Goal: Task Accomplishment & Management: Manage account settings

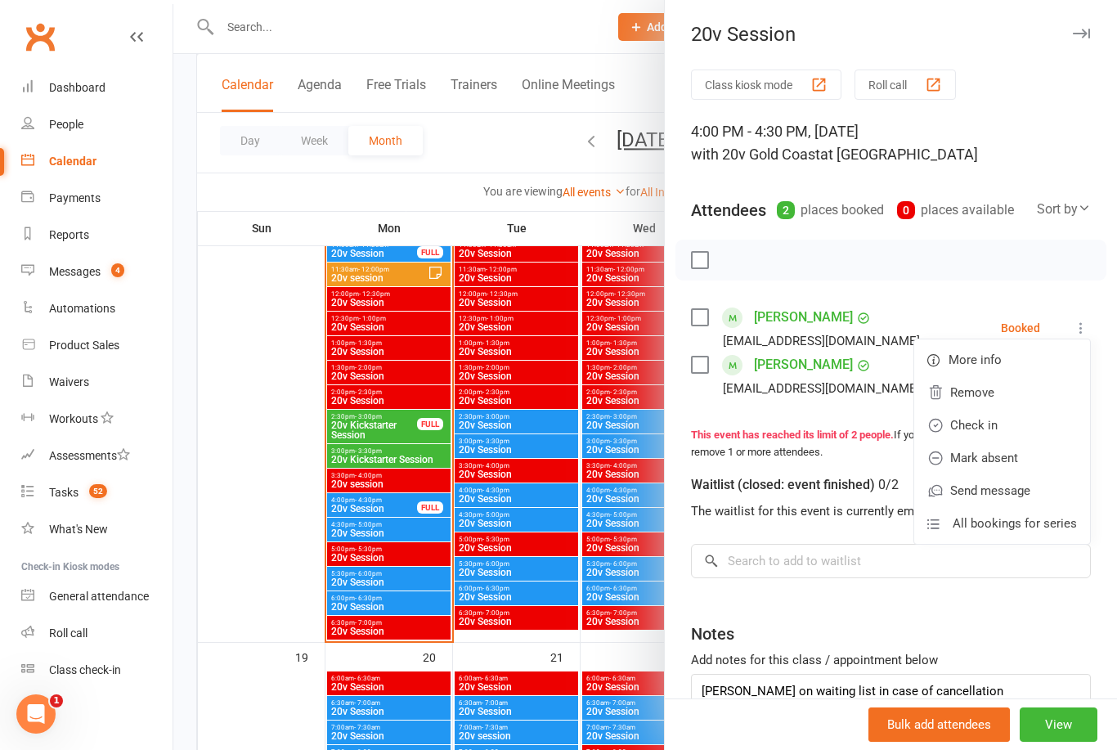
click at [984, 428] on link "Check in" at bounding box center [1002, 425] width 176 height 33
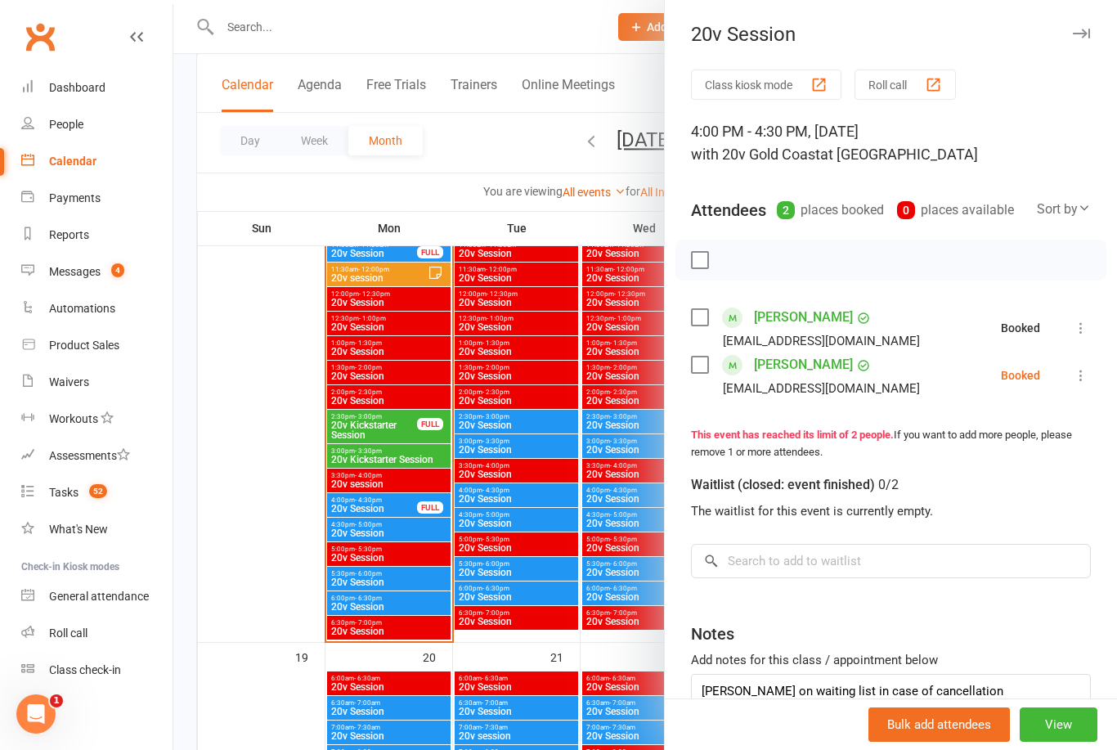
click at [1083, 377] on icon at bounding box center [1081, 375] width 16 height 16
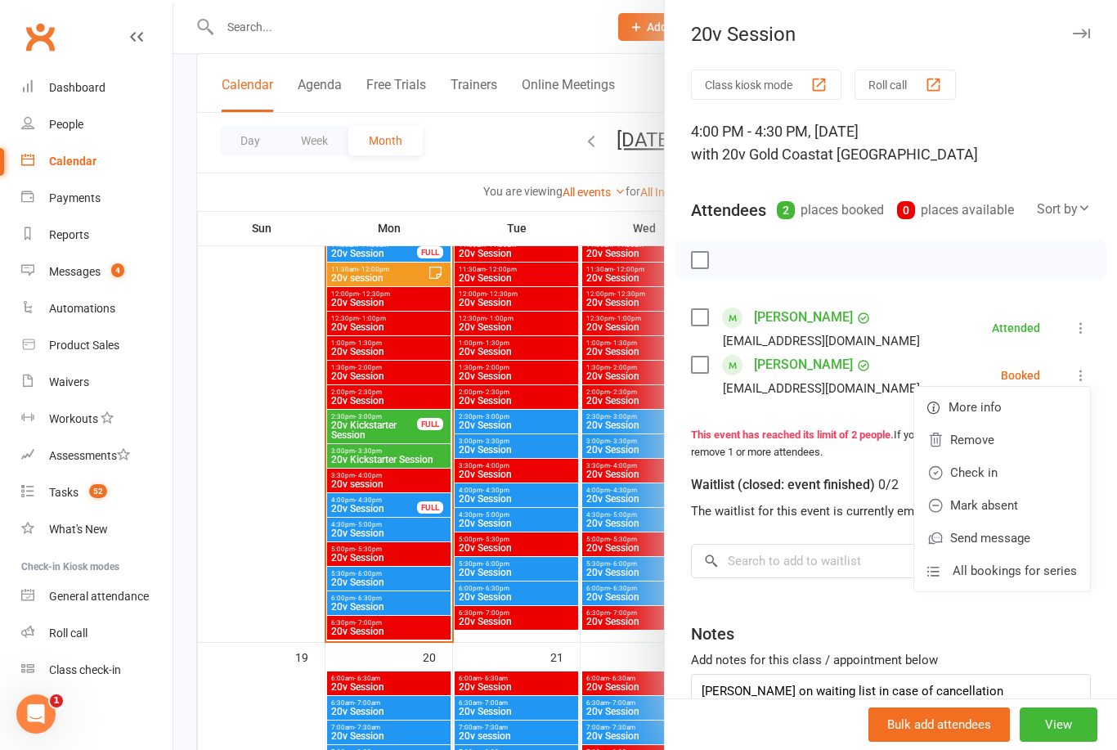
click at [981, 470] on link "Check in" at bounding box center [1002, 472] width 176 height 33
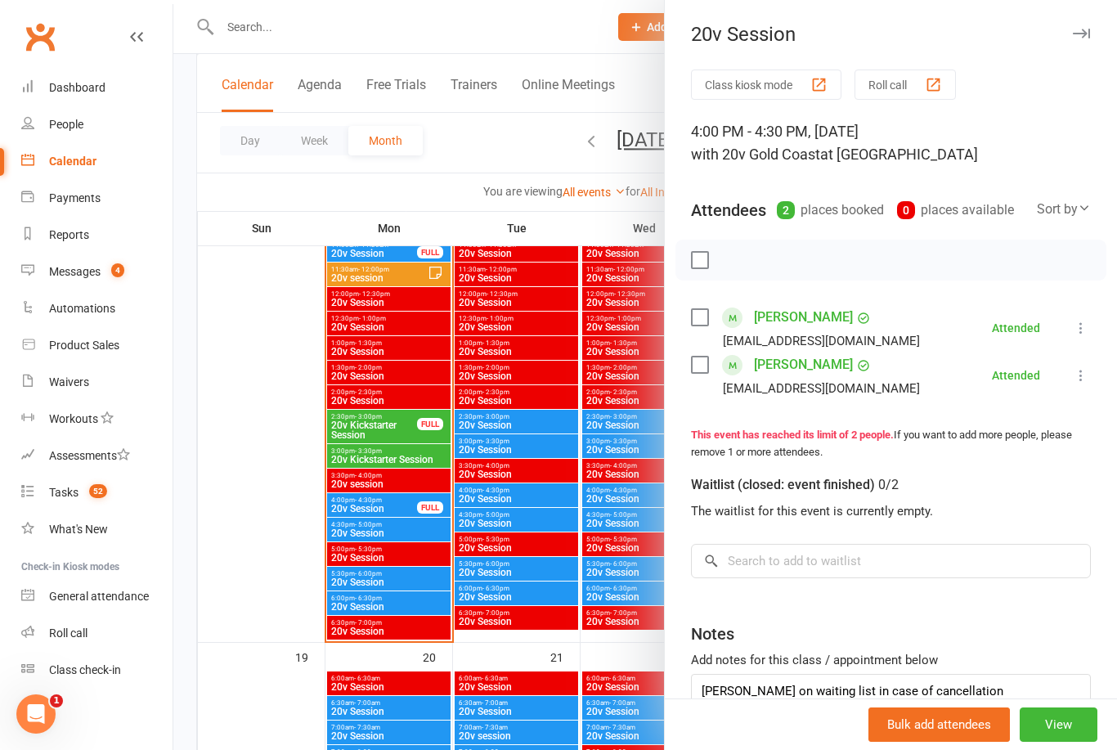
click at [239, 420] on div at bounding box center [645, 375] width 944 height 750
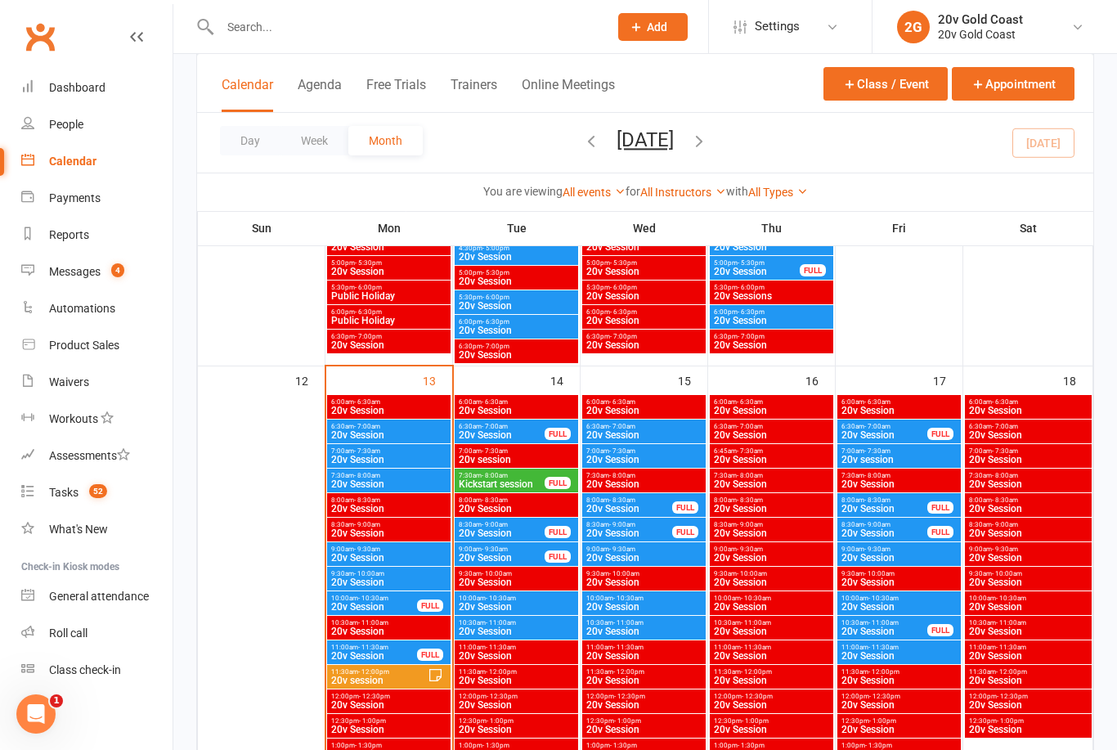
scroll to position [1329, 0]
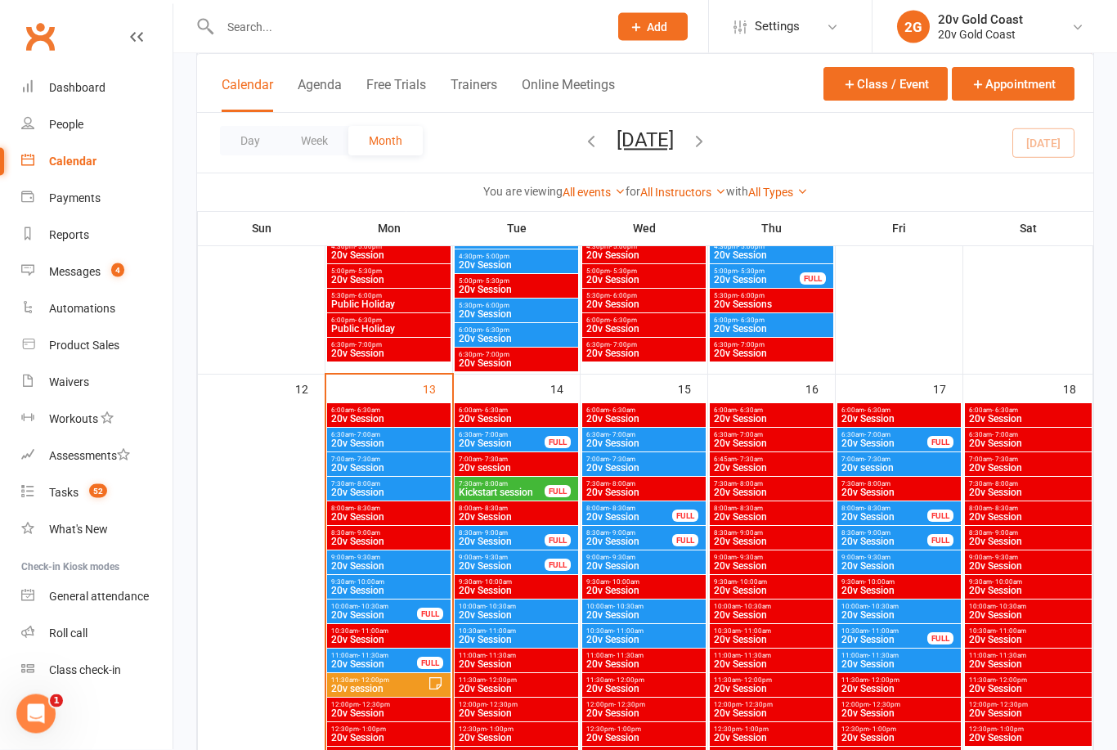
click at [541, 418] on span "20v Session" at bounding box center [516, 420] width 117 height 10
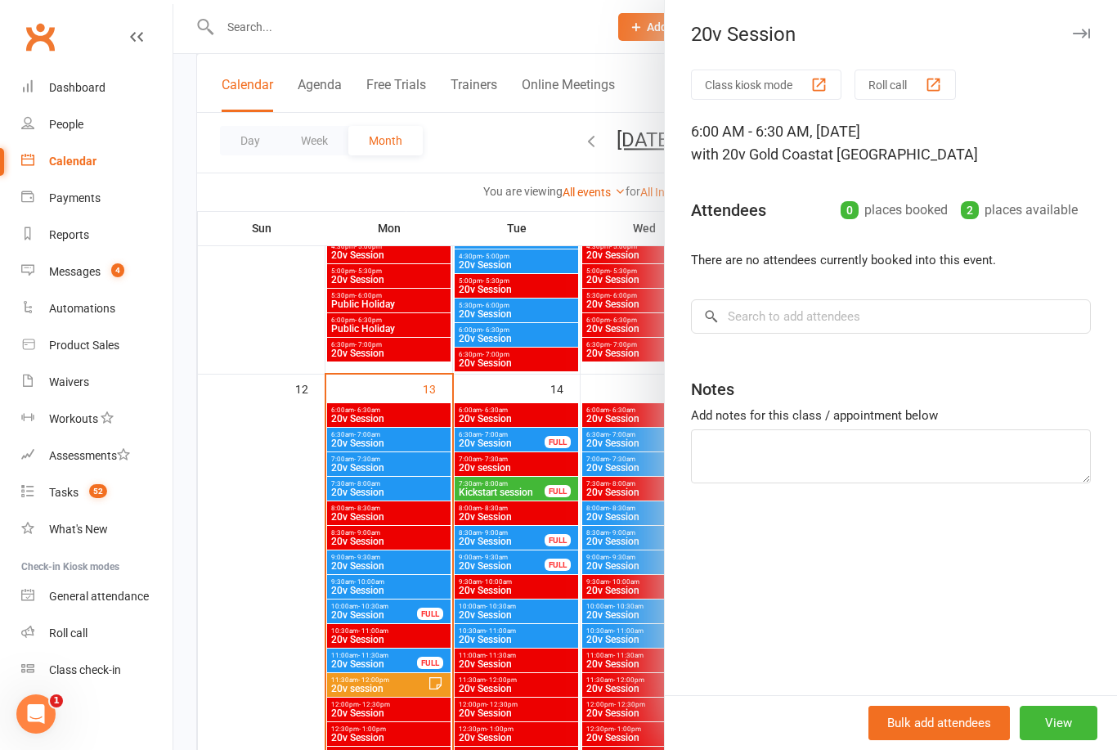
click at [529, 444] on div at bounding box center [645, 375] width 944 height 750
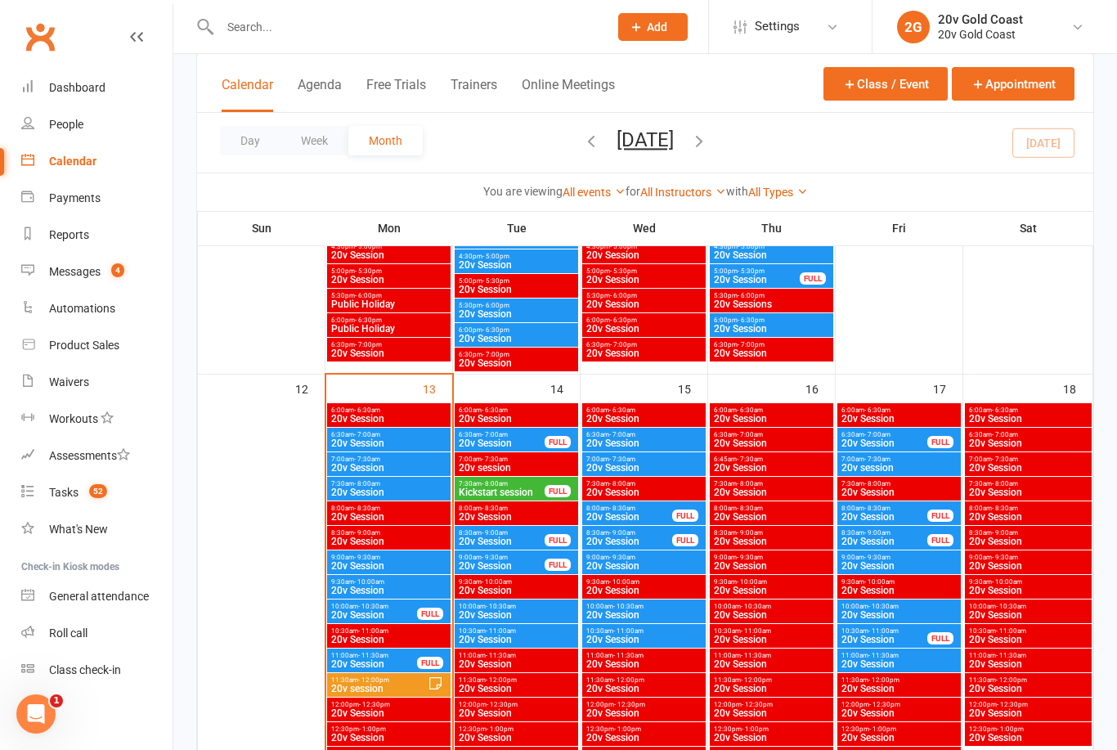
click at [522, 445] on span "20v Session" at bounding box center [502, 443] width 88 height 10
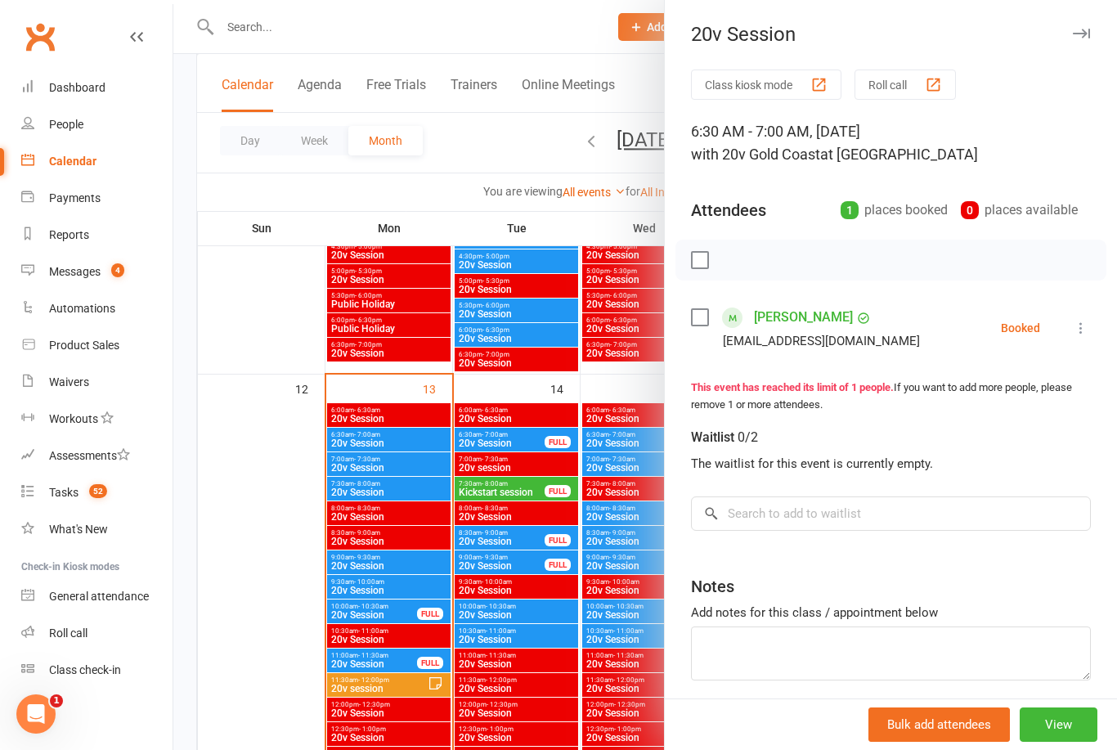
click at [528, 442] on div at bounding box center [645, 375] width 944 height 750
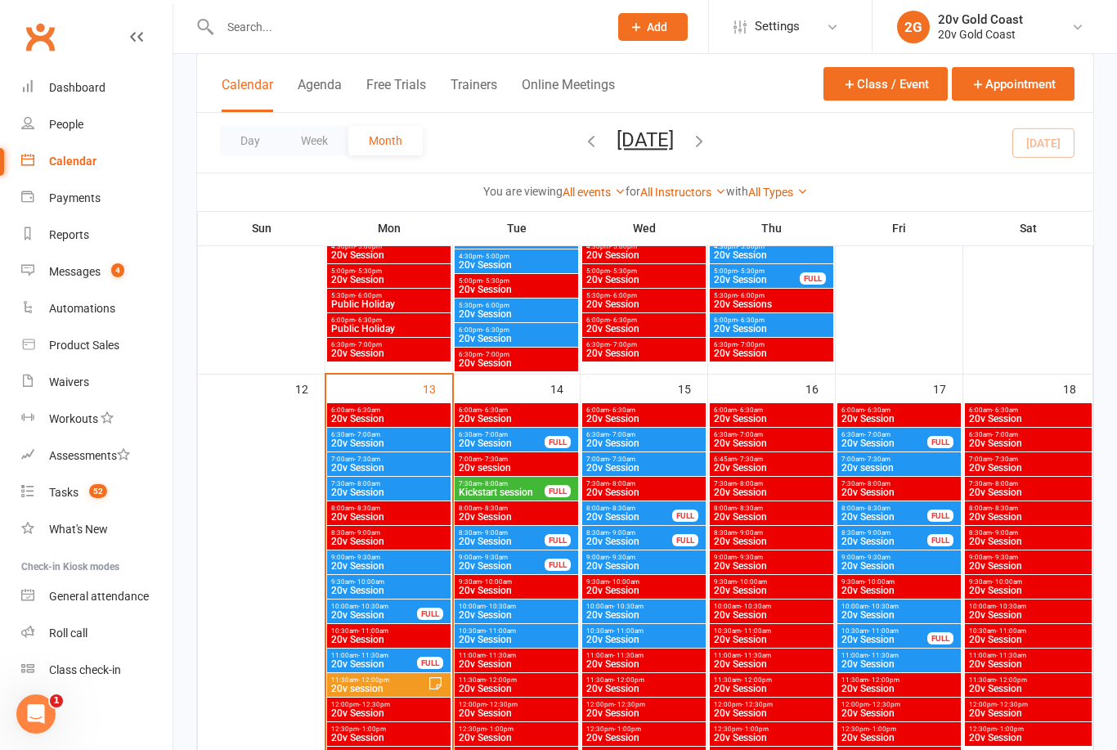
click at [520, 442] on span "20v Session" at bounding box center [502, 443] width 88 height 10
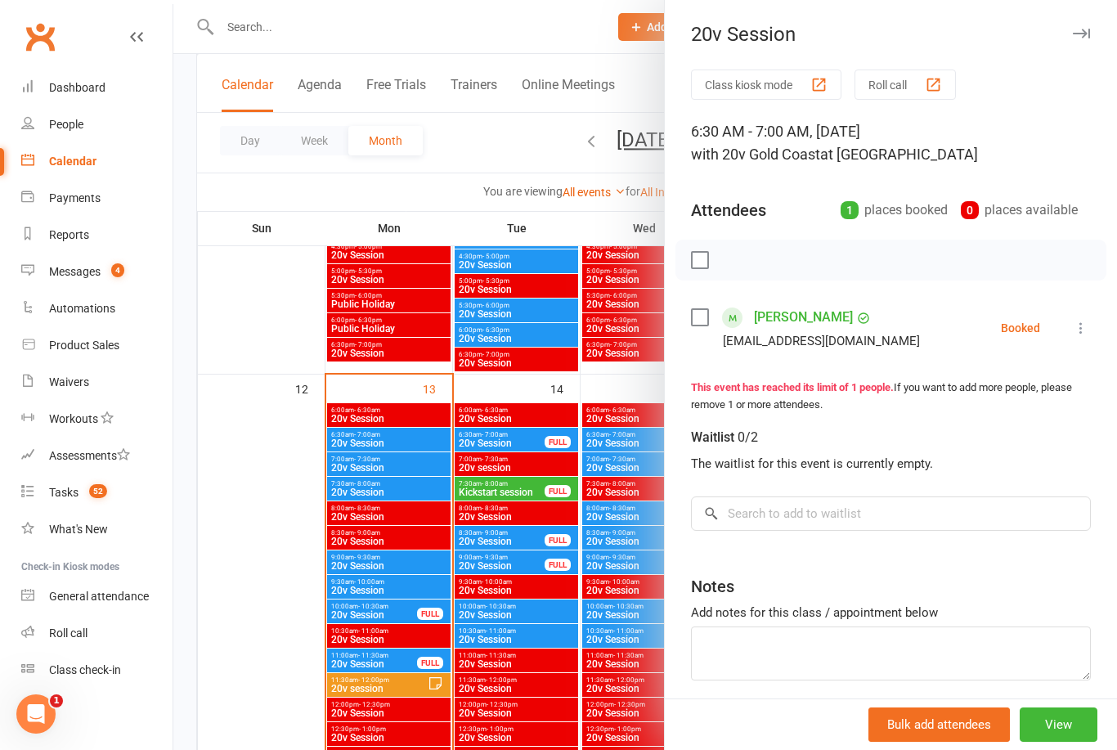
click at [513, 487] on div at bounding box center [645, 375] width 944 height 750
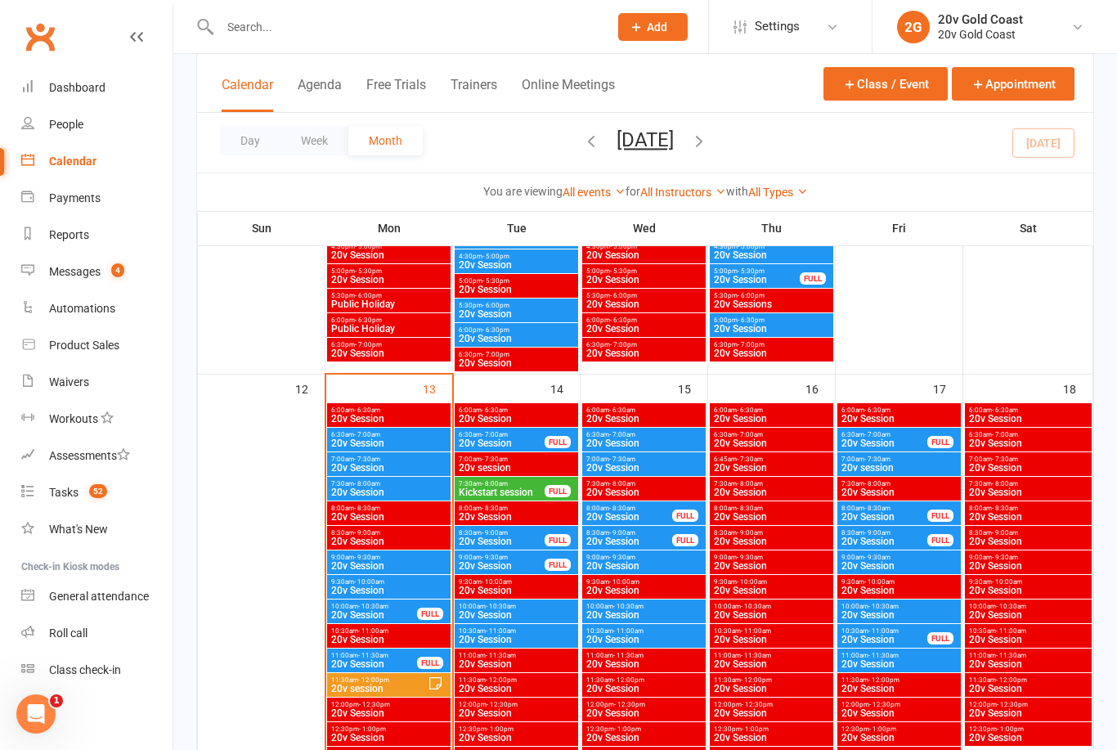
click at [508, 493] on span "Kickstart session" at bounding box center [502, 492] width 88 height 10
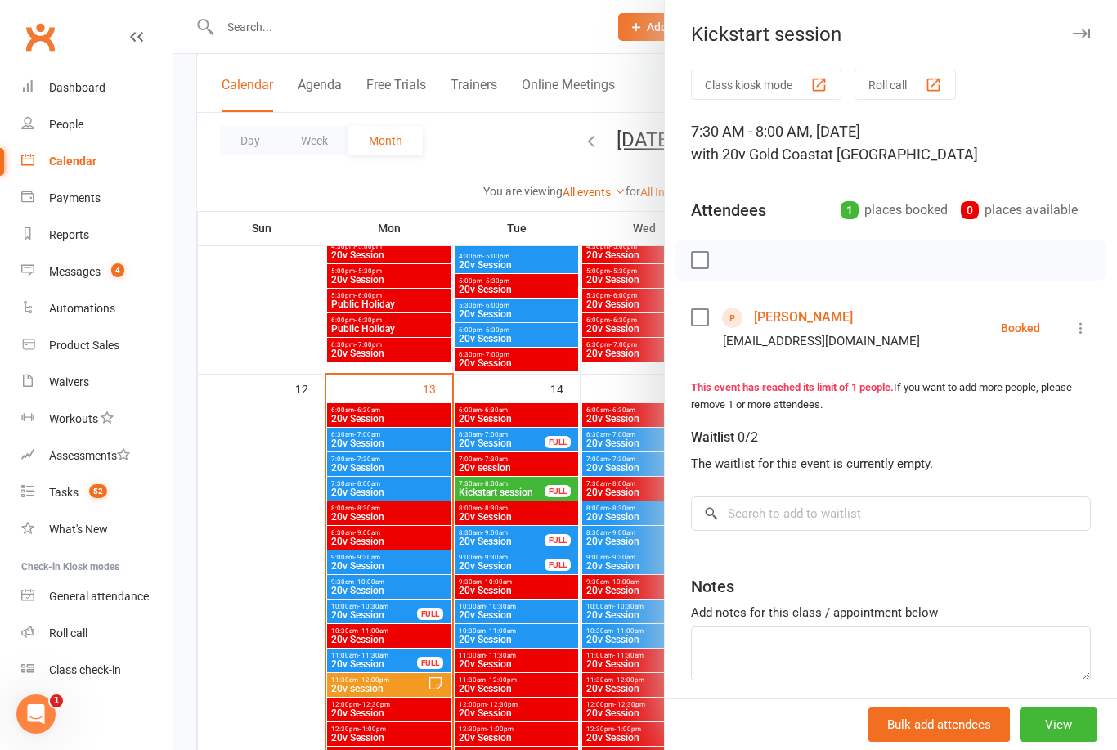
click at [506, 483] on div at bounding box center [645, 375] width 944 height 750
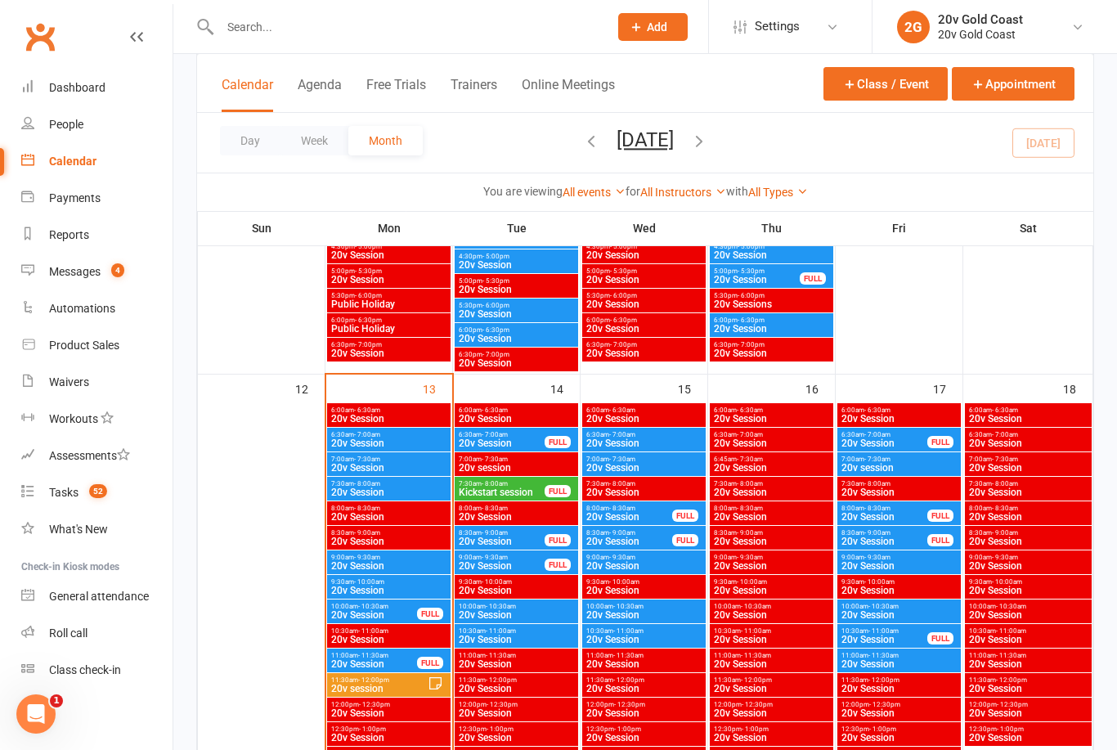
click at [505, 488] on span "Kickstart session" at bounding box center [502, 492] width 88 height 10
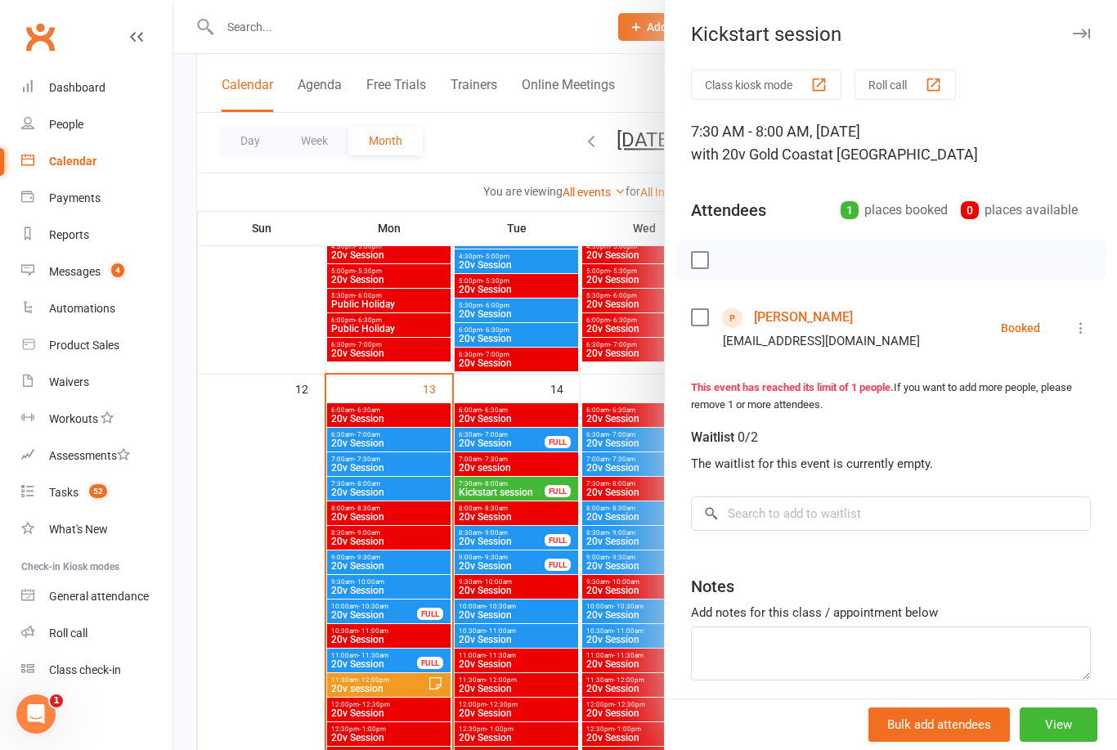
click at [508, 539] on div at bounding box center [645, 375] width 944 height 750
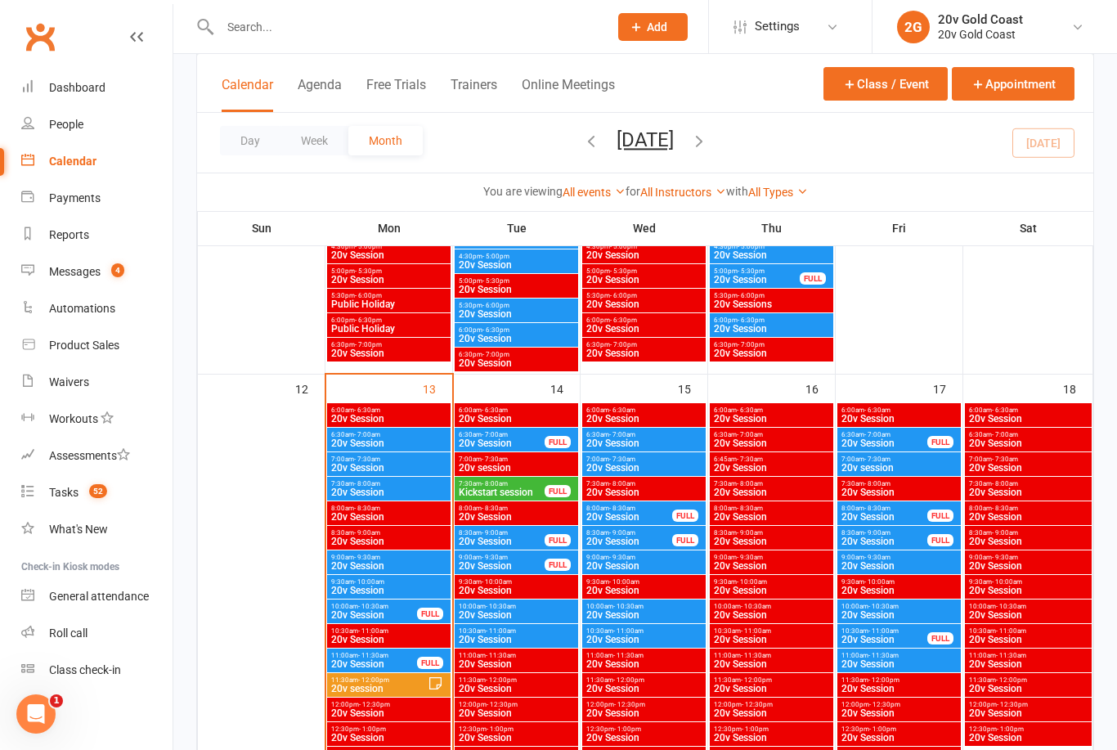
click at [513, 537] on span "20v Session" at bounding box center [502, 542] width 88 height 10
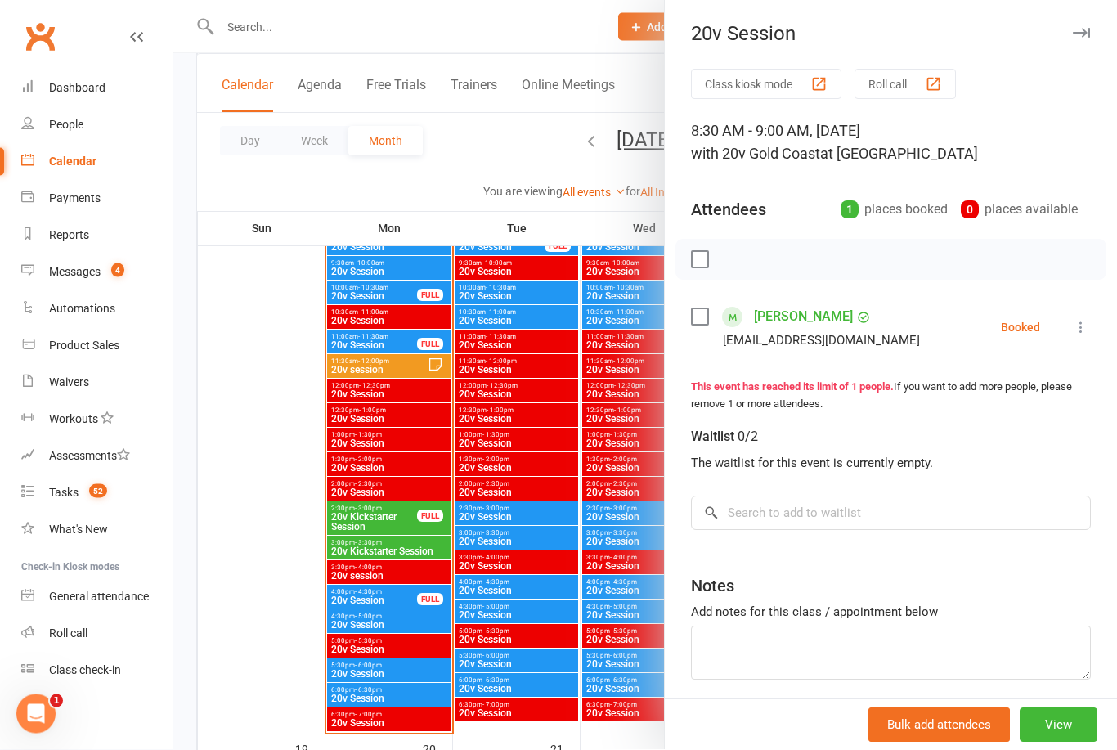
scroll to position [1649, 0]
click at [400, 622] on div at bounding box center [645, 375] width 944 height 750
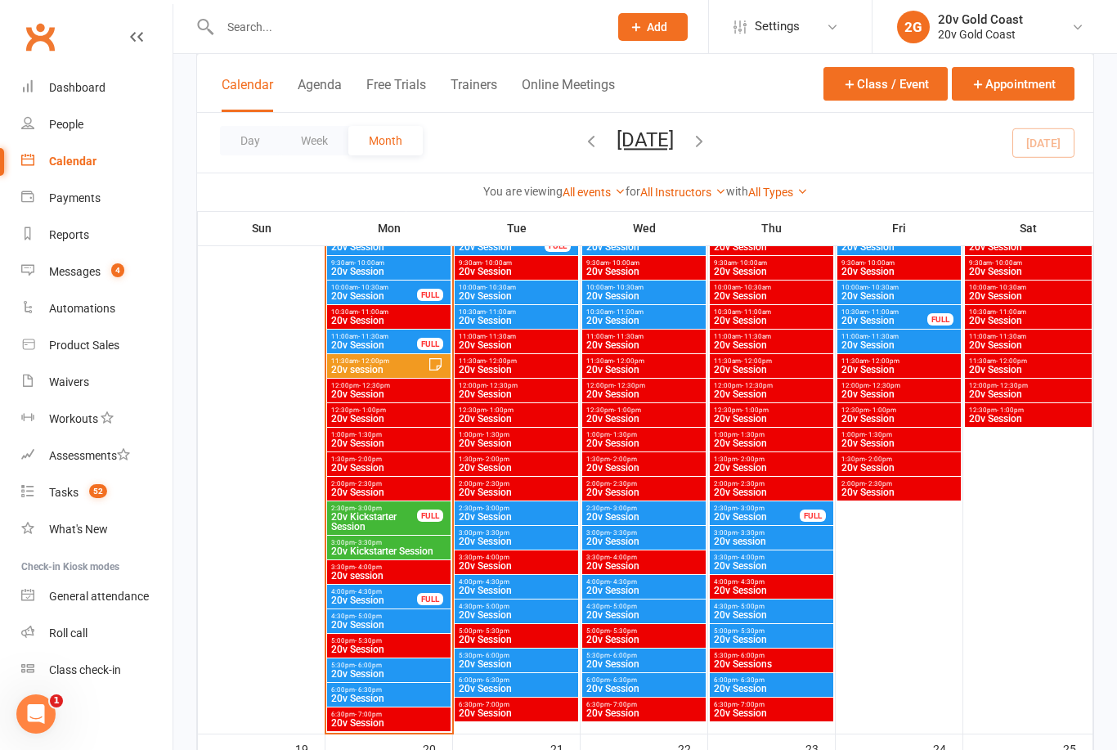
click at [397, 622] on span "20v Session" at bounding box center [388, 625] width 117 height 10
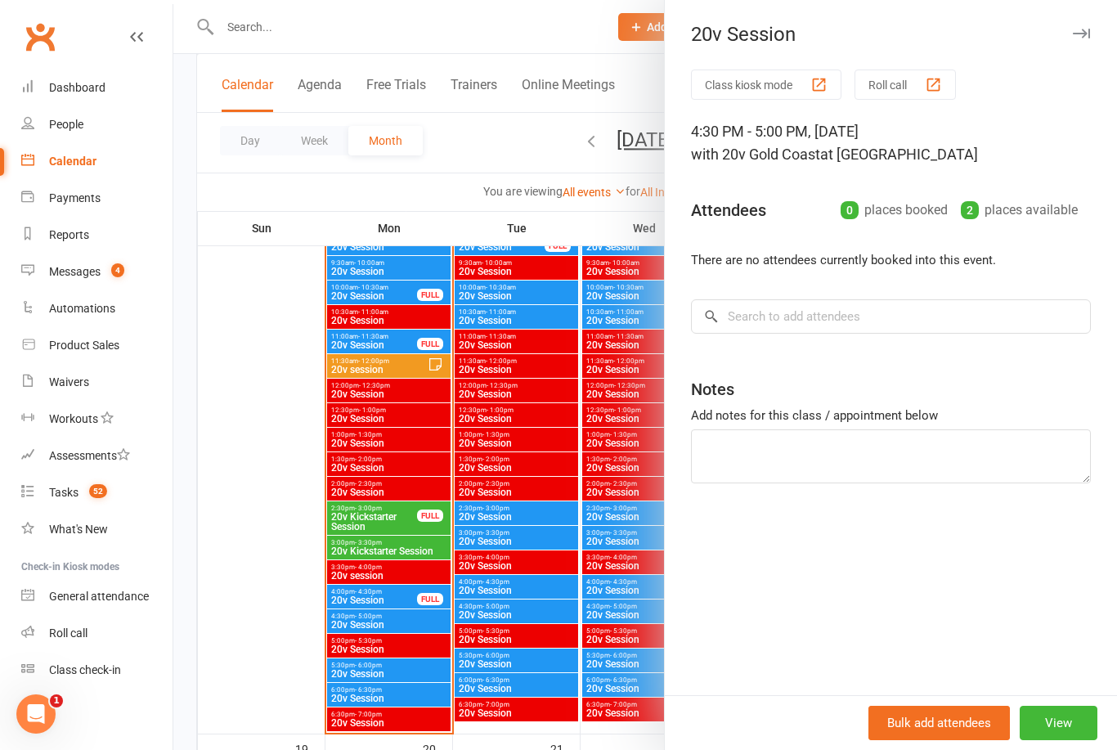
click at [396, 671] on div at bounding box center [645, 375] width 944 height 750
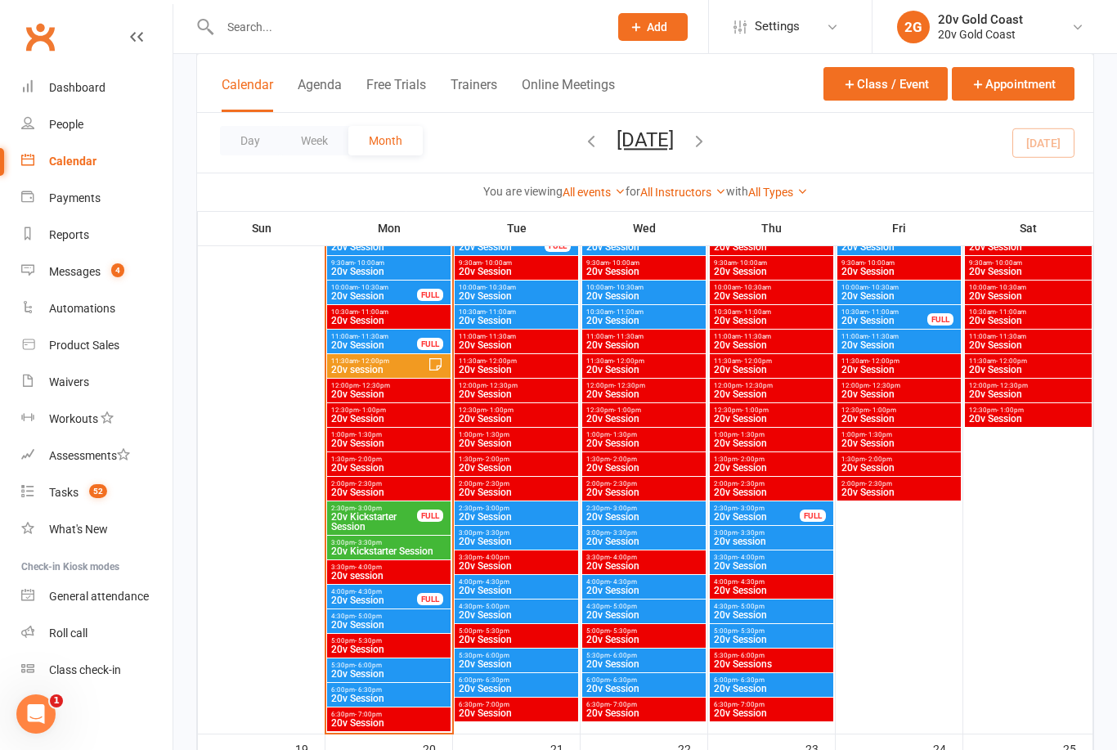
click at [402, 671] on span "20v Session" at bounding box center [388, 674] width 117 height 10
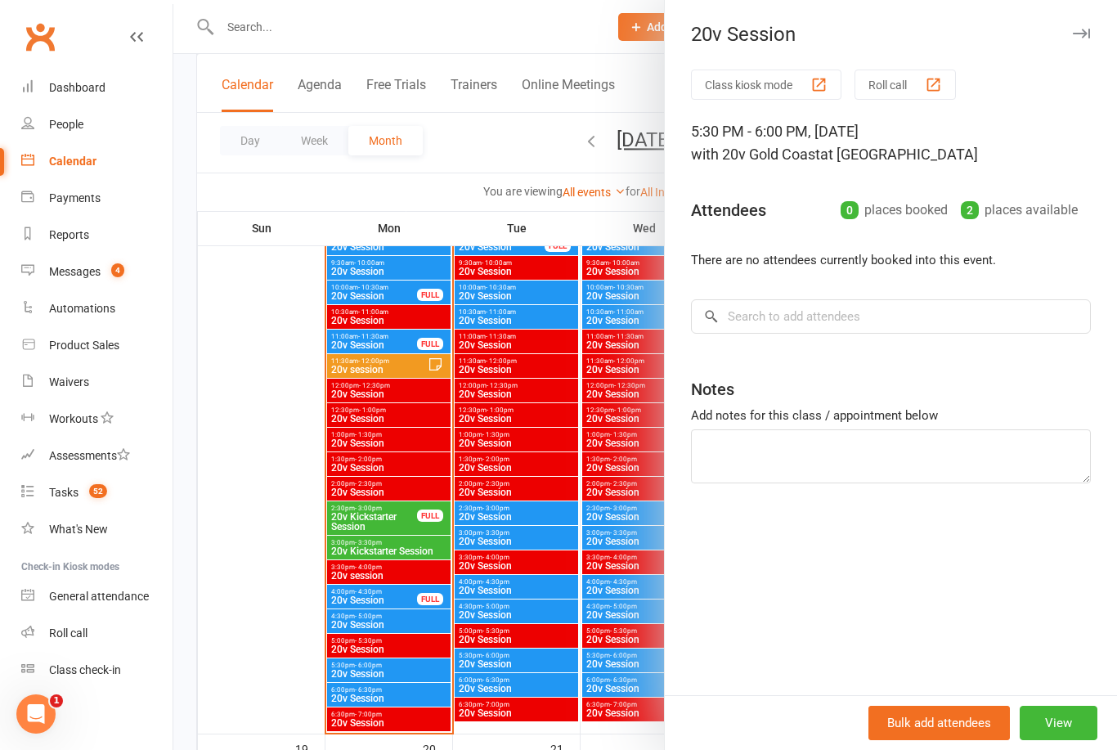
click at [393, 700] on div at bounding box center [645, 375] width 944 height 750
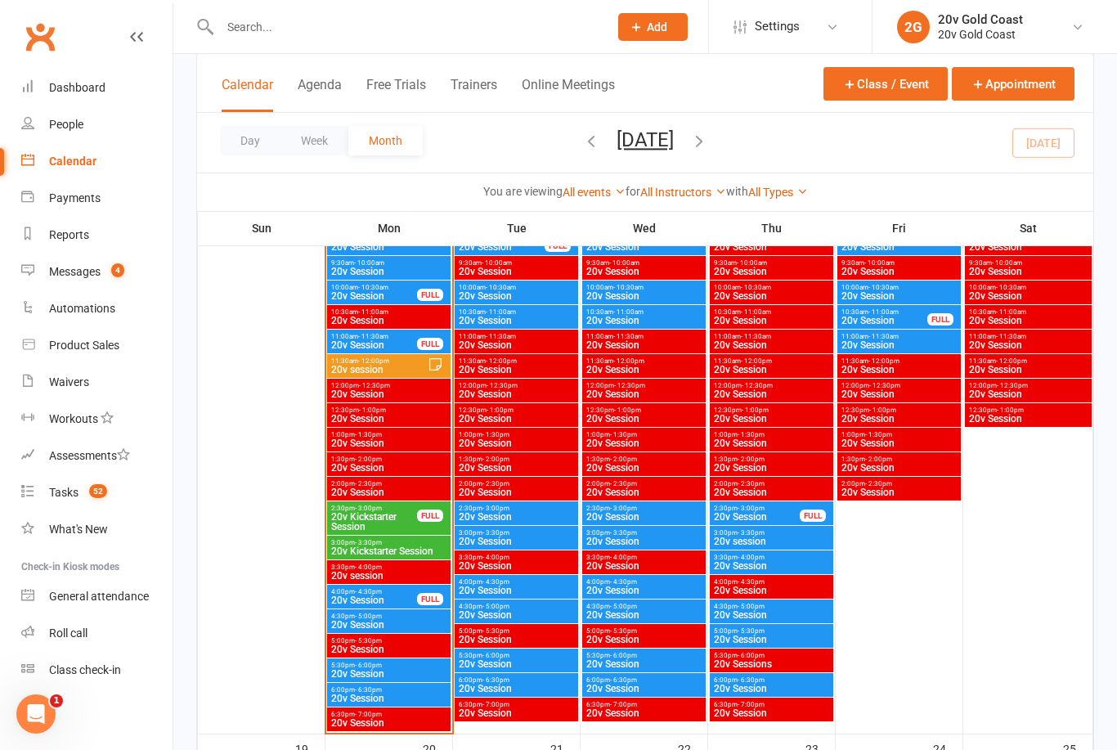
click at [395, 700] on span "20v Session" at bounding box center [388, 699] width 117 height 10
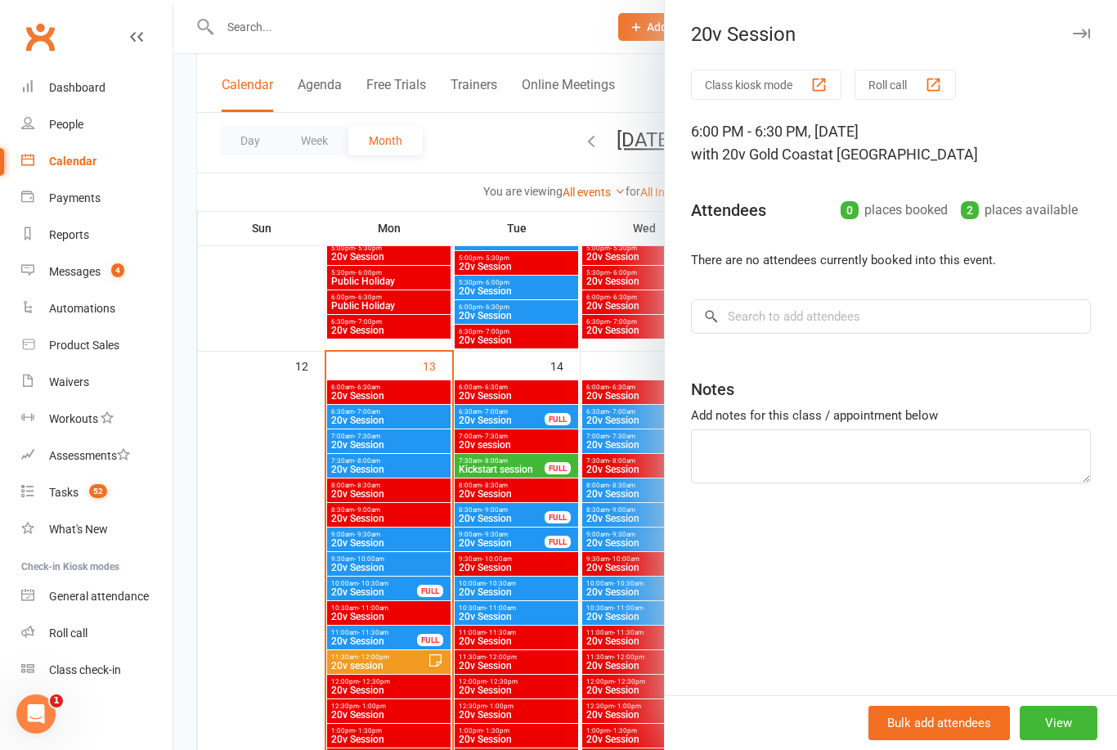
scroll to position [1351, 0]
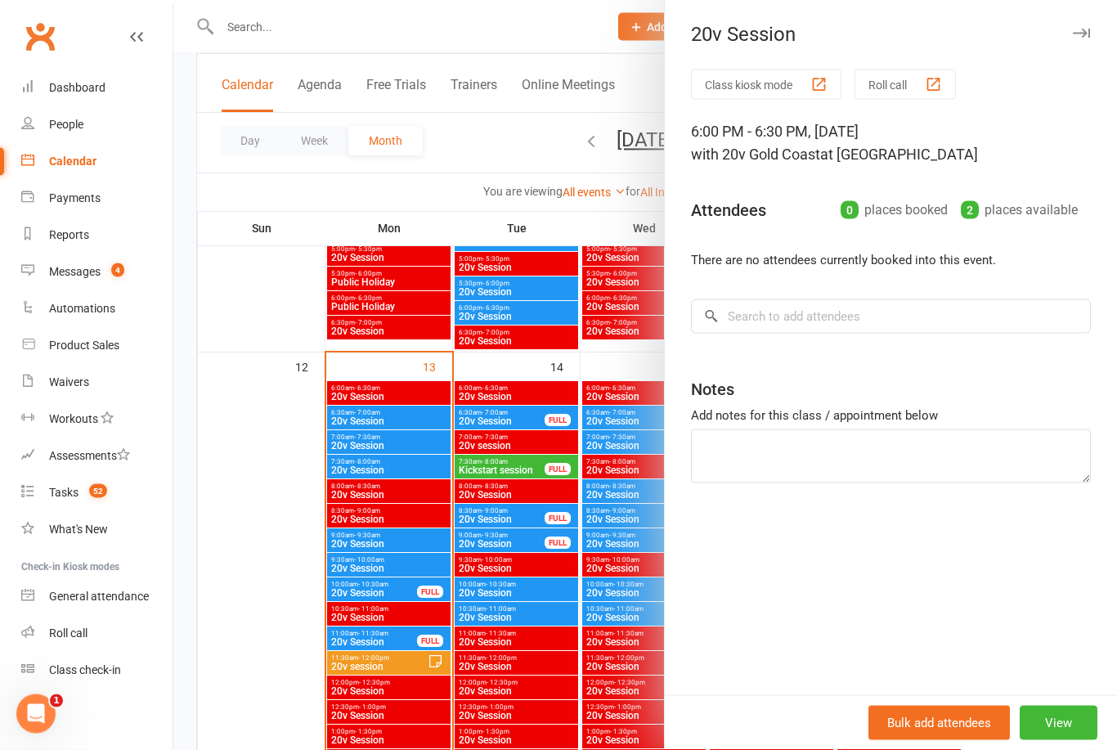
click at [518, 425] on div at bounding box center [645, 375] width 944 height 750
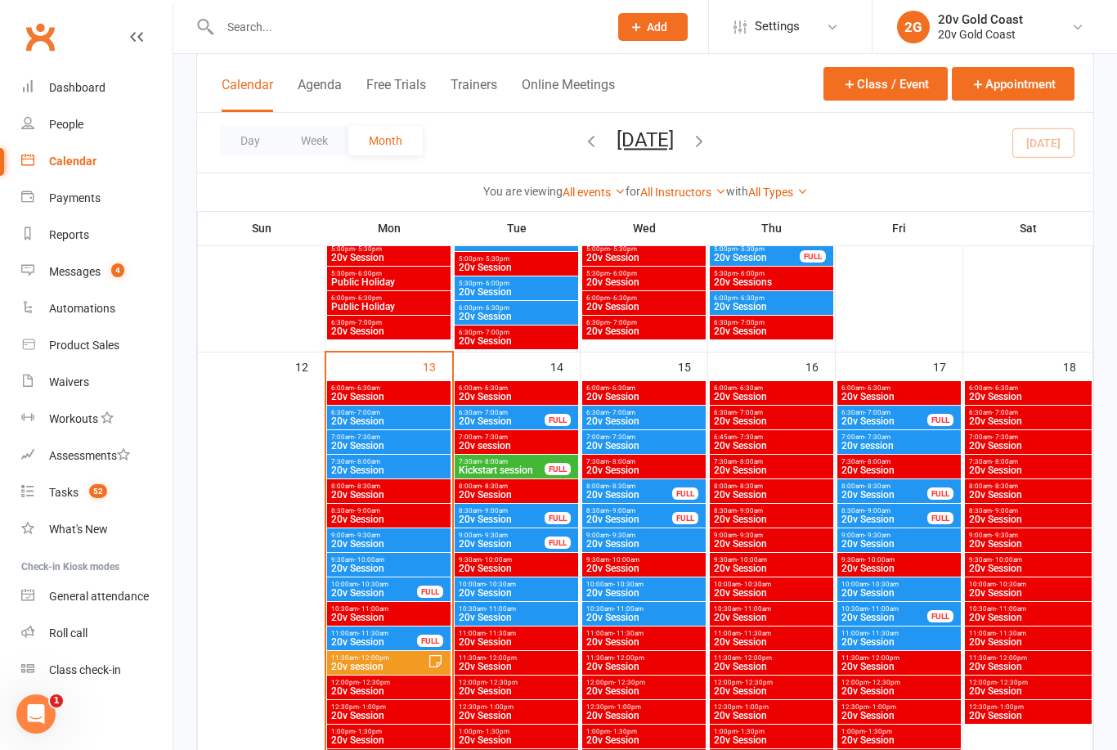
click at [520, 424] on span "20v Session" at bounding box center [502, 421] width 88 height 10
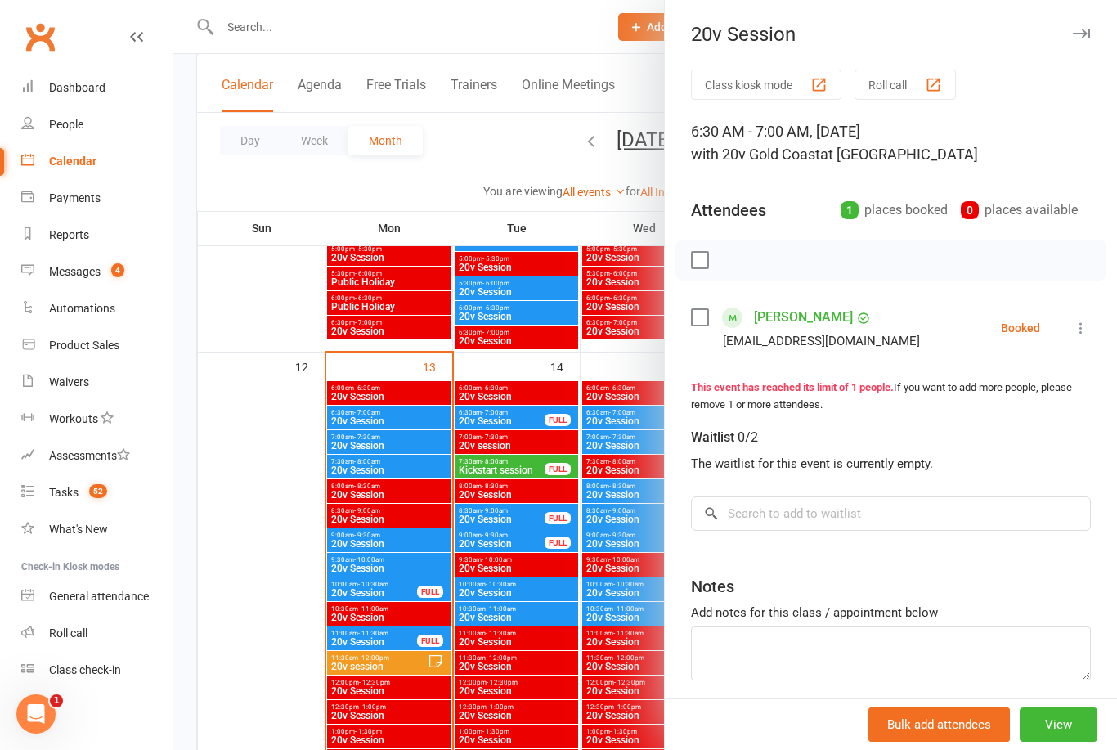
click at [505, 474] on div at bounding box center [645, 375] width 944 height 750
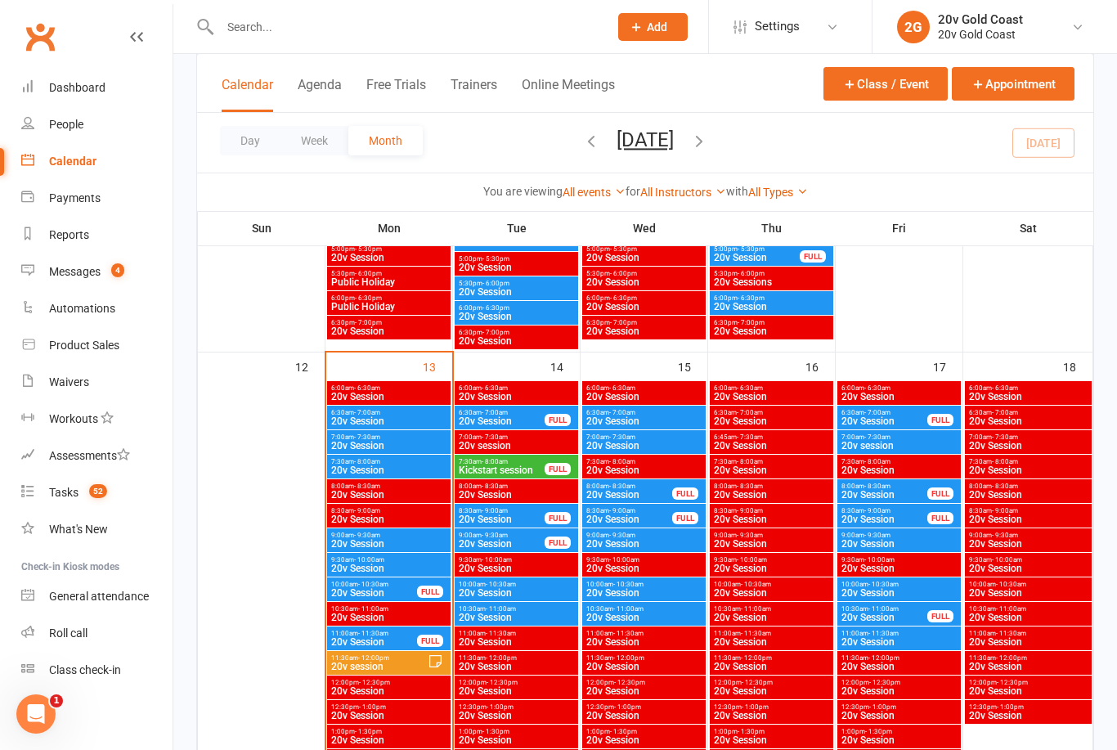
click at [539, 466] on span "Kickstart session" at bounding box center [502, 470] width 88 height 10
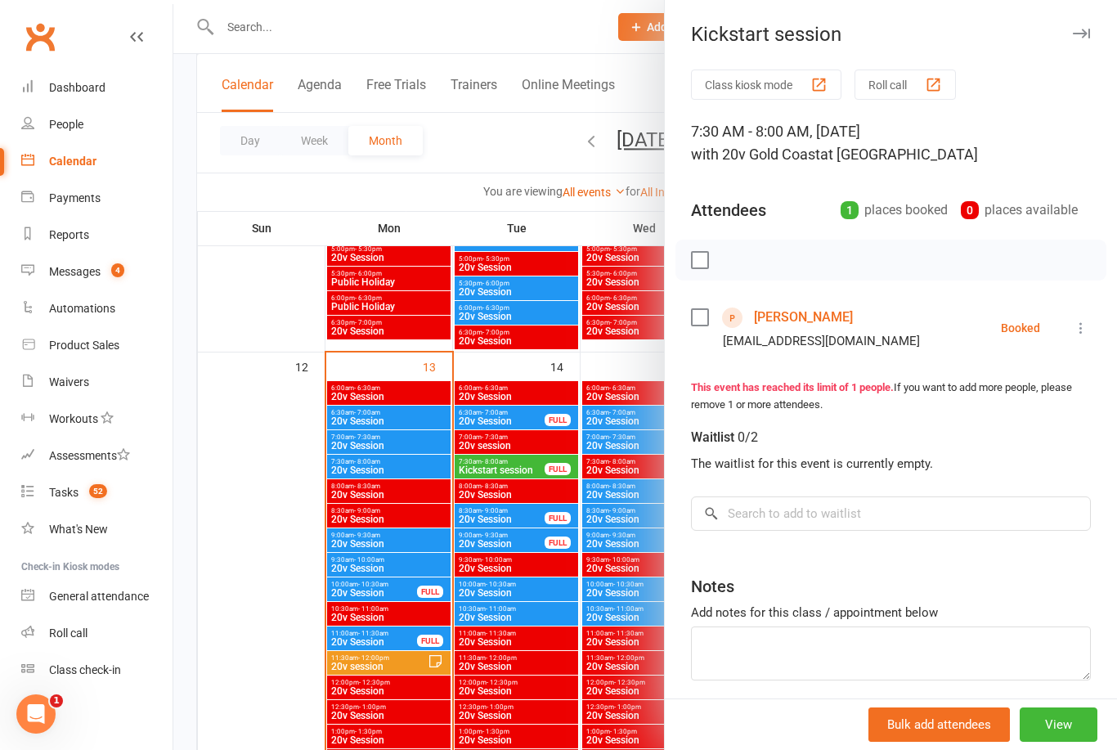
click at [254, 597] on div at bounding box center [645, 375] width 944 height 750
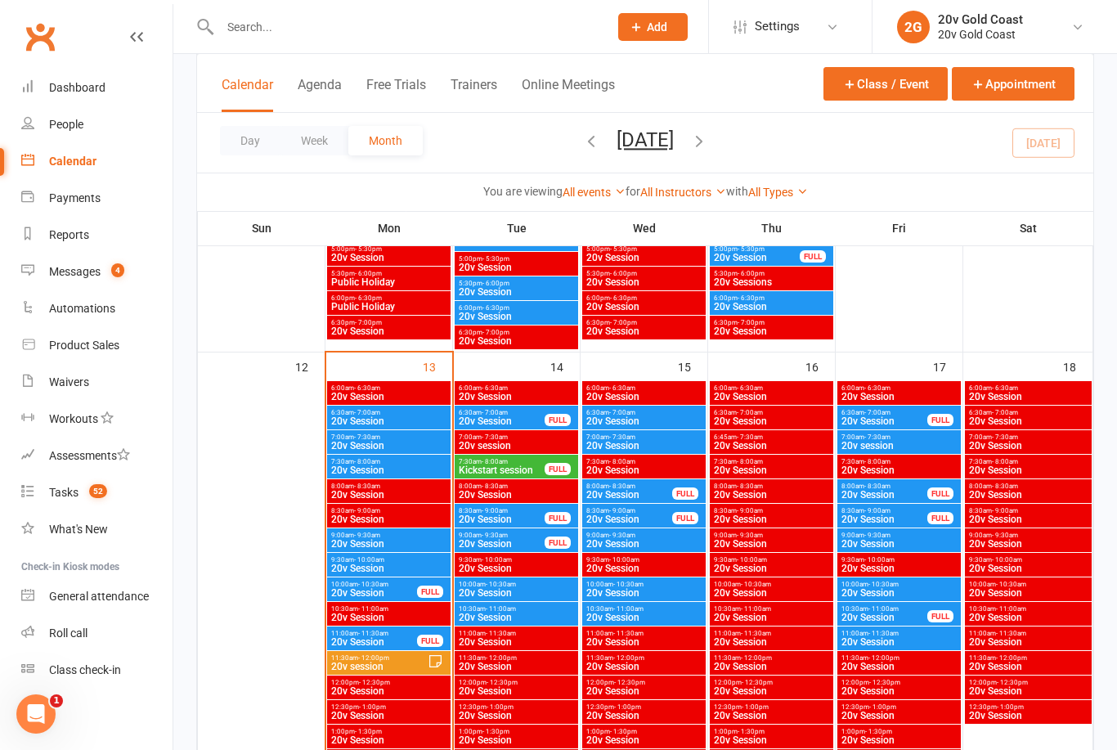
click at [80, 122] on div "People" at bounding box center [66, 124] width 34 height 13
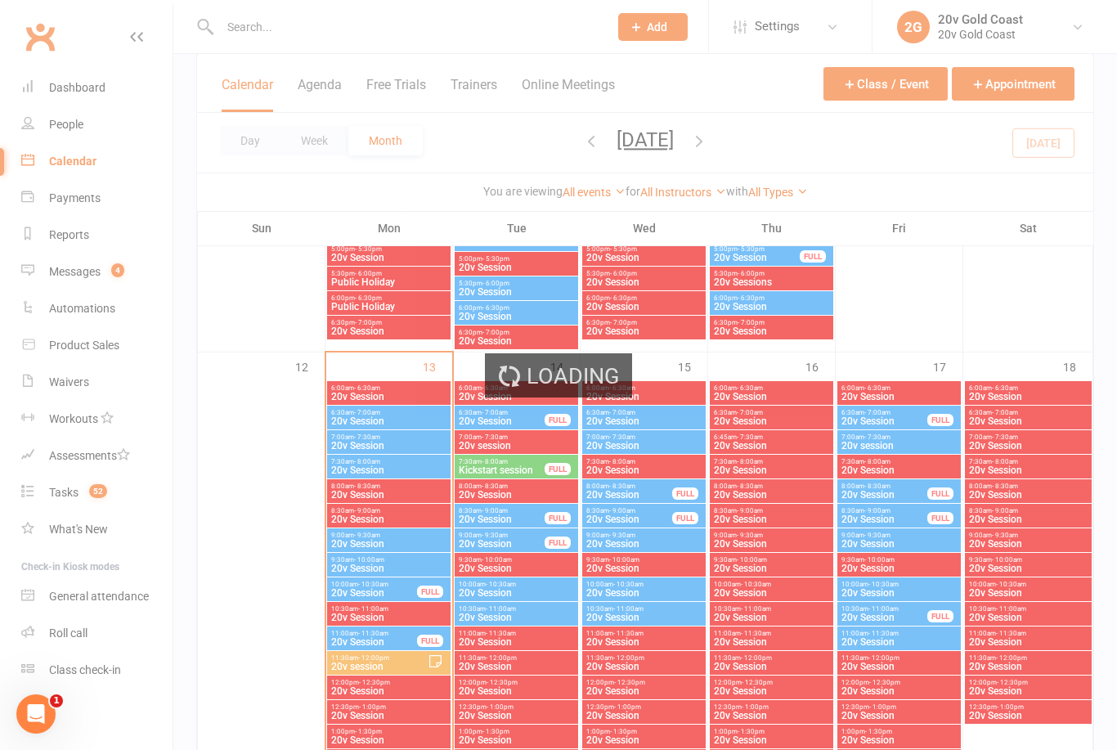
select select "100"
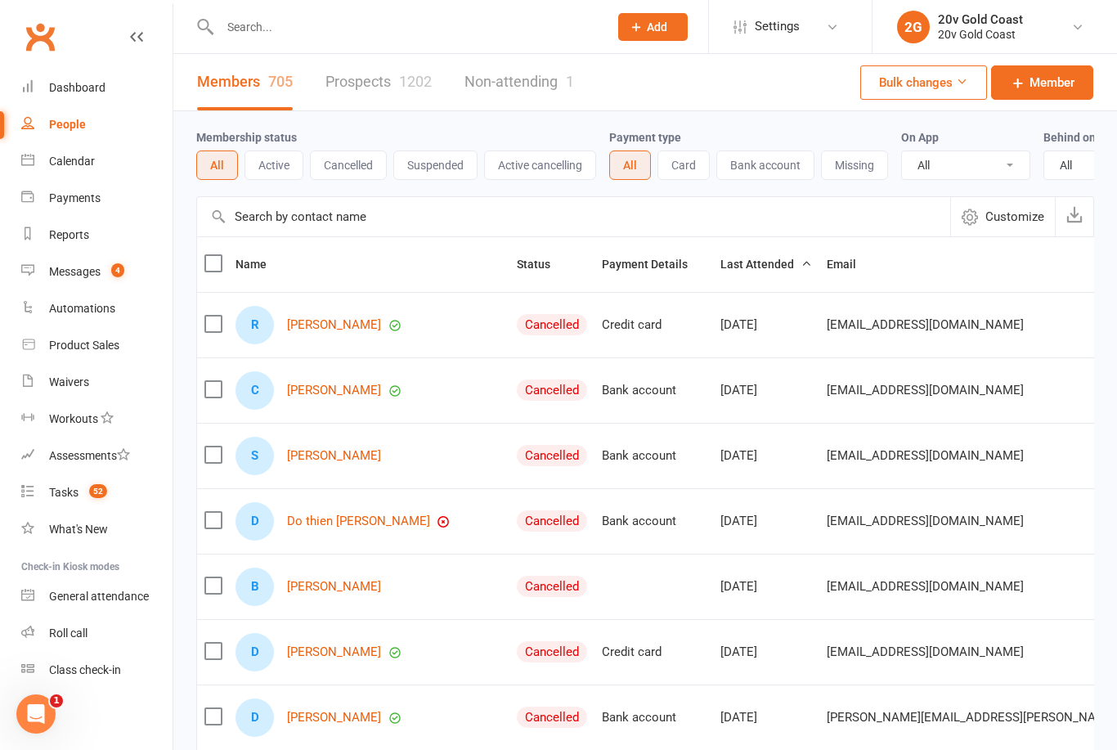
click at [373, 84] on link "Prospects 1202" at bounding box center [379, 82] width 106 height 56
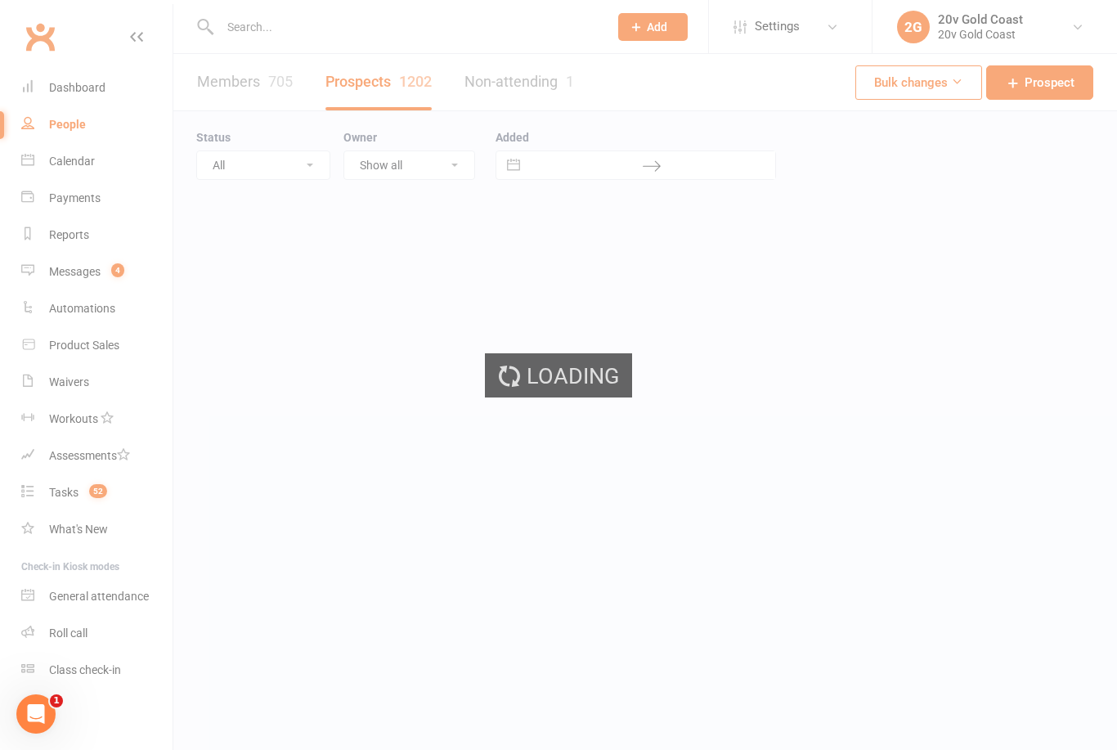
select select "100"
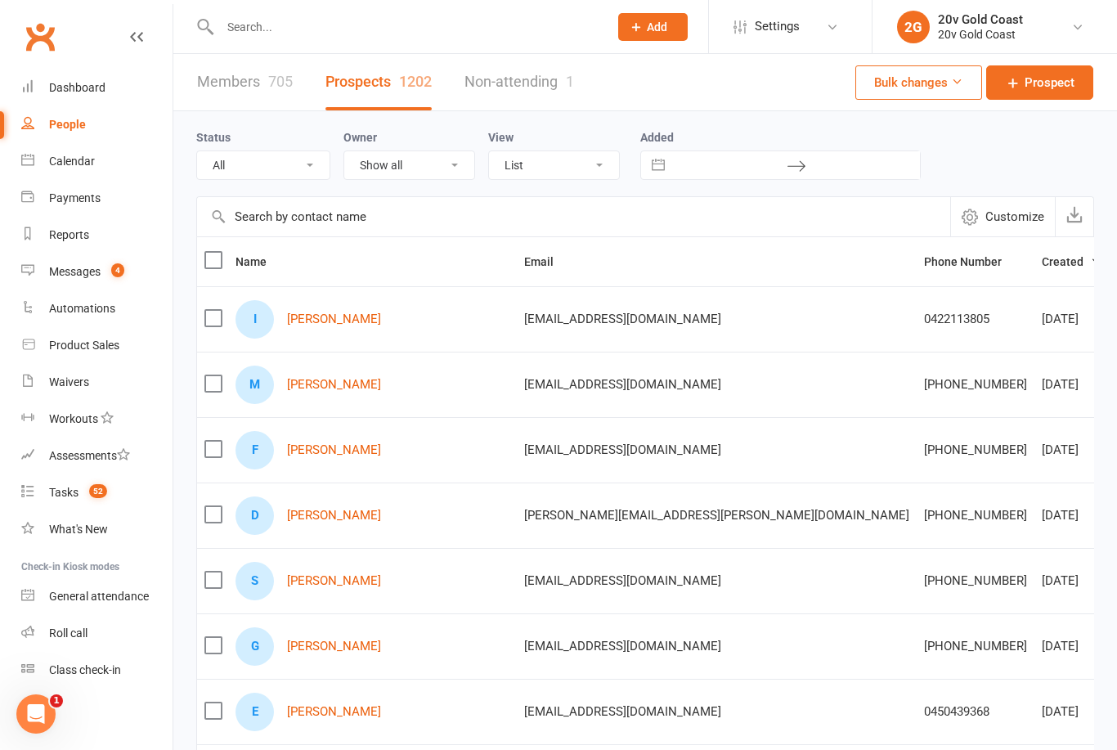
click at [312, 326] on link "IDA CUNDARI" at bounding box center [334, 319] width 94 height 14
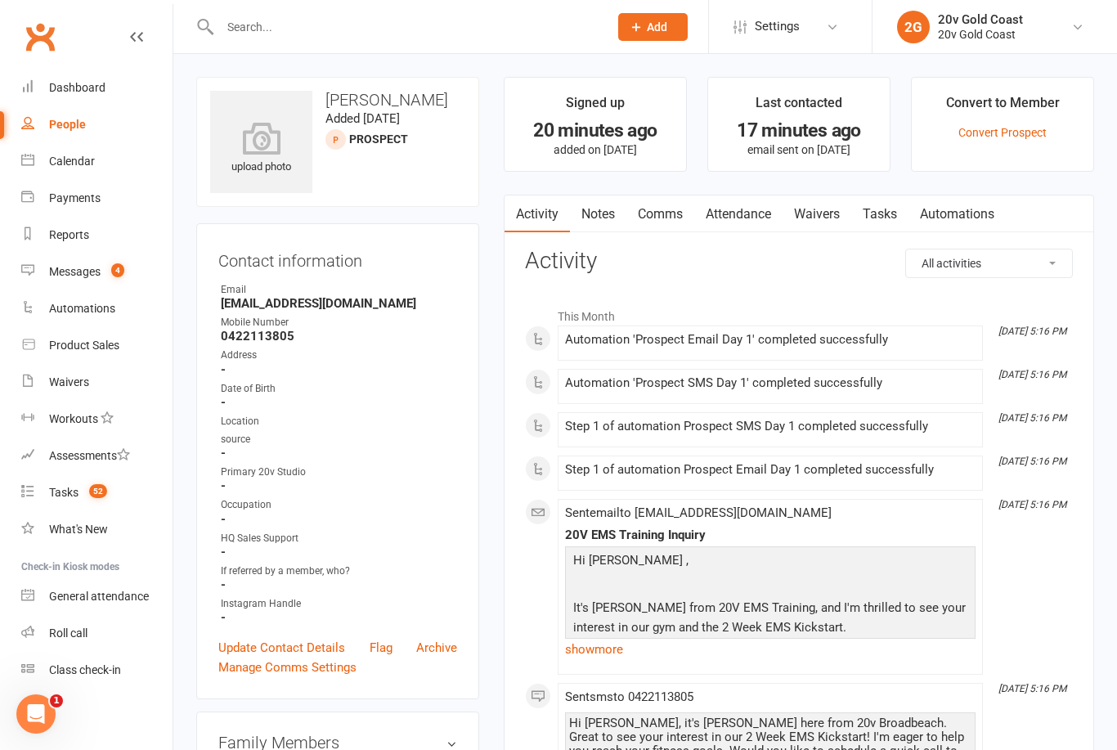
click at [95, 162] on link "Calendar" at bounding box center [96, 161] width 151 height 37
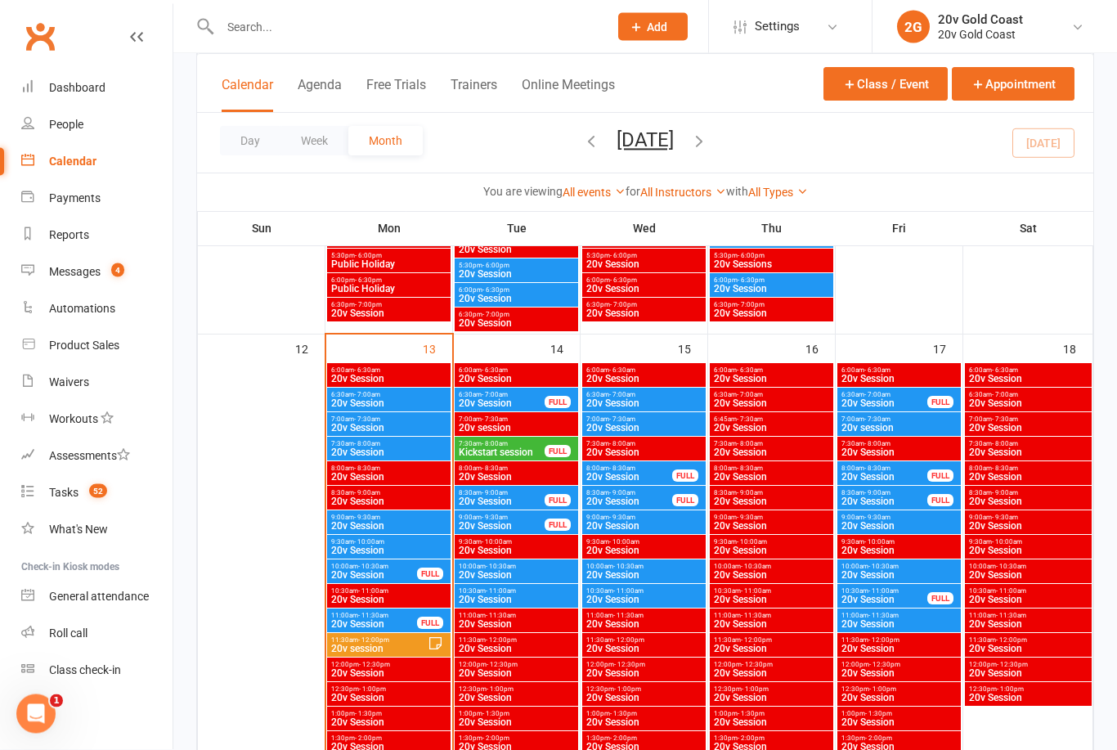
scroll to position [1370, 0]
click at [518, 447] on span "Kickstart session" at bounding box center [502, 452] width 88 height 10
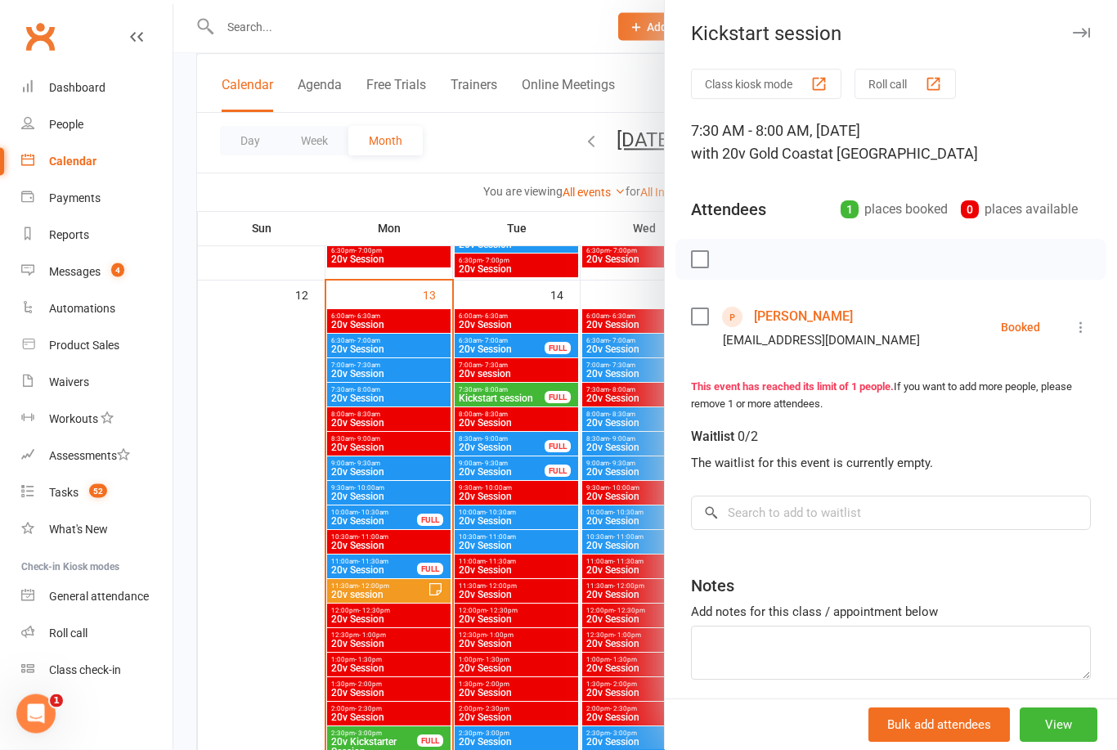
scroll to position [1424, 0]
click at [522, 571] on div at bounding box center [645, 375] width 944 height 750
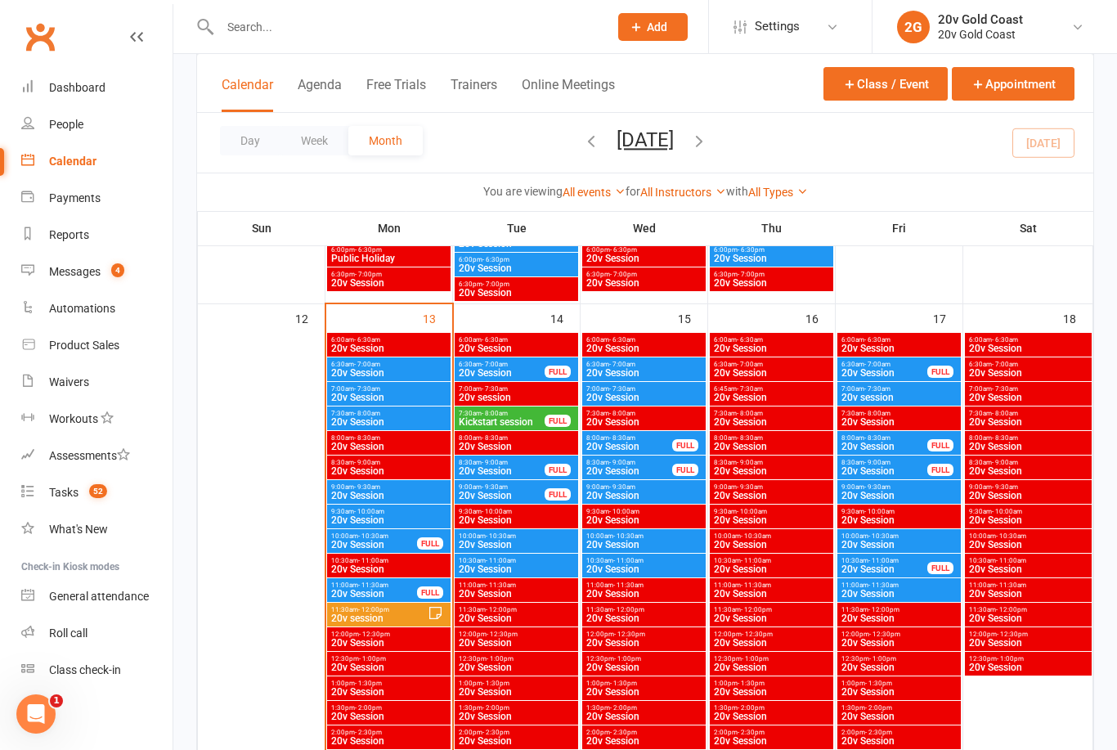
scroll to position [1399, 0]
click at [539, 444] on span "20v Session" at bounding box center [516, 447] width 117 height 10
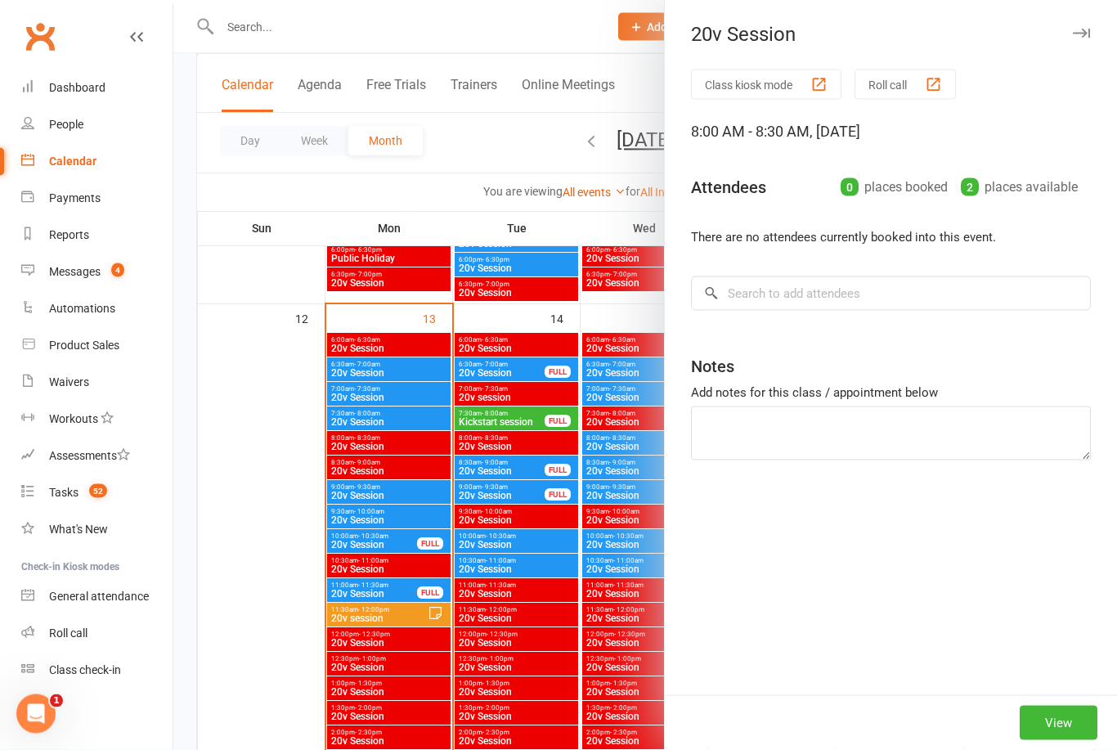
scroll to position [1400, 0]
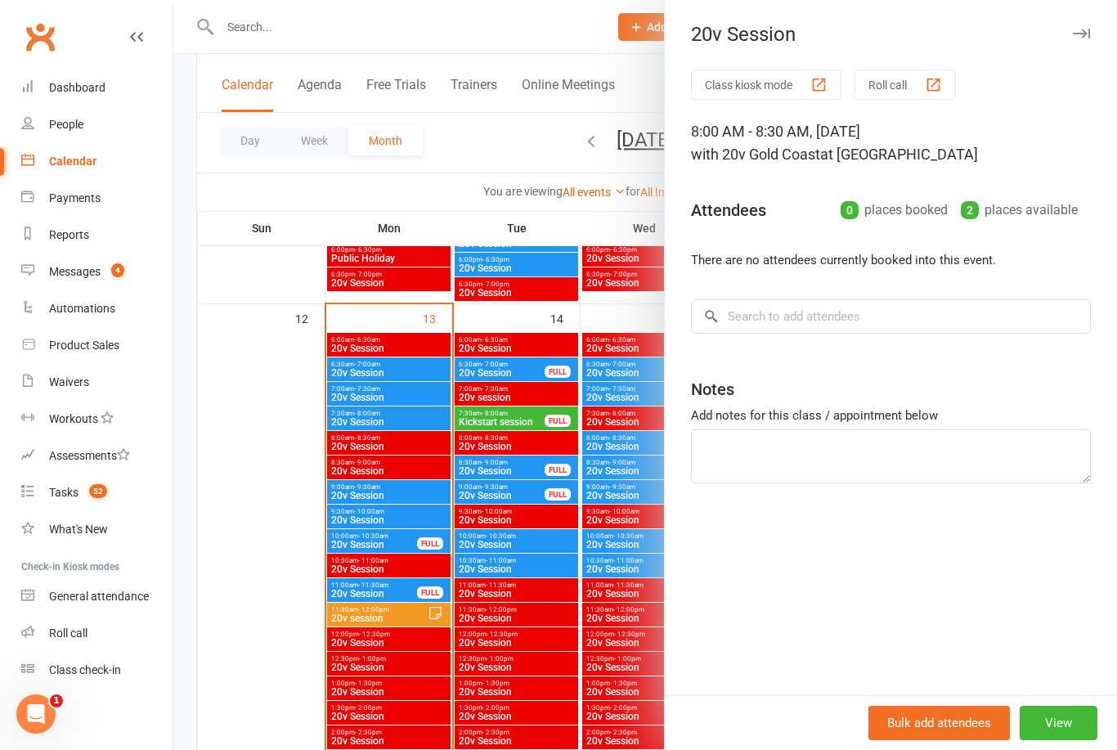
click at [535, 420] on div at bounding box center [645, 375] width 944 height 750
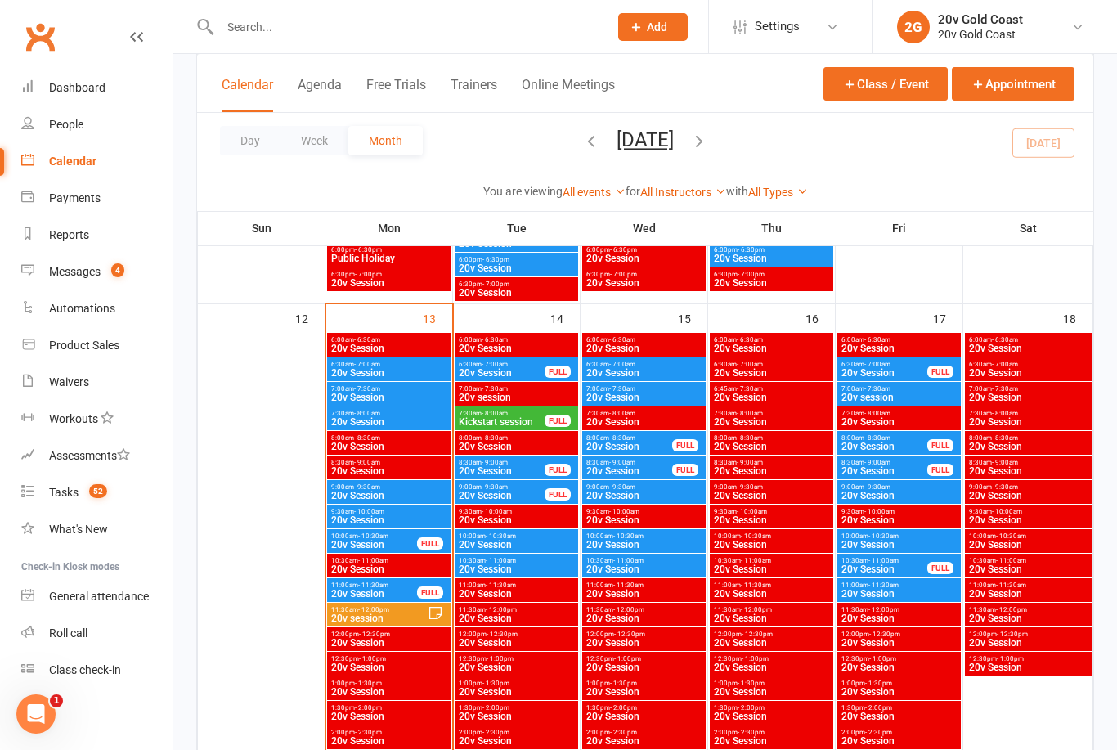
click at [532, 417] on span "Kickstart session" at bounding box center [502, 422] width 88 height 10
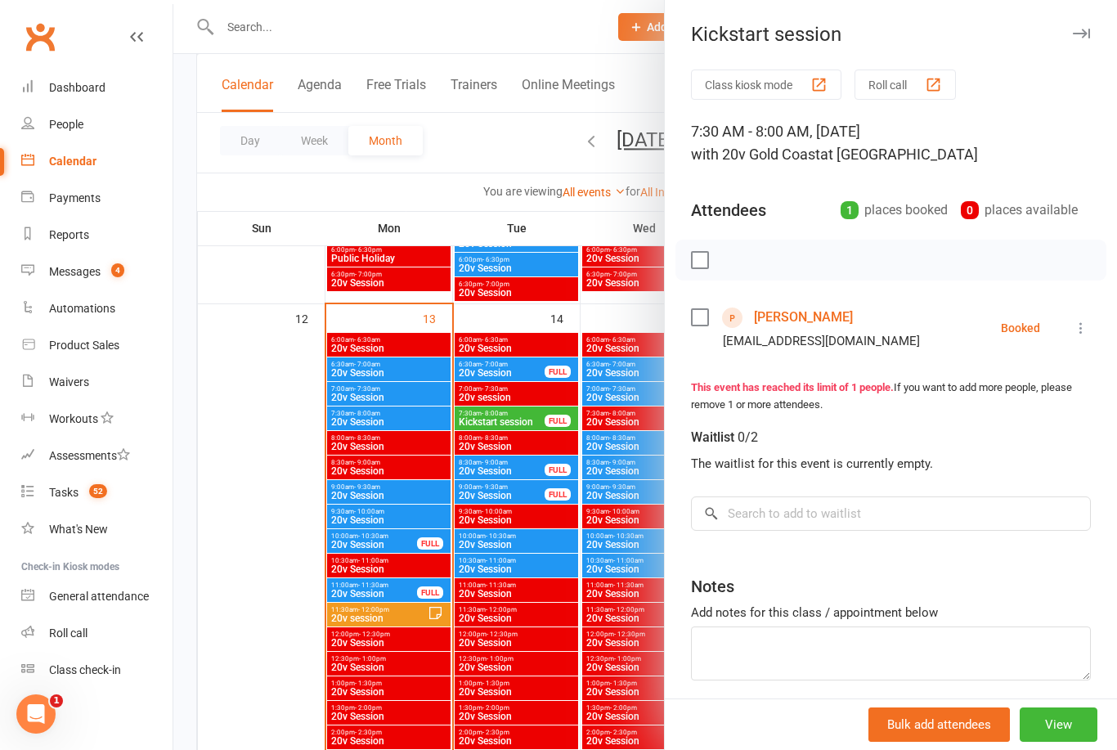
click at [552, 437] on div at bounding box center [645, 375] width 944 height 750
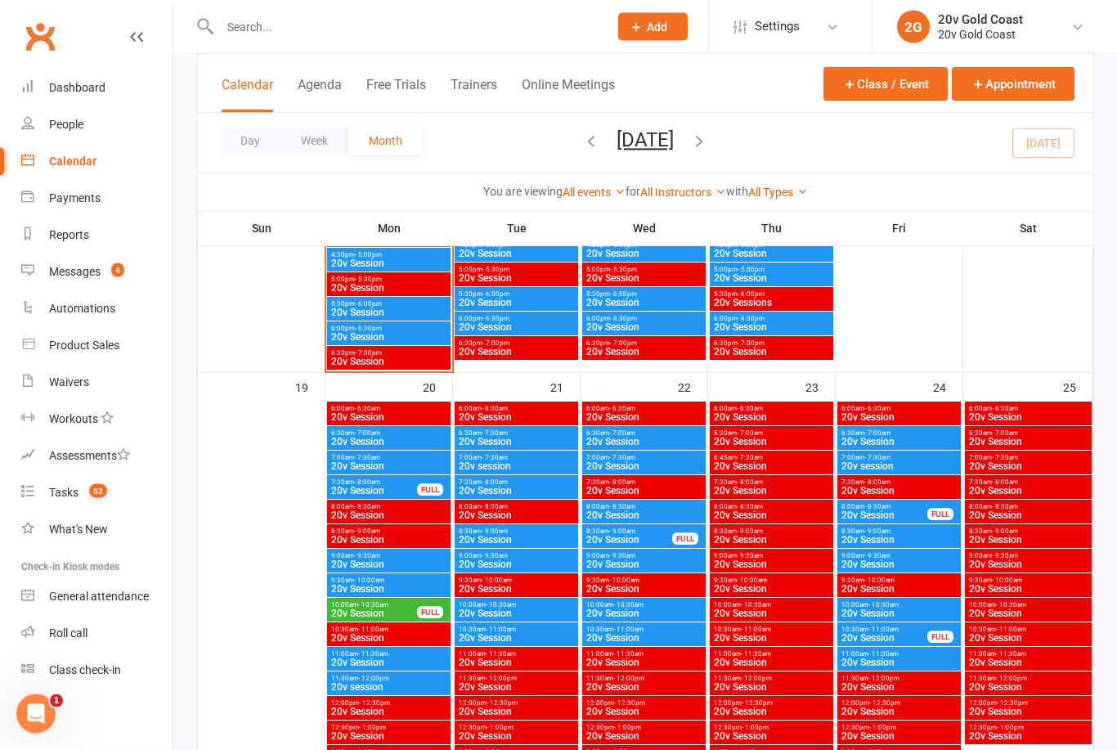
scroll to position [2006, 0]
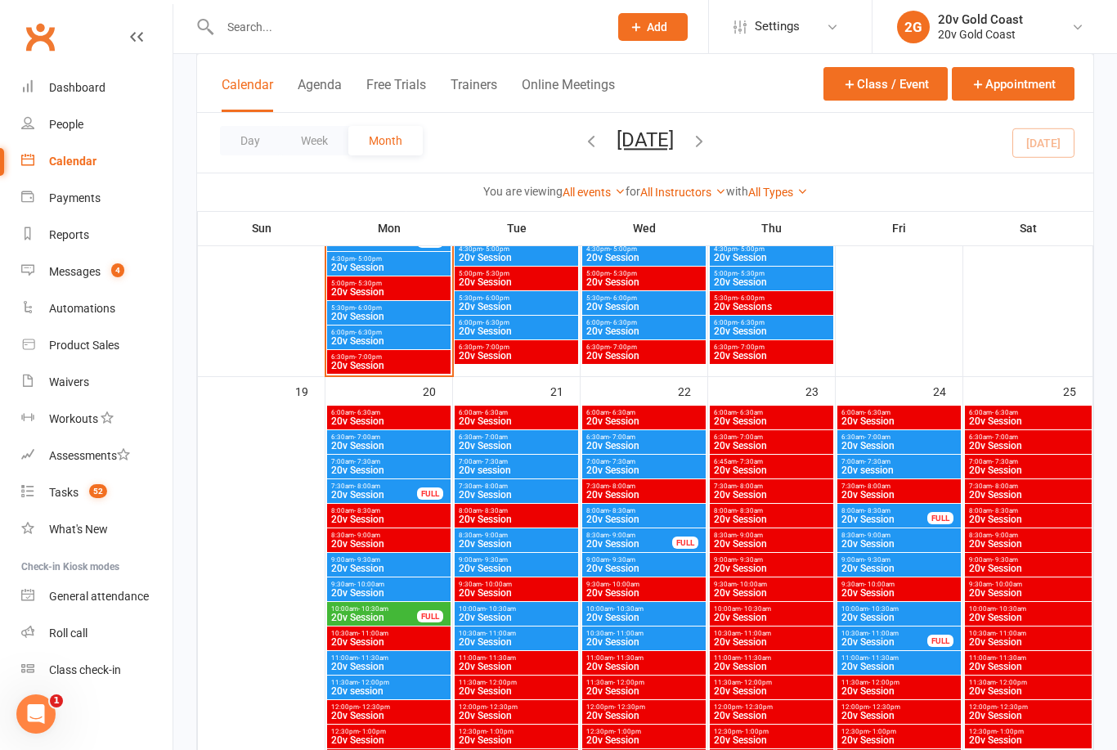
click at [407, 616] on span "20v Session" at bounding box center [374, 618] width 88 height 10
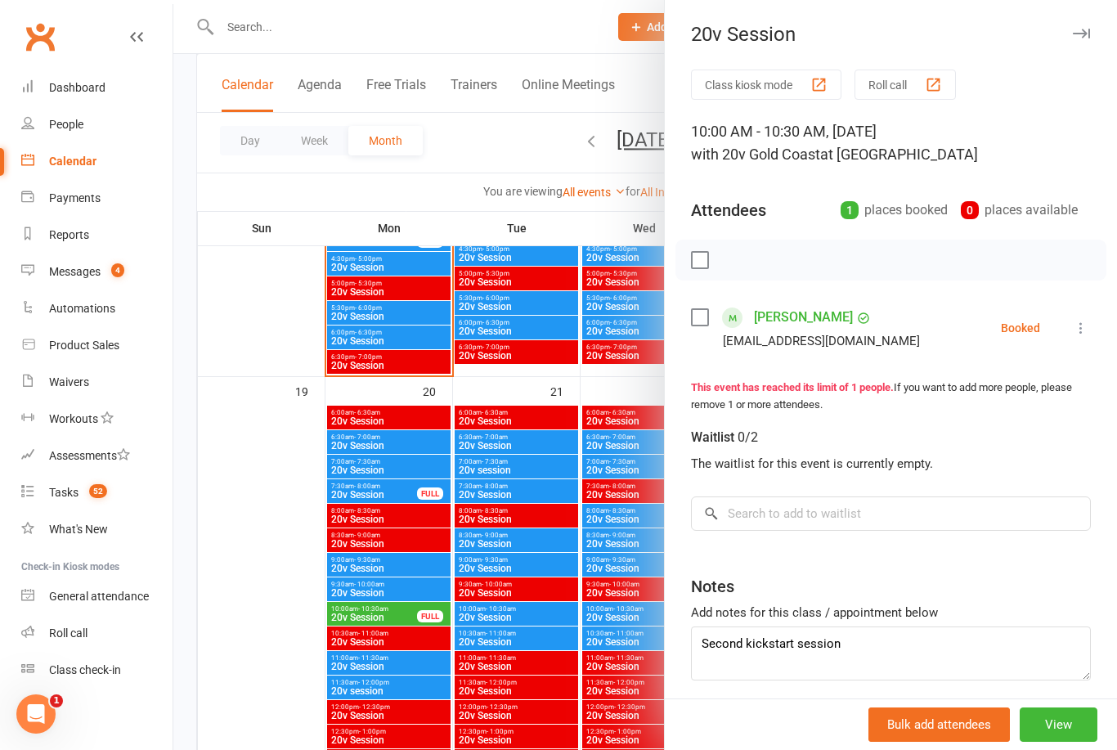
click at [805, 316] on link "Malcolm Nay" at bounding box center [803, 317] width 99 height 26
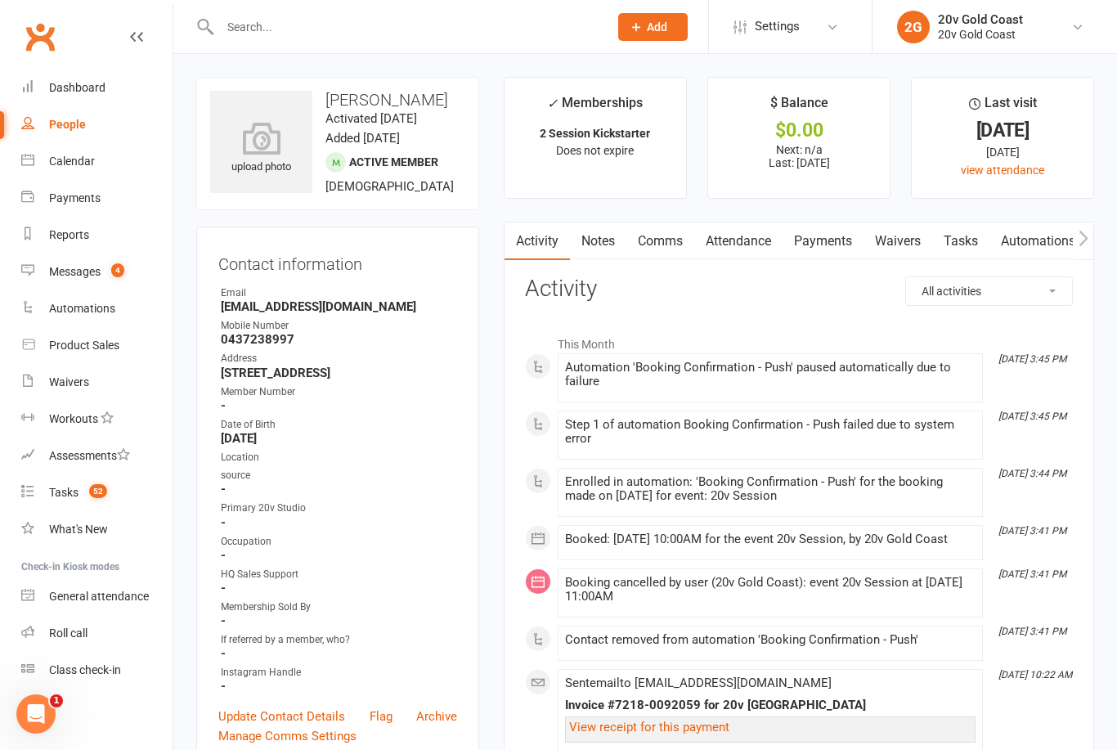
click at [964, 249] on link "Tasks" at bounding box center [960, 241] width 57 height 38
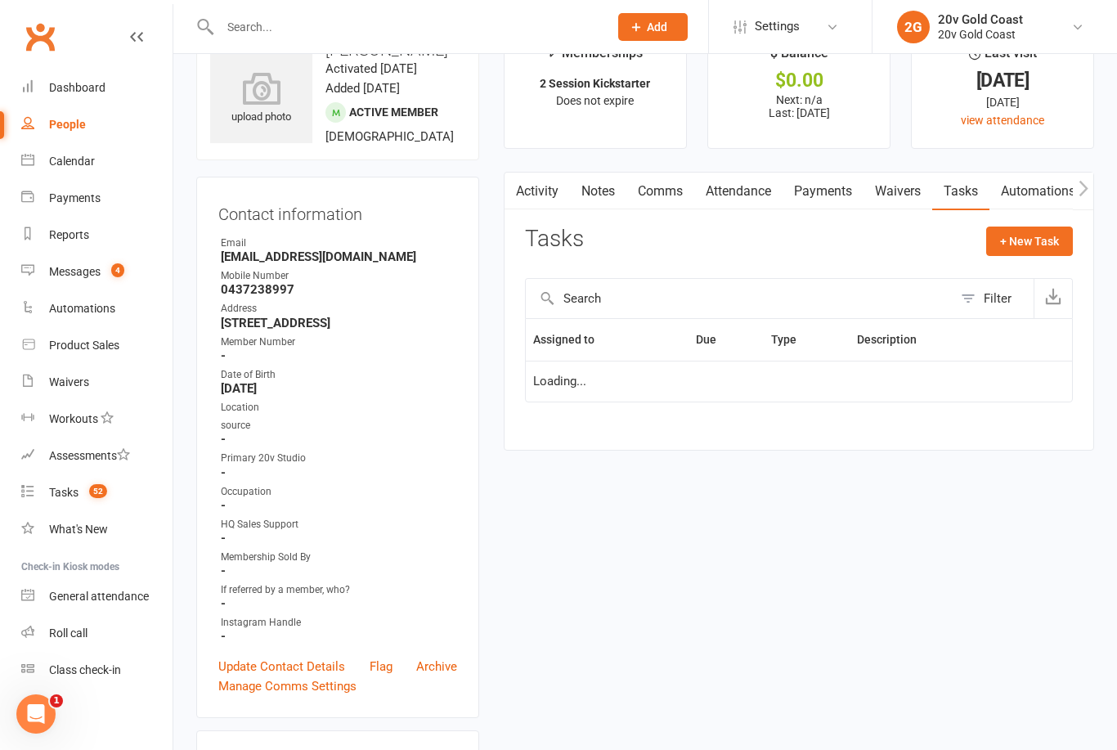
scroll to position [52, 0]
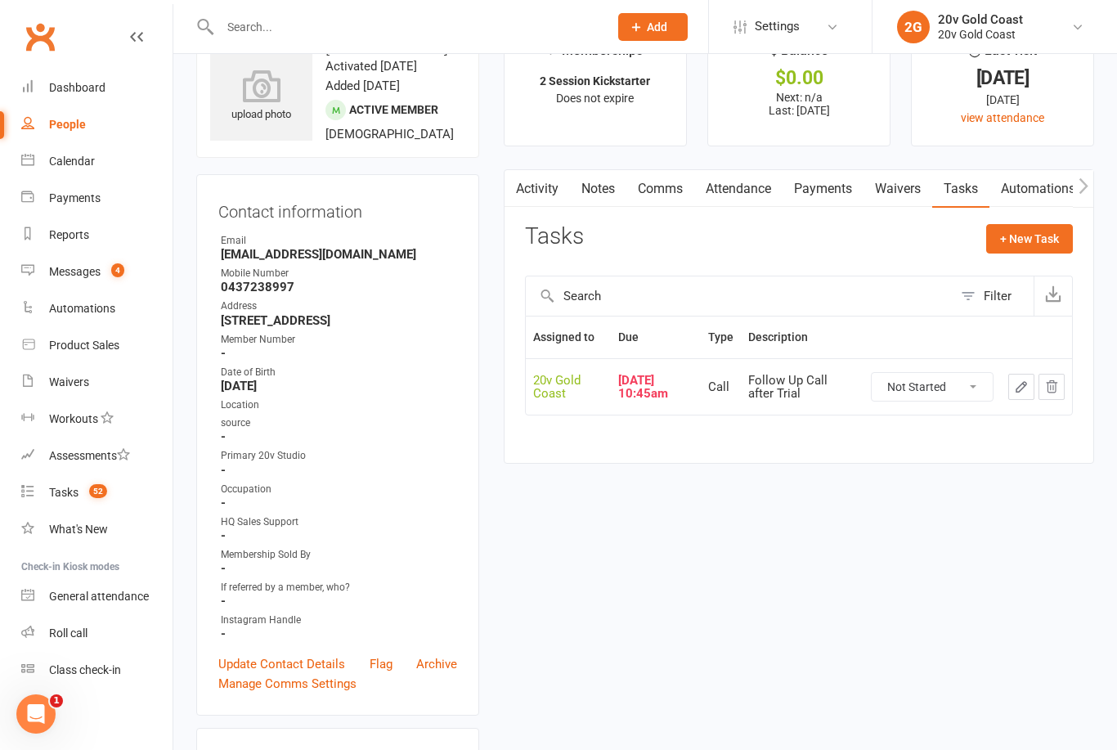
click at [89, 171] on link "Calendar" at bounding box center [96, 161] width 151 height 37
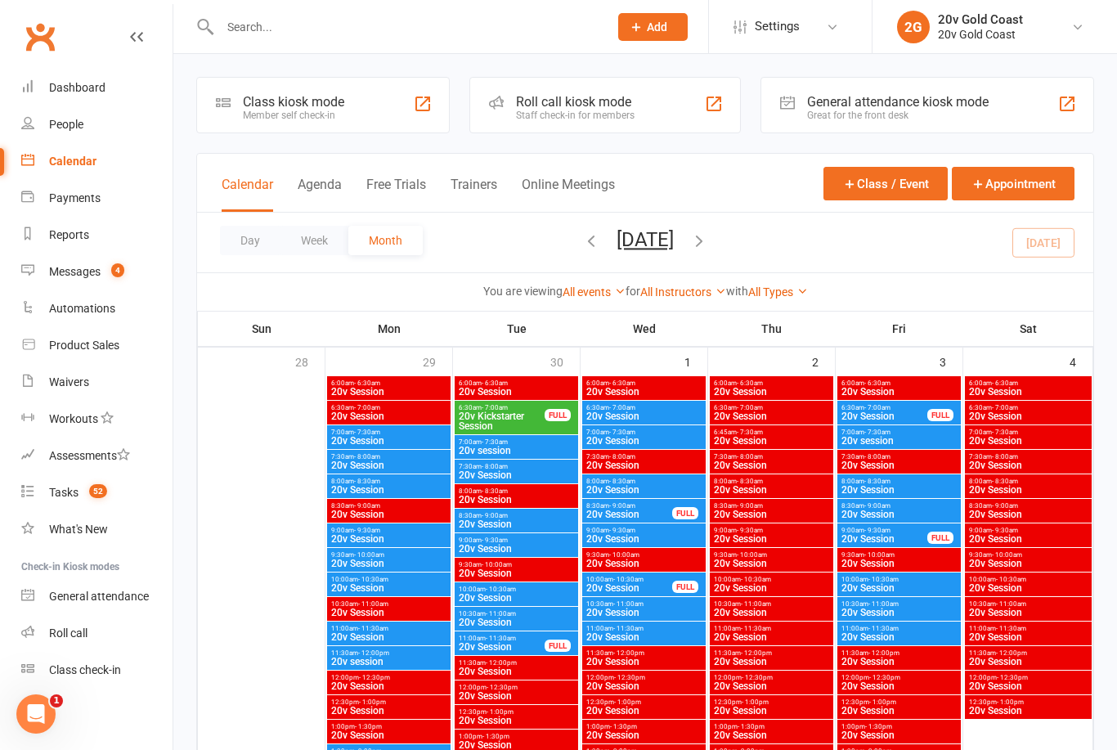
click at [111, 334] on link "Product Sales" at bounding box center [96, 345] width 151 height 37
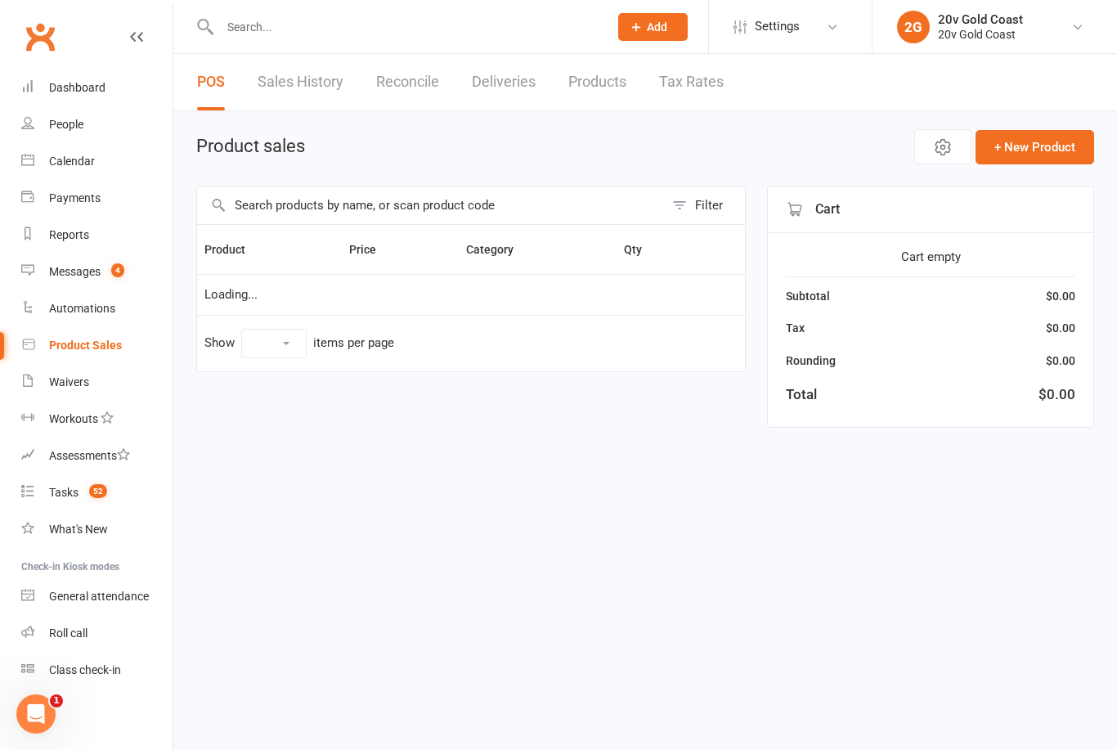
select select "10"
click at [88, 273] on div "Messages" at bounding box center [75, 271] width 52 height 13
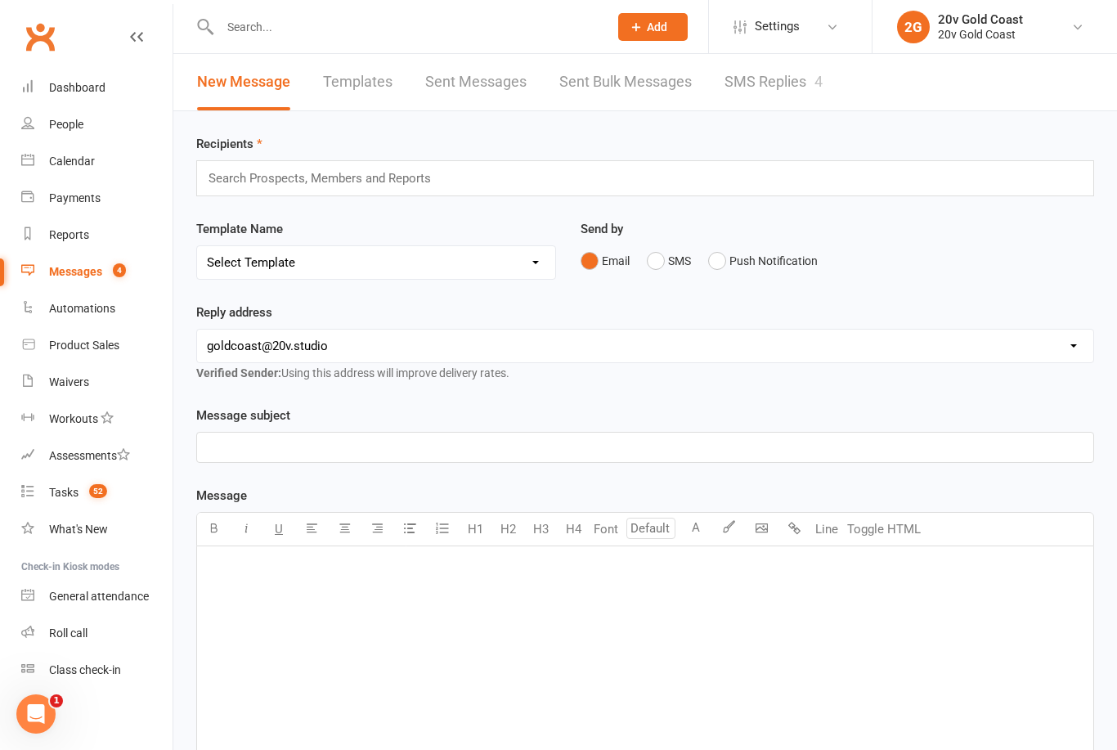
click at [766, 89] on link "SMS Replies 4" at bounding box center [774, 82] width 98 height 56
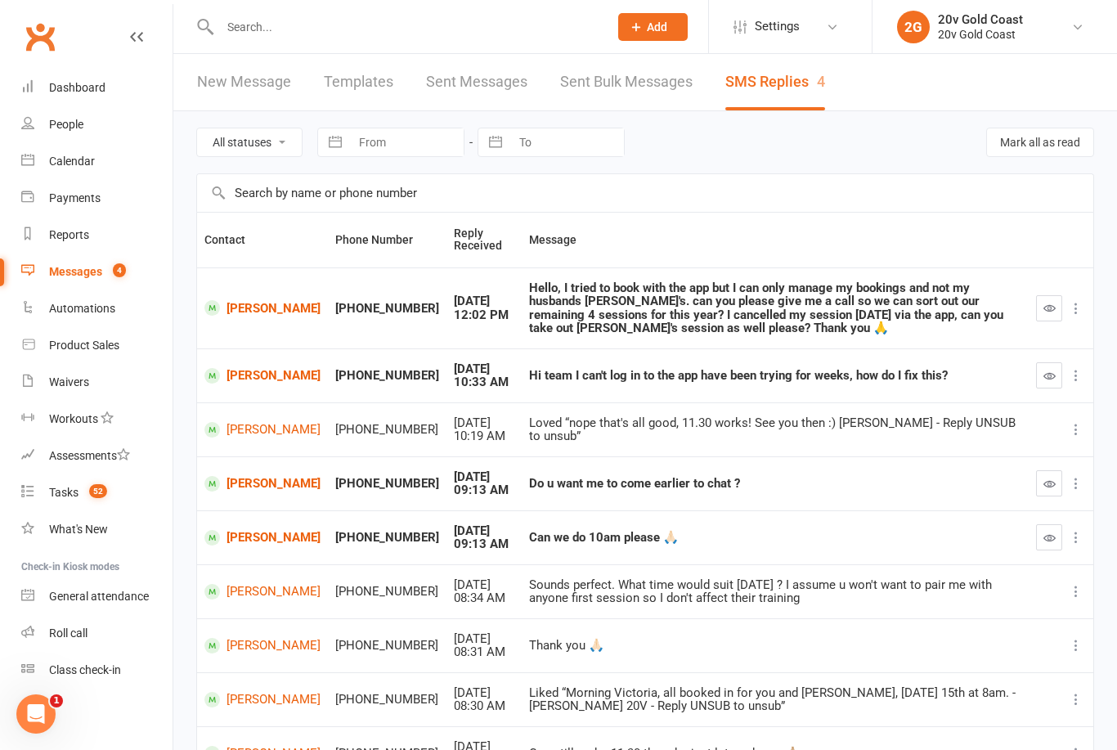
click at [557, 532] on div "Can we do 10am please 🙏🏻" at bounding box center [775, 538] width 492 height 14
click at [680, 538] on div "Can we do 10am please 🙏🏻" at bounding box center [775, 538] width 492 height 14
click at [702, 541] on td "Can we do 10am please 🙏🏻" at bounding box center [775, 537] width 507 height 54
click at [1051, 535] on icon "button" at bounding box center [1050, 538] width 12 height 12
click at [899, 532] on div "Can we do 10am please 🙏🏻" at bounding box center [775, 538] width 492 height 14
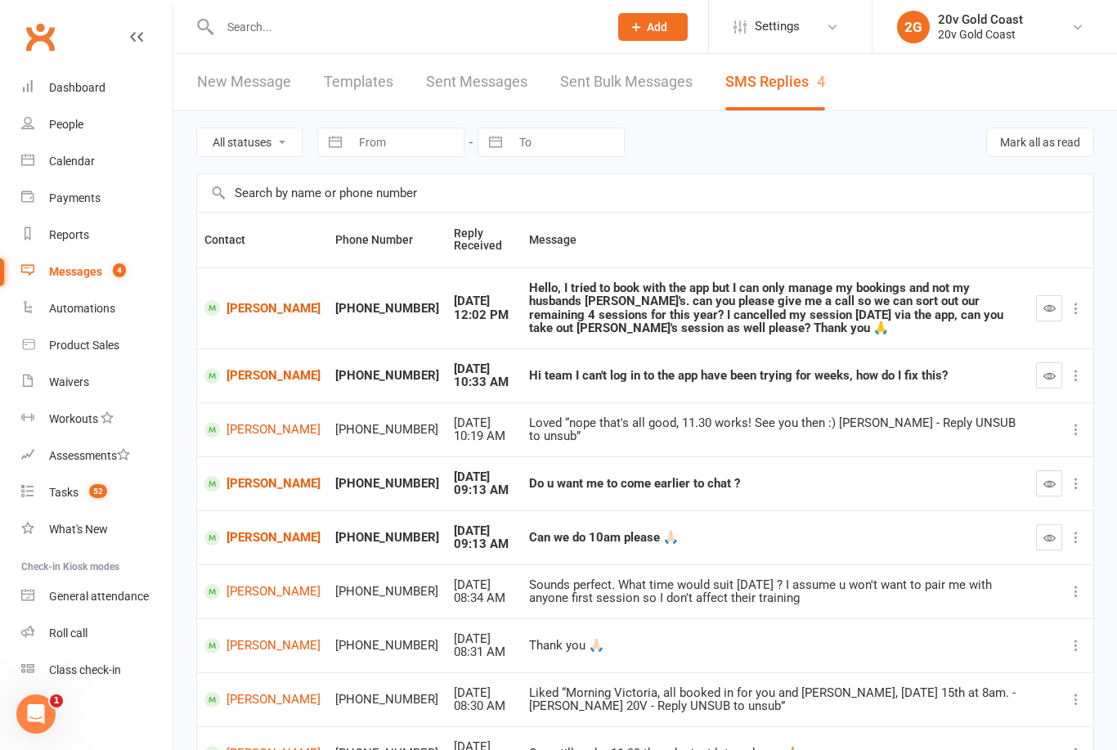
click at [561, 545] on td "Can we do 10am please 🙏🏻" at bounding box center [775, 537] width 507 height 54
click at [591, 478] on div "Do u want me to come earlier to chat ?" at bounding box center [775, 484] width 492 height 14
click at [243, 482] on link "[PERSON_NAME]" at bounding box center [262, 484] width 116 height 16
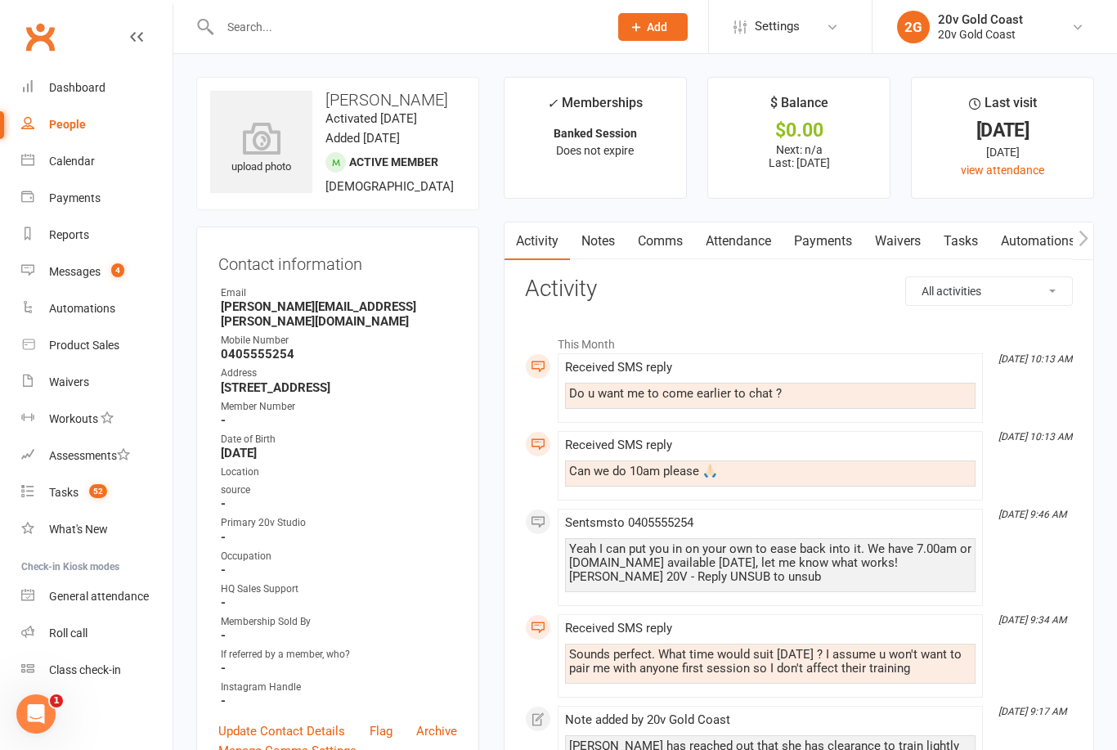
click at [106, 165] on link "Calendar" at bounding box center [96, 161] width 151 height 37
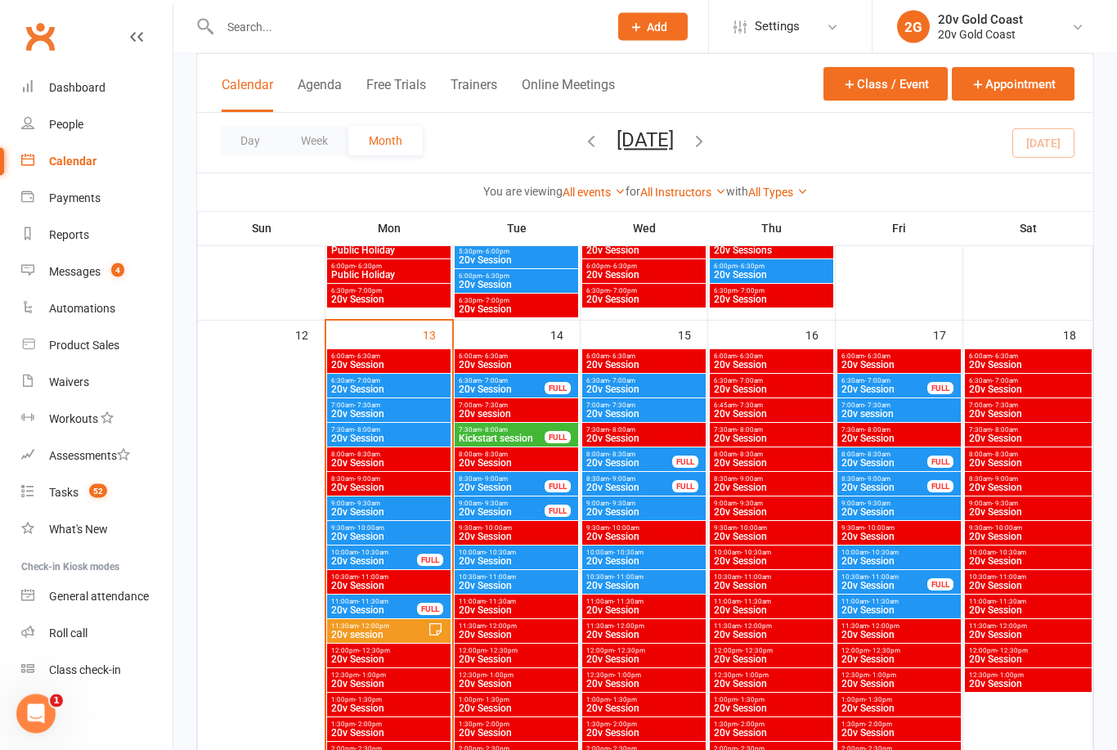
scroll to position [1384, 0]
click at [903, 563] on span "20v Session" at bounding box center [899, 561] width 117 height 10
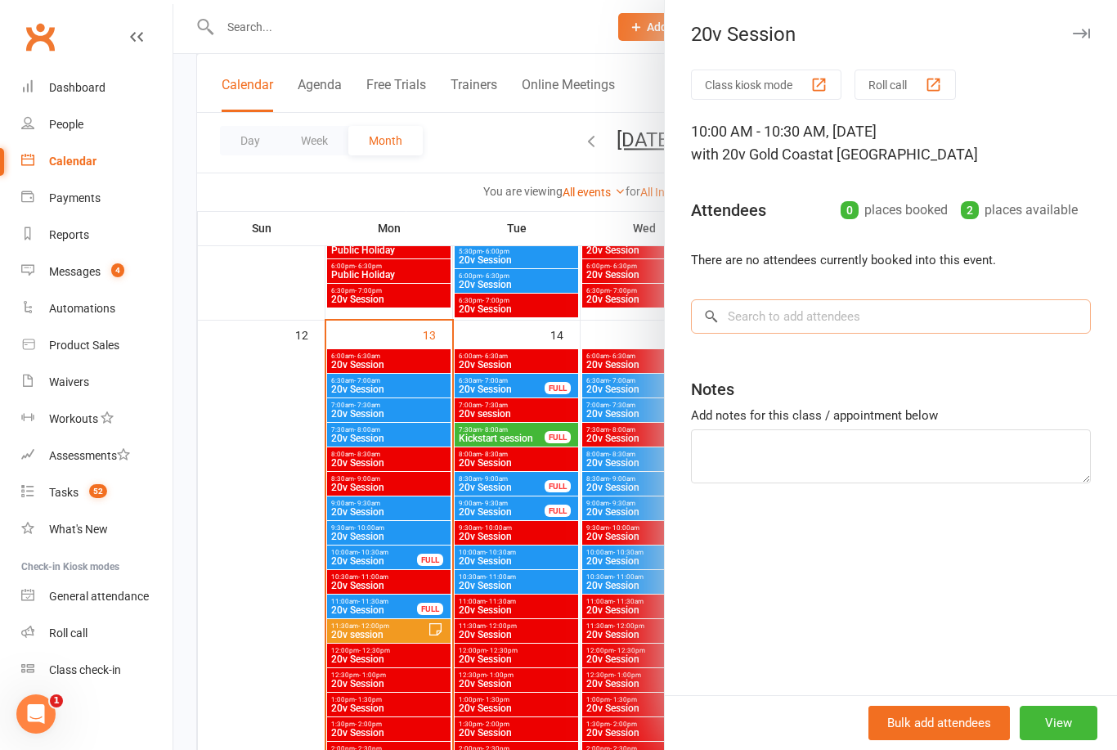
click at [888, 324] on input "search" at bounding box center [891, 316] width 400 height 34
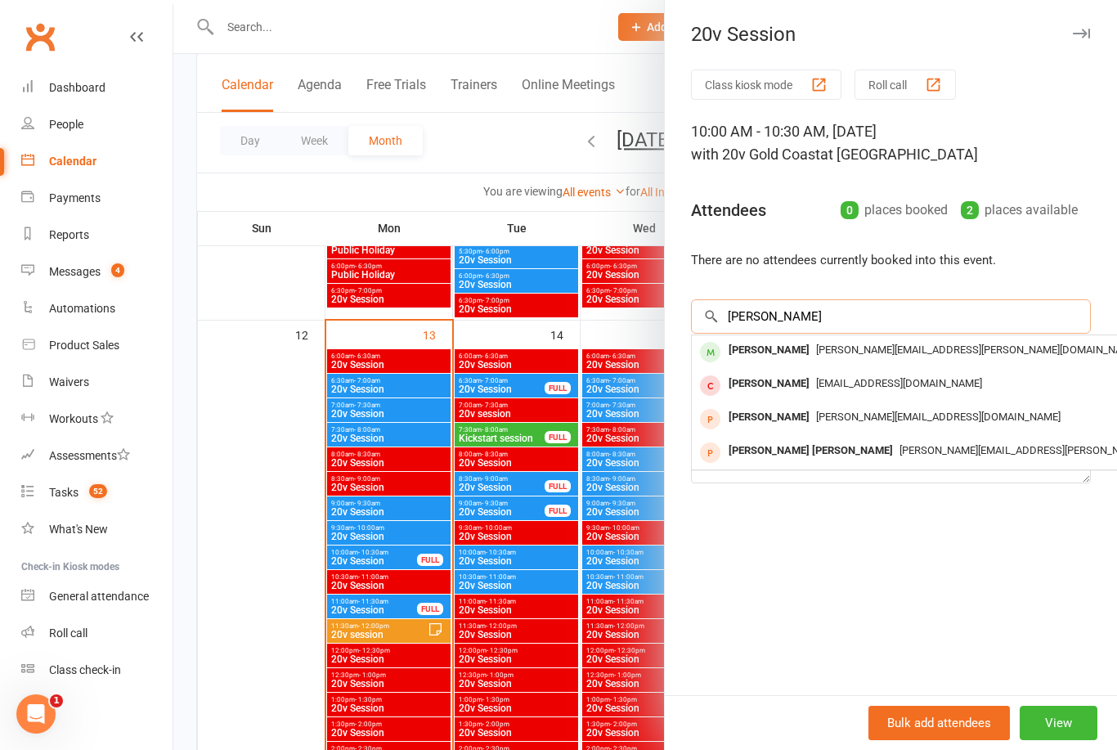
type input "Renee"
click at [920, 351] on span "renee.braund@yahoo.com" at bounding box center [977, 350] width 323 height 12
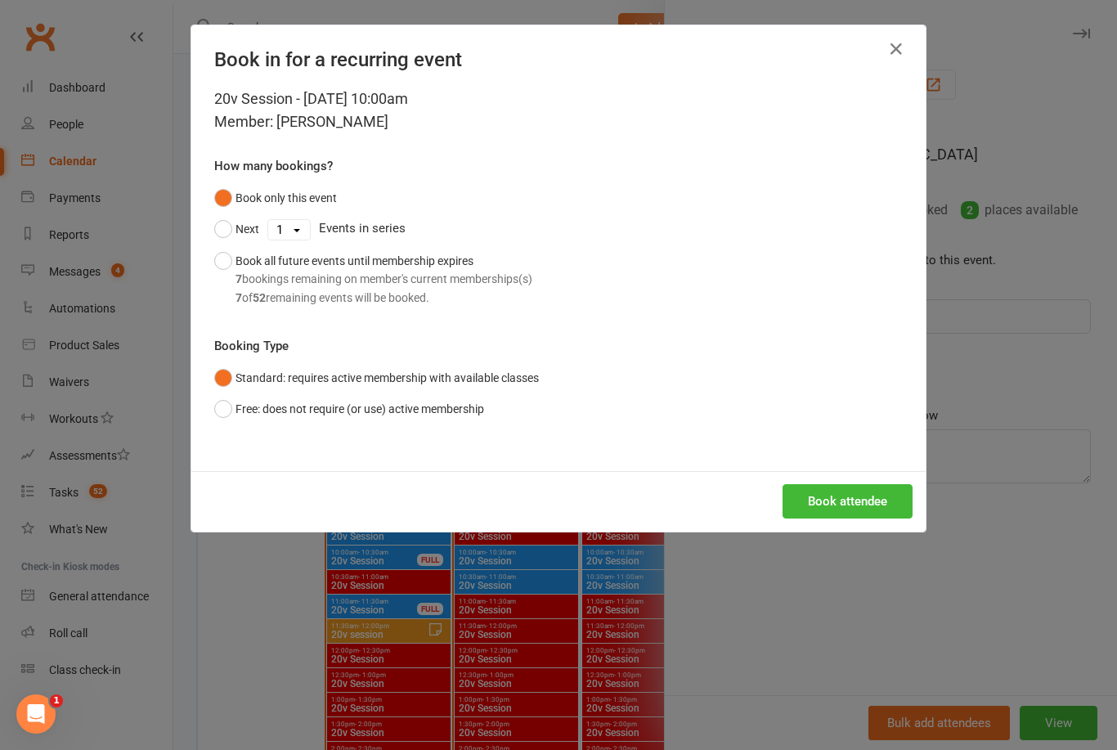
click at [890, 499] on button "Book attendee" at bounding box center [848, 501] width 130 height 34
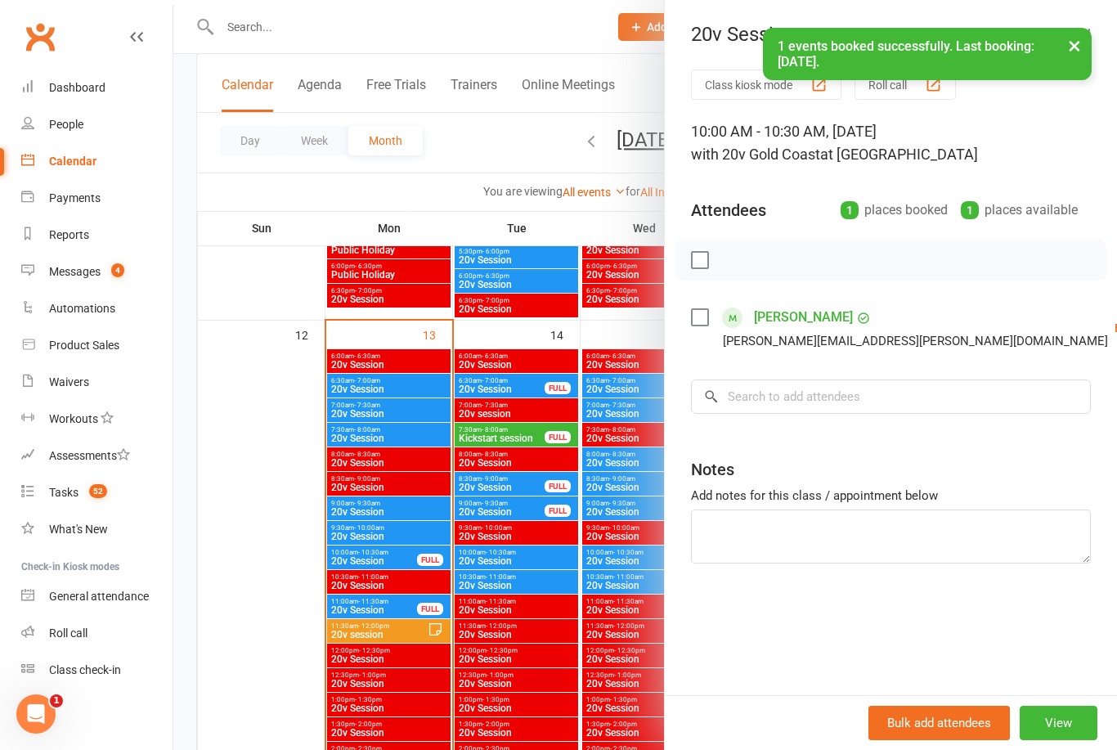
click at [278, 541] on div at bounding box center [645, 375] width 944 height 750
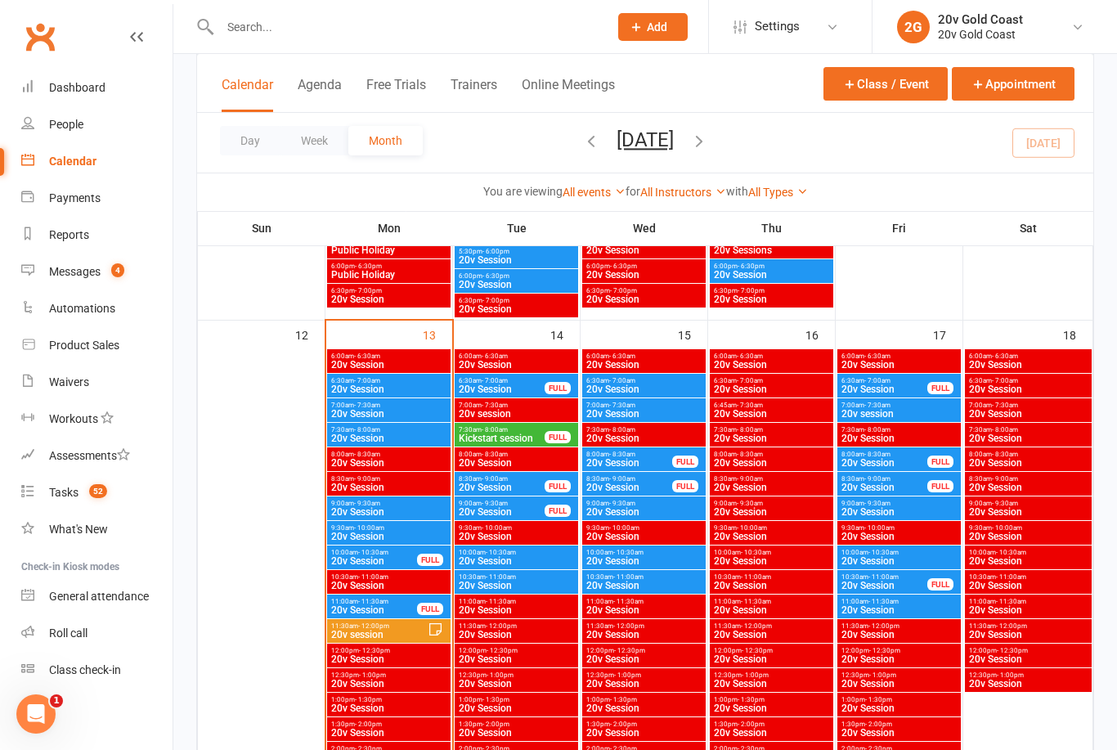
click at [900, 564] on span "20v Session" at bounding box center [899, 561] width 117 height 10
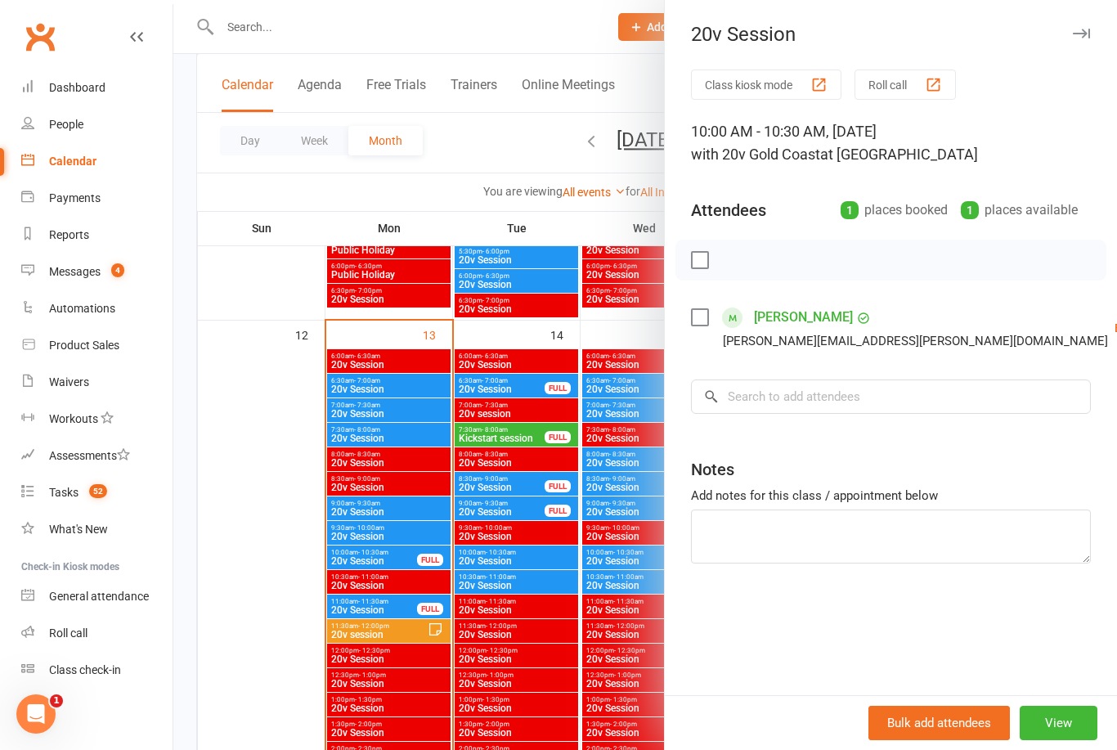
click at [1115, 333] on div "Booked" at bounding box center [1134, 327] width 39 height 11
click at [1066, 740] on button "View" at bounding box center [1059, 723] width 78 height 34
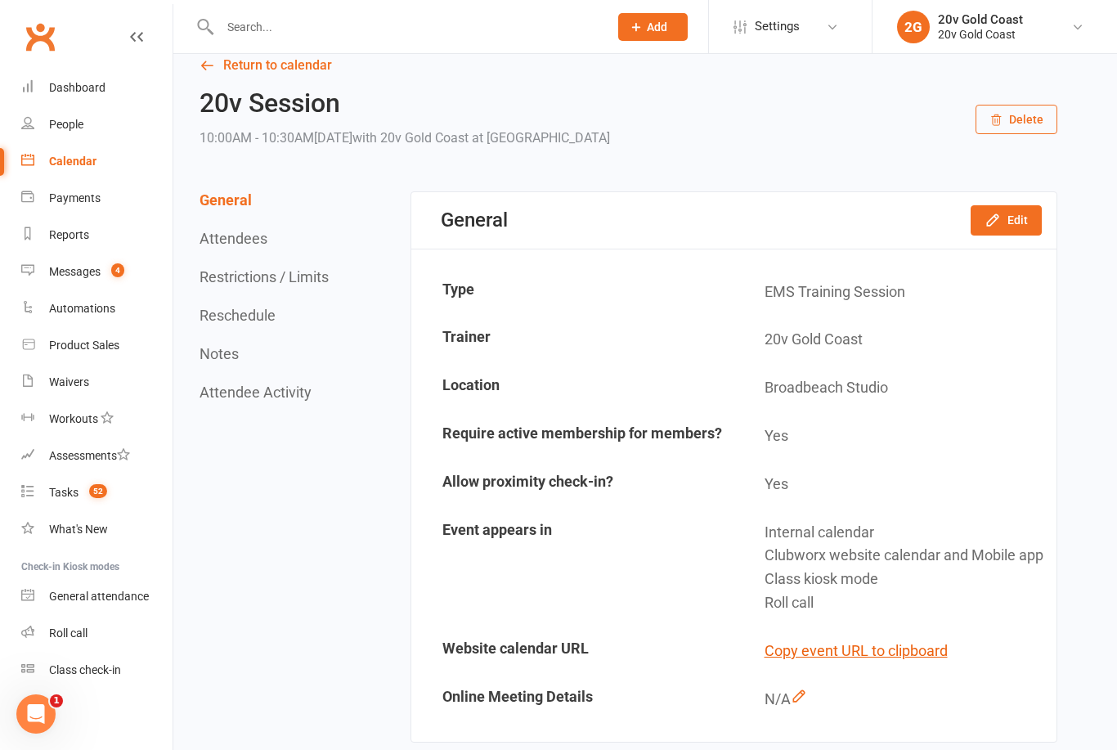
scroll to position [25, 0]
click at [1011, 229] on button "Edit" at bounding box center [1006, 218] width 71 height 29
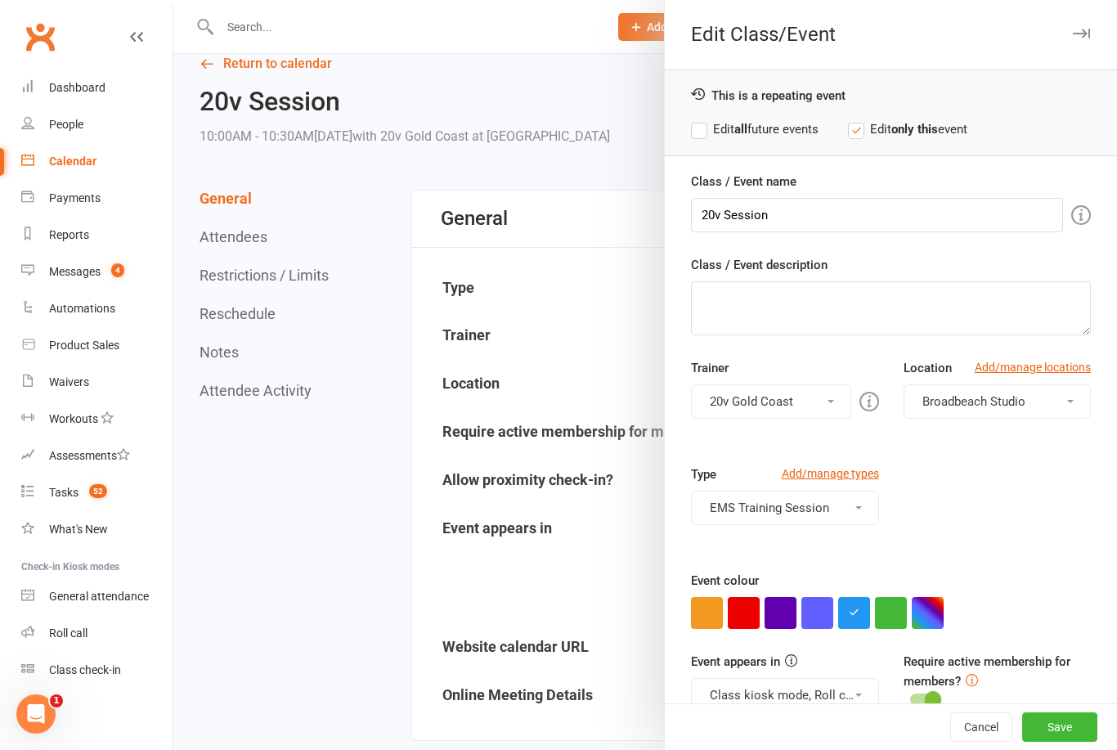
scroll to position [0, 0]
click at [1053, 734] on button "Save" at bounding box center [1059, 726] width 75 height 29
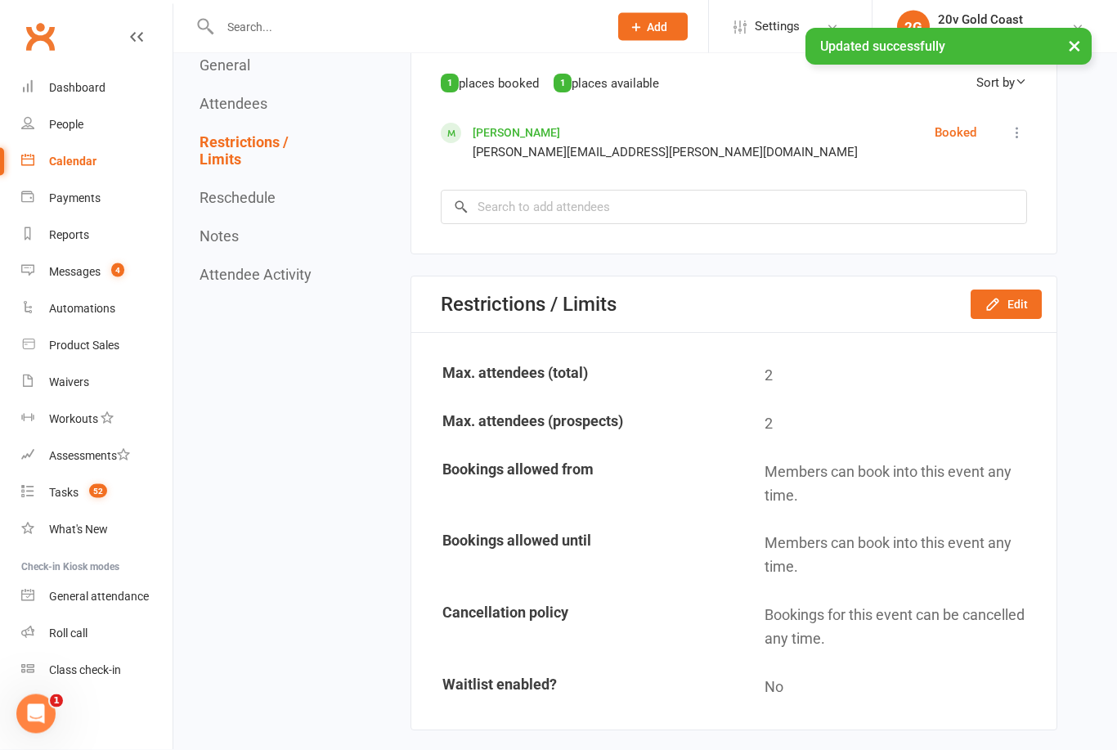
click at [998, 320] on button "Edit" at bounding box center [1006, 304] width 71 height 29
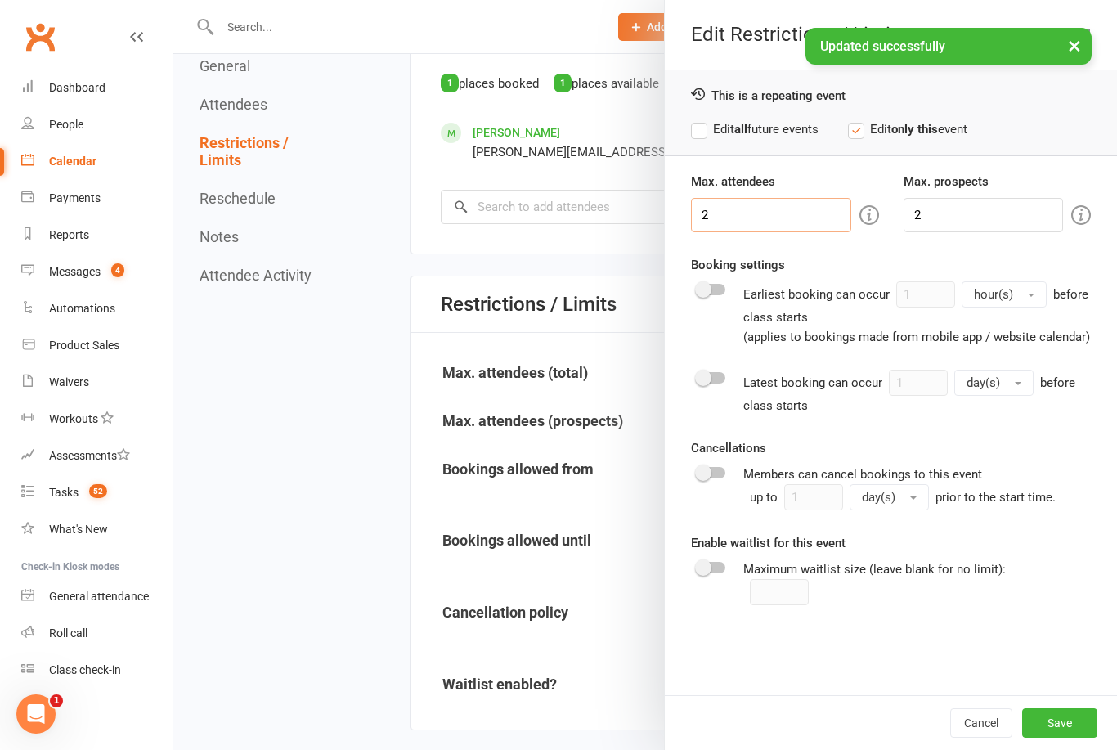
click at [775, 215] on input "2" at bounding box center [770, 215] width 159 height 34
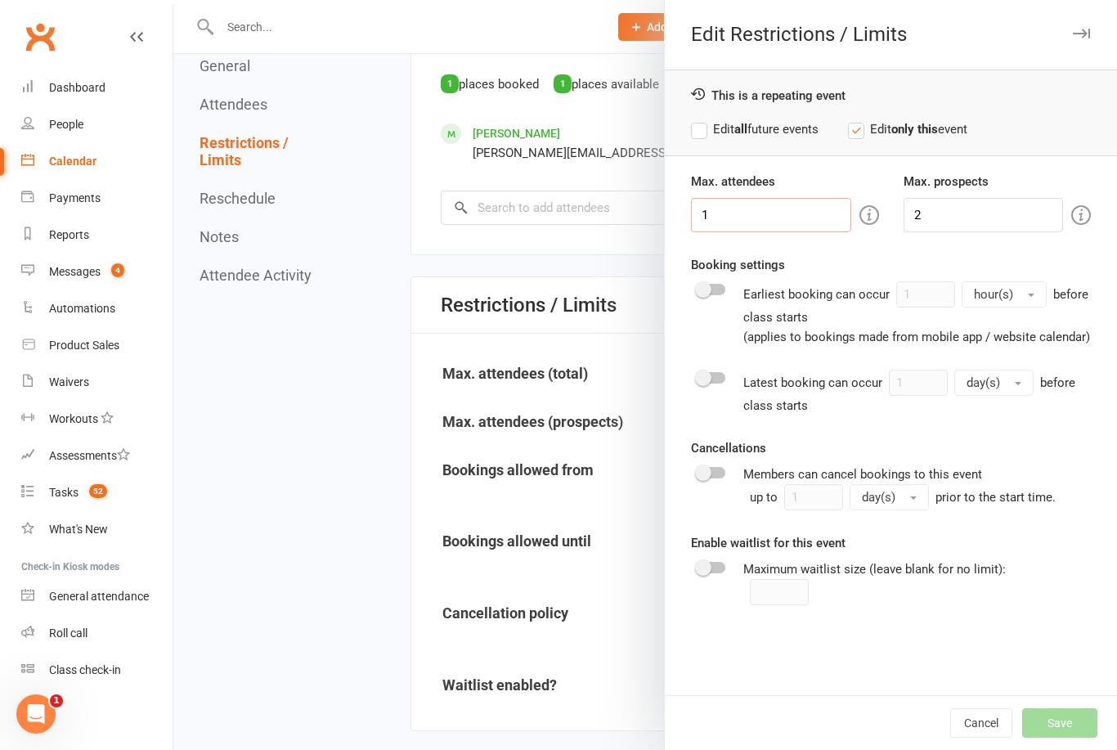
type input "1"
click at [976, 217] on input "2" at bounding box center [983, 215] width 159 height 34
type input "1"
click at [1067, 133] on div "Edit all future events Edit only this event" at bounding box center [891, 129] width 400 height 20
click at [1060, 738] on button "Save" at bounding box center [1059, 722] width 75 height 29
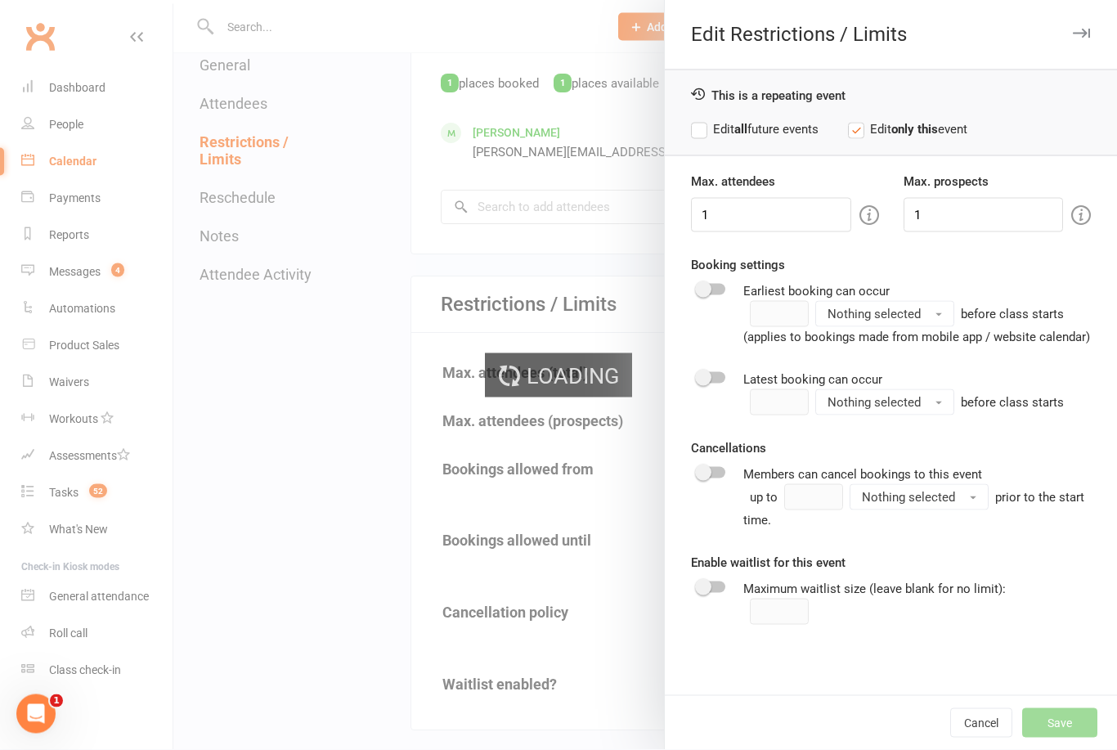
scroll to position [793, 0]
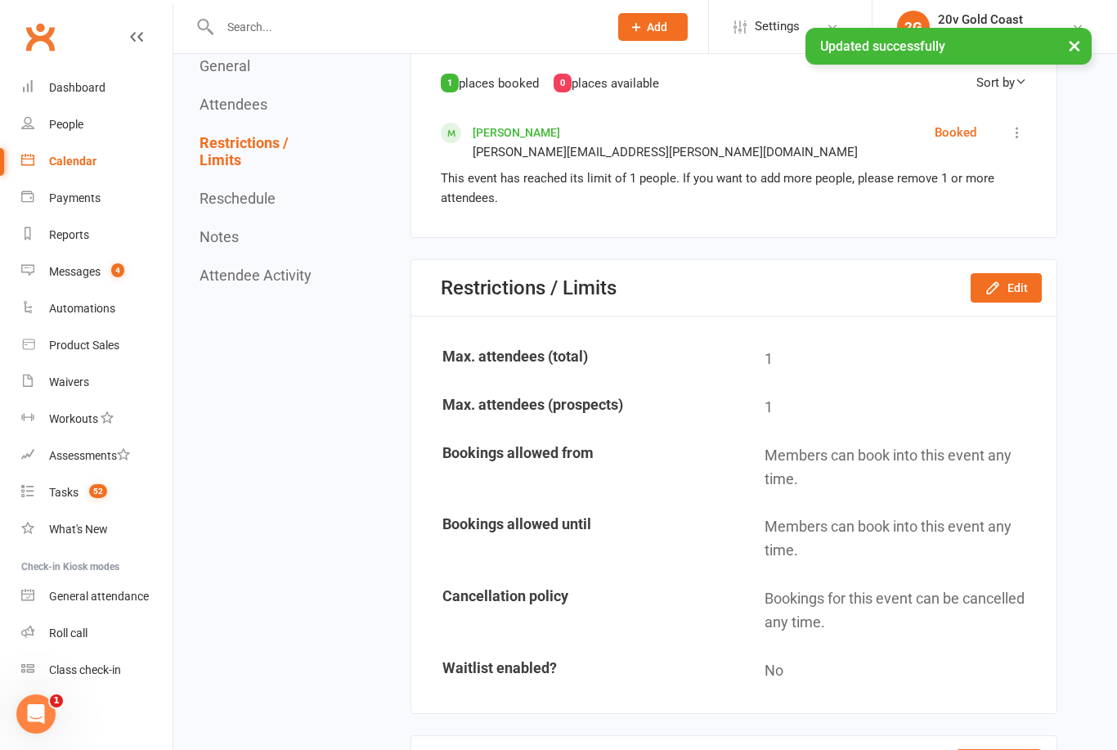
click at [81, 167] on div "Calendar" at bounding box center [72, 161] width 47 height 13
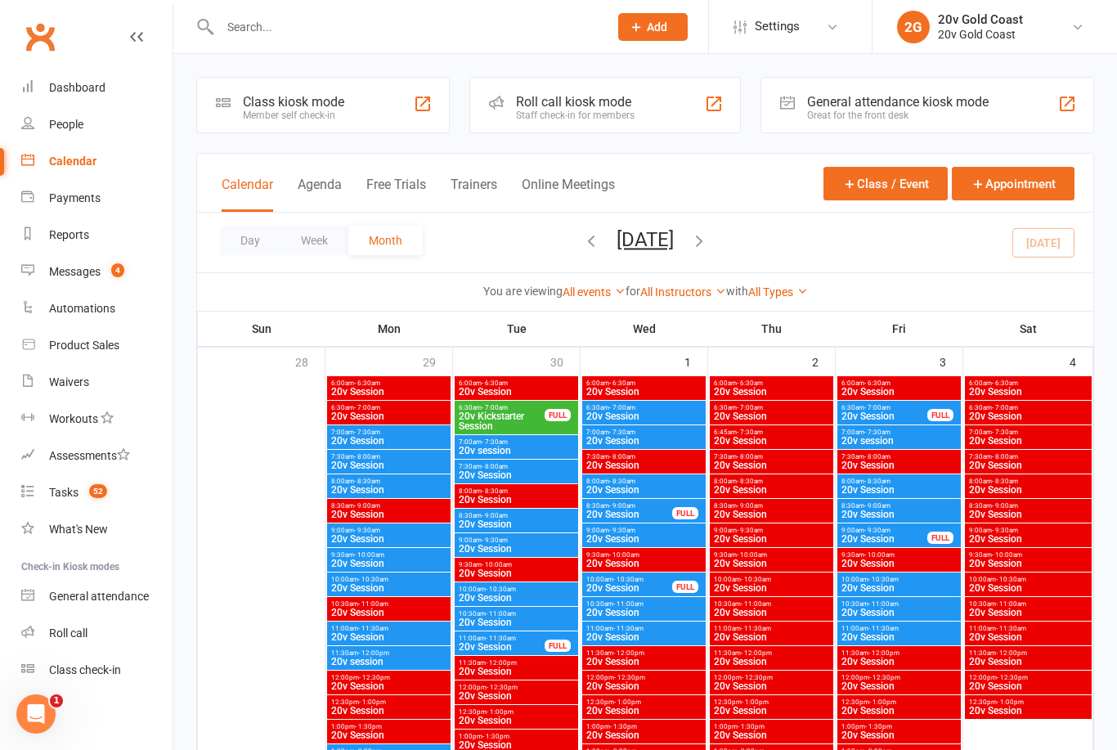
click at [914, 591] on span "20v Session" at bounding box center [899, 588] width 117 height 10
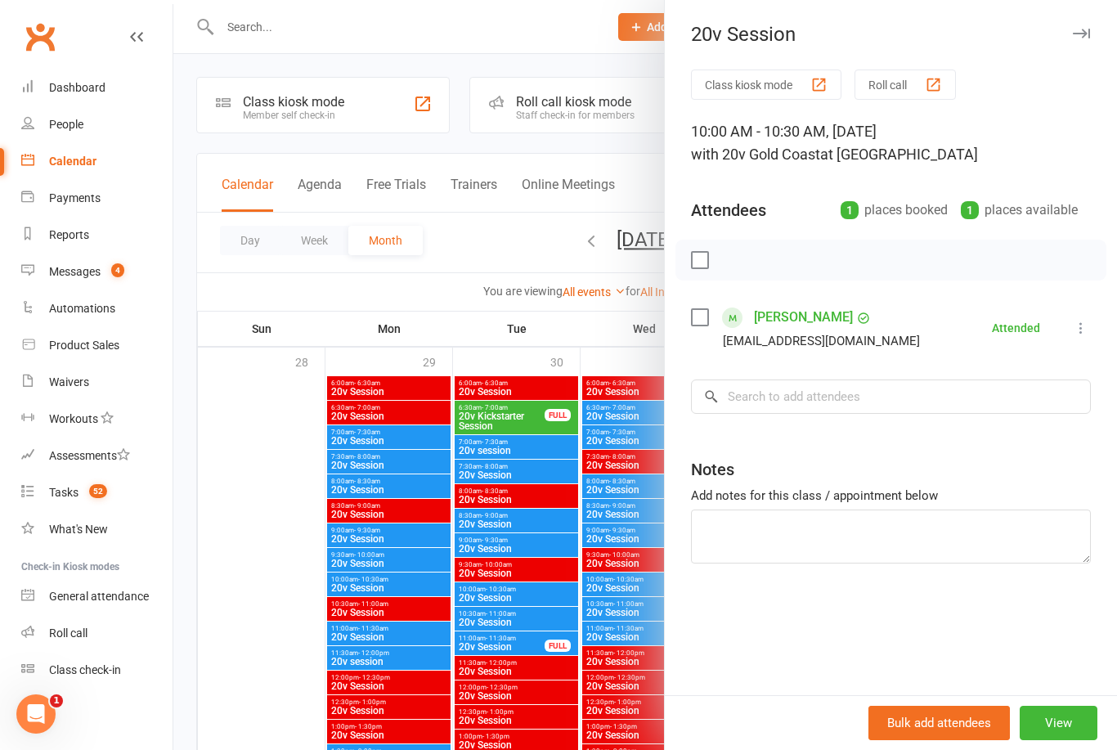
click at [251, 571] on div at bounding box center [645, 375] width 944 height 750
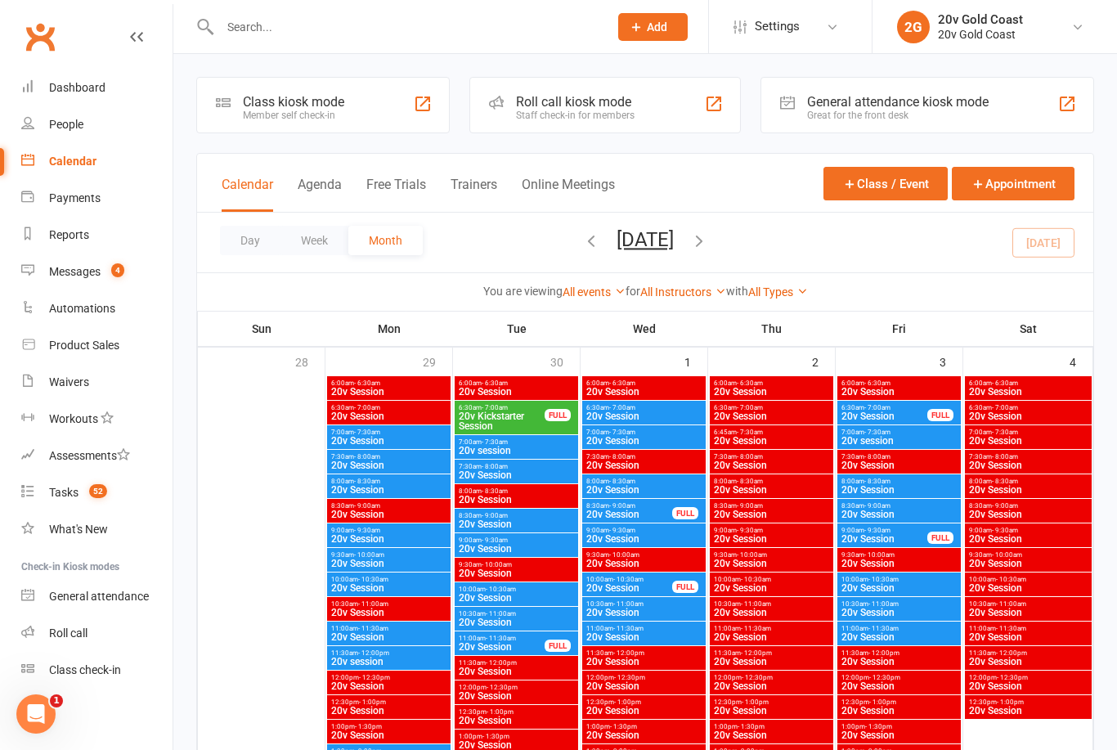
click at [909, 581] on span "10:00am - 10:30am" at bounding box center [899, 579] width 117 height 7
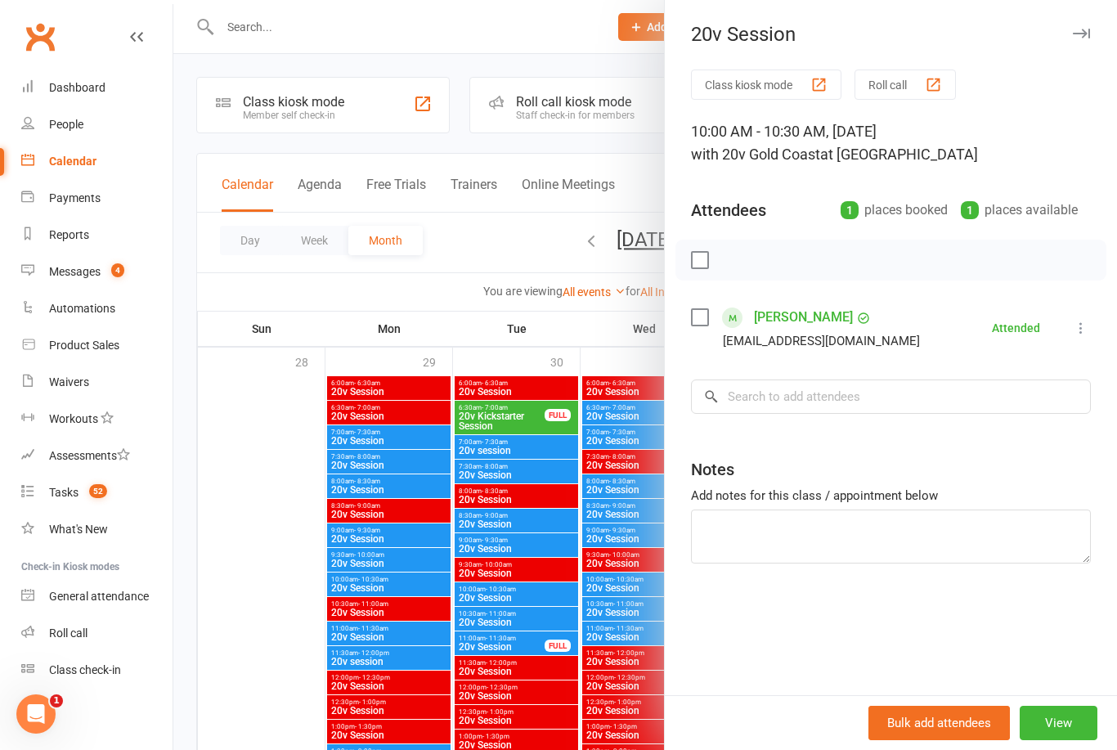
click at [275, 648] on div at bounding box center [645, 375] width 944 height 750
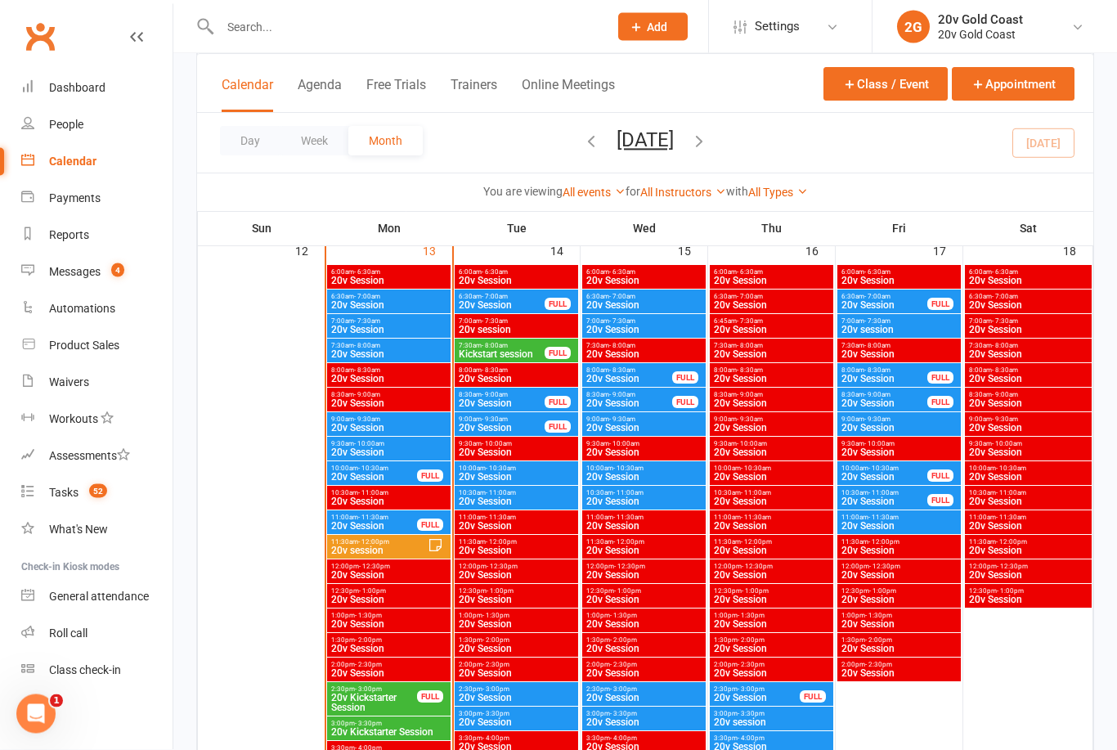
scroll to position [1468, 0]
click at [901, 477] on span "20v Session" at bounding box center [885, 477] width 88 height 10
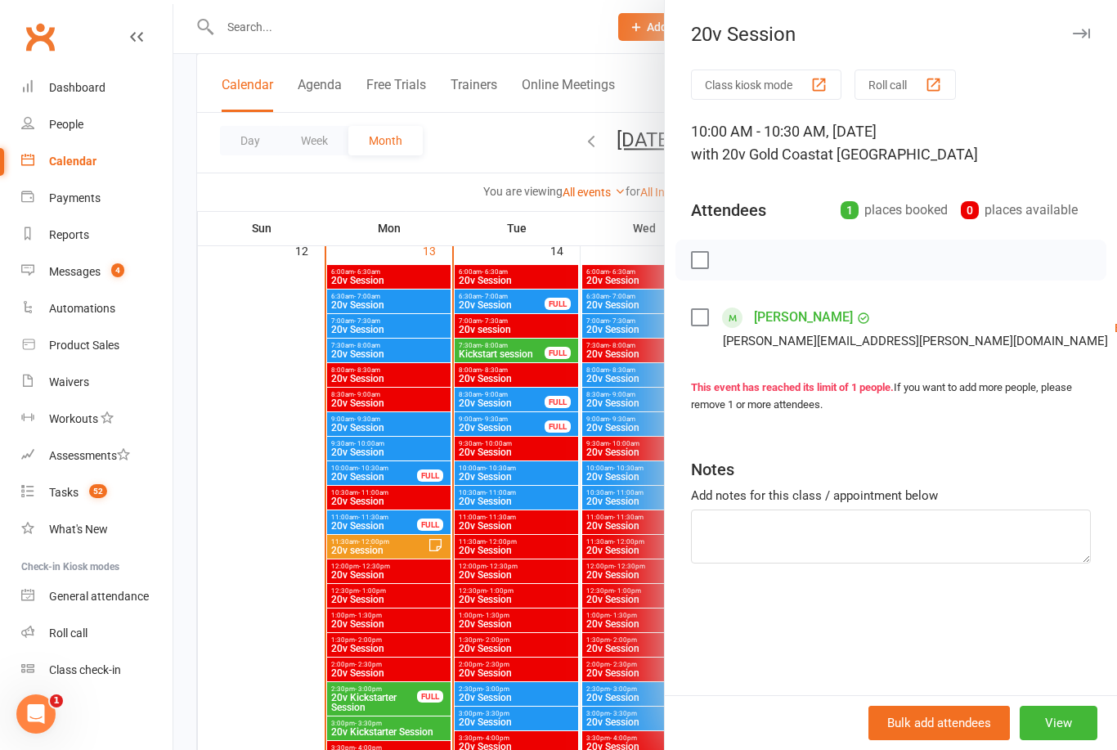
click at [247, 499] on div at bounding box center [645, 375] width 944 height 750
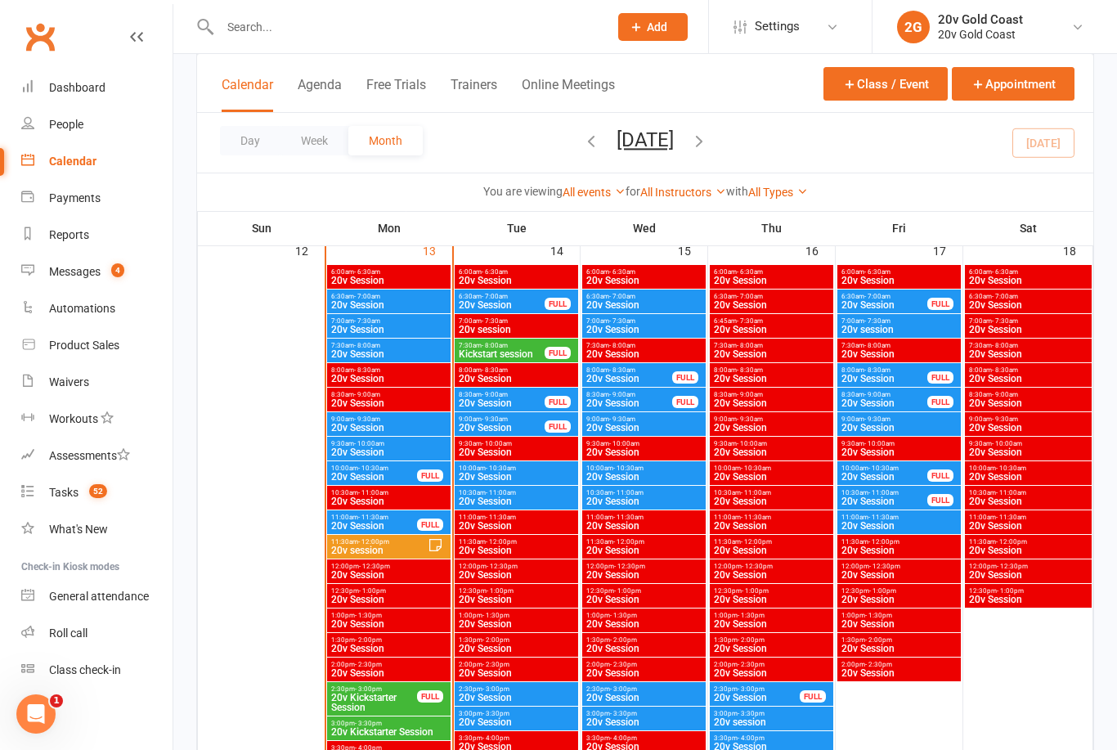
click at [97, 265] on div "Messages" at bounding box center [75, 271] width 52 height 13
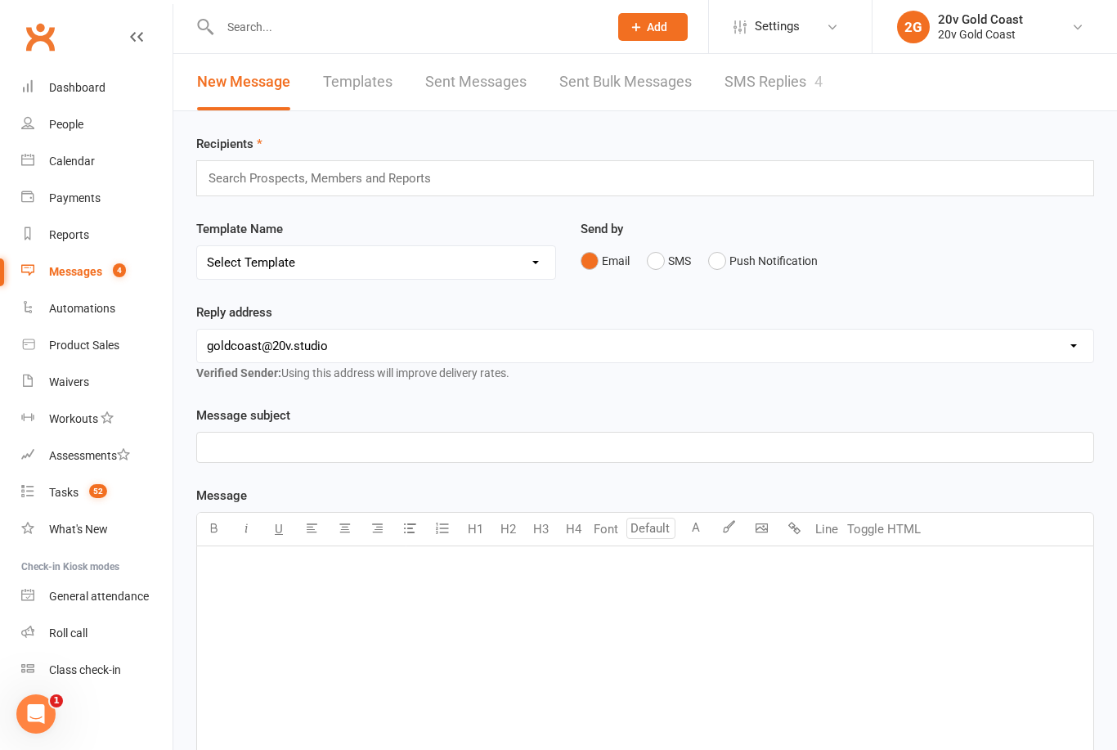
click at [765, 77] on link "SMS Replies 4" at bounding box center [774, 82] width 98 height 56
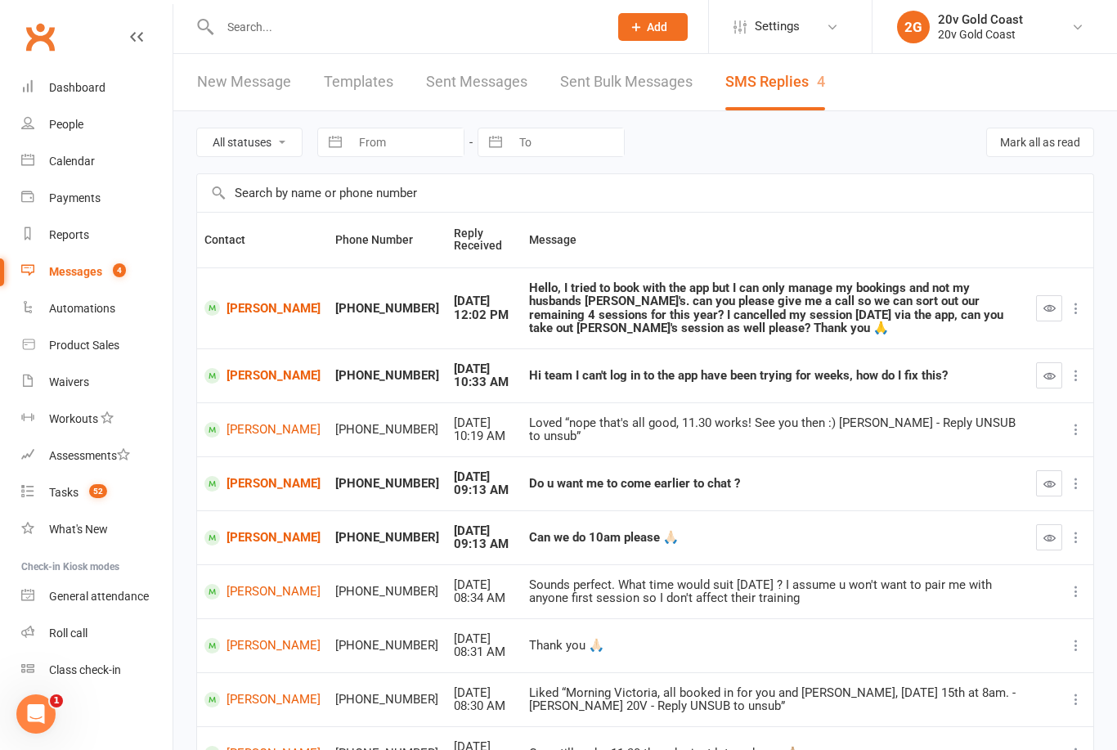
click at [249, 476] on link "[PERSON_NAME]" at bounding box center [262, 484] width 116 height 16
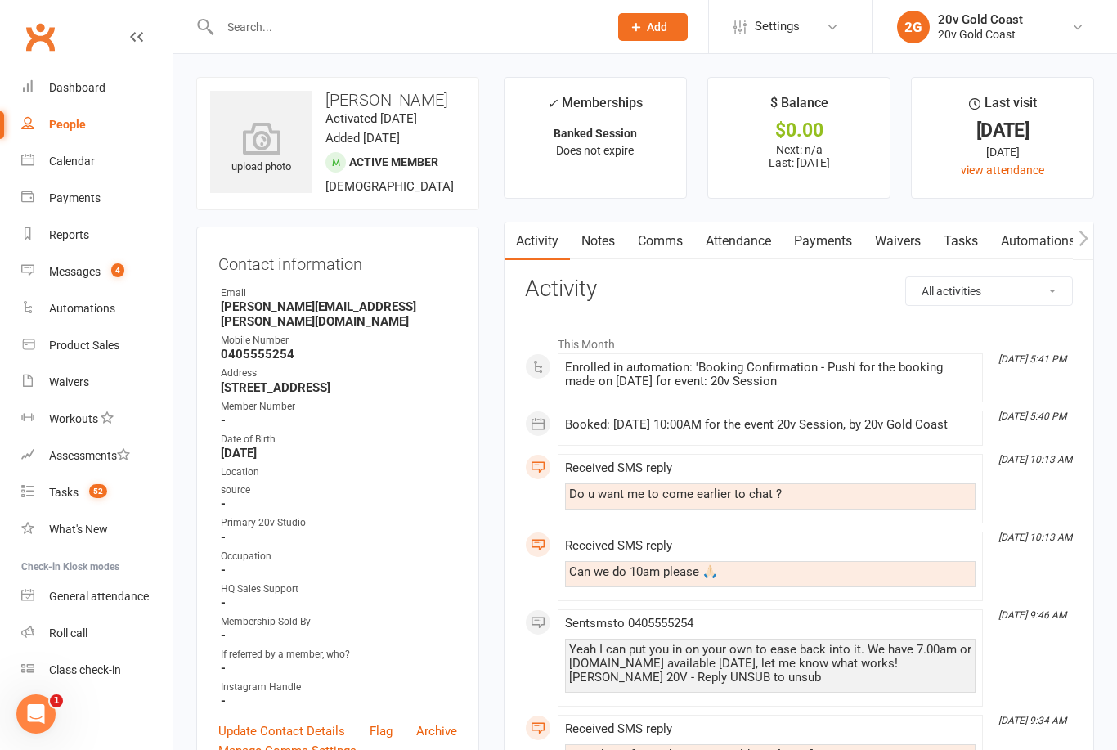
click at [52, 163] on div "Calendar" at bounding box center [72, 161] width 46 height 13
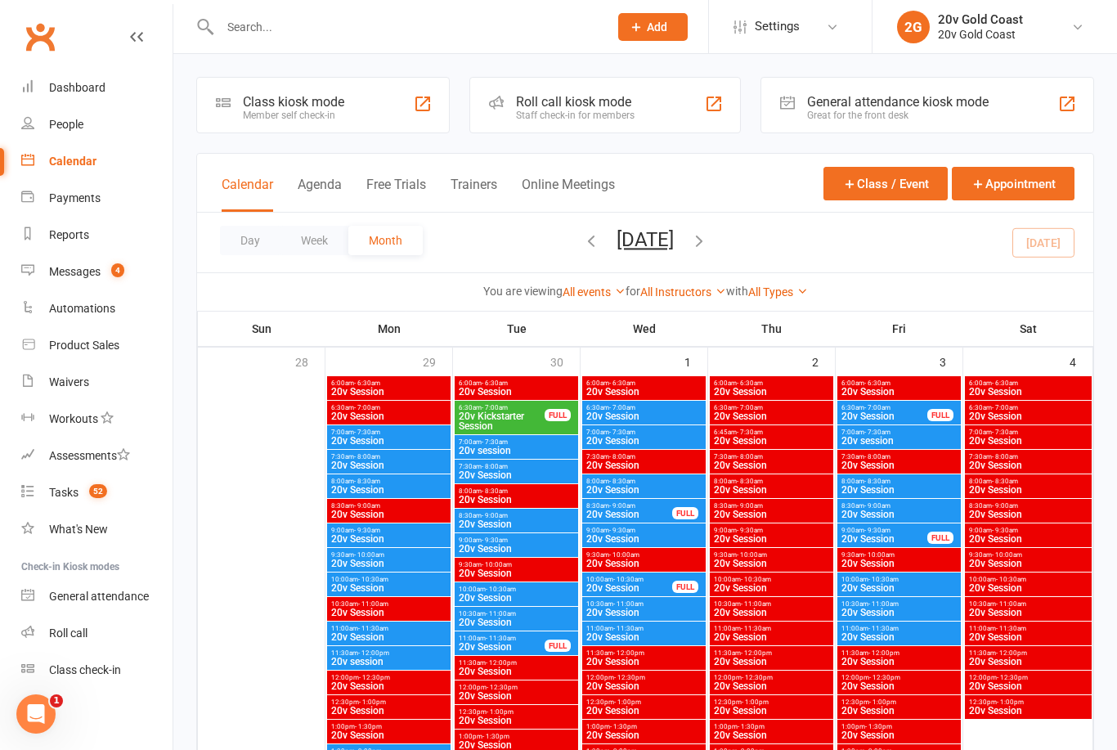
click at [83, 263] on link "Messages 4" at bounding box center [96, 272] width 151 height 37
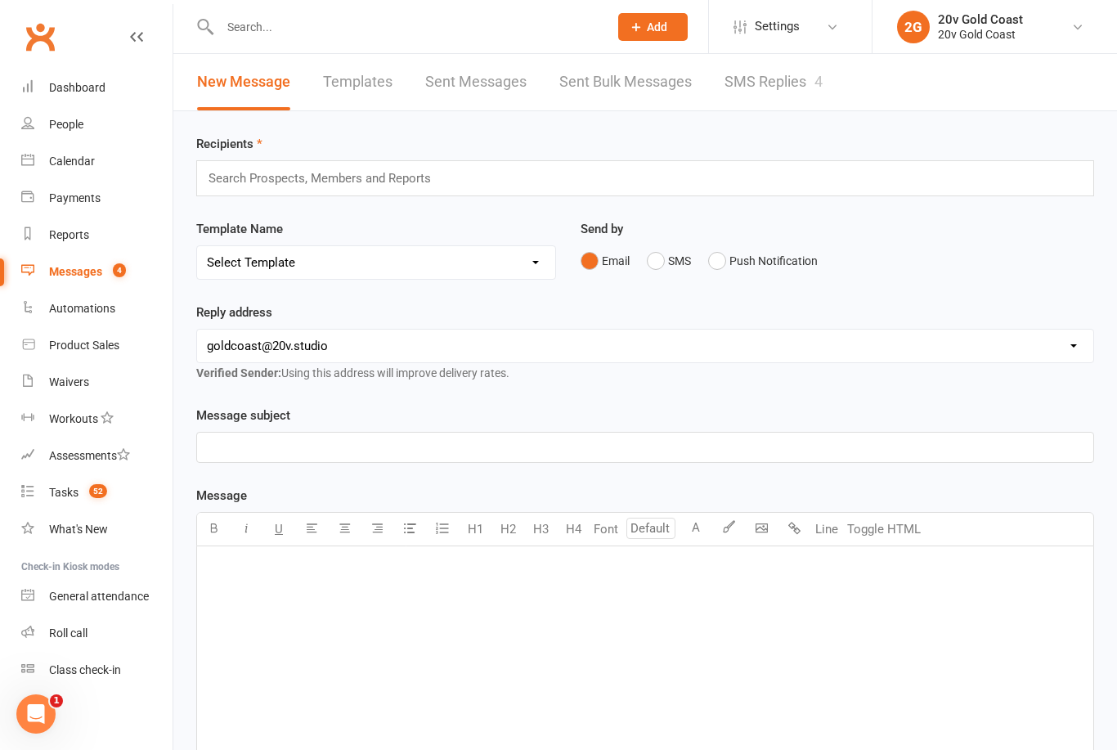
click at [751, 88] on link "SMS Replies 4" at bounding box center [774, 82] width 98 height 56
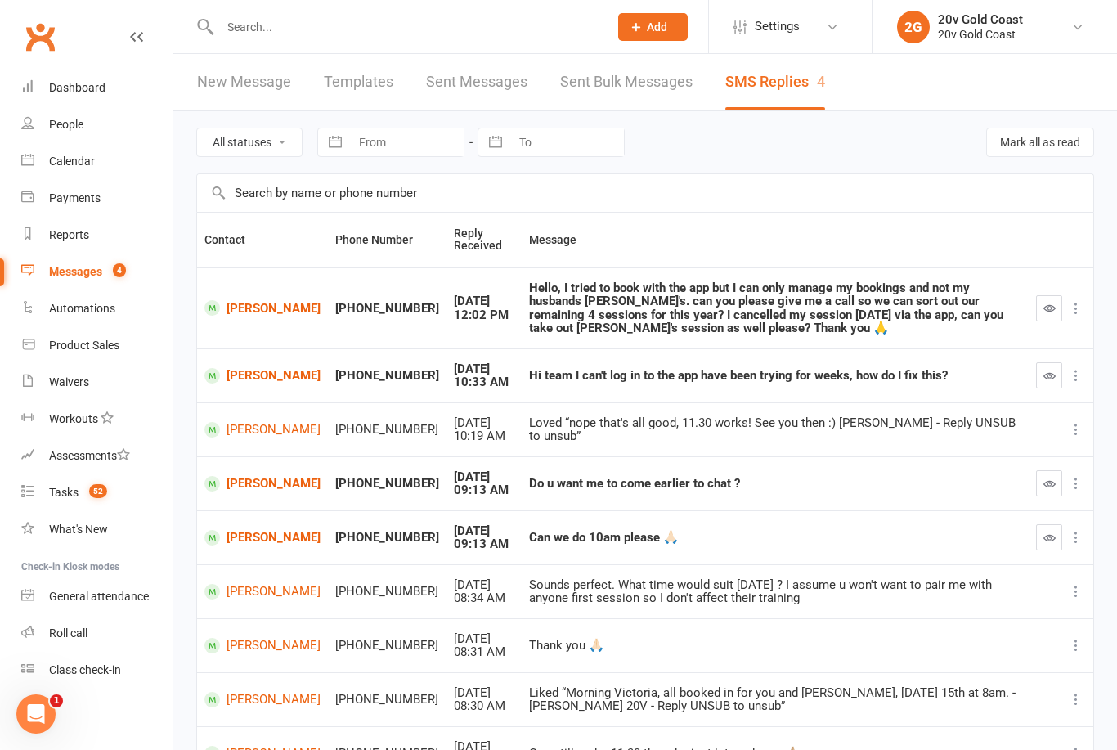
click at [1044, 484] on icon "button" at bounding box center [1050, 484] width 12 height 12
click at [1046, 441] on td at bounding box center [1061, 429] width 65 height 54
click at [854, 482] on div "Do u want me to come earlier to chat ?" at bounding box center [775, 484] width 492 height 14
click at [240, 483] on link "[PERSON_NAME]" at bounding box center [262, 484] width 116 height 16
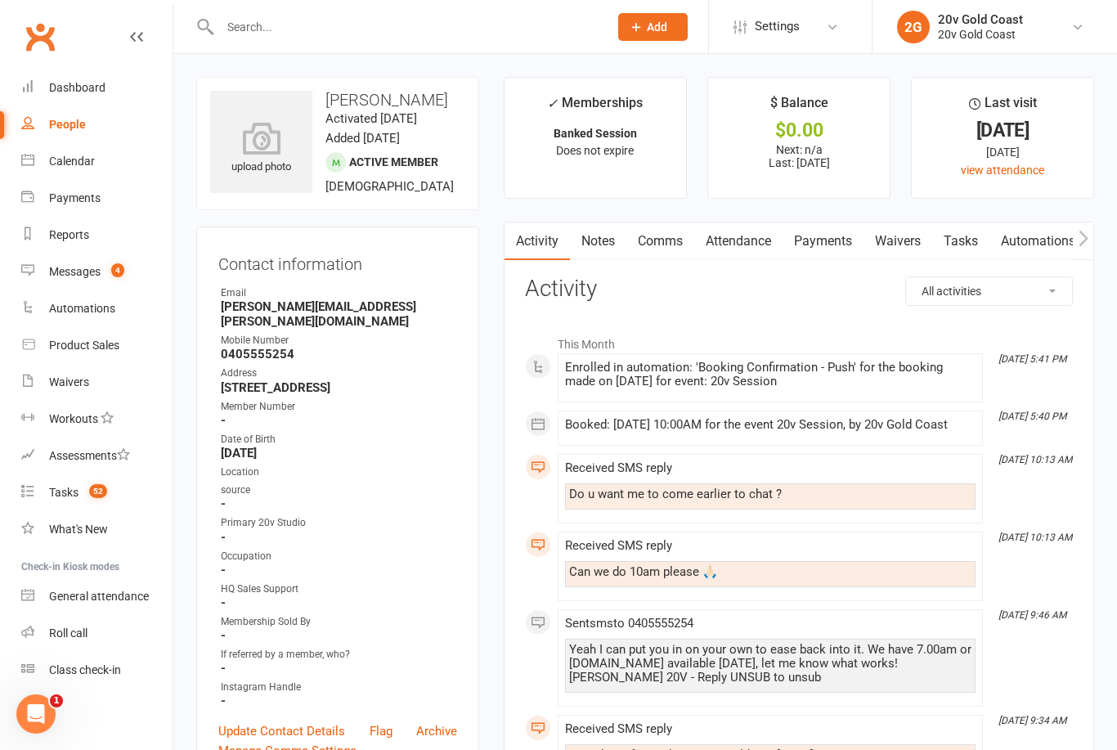
click at [657, 234] on link "Comms" at bounding box center [661, 241] width 68 height 38
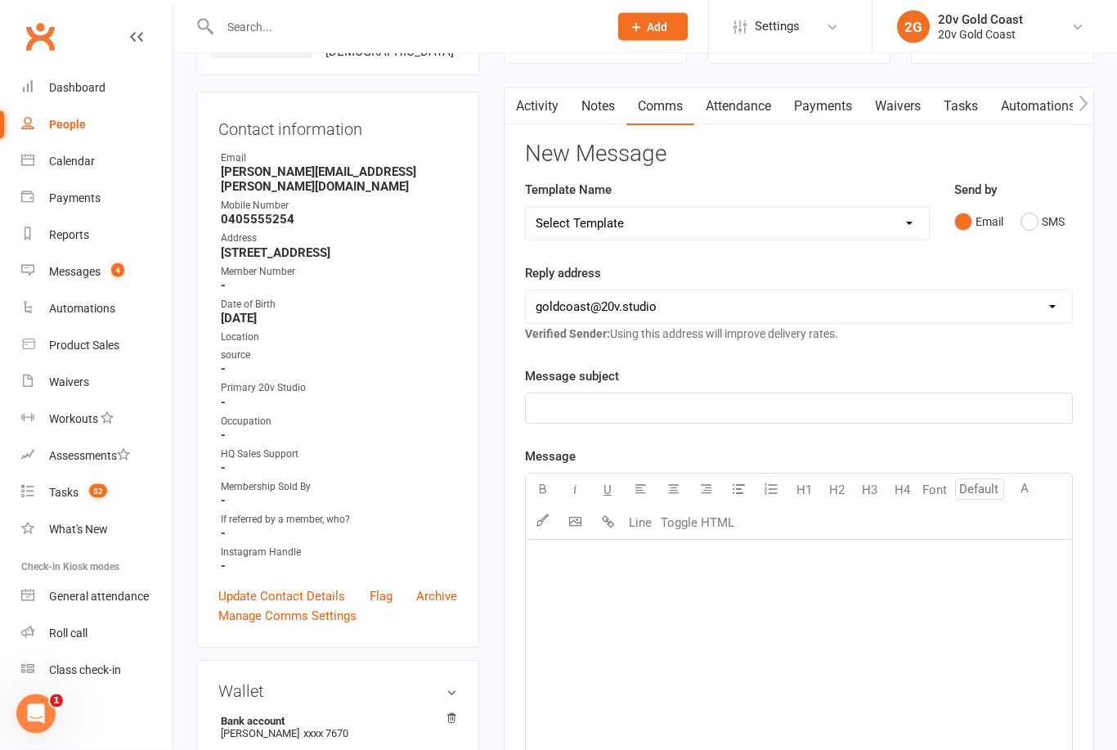
scroll to position [134, 0]
click at [1025, 224] on button "SMS" at bounding box center [1043, 222] width 44 height 31
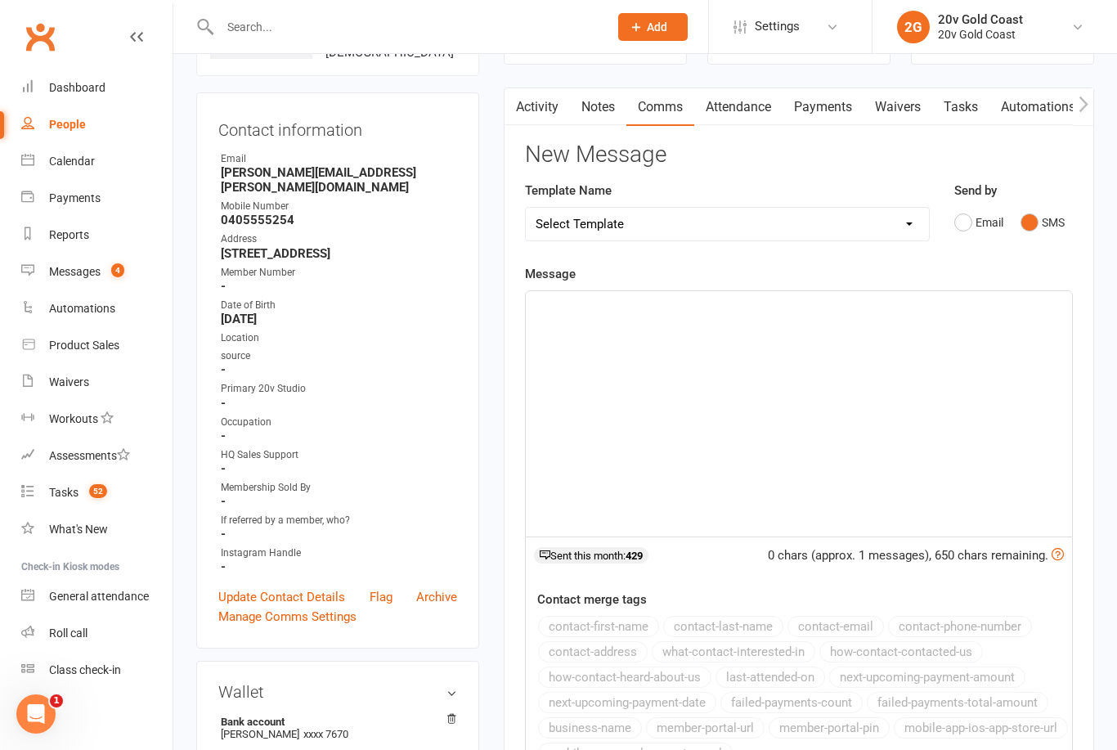
click at [1022, 321] on div "﻿" at bounding box center [799, 413] width 546 height 245
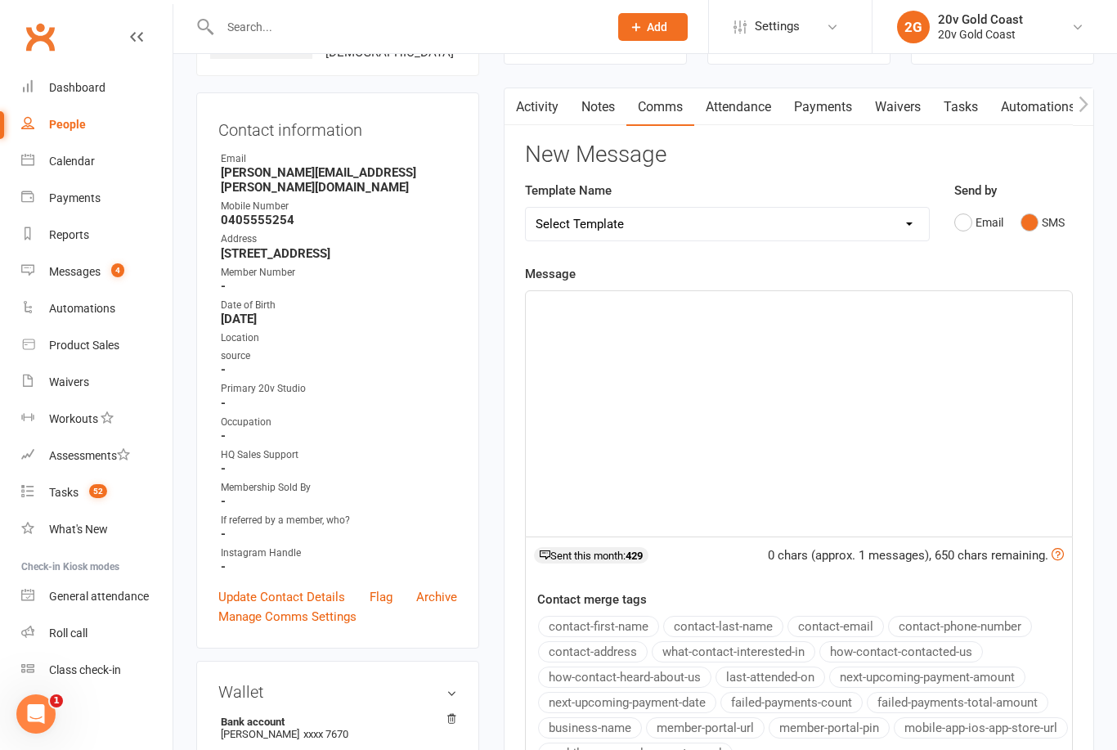
click at [529, 113] on link "Activity" at bounding box center [537, 107] width 65 height 38
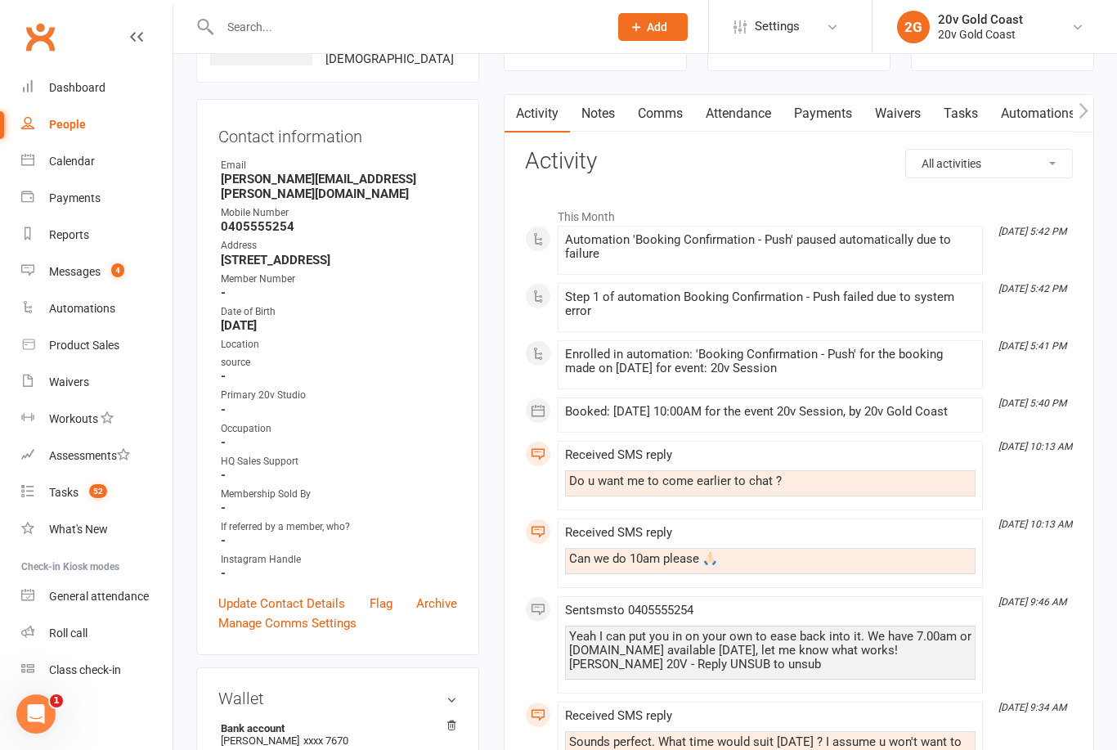
scroll to position [110, 0]
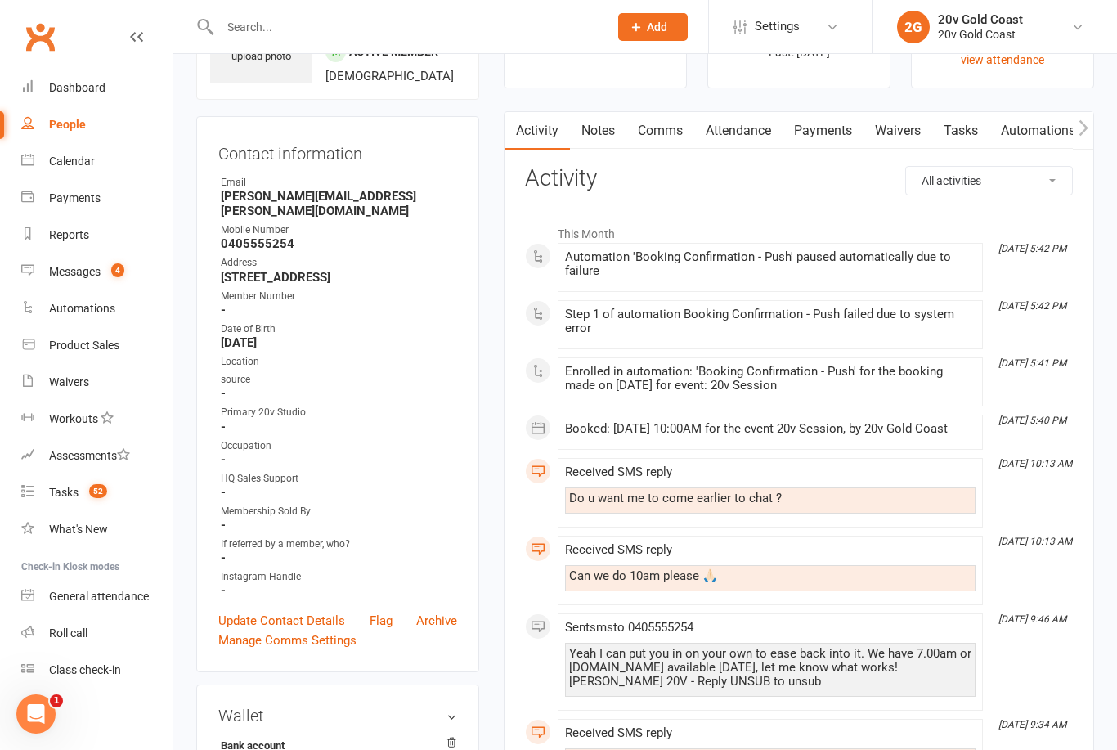
click at [671, 131] on link "Comms" at bounding box center [661, 131] width 68 height 38
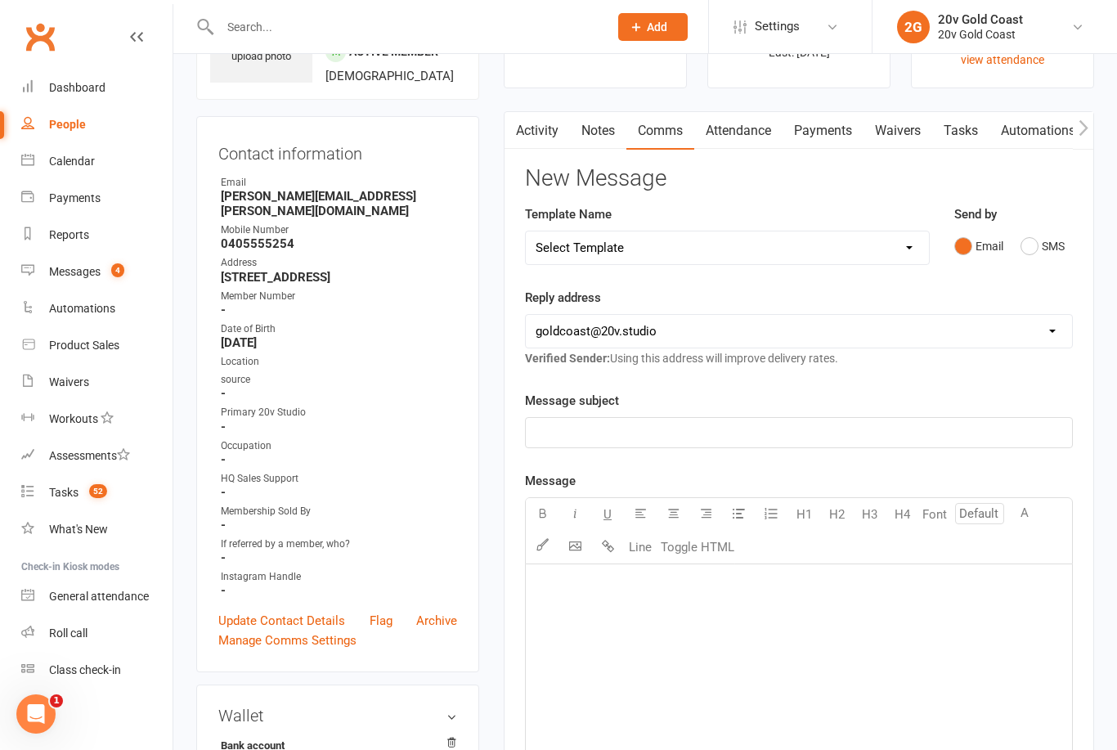
click at [1015, 252] on div "Email SMS" at bounding box center [1013, 246] width 119 height 31
click at [1030, 245] on button "SMS" at bounding box center [1043, 246] width 44 height 31
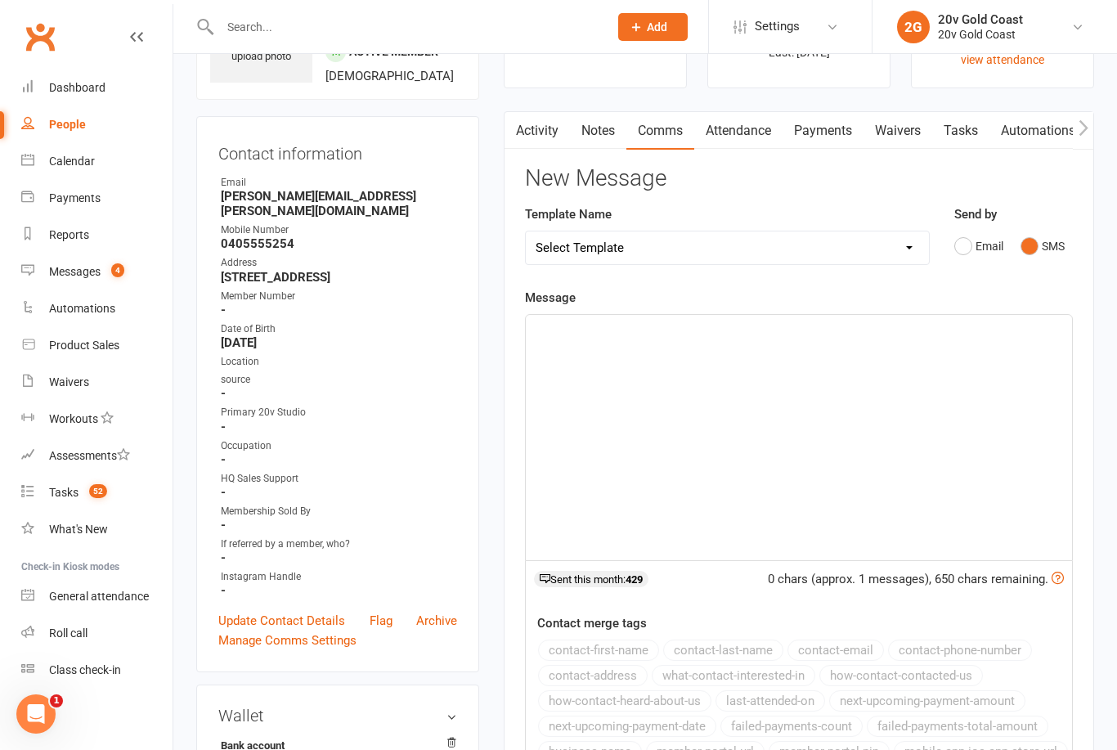
click at [721, 339] on div "﻿" at bounding box center [799, 437] width 546 height 245
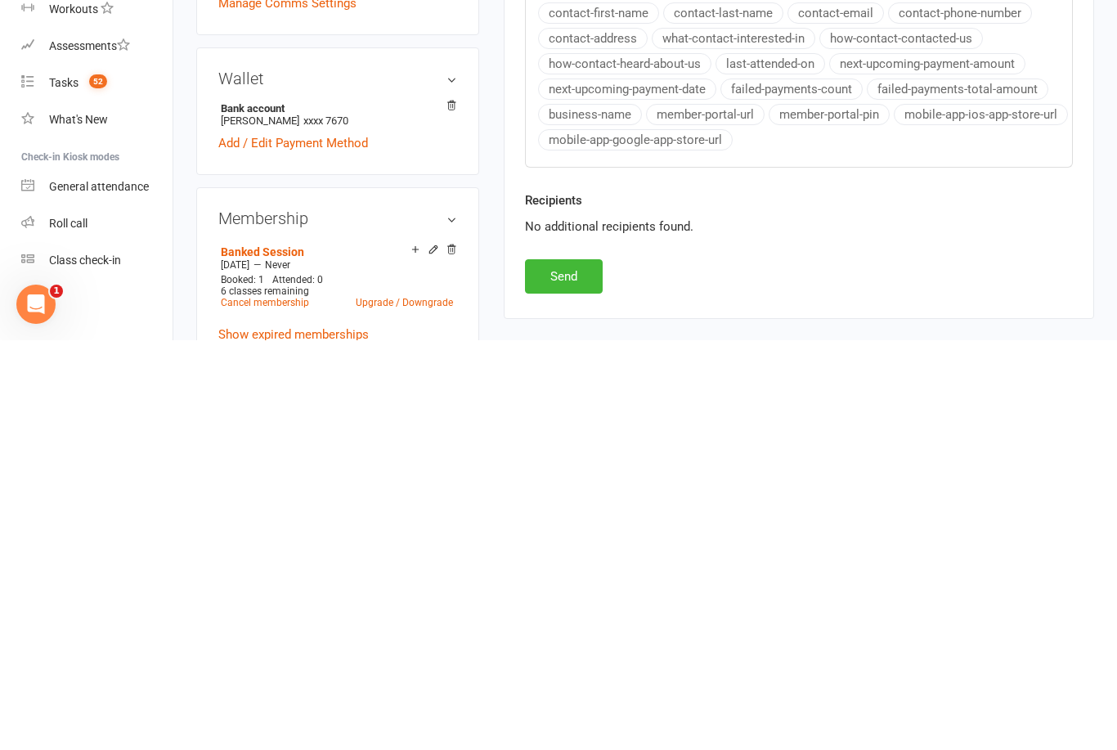
click at [575, 669] on button "Send" at bounding box center [564, 686] width 78 height 34
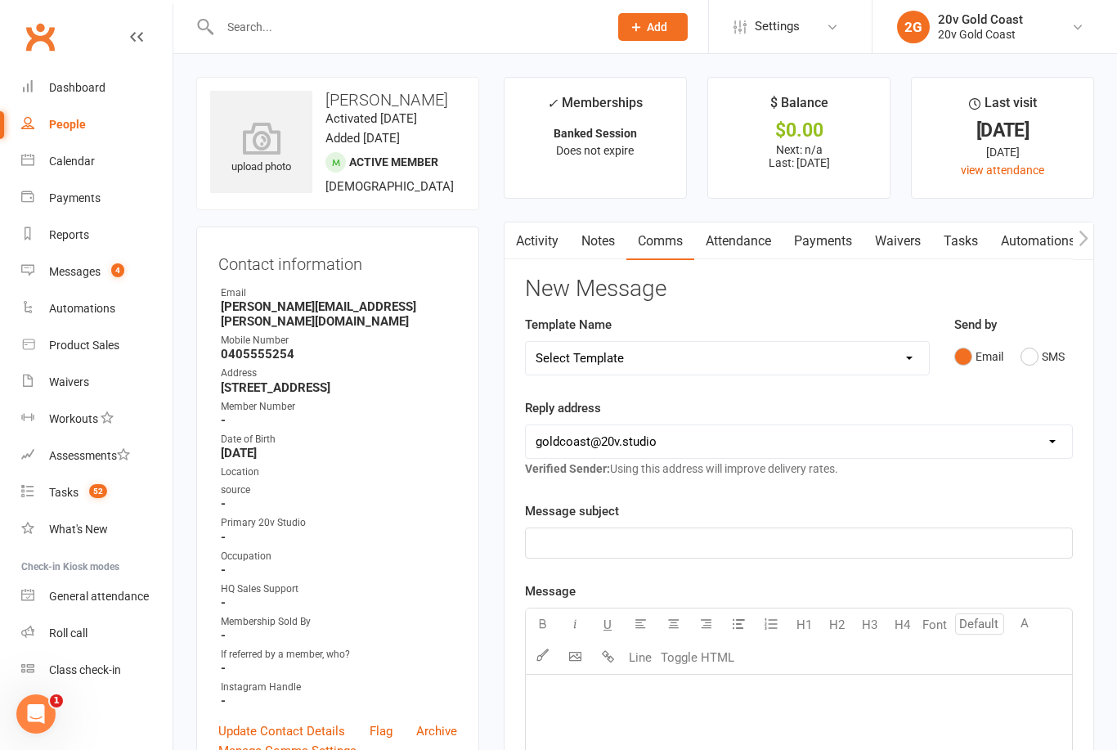
click at [110, 88] on link "Dashboard" at bounding box center [96, 88] width 151 height 37
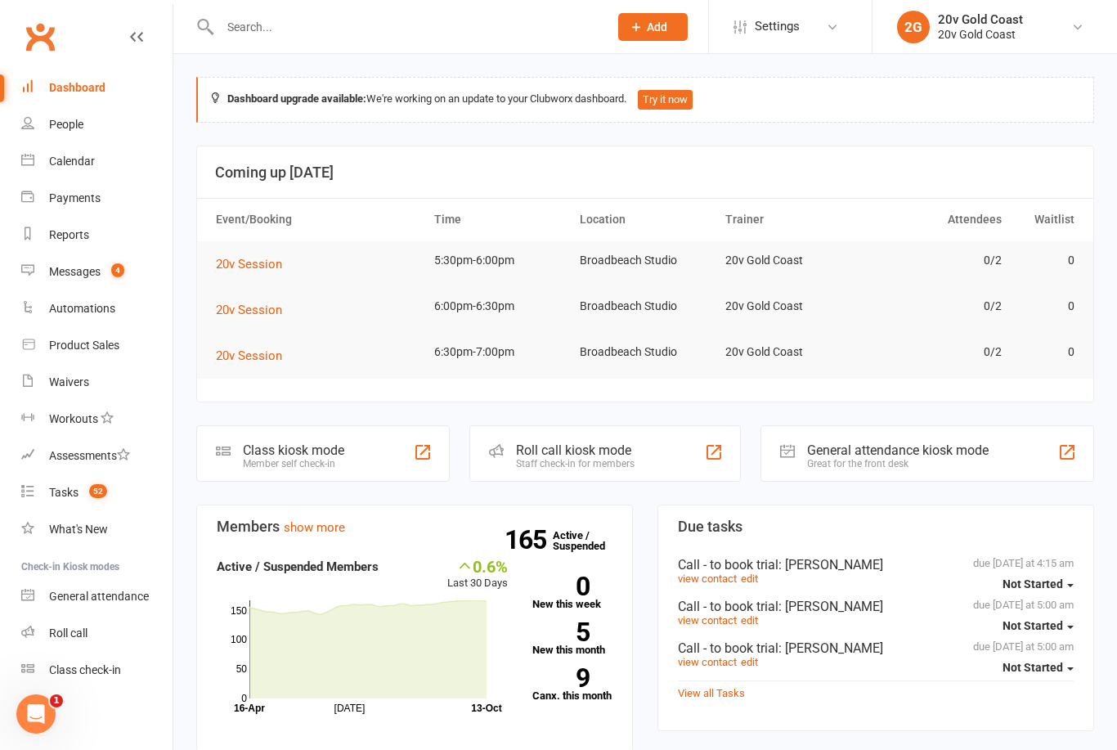
click at [94, 158] on div "Calendar" at bounding box center [72, 161] width 46 height 13
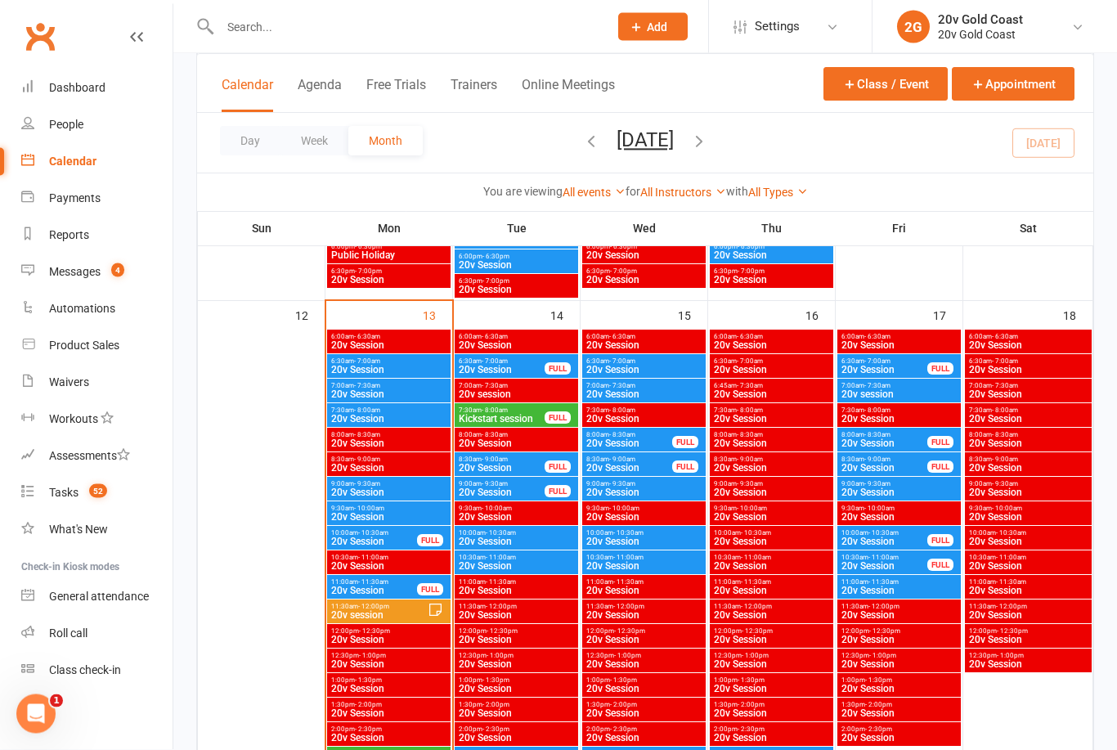
scroll to position [1404, 0]
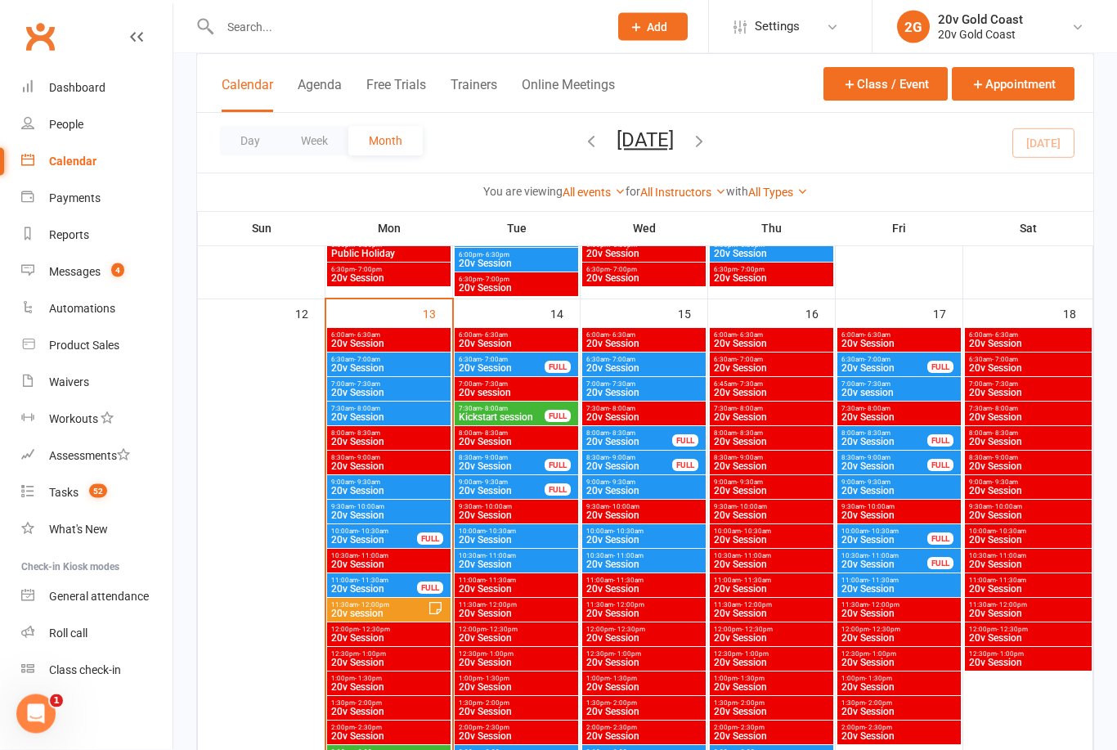
click at [519, 364] on span "20v Session" at bounding box center [502, 369] width 88 height 10
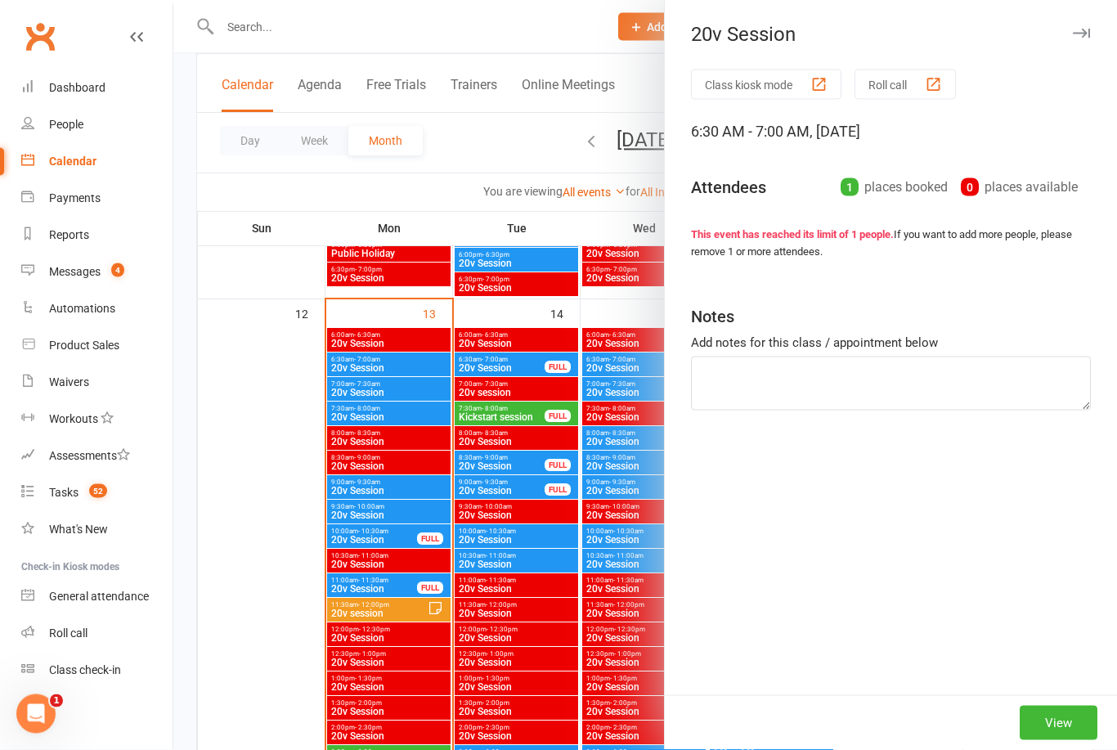
scroll to position [1405, 0]
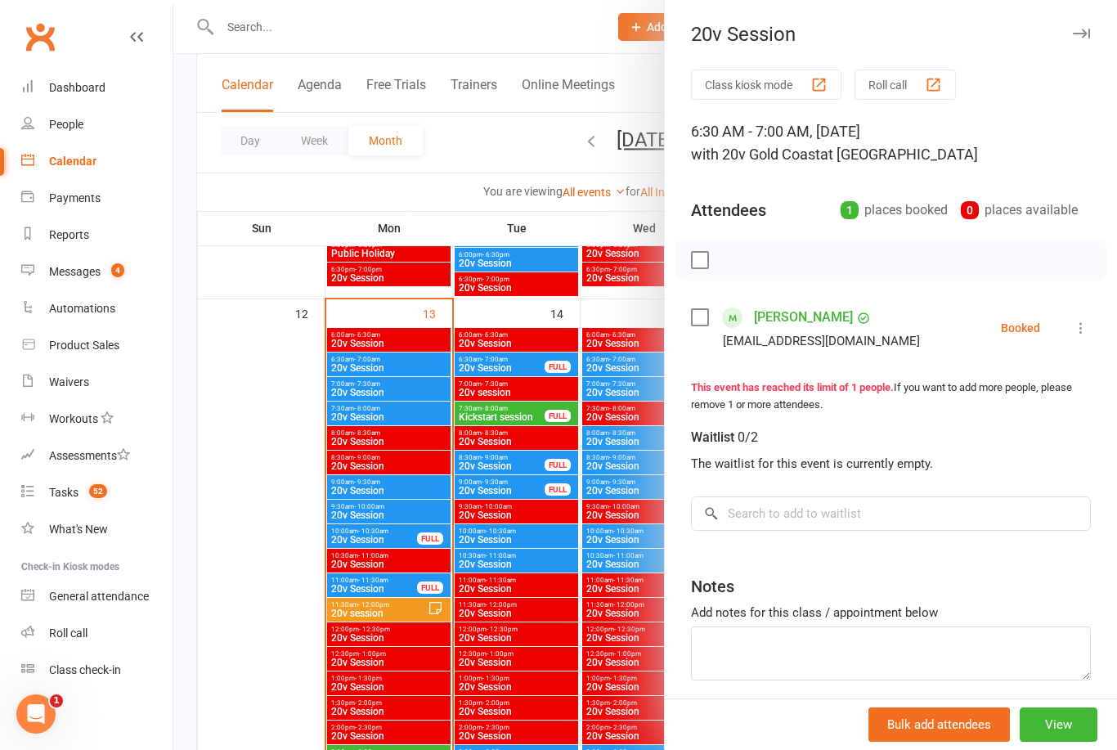
click at [515, 425] on div at bounding box center [645, 375] width 944 height 750
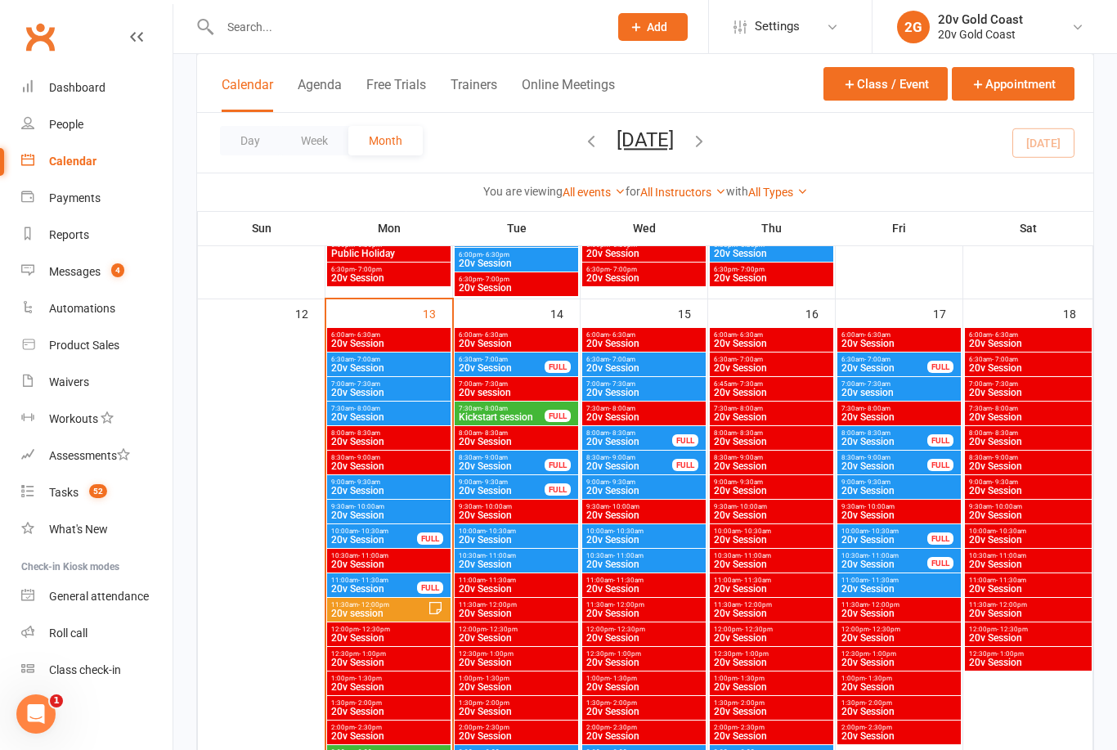
click at [528, 408] on span "7:30am - 8:00am" at bounding box center [502, 408] width 88 height 7
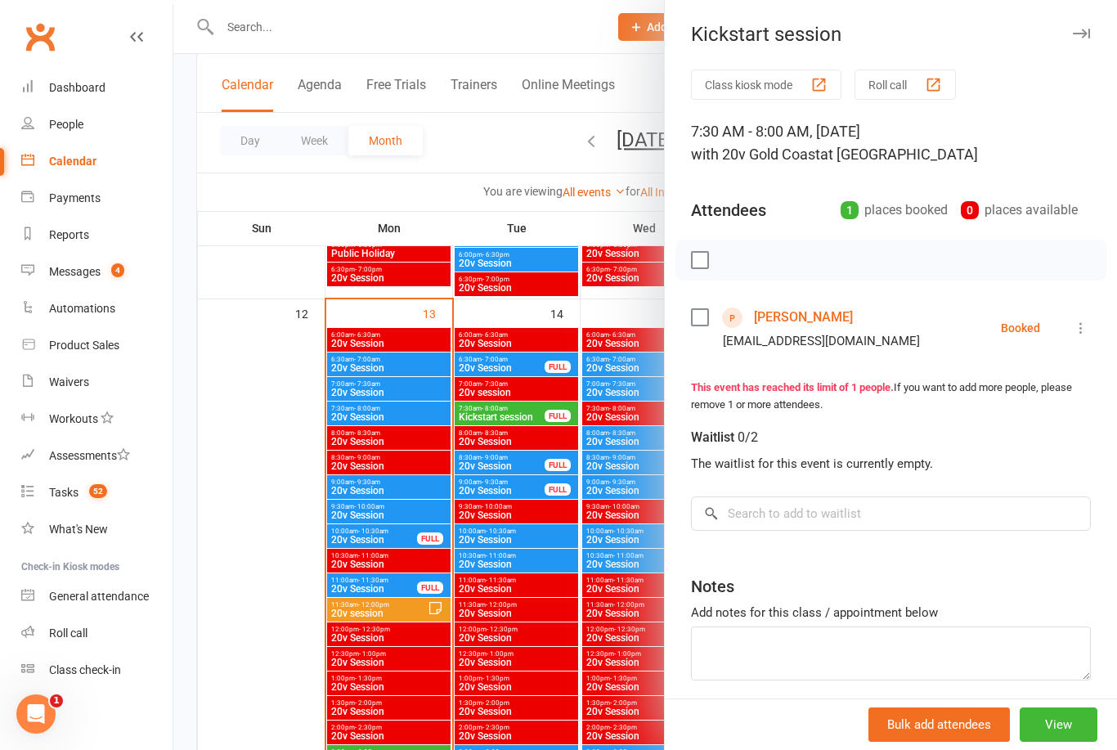
click at [817, 325] on link "[PERSON_NAME]" at bounding box center [803, 317] width 99 height 26
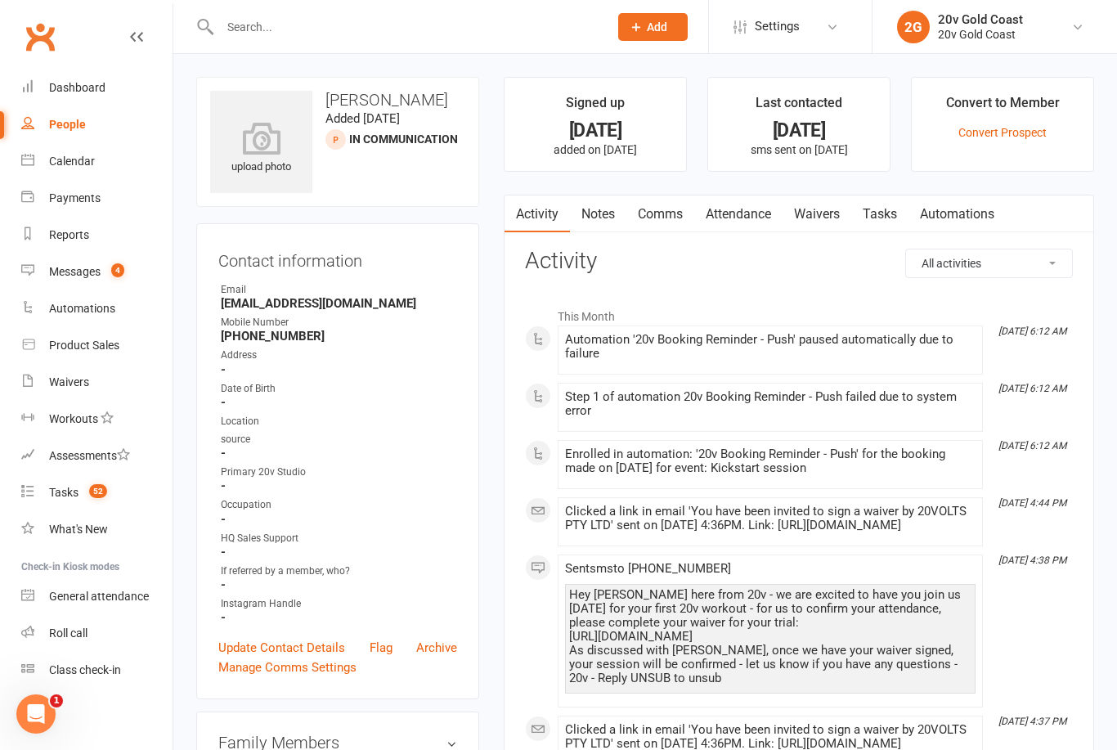
click at [679, 210] on link "Comms" at bounding box center [661, 214] width 68 height 38
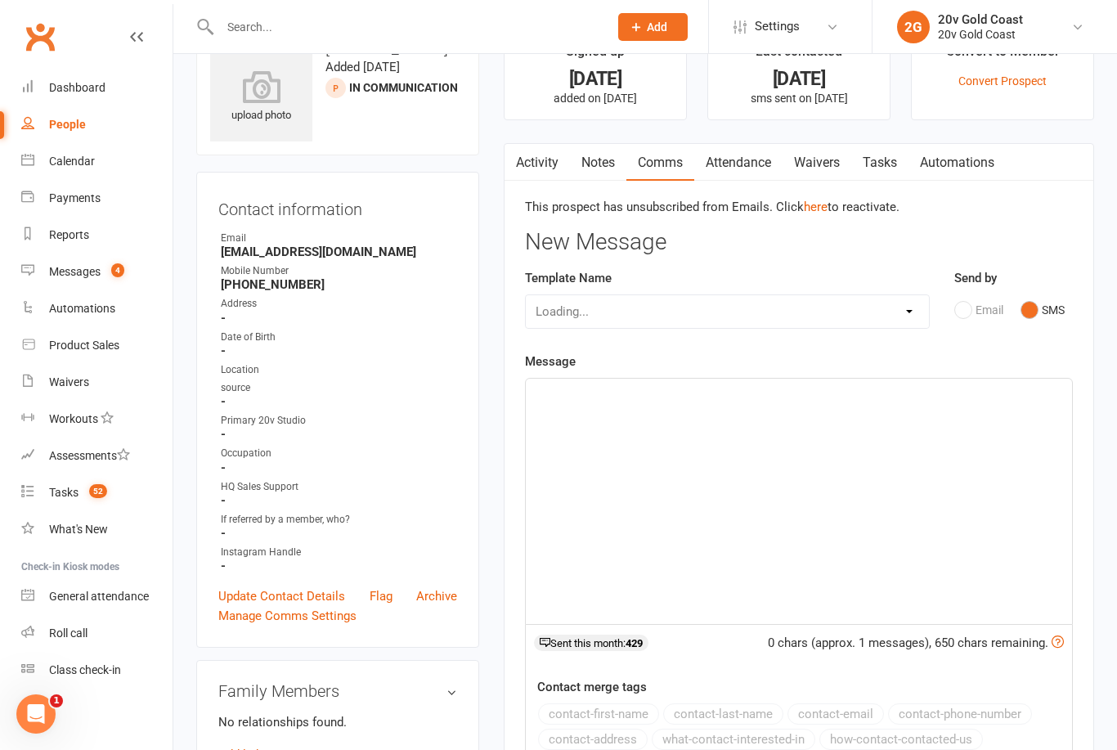
scroll to position [52, 0]
click at [551, 164] on link "Activity" at bounding box center [537, 162] width 65 height 38
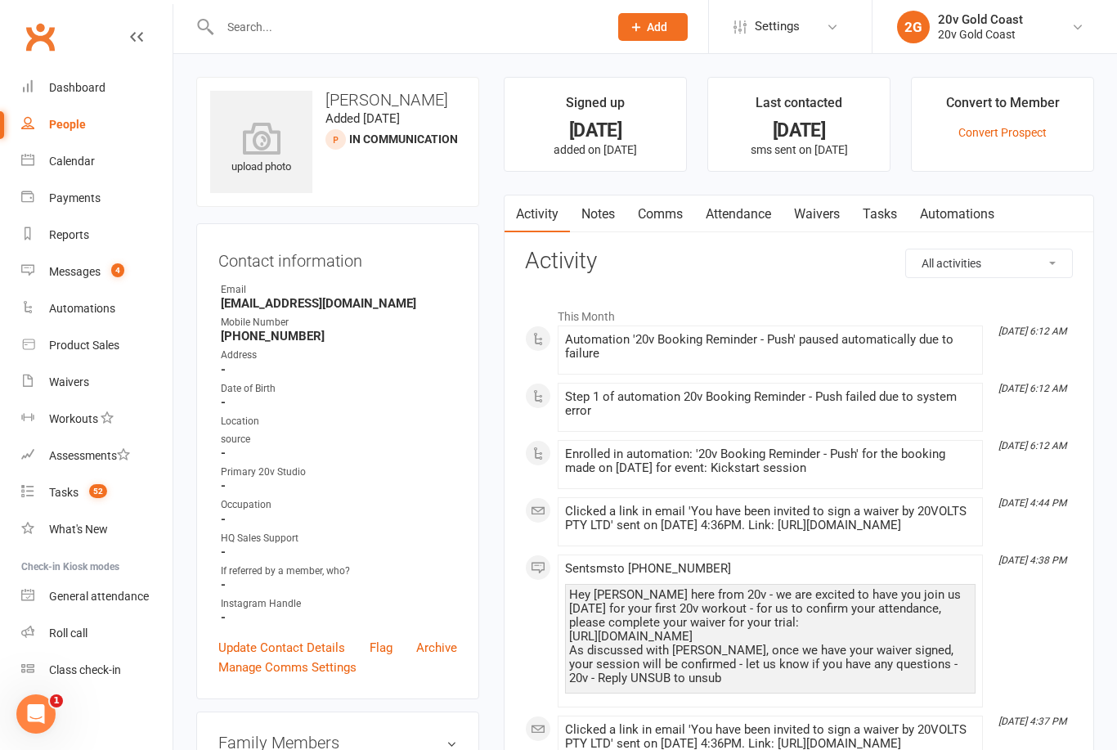
click at [88, 164] on div "Calendar" at bounding box center [72, 161] width 46 height 13
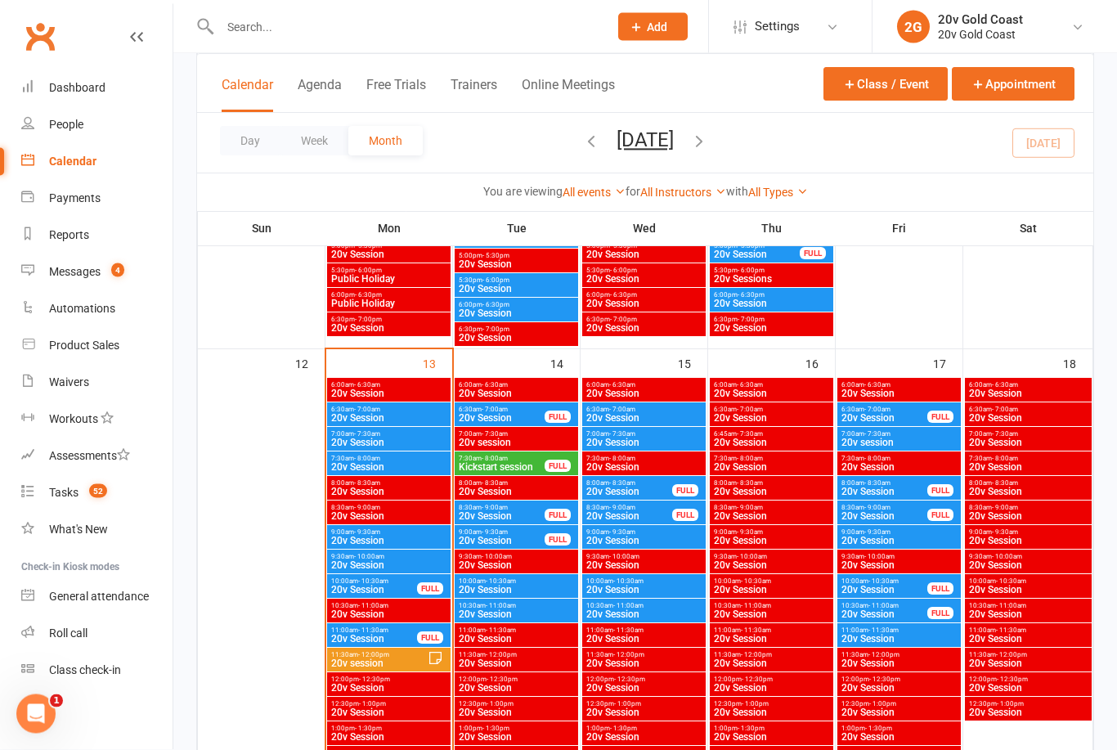
scroll to position [1418, 0]
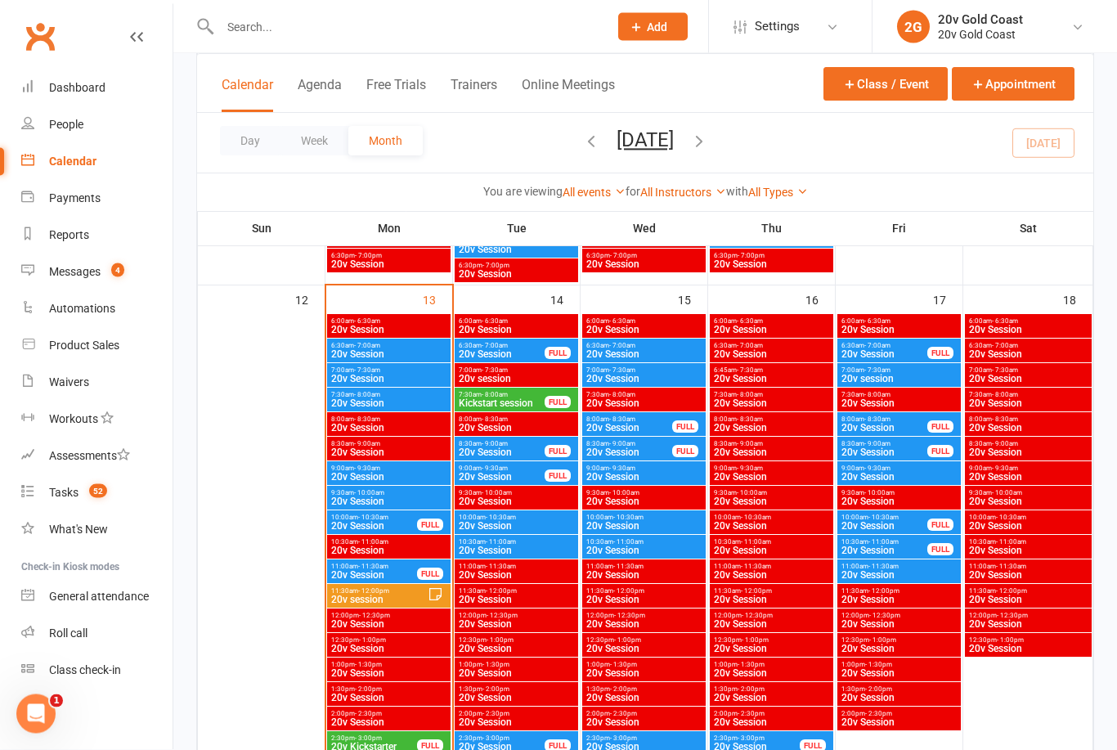
click at [514, 406] on span "Kickstart session" at bounding box center [502, 404] width 88 height 10
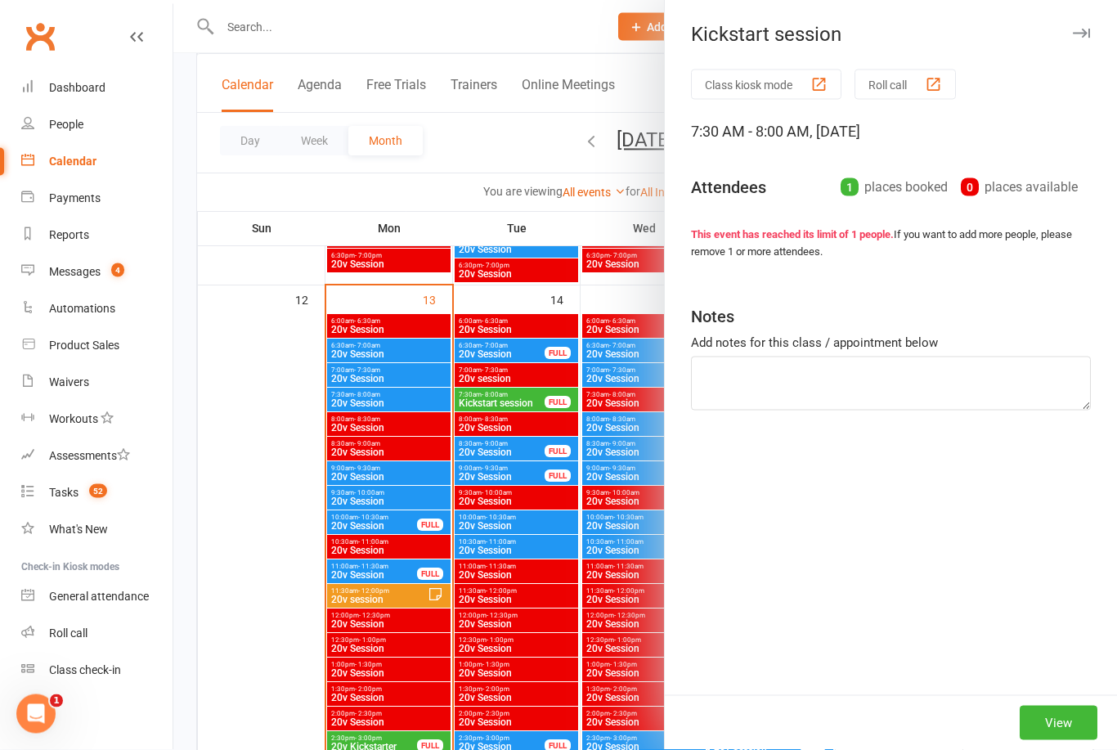
scroll to position [1419, 0]
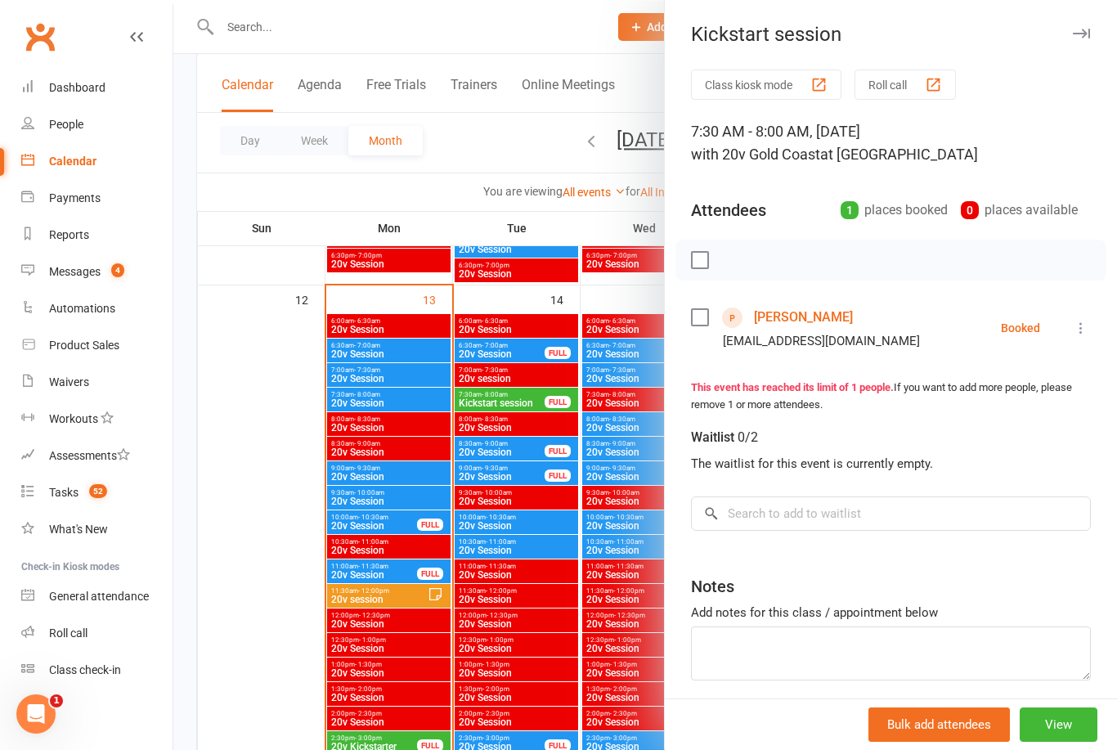
click at [785, 312] on link "[PERSON_NAME]" at bounding box center [803, 317] width 99 height 26
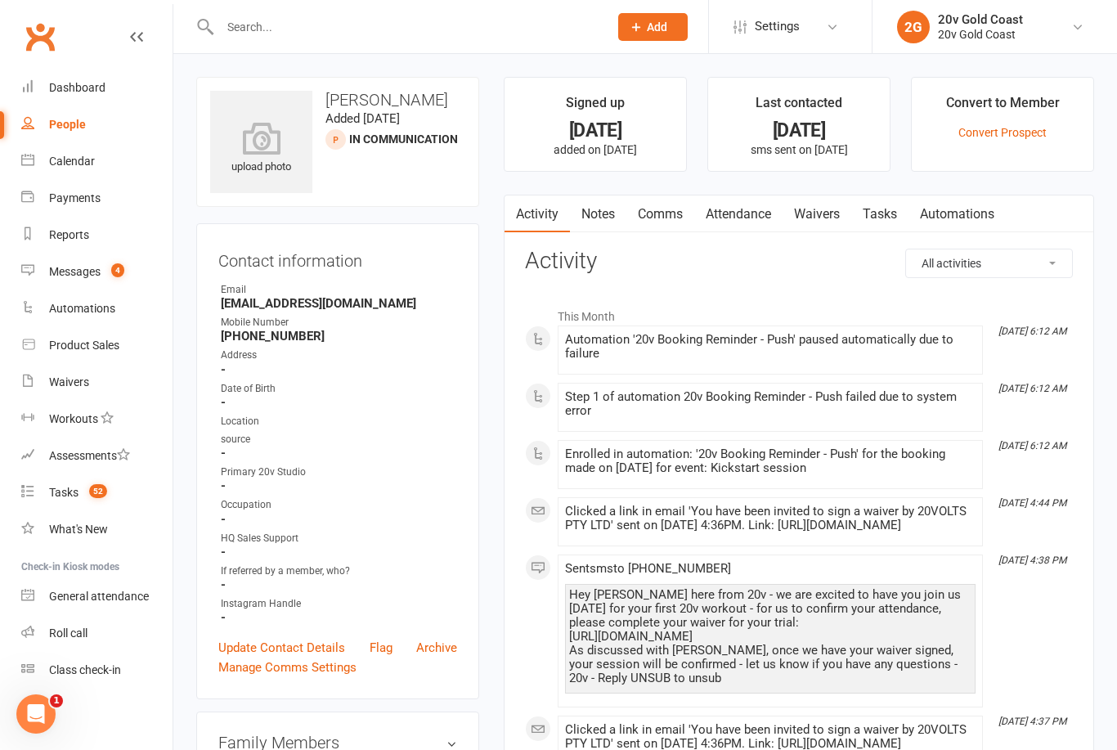
click at [656, 213] on link "Comms" at bounding box center [661, 214] width 68 height 38
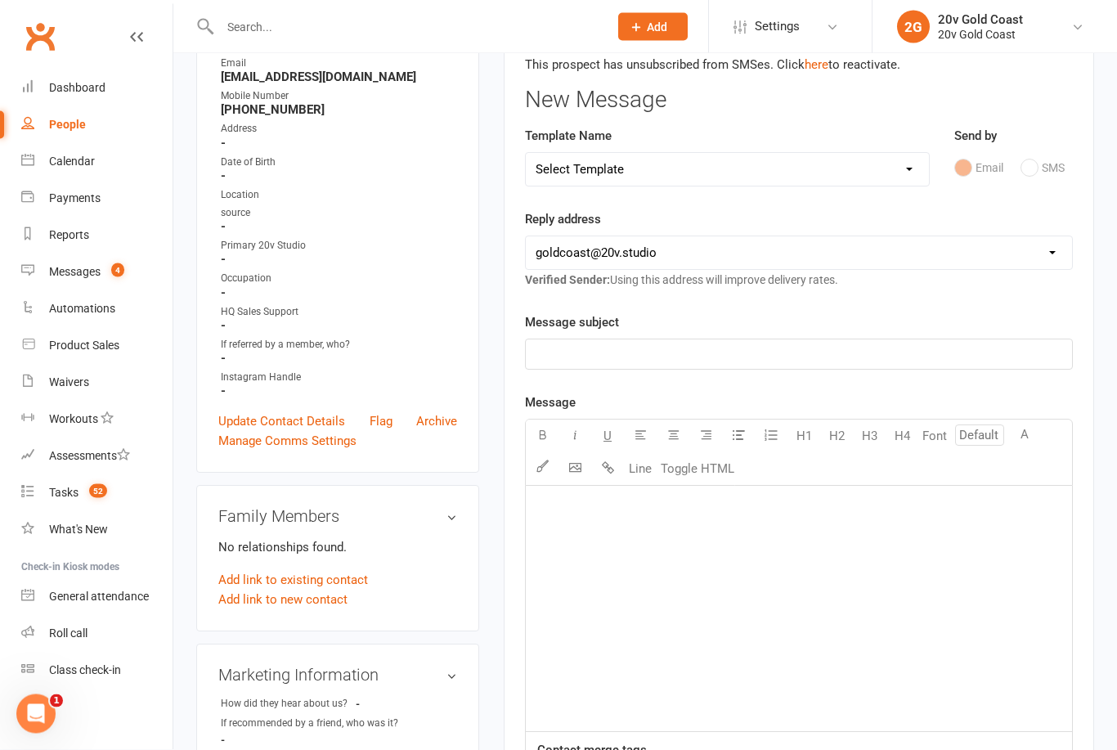
scroll to position [227, 0]
click at [1038, 178] on div "Email SMS" at bounding box center [1013, 167] width 119 height 31
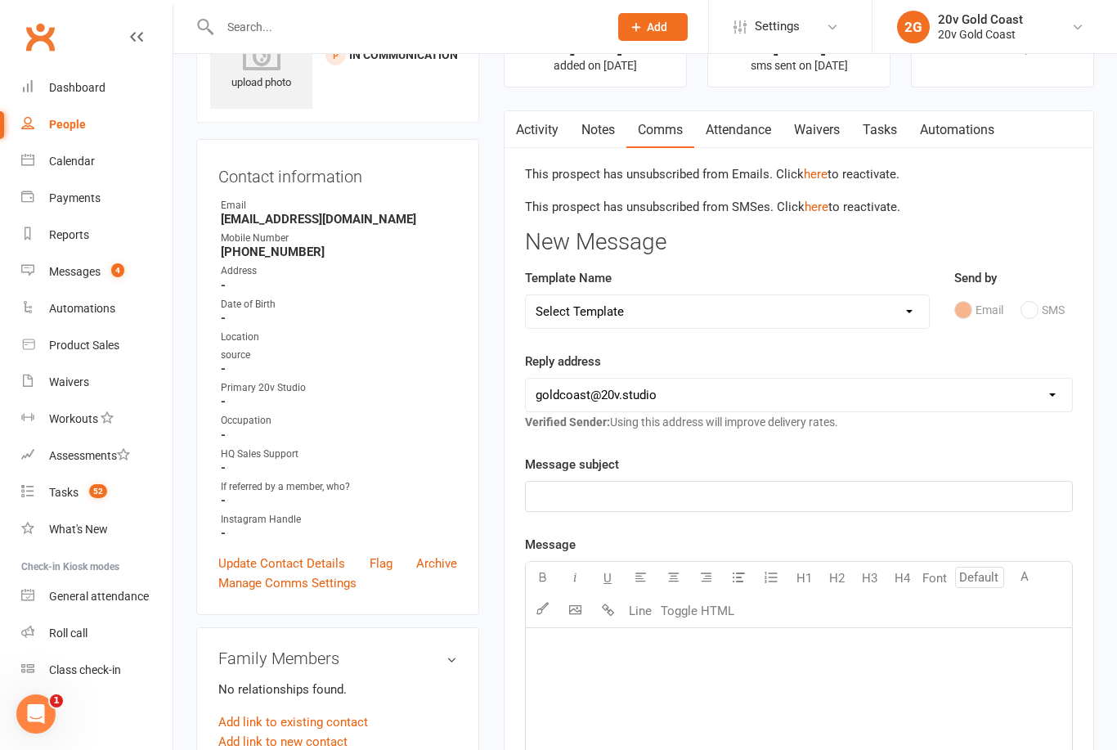
scroll to position [0, 0]
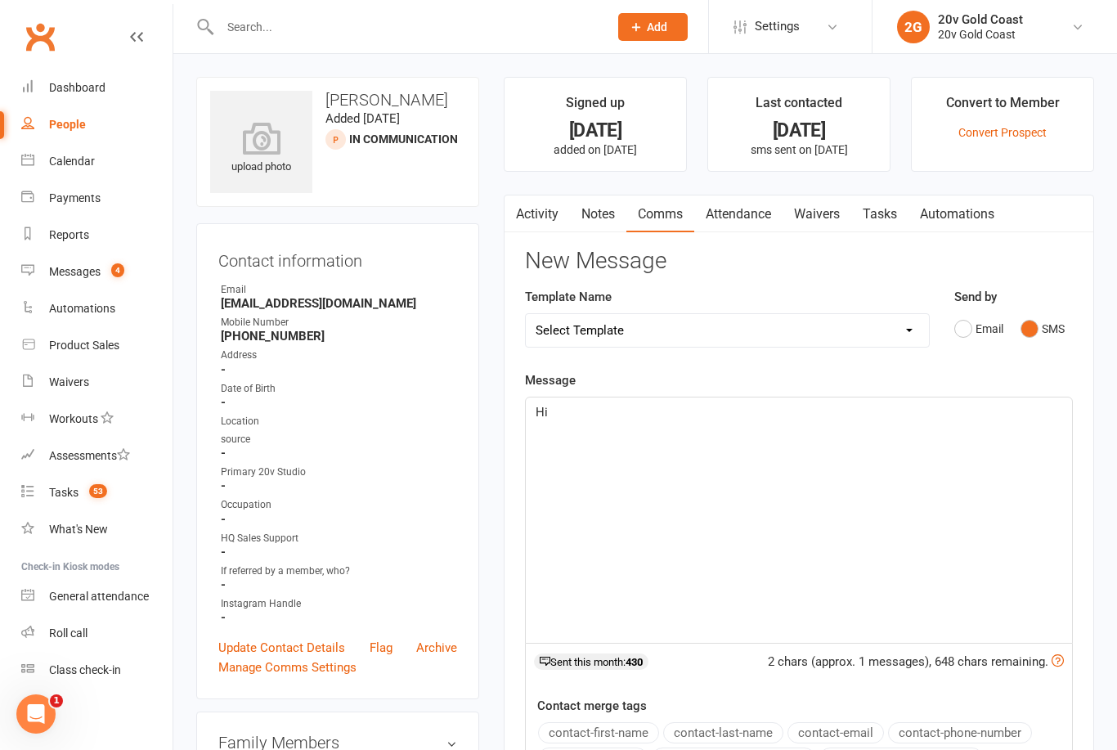
click at [547, 200] on link "Activity" at bounding box center [537, 214] width 65 height 38
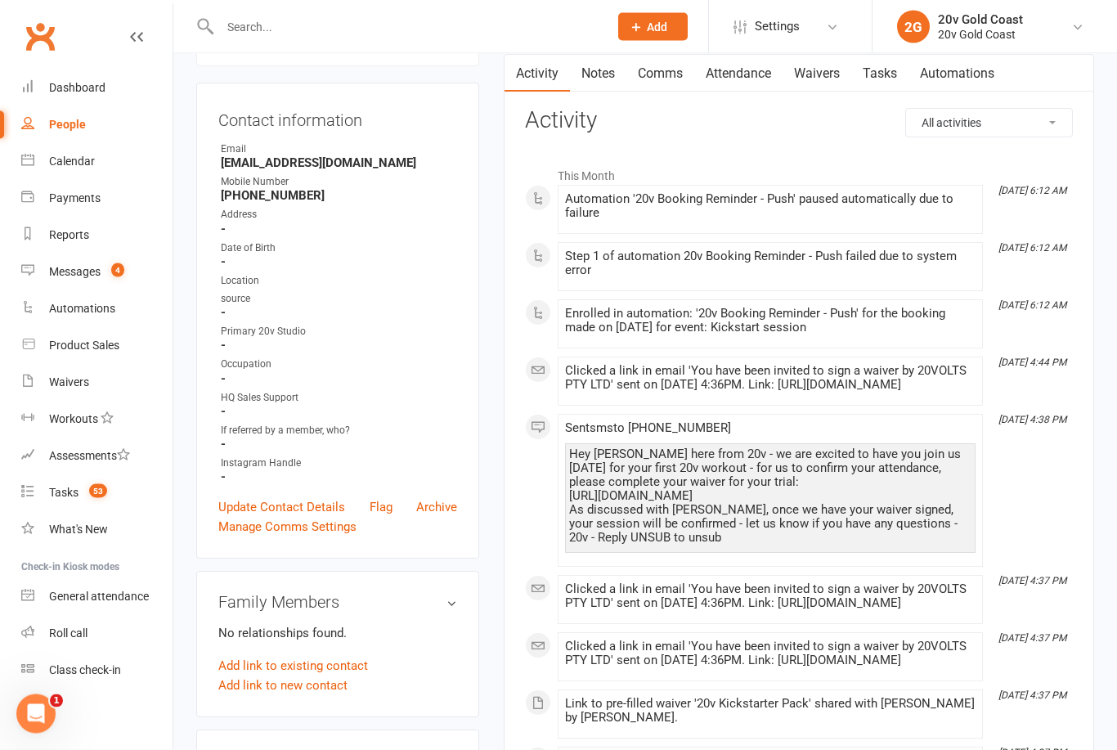
scroll to position [141, 0]
click at [665, 78] on link "Comms" at bounding box center [661, 74] width 68 height 38
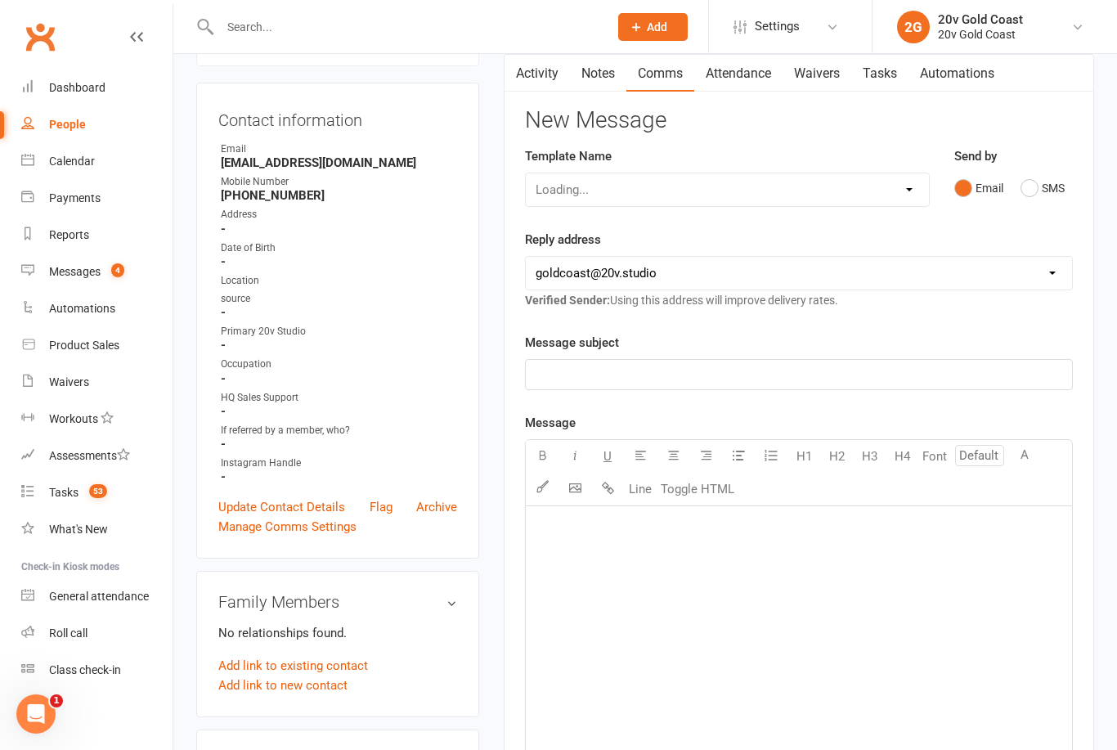
scroll to position [193, 0]
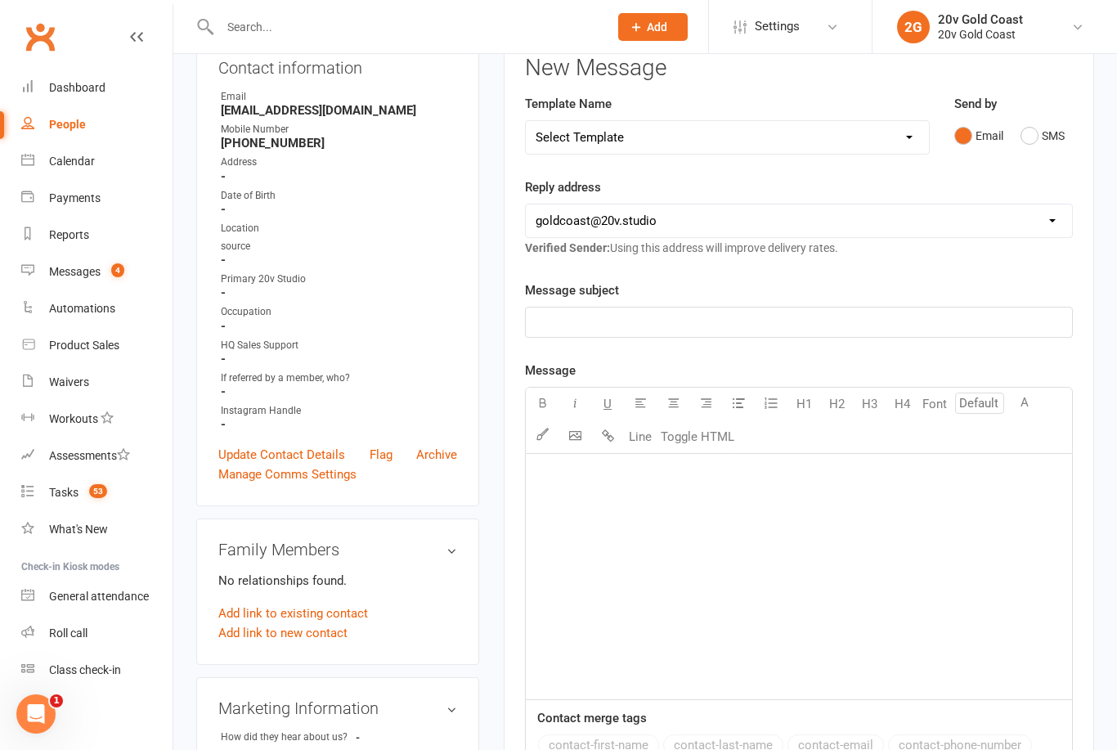
click at [1028, 137] on button "SMS" at bounding box center [1043, 135] width 44 height 31
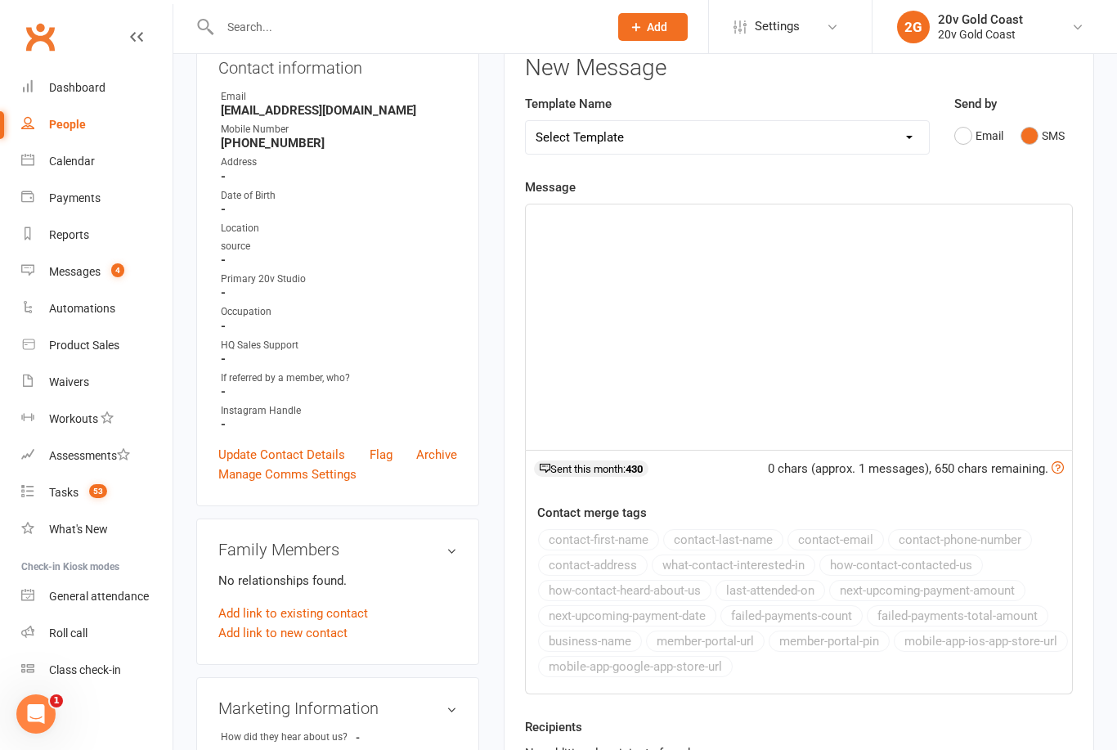
click at [622, 239] on div "﻿" at bounding box center [799, 326] width 546 height 245
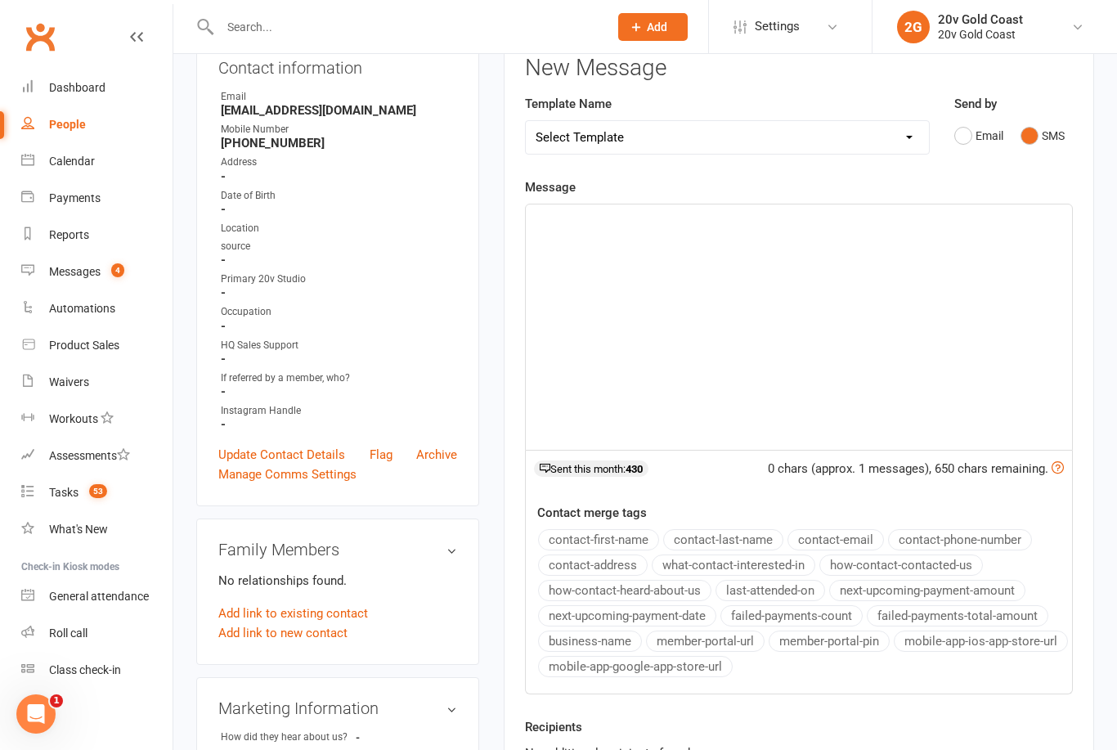
click at [550, 225] on p "﻿" at bounding box center [799, 219] width 527 height 20
paste div
click at [536, 213] on span "[URL][DOMAIN_NAME]" at bounding box center [598, 219] width 124 height 15
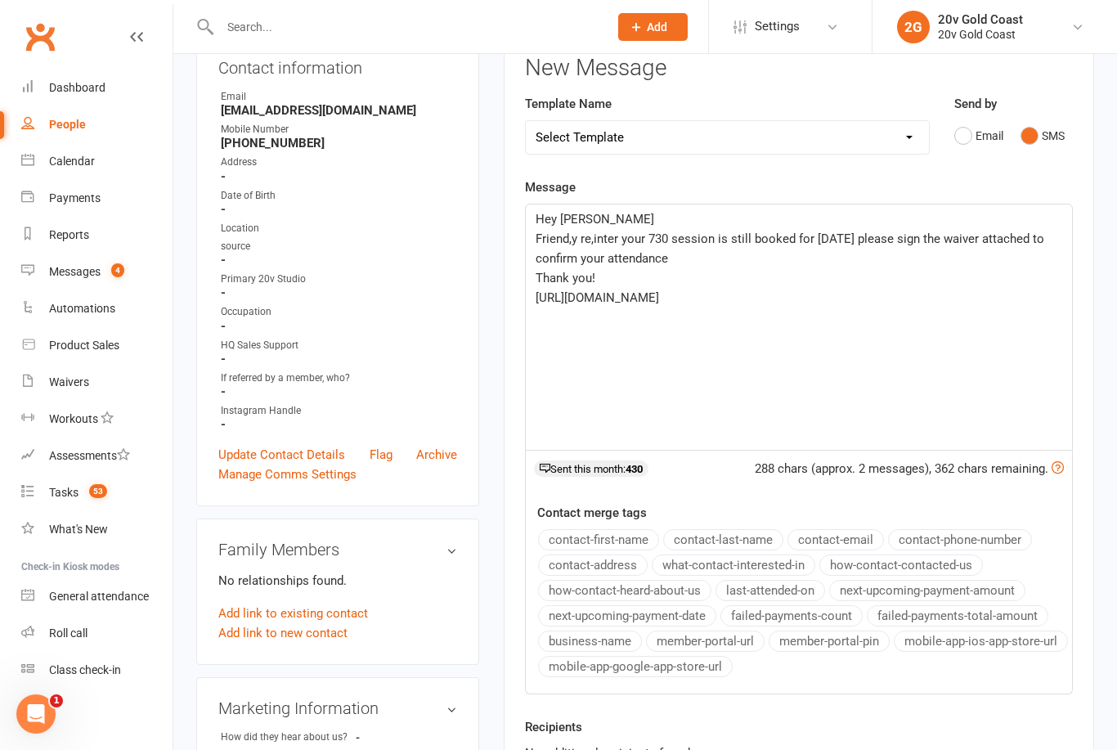
click at [571, 245] on p "Friend,y re,inter your 730 session is still booked for [DATE] please sign the w…" at bounding box center [799, 248] width 527 height 39
click at [604, 239] on span "Friendly re,inter your 730 session is still booked for [DATE] please sign the w…" at bounding box center [792, 248] width 513 height 34
click at [883, 239] on span "Friendly reminder your 730 session is still booked for [DATE] please sign the w…" at bounding box center [797, 248] width 523 height 34
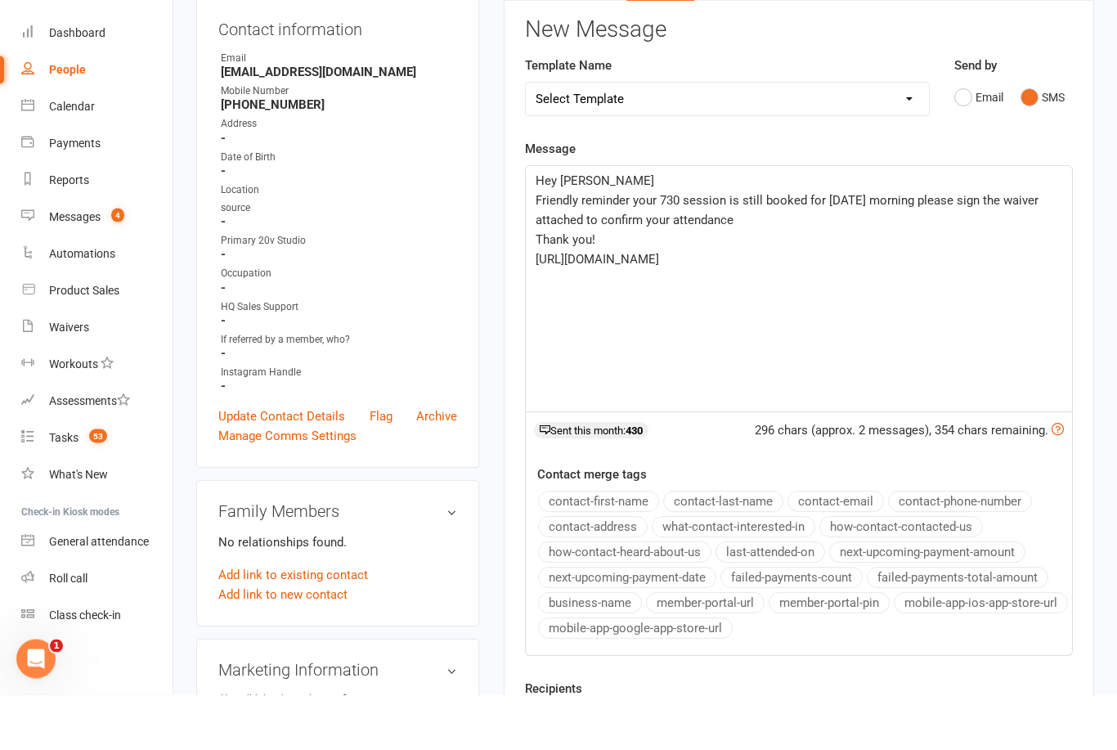
click at [627, 227] on p "Hey [PERSON_NAME]" at bounding box center [799, 237] width 527 height 20
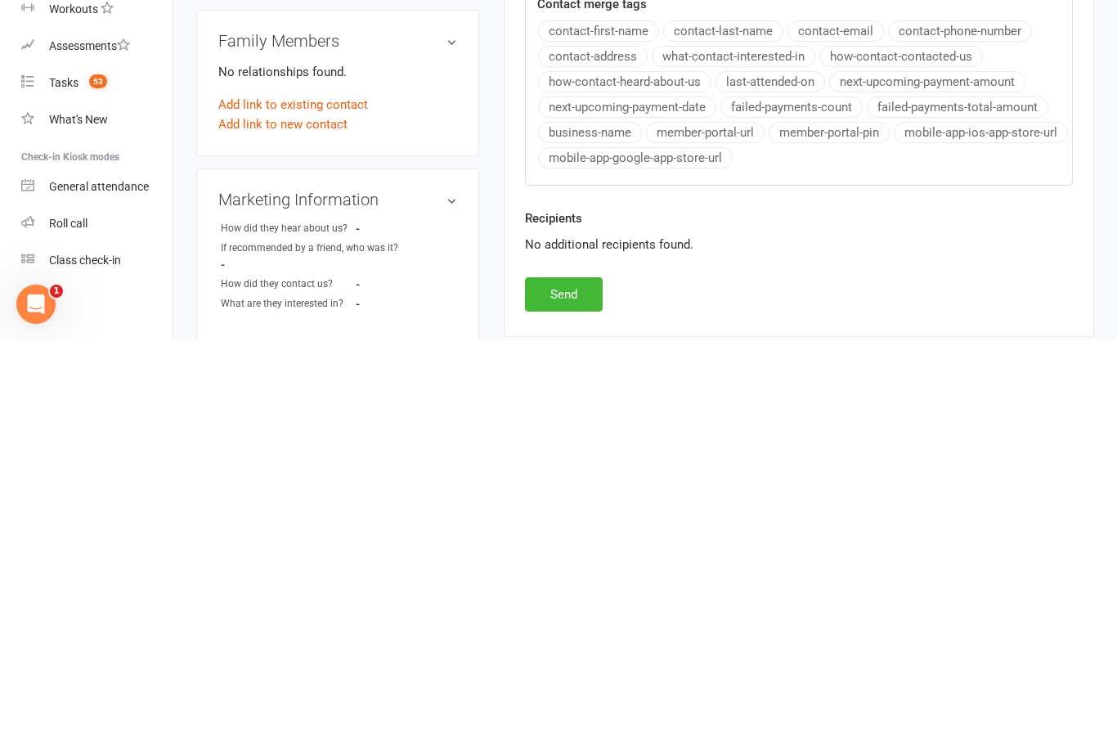
click at [583, 687] on button "Send" at bounding box center [564, 704] width 78 height 34
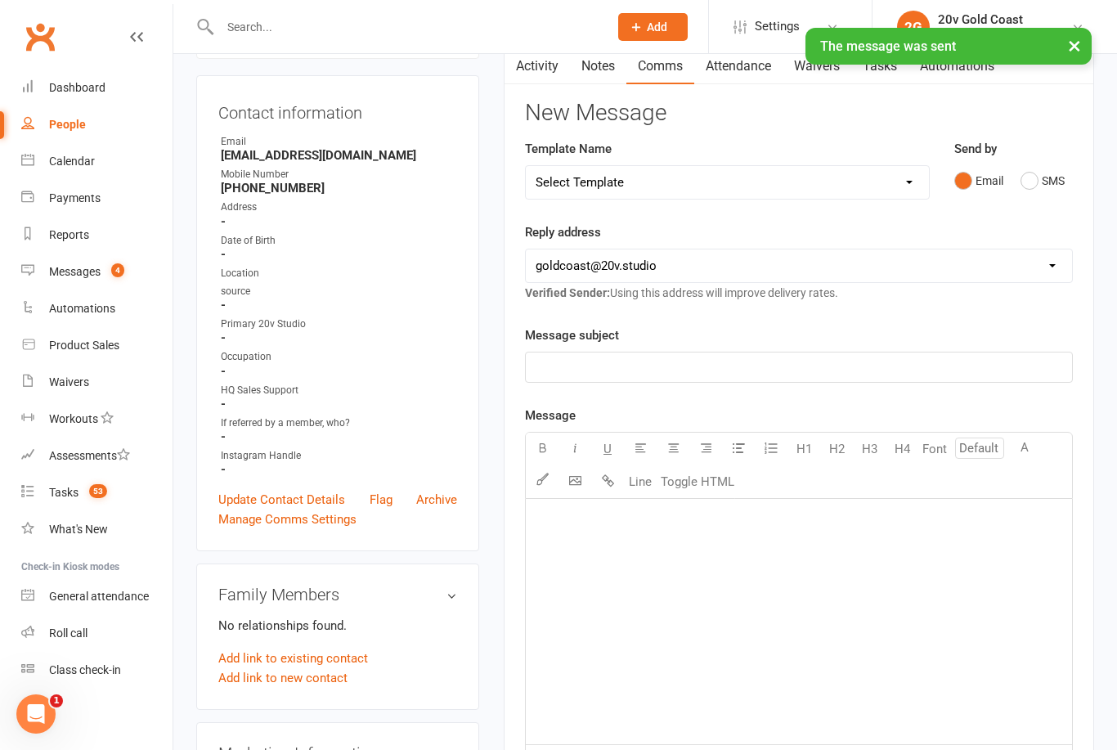
scroll to position [0, 0]
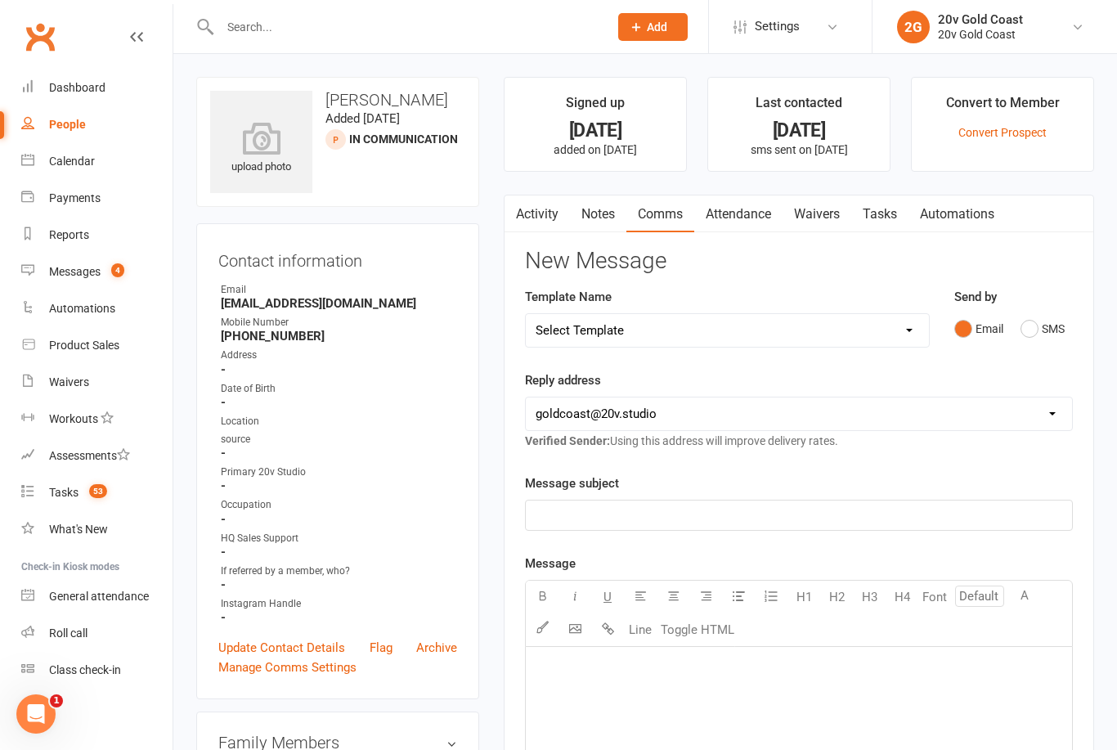
click at [879, 212] on link "Tasks" at bounding box center [879, 214] width 57 height 38
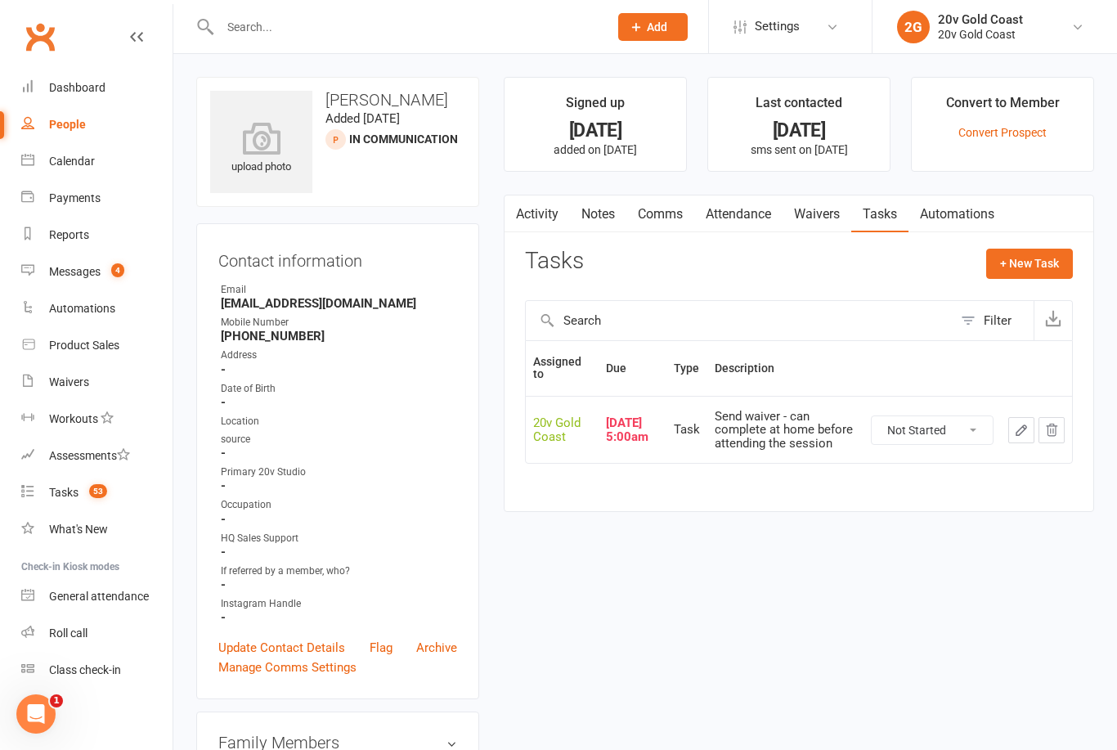
click at [944, 425] on select "Not Started In Progress Waiting Complete" at bounding box center [932, 430] width 121 height 28
select select "unstarted"
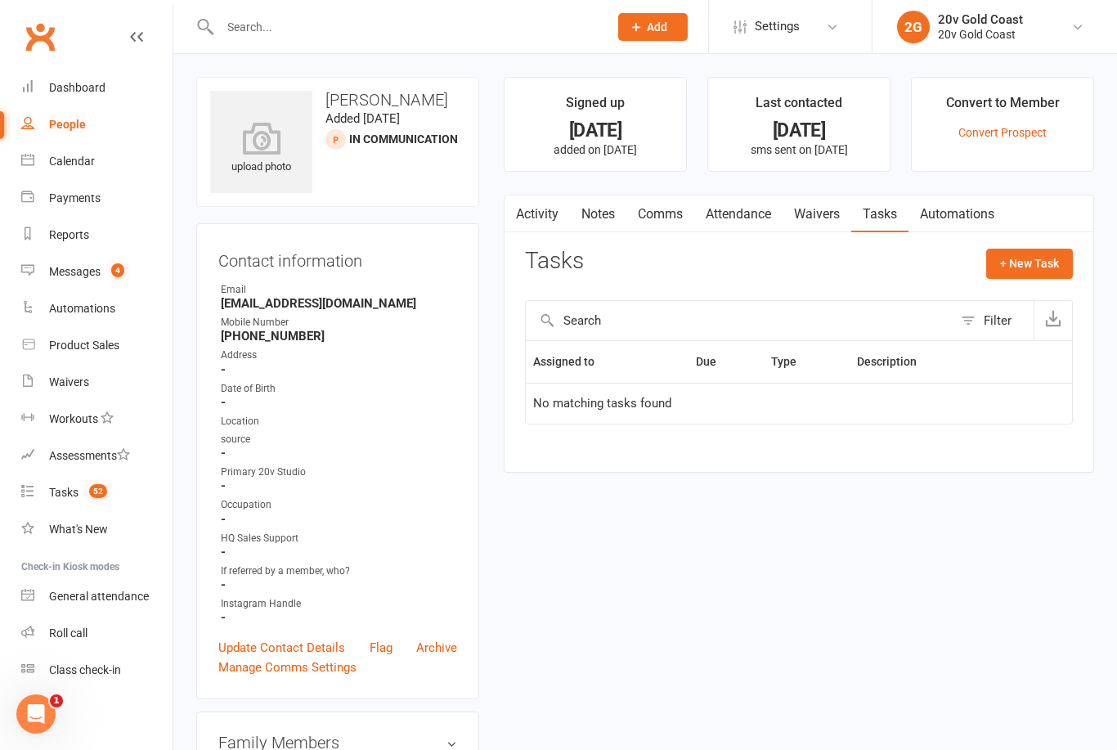
click at [827, 209] on link "Waivers" at bounding box center [817, 214] width 69 height 38
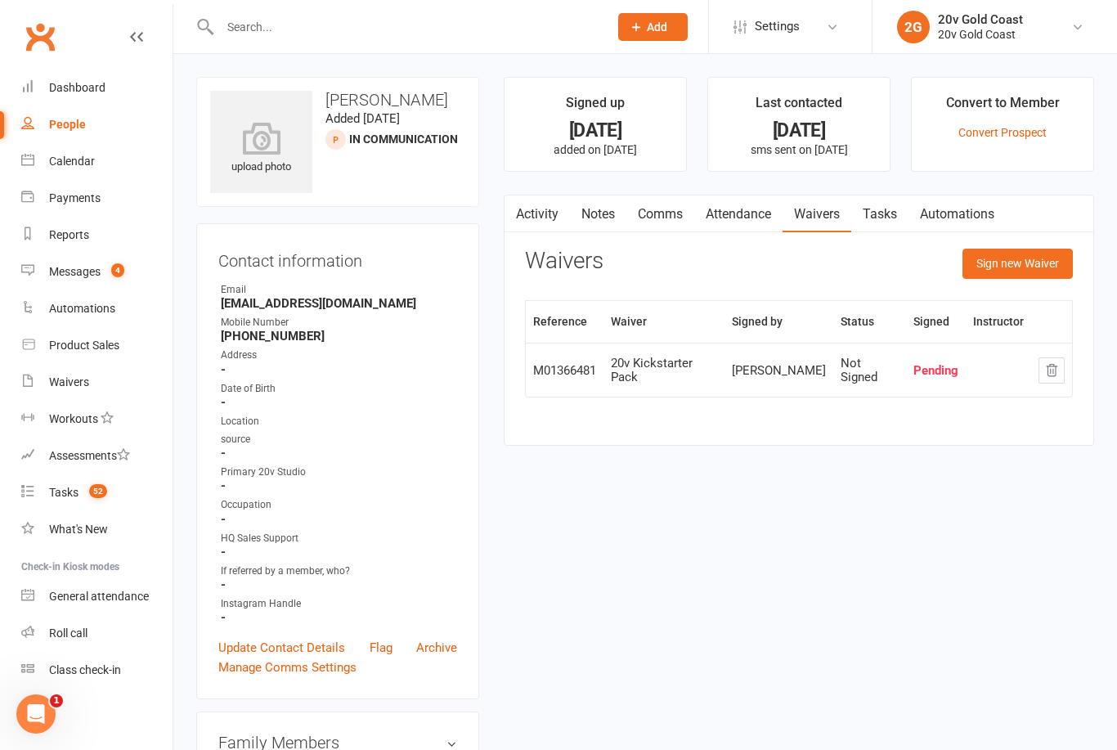
click at [887, 214] on link "Tasks" at bounding box center [879, 214] width 57 height 38
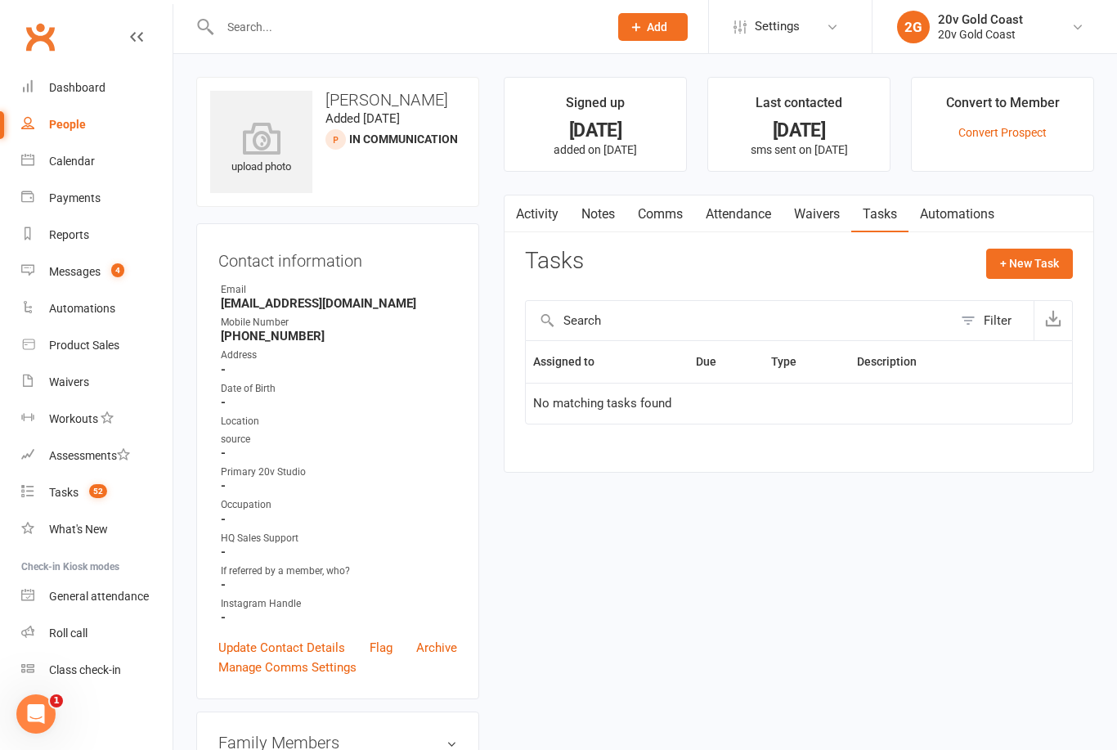
click at [1037, 259] on button "+ New Task" at bounding box center [1029, 263] width 87 height 29
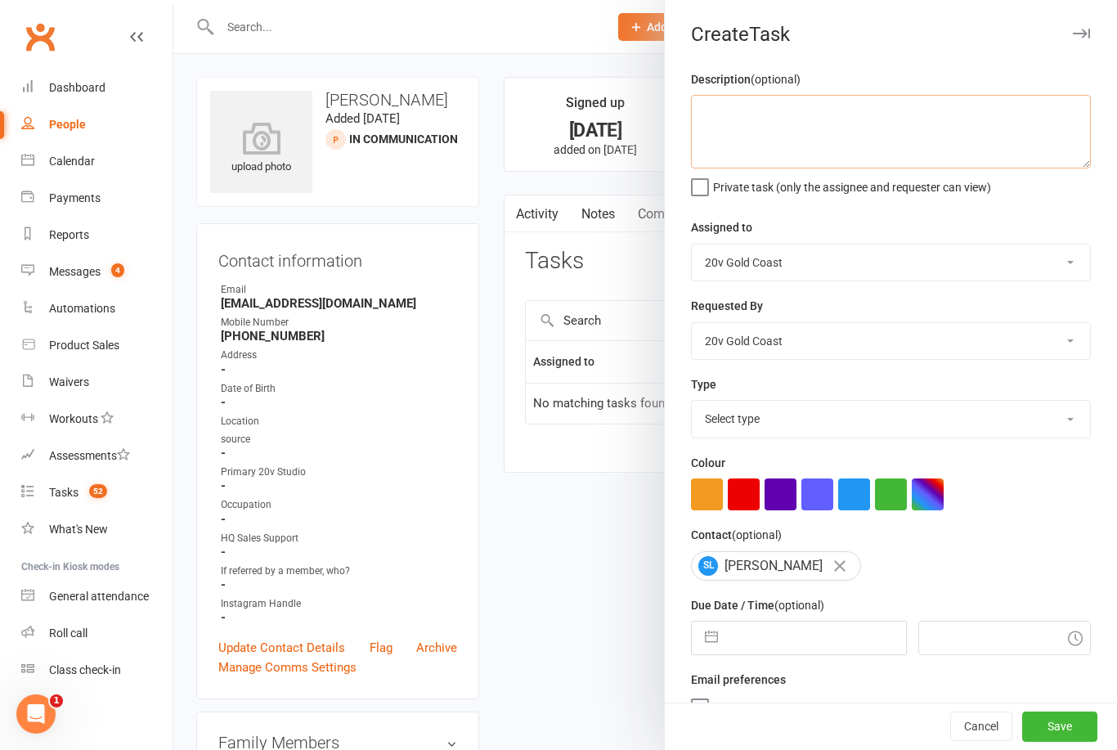
click at [961, 119] on textarea at bounding box center [891, 132] width 400 height 74
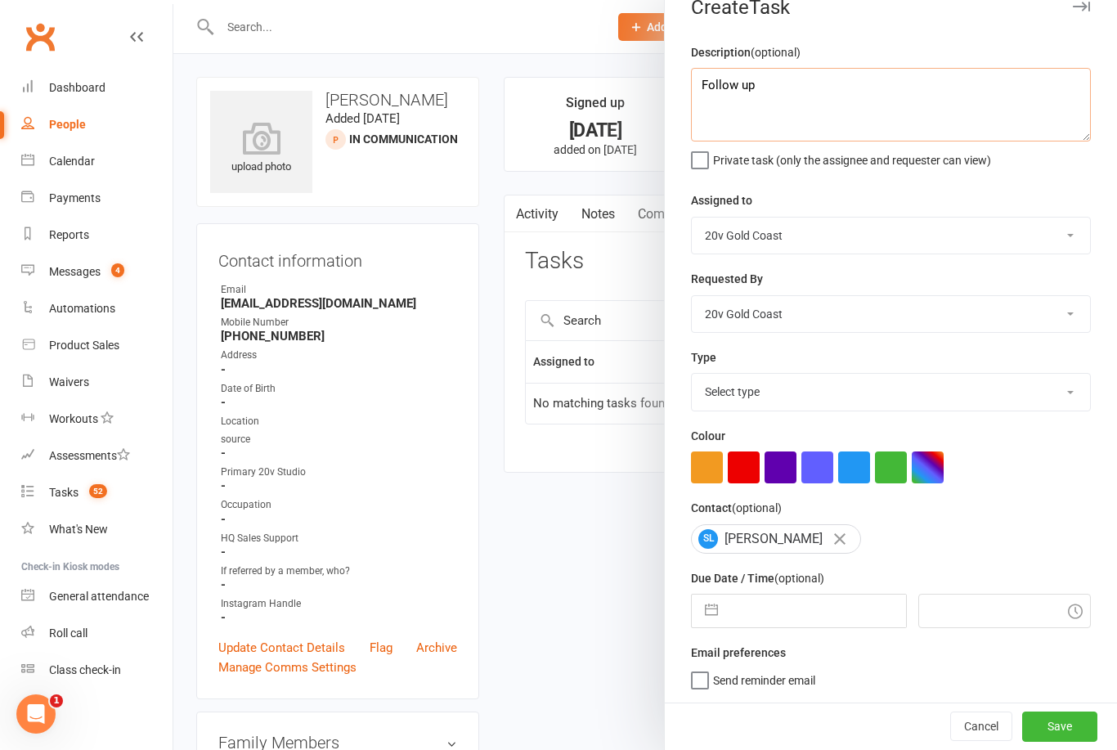
scroll to position [30, 0]
type textarea "Follow up"
click at [1022, 163] on div "Private task (only the assignee and requester can view)" at bounding box center [891, 158] width 400 height 20
click at [756, 396] on select "Select type Call Call - to book trial Confirm session attendance Confirm trial …" at bounding box center [891, 392] width 398 height 36
select select "35690"
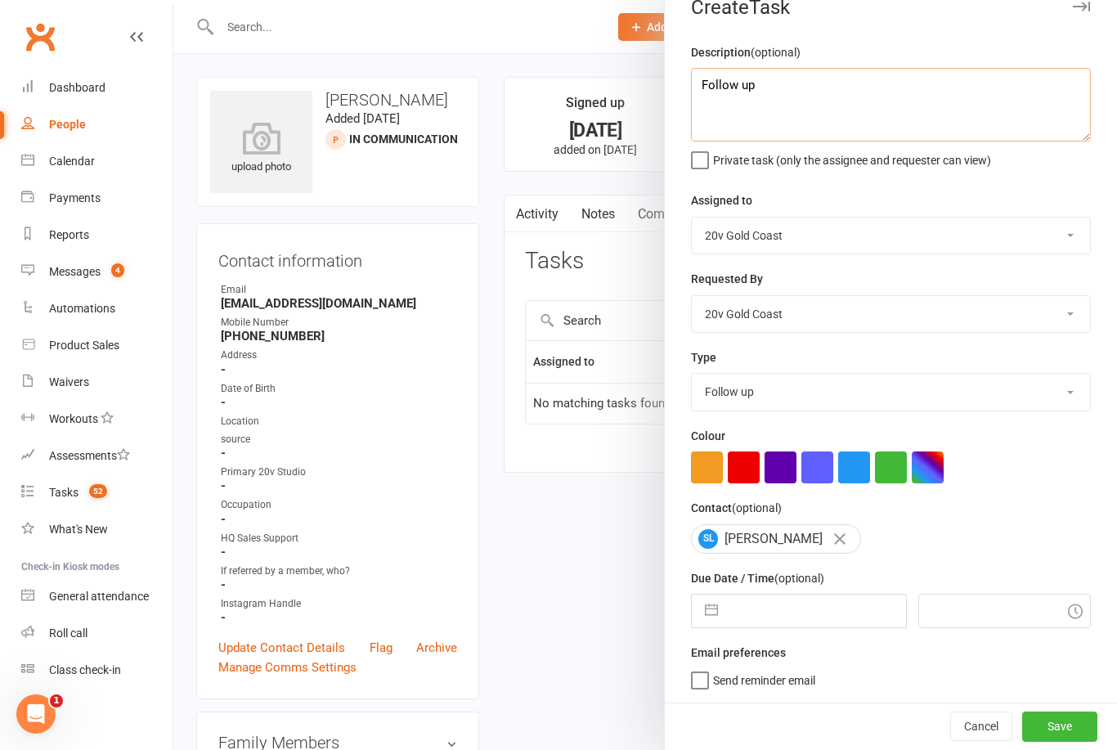
click at [805, 81] on textarea "Follow up" at bounding box center [891, 105] width 400 height 74
click at [744, 83] on textarea "Follow up" at bounding box center [891, 105] width 400 height 74
click at [744, 82] on textarea "Follow up" at bounding box center [891, 105] width 400 height 74
type textarea "F"
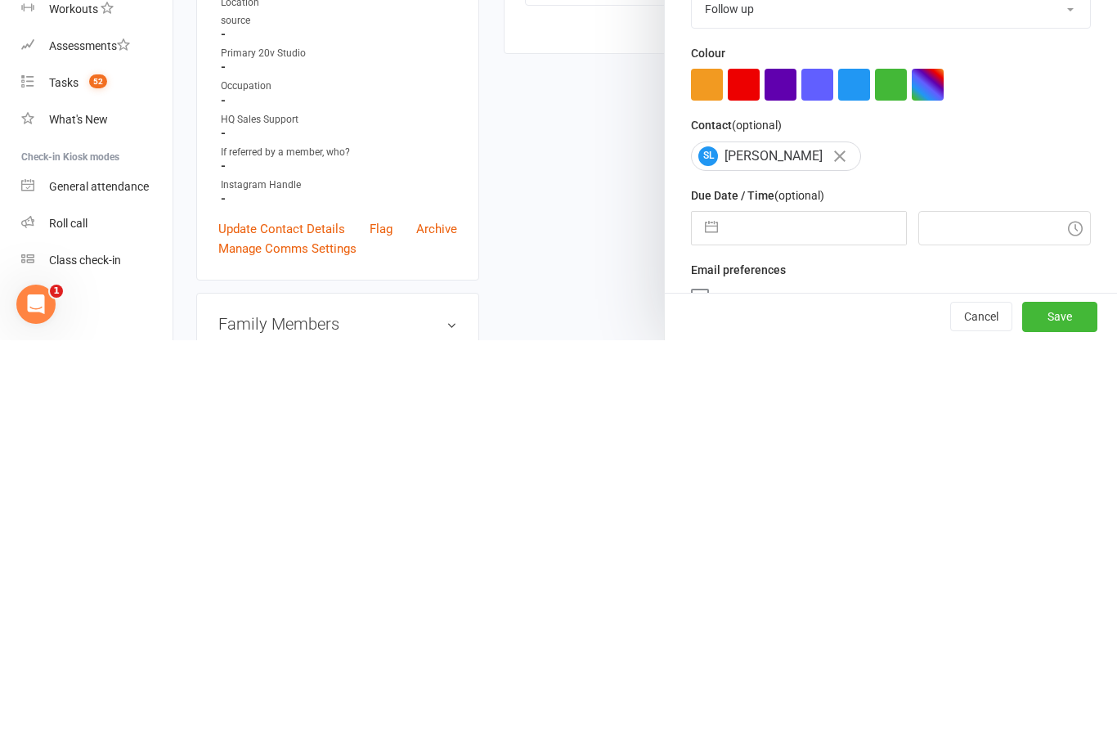
scroll to position [10, 0]
type textarea "To see if he attended or replied"
click at [811, 622] on input "text" at bounding box center [815, 638] width 179 height 33
select select "8"
select select "2025"
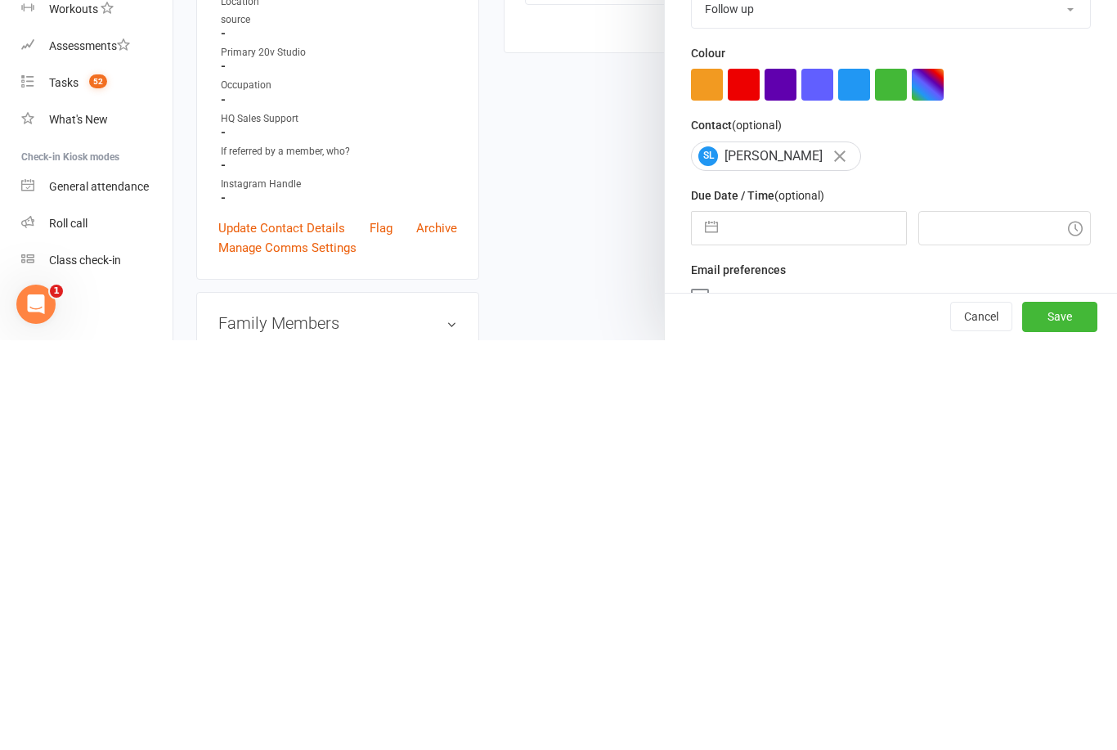
select select "9"
select select "2025"
select select "10"
select select "2025"
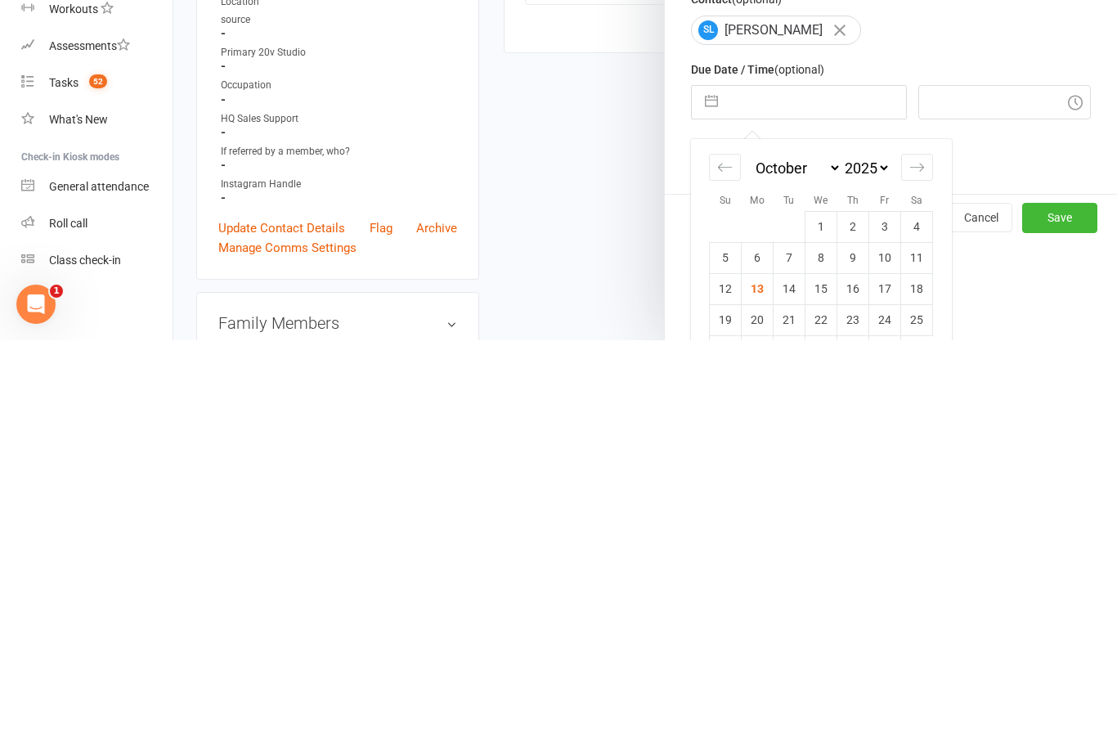
scroll to position [125, 0]
click at [831, 684] on td "15" at bounding box center [822, 699] width 32 height 31
type input "[DATE]"
type input "5:00pm"
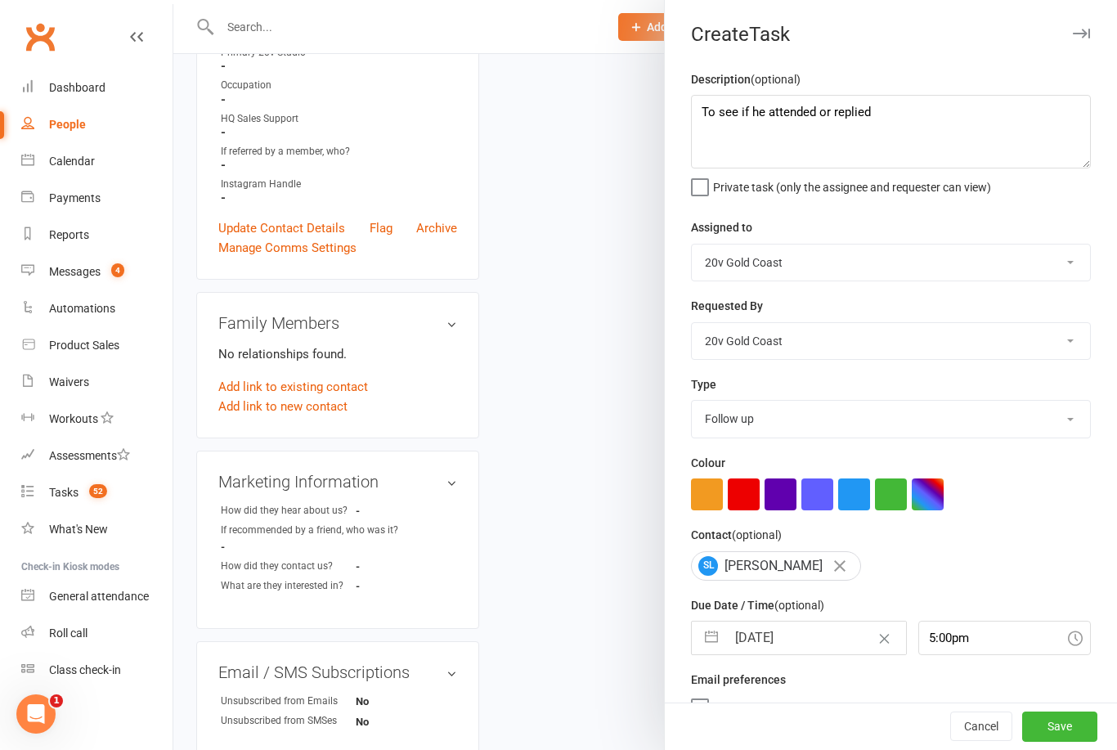
click at [1058, 742] on button "Save" at bounding box center [1059, 726] width 75 height 29
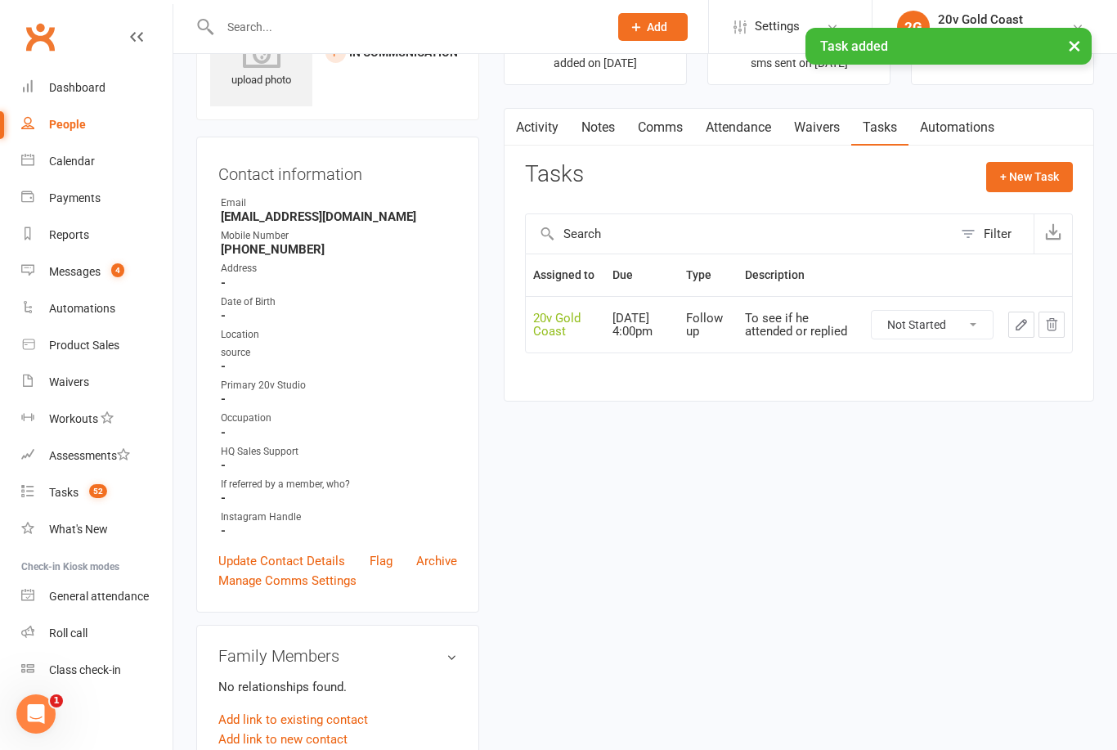
scroll to position [0, 0]
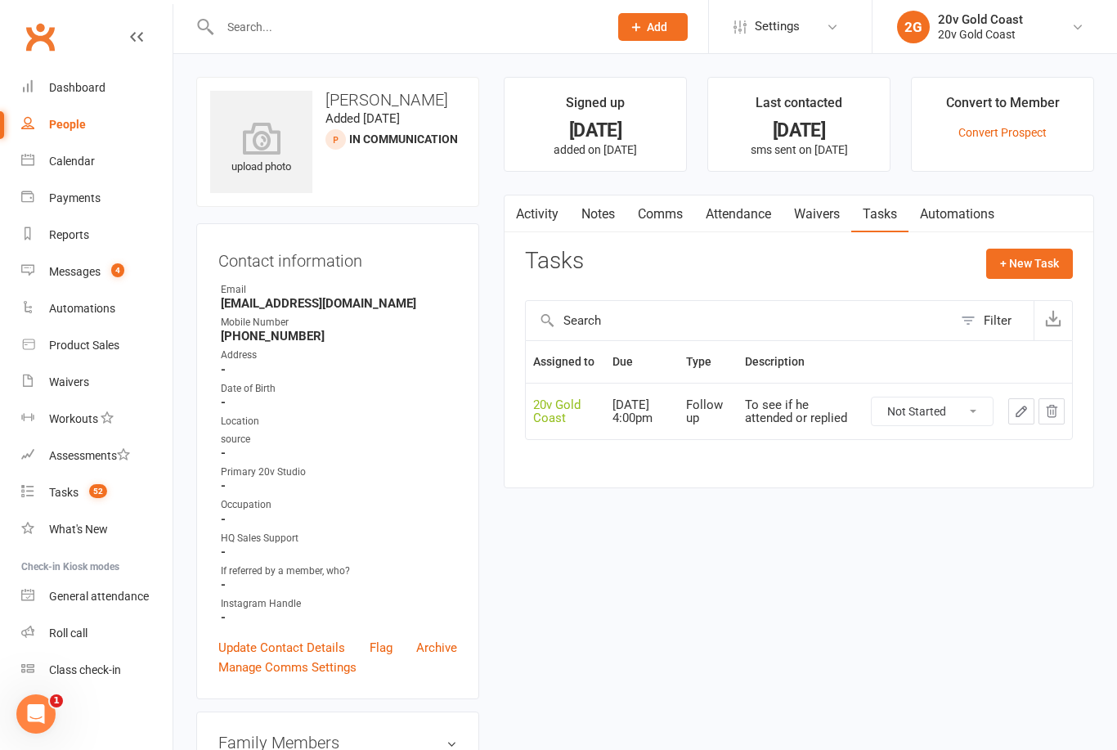
click at [110, 172] on link "Calendar" at bounding box center [96, 161] width 151 height 37
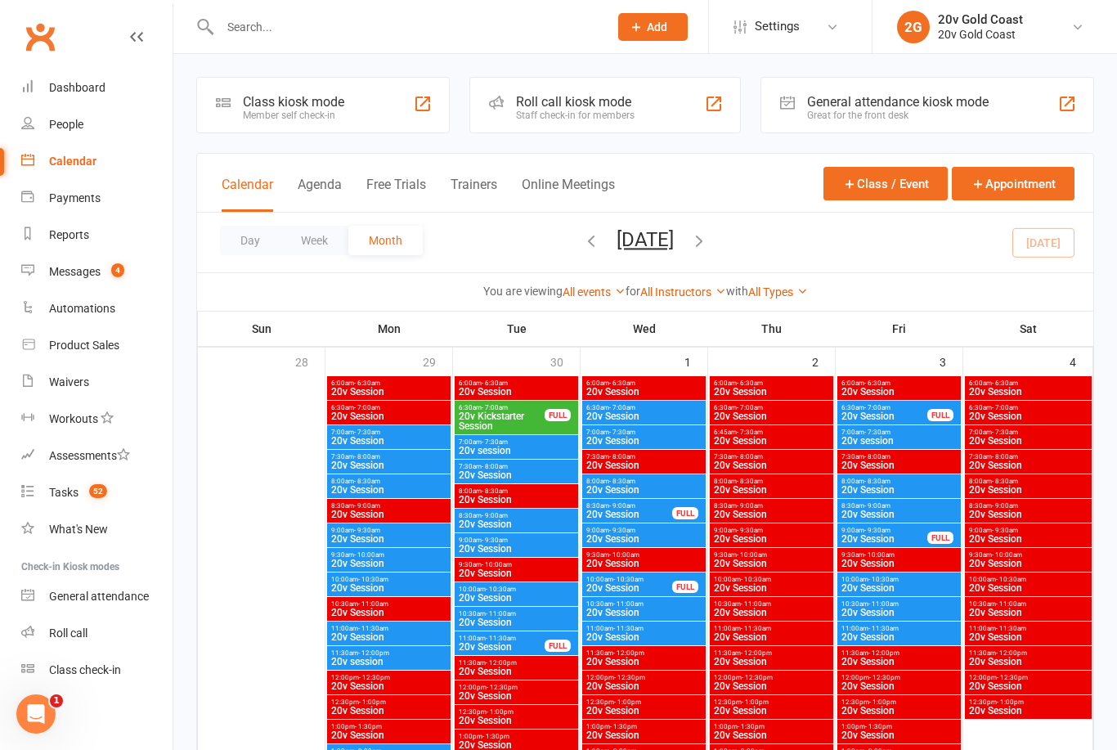
click at [90, 492] on span "52" at bounding box center [98, 491] width 18 height 14
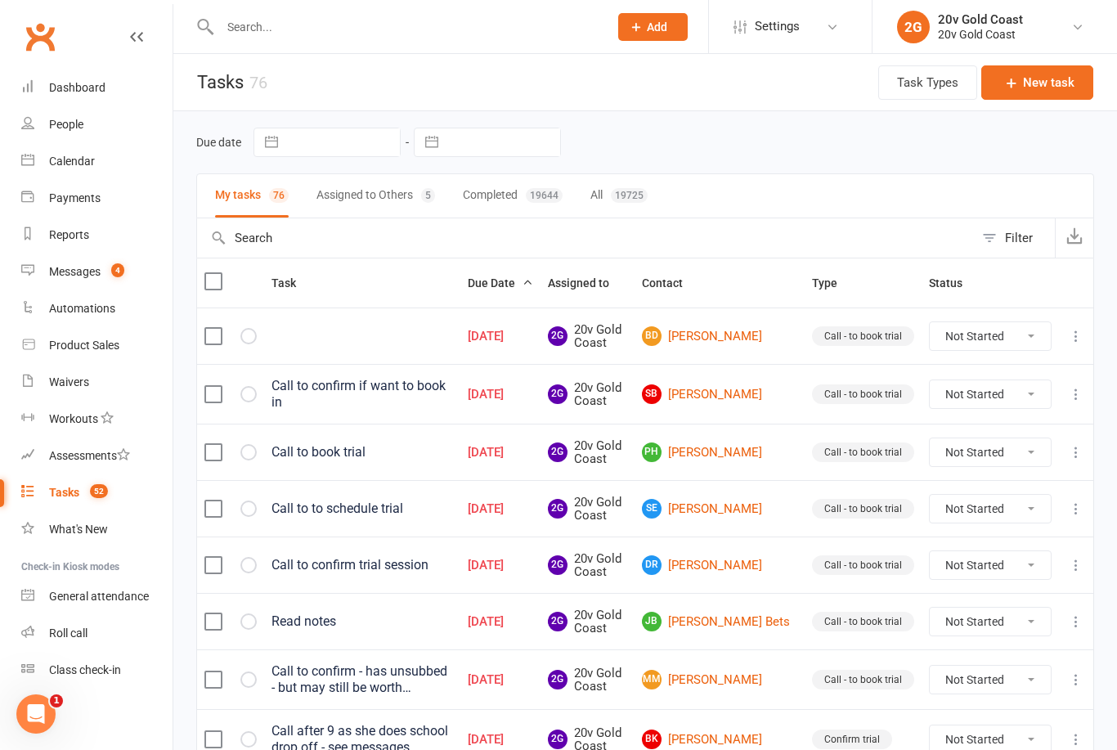
click at [107, 280] on link "Messages 4" at bounding box center [96, 272] width 151 height 37
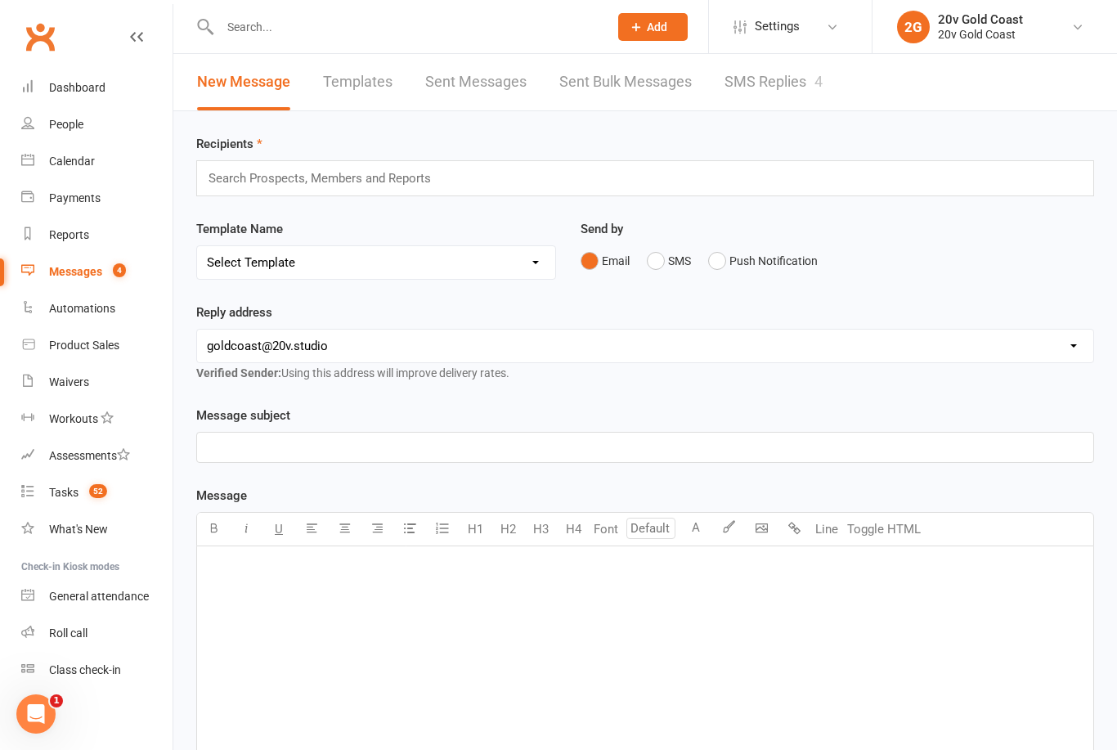
click at [764, 90] on link "SMS Replies 4" at bounding box center [774, 82] width 98 height 56
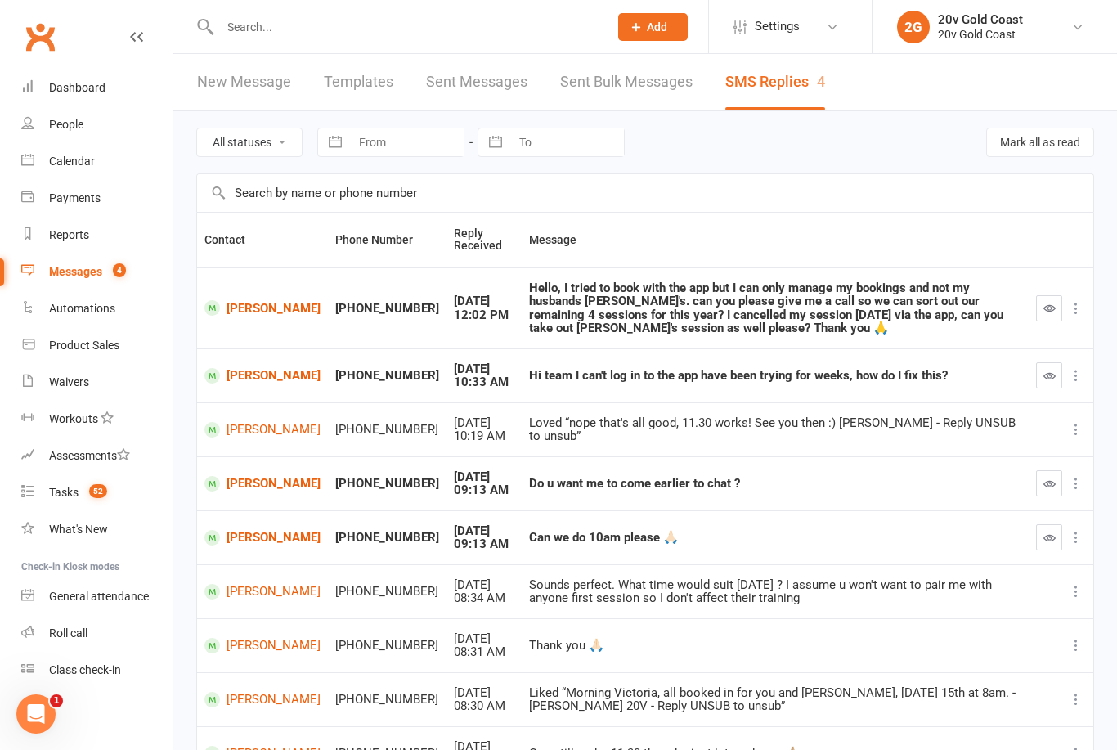
click at [1049, 478] on icon "button" at bounding box center [1050, 484] width 12 height 12
click at [1049, 533] on icon "button" at bounding box center [1050, 538] width 12 height 12
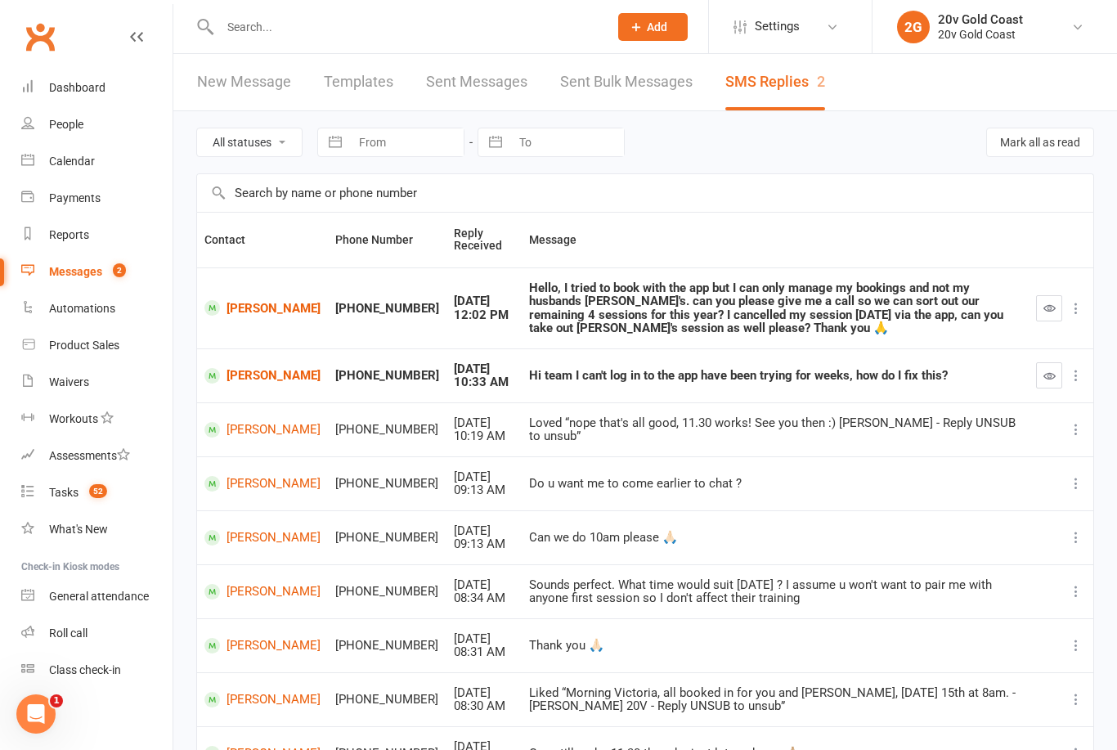
click at [248, 384] on link "[PERSON_NAME]" at bounding box center [262, 376] width 116 height 16
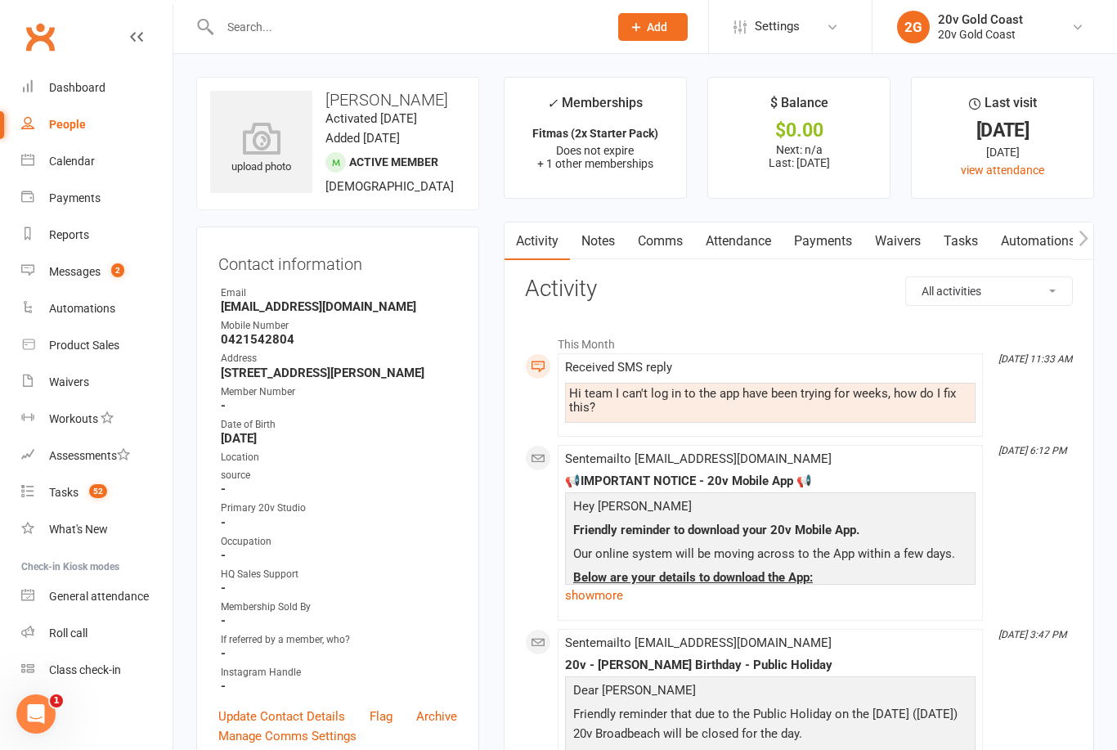
click at [1074, 240] on button "button" at bounding box center [1083, 240] width 20 height 37
click at [944, 236] on link "Mobile App" at bounding box center [944, 241] width 88 height 38
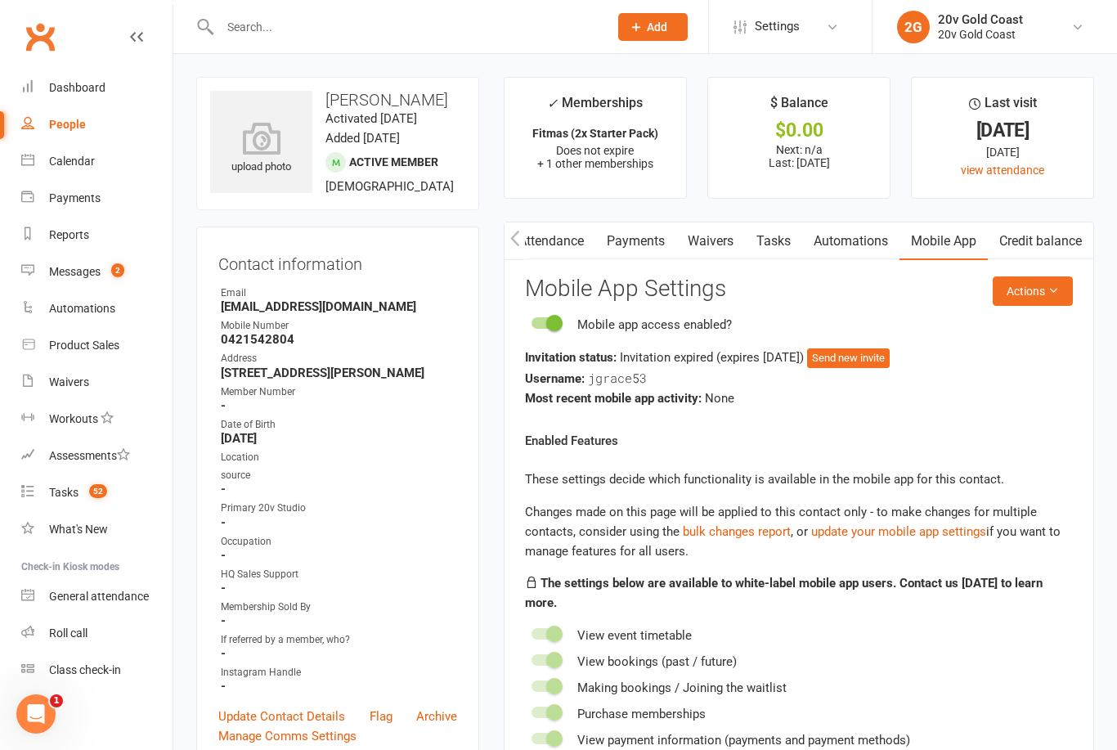
click at [1054, 295] on button "Actions" at bounding box center [1033, 290] width 80 height 29
click at [1008, 360] on link "Send invitation SMS" at bounding box center [991, 359] width 162 height 33
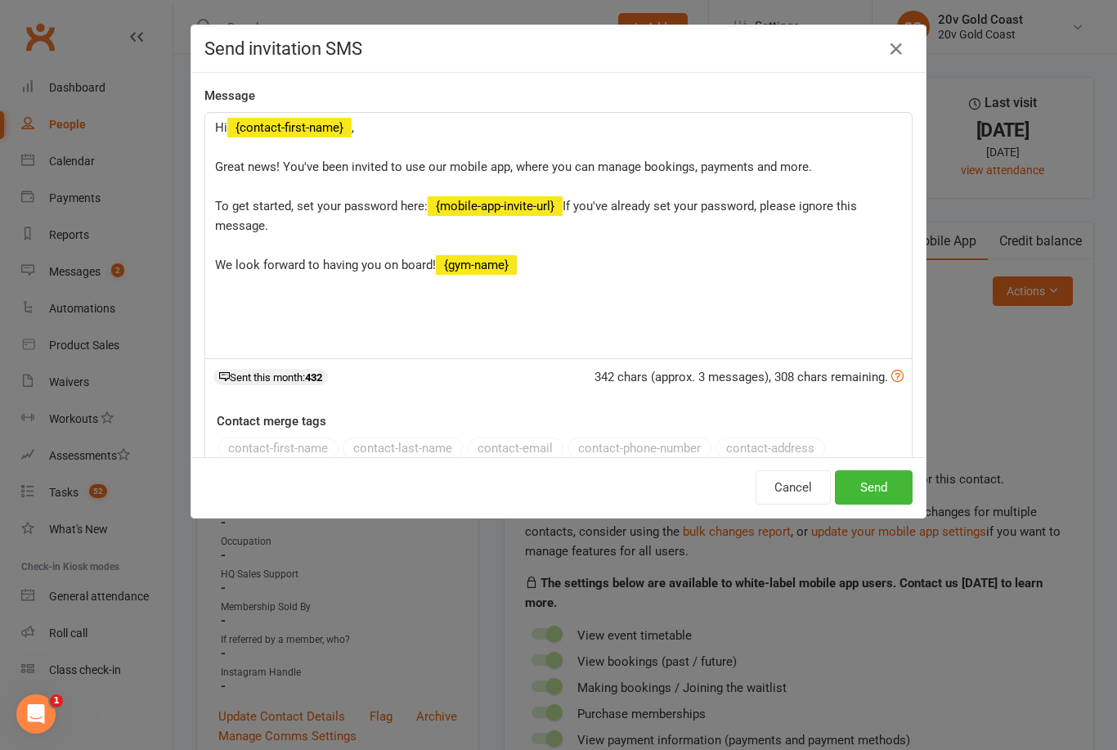
click at [299, 126] on span "﻿ {contact-first-name}" at bounding box center [289, 127] width 124 height 15
click at [303, 127] on span "﻿ {contact-first-name}" at bounding box center [289, 127] width 124 height 15
click at [317, 130] on span "﻿ {contact-first-name}" at bounding box center [289, 127] width 124 height 15
click at [316, 126] on span "﻿ {contact-first-name}" at bounding box center [289, 127] width 124 height 15
click at [318, 127] on span "﻿ {contact-first-name}" at bounding box center [289, 127] width 124 height 15
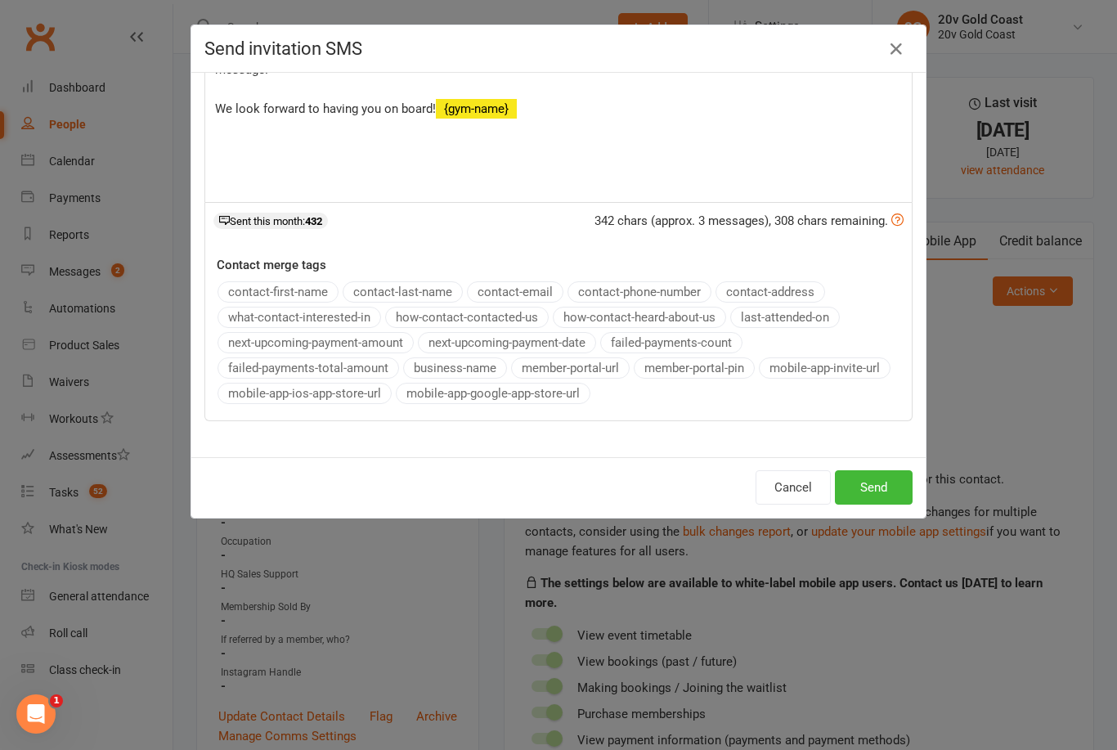
scroll to position [156, 0]
click at [1025, 108] on div "Send invitation SMS Message Hi ﻿ {contact-first-name} , Great news! You've been…" at bounding box center [558, 375] width 1117 height 750
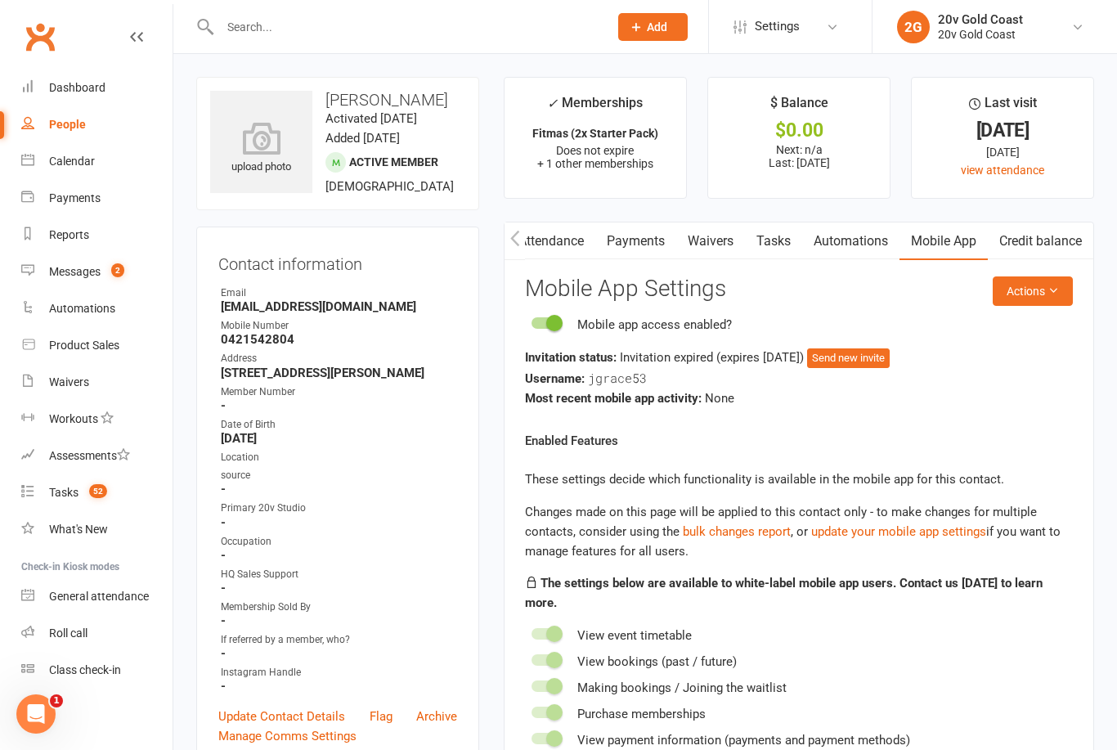
click at [1042, 287] on button "Actions" at bounding box center [1033, 290] width 80 height 29
click at [1003, 365] on link "Send invitation SMS" at bounding box center [991, 359] width 162 height 33
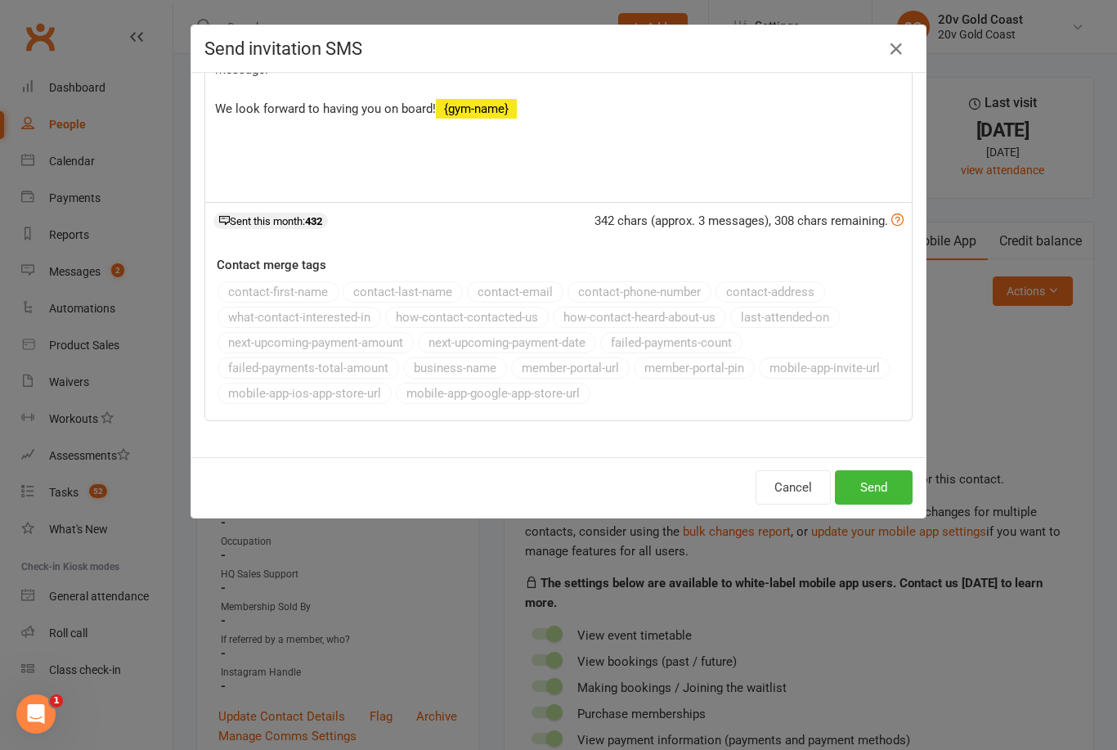
click at [878, 486] on button "Send" at bounding box center [874, 487] width 78 height 34
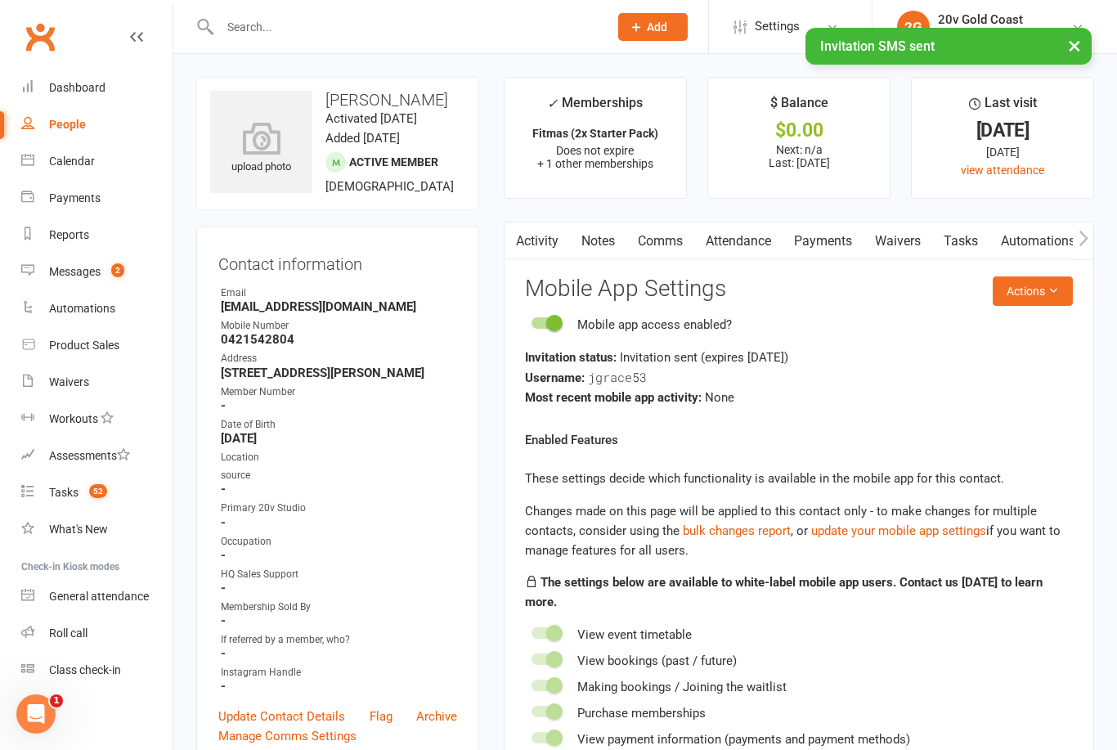
scroll to position [0, 0]
click at [651, 245] on link "Comms" at bounding box center [661, 241] width 68 height 38
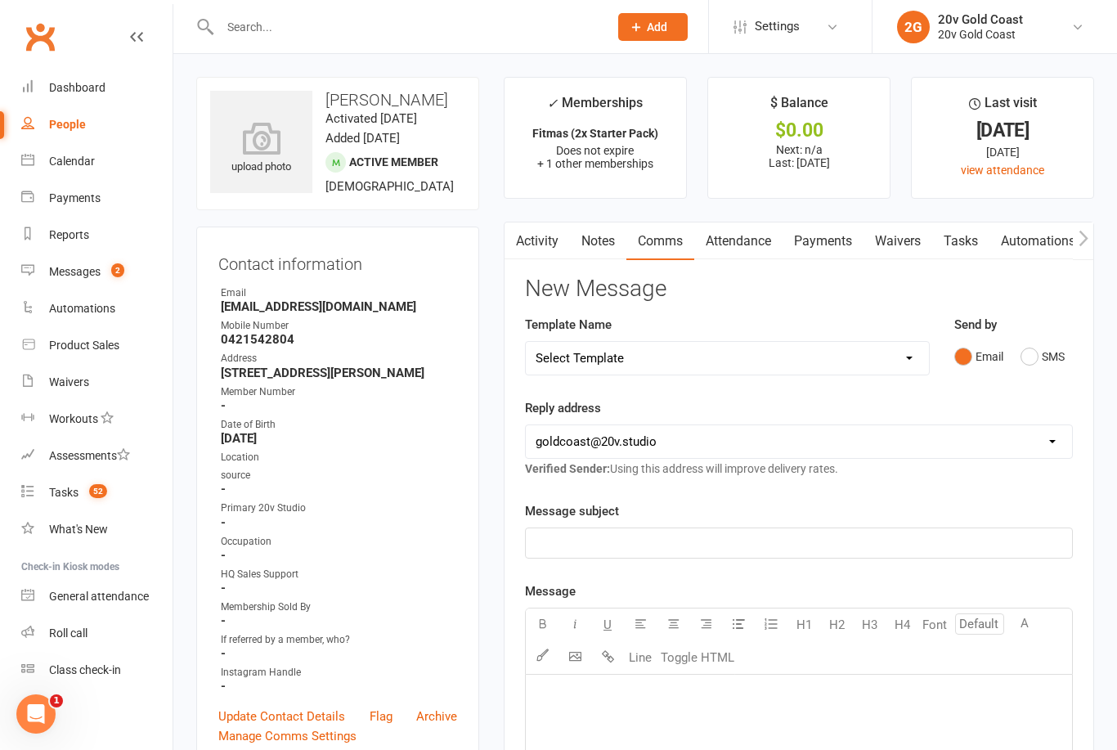
click at [1032, 361] on button "SMS" at bounding box center [1043, 356] width 44 height 31
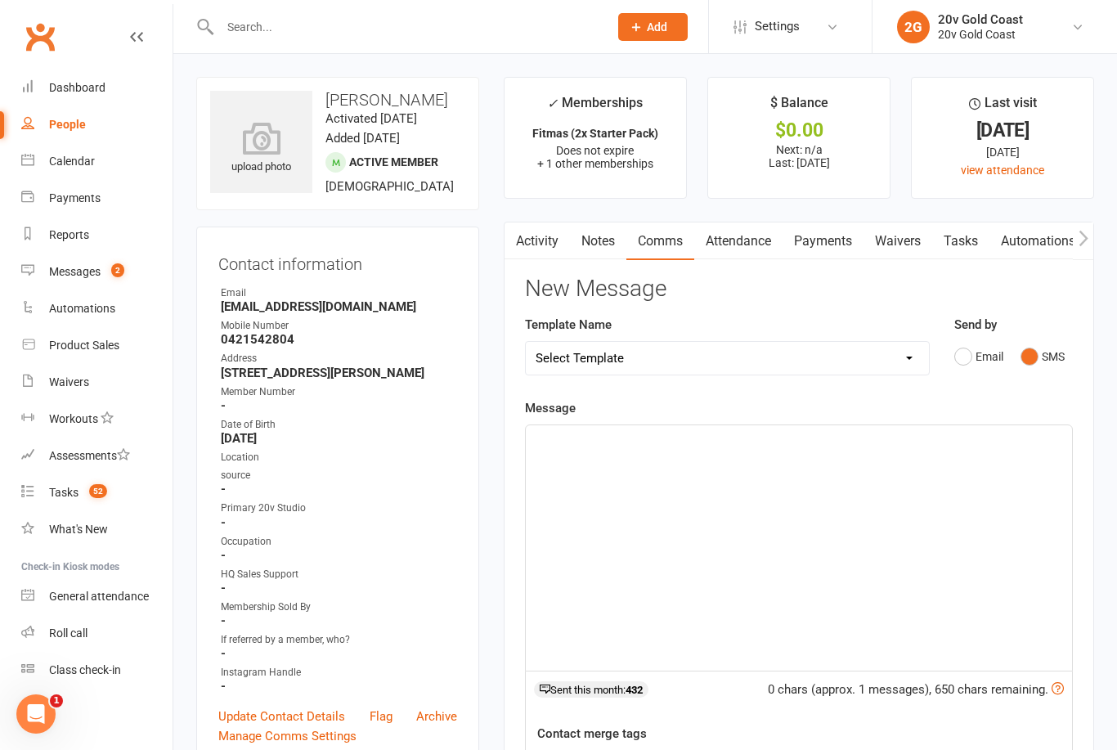
click at [645, 475] on div "﻿" at bounding box center [799, 547] width 546 height 245
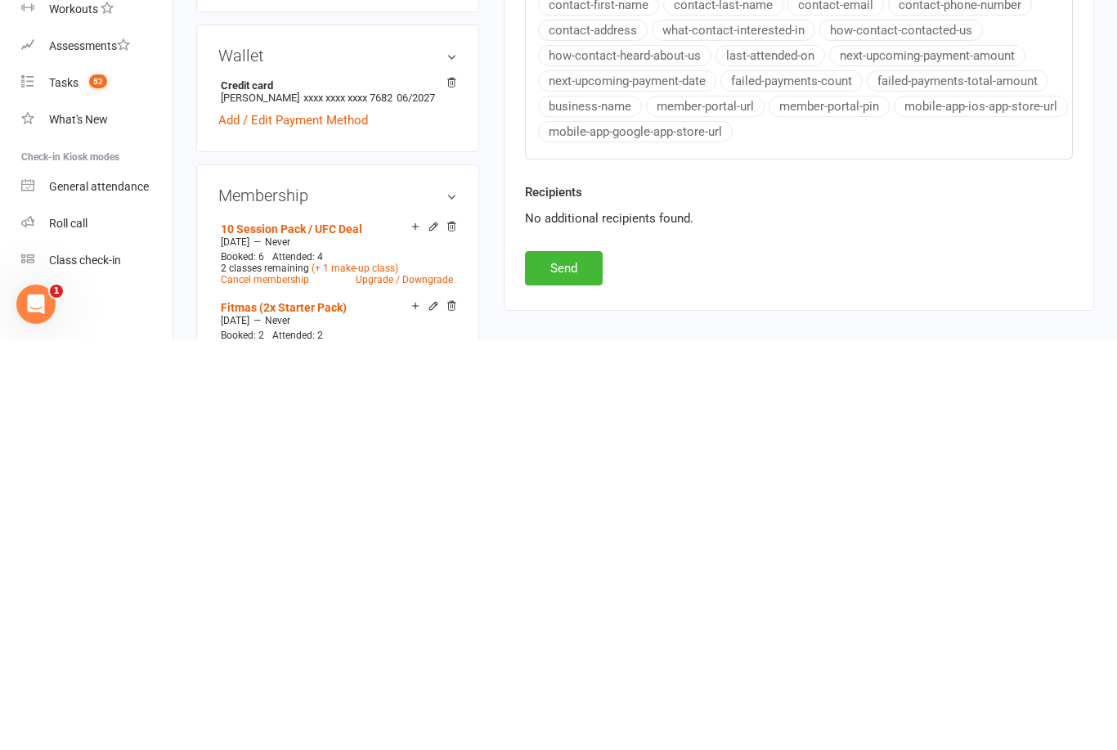
click at [564, 661] on button "Send" at bounding box center [564, 678] width 78 height 34
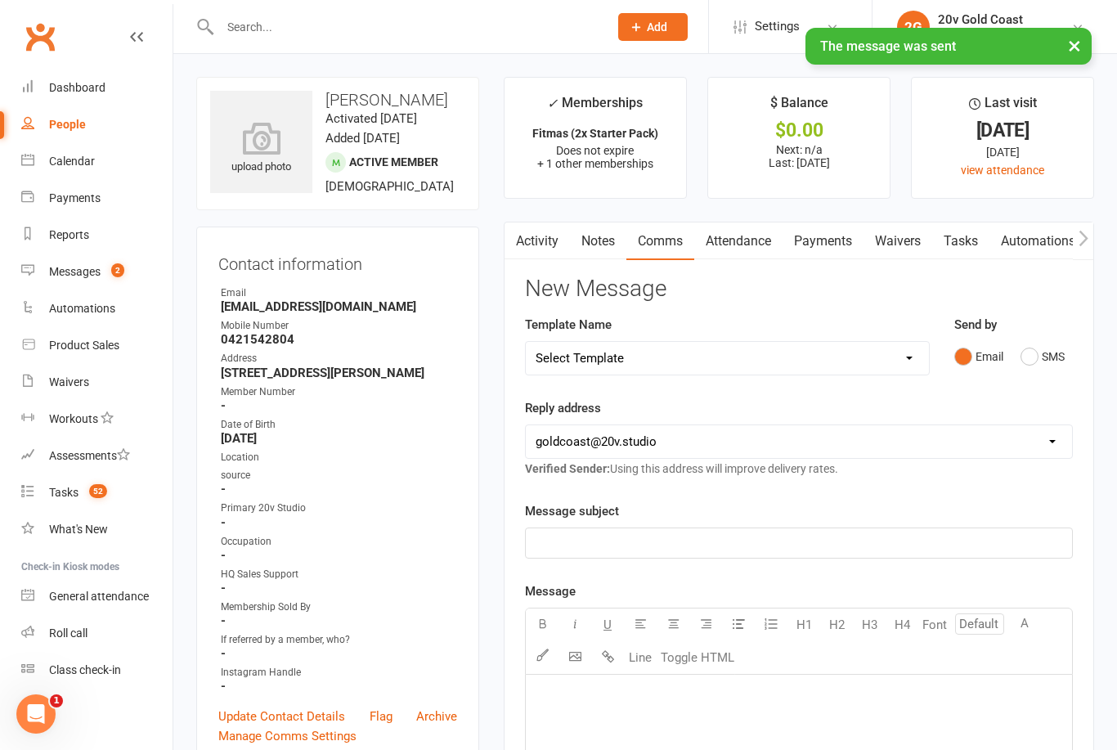
click at [110, 277] on count-badge "2" at bounding box center [113, 271] width 21 height 13
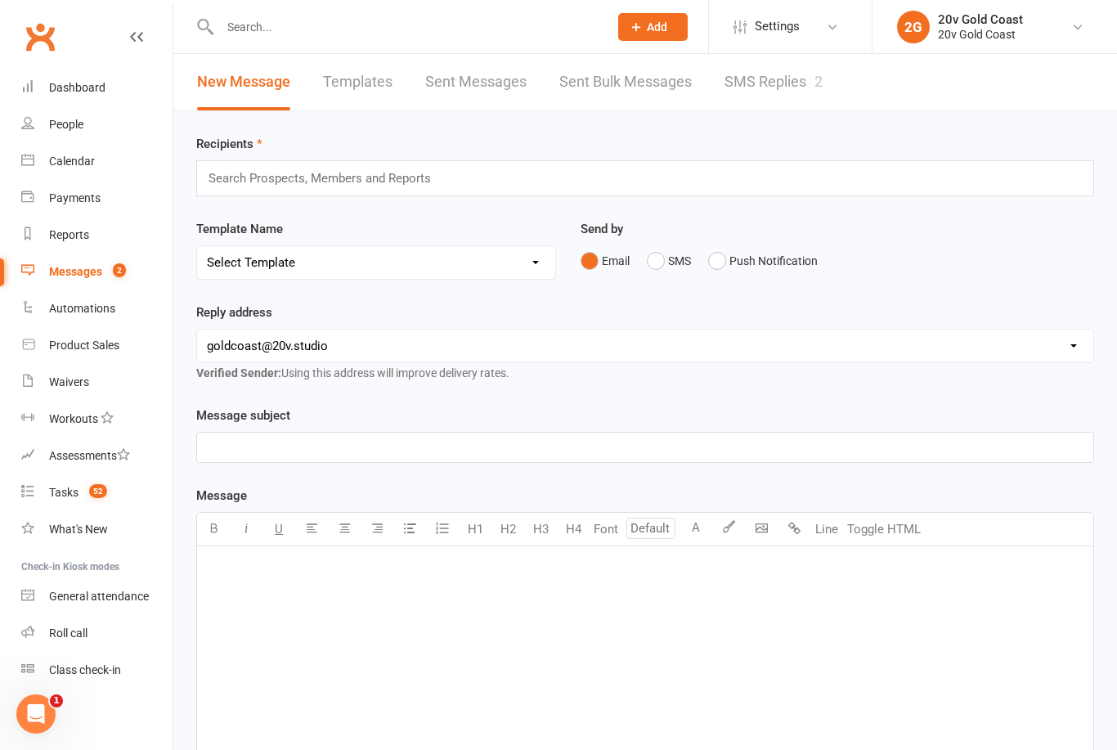
click at [767, 83] on link "SMS Replies 2" at bounding box center [774, 82] width 98 height 56
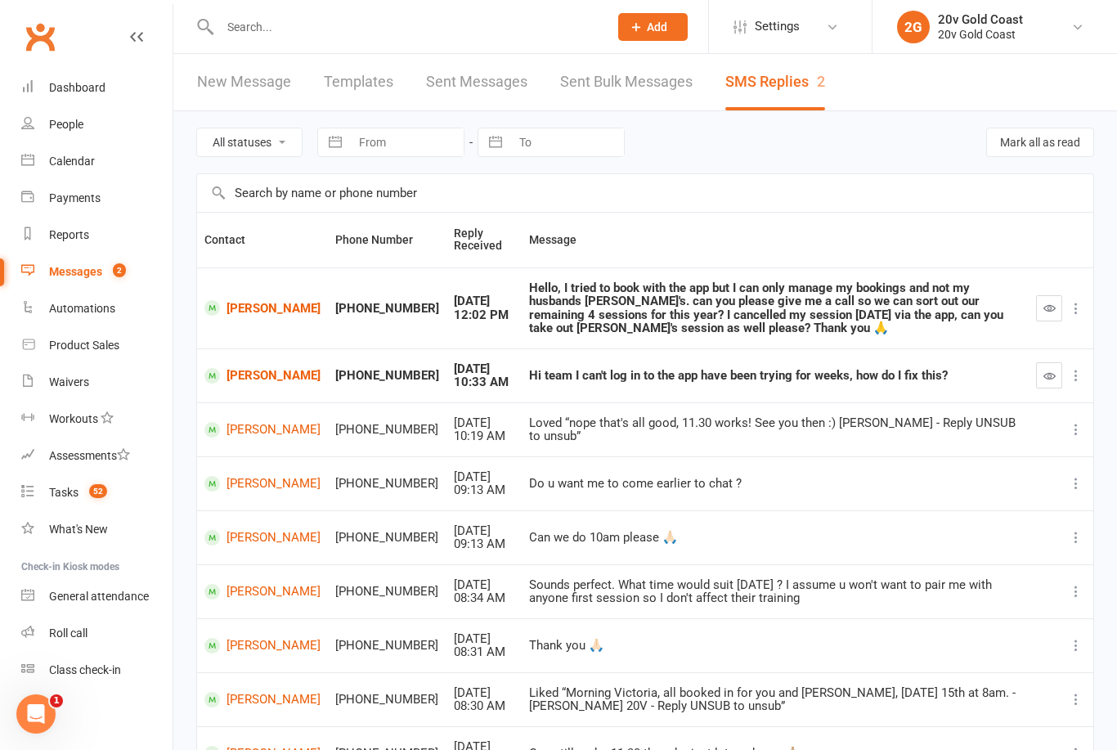
click at [1045, 375] on icon "button" at bounding box center [1050, 376] width 12 height 12
click at [93, 157] on div "Calendar" at bounding box center [72, 161] width 46 height 13
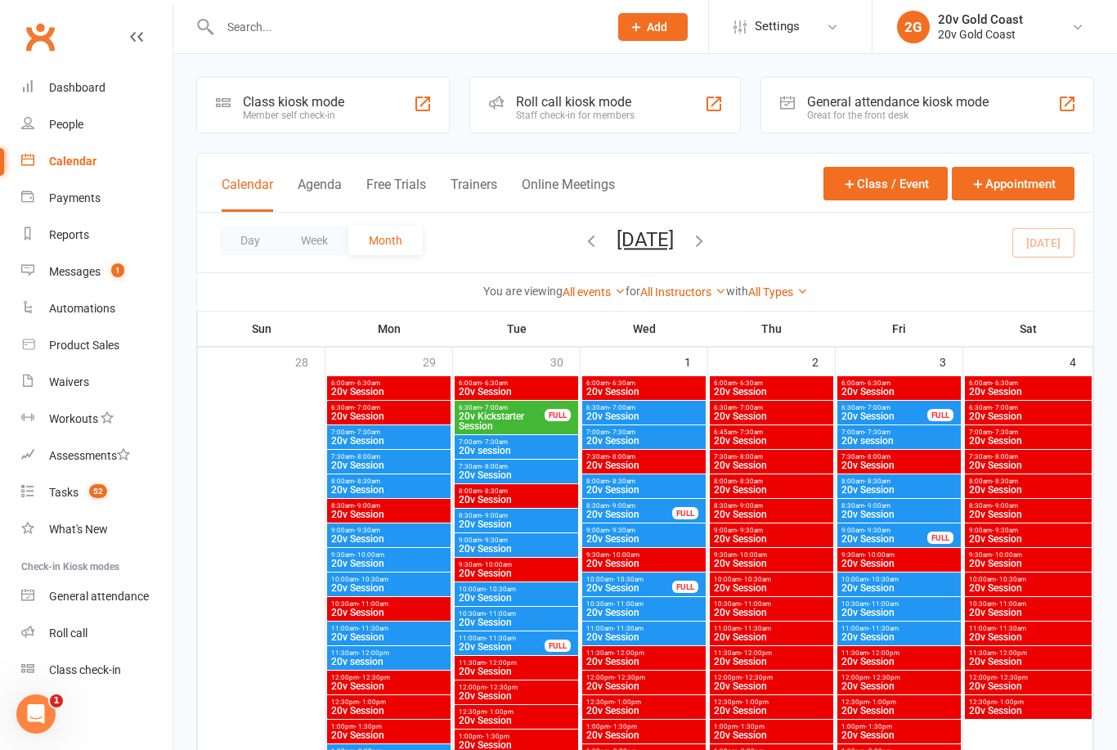
click at [670, 508] on span "8:30am - 9:00am" at bounding box center [630, 505] width 88 height 7
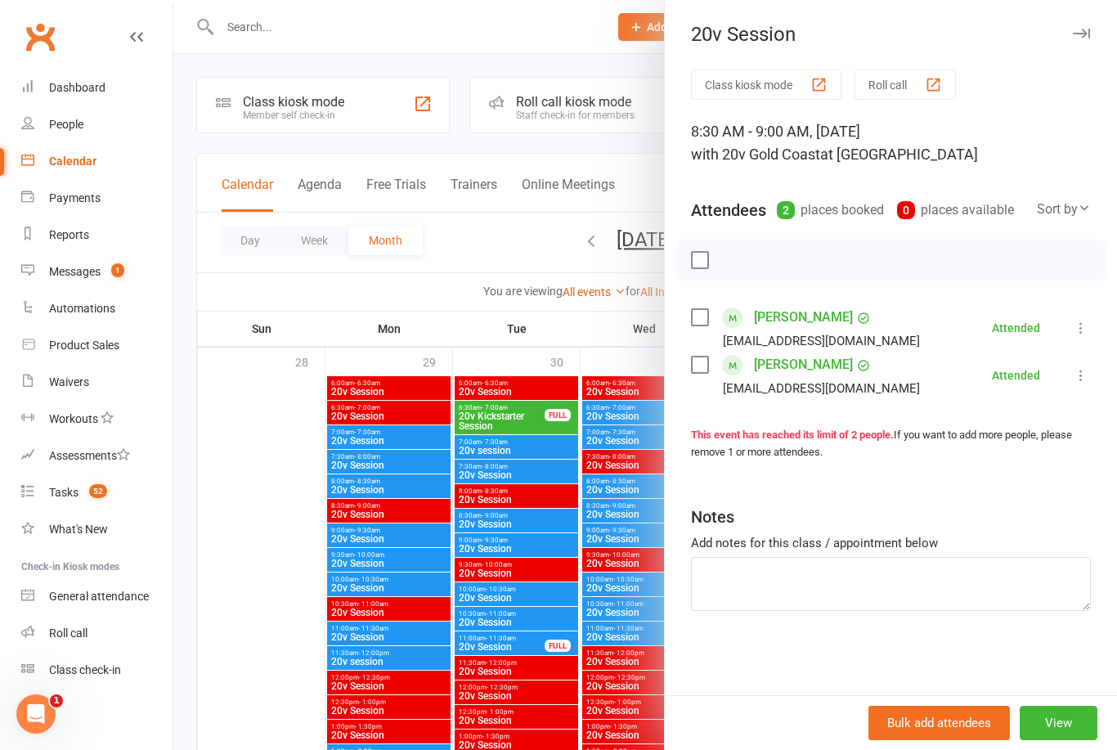
click at [627, 479] on div at bounding box center [645, 375] width 944 height 750
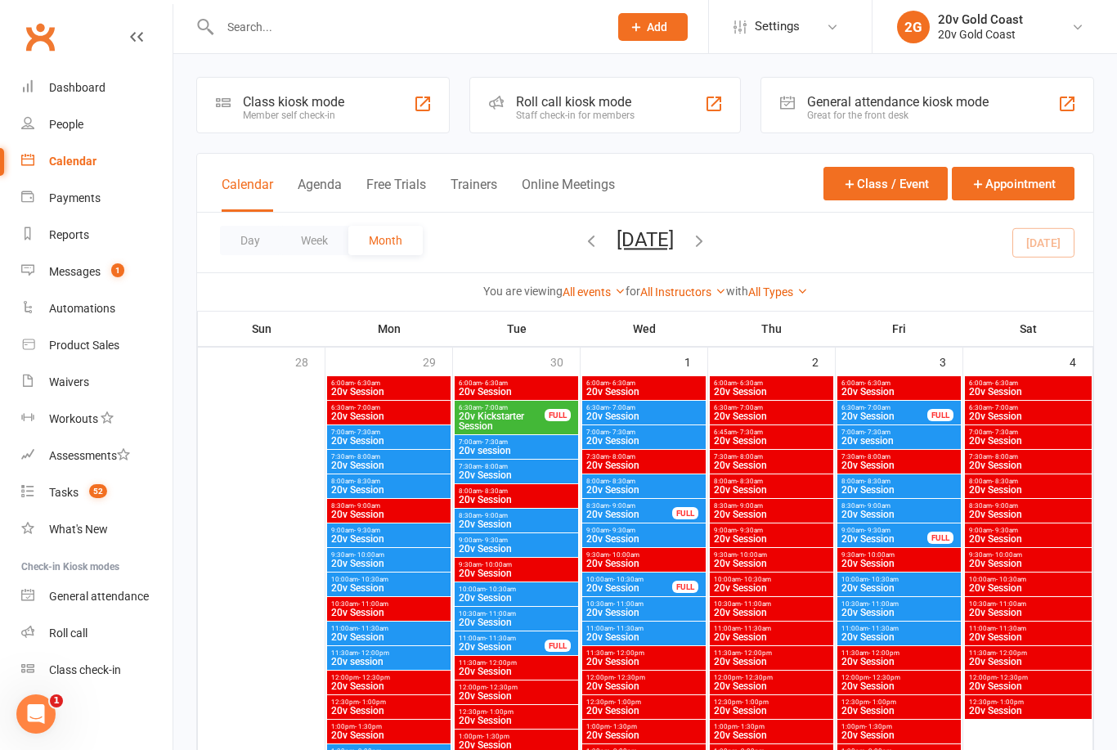
click at [658, 479] on span "8:00am - 8:30am" at bounding box center [644, 481] width 117 height 7
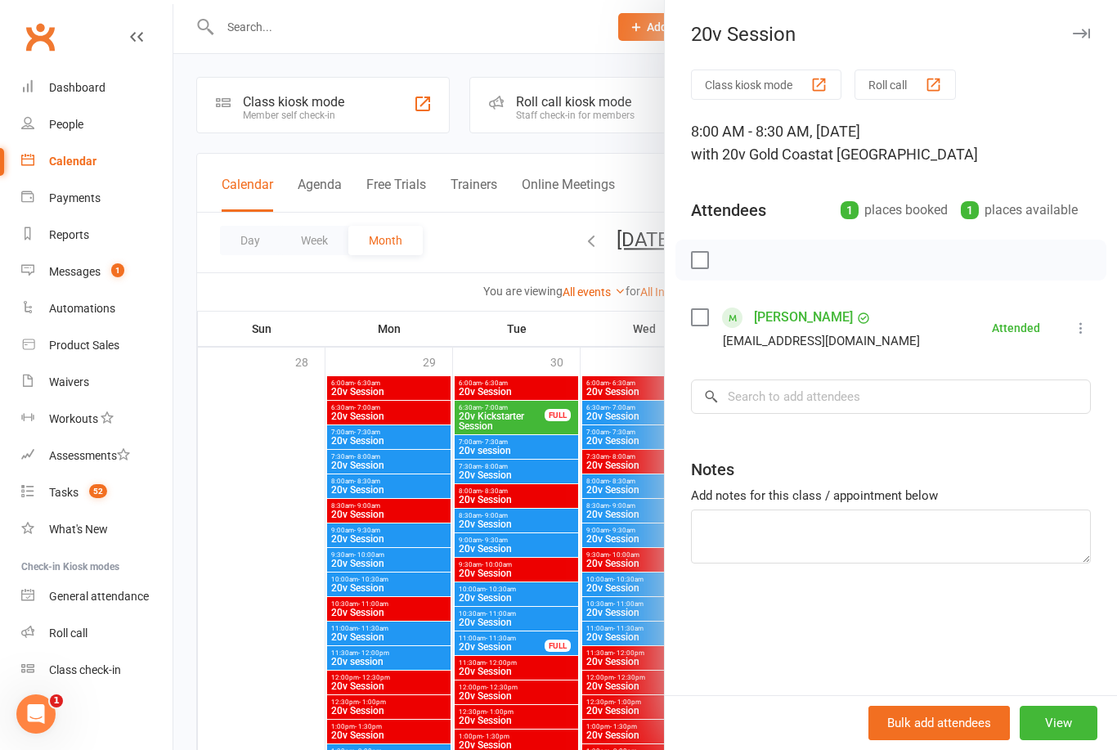
click at [629, 538] on div at bounding box center [645, 375] width 944 height 750
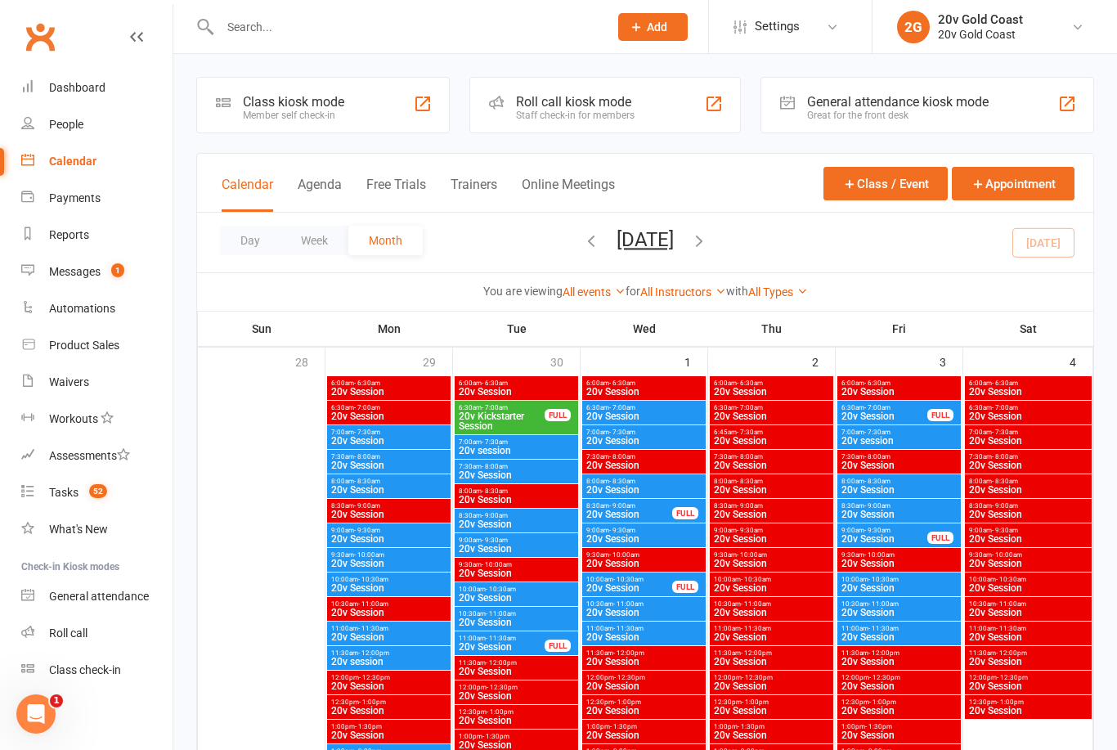
click at [632, 521] on div "8:30am - 9:00am 20v Session FULL" at bounding box center [644, 511] width 124 height 24
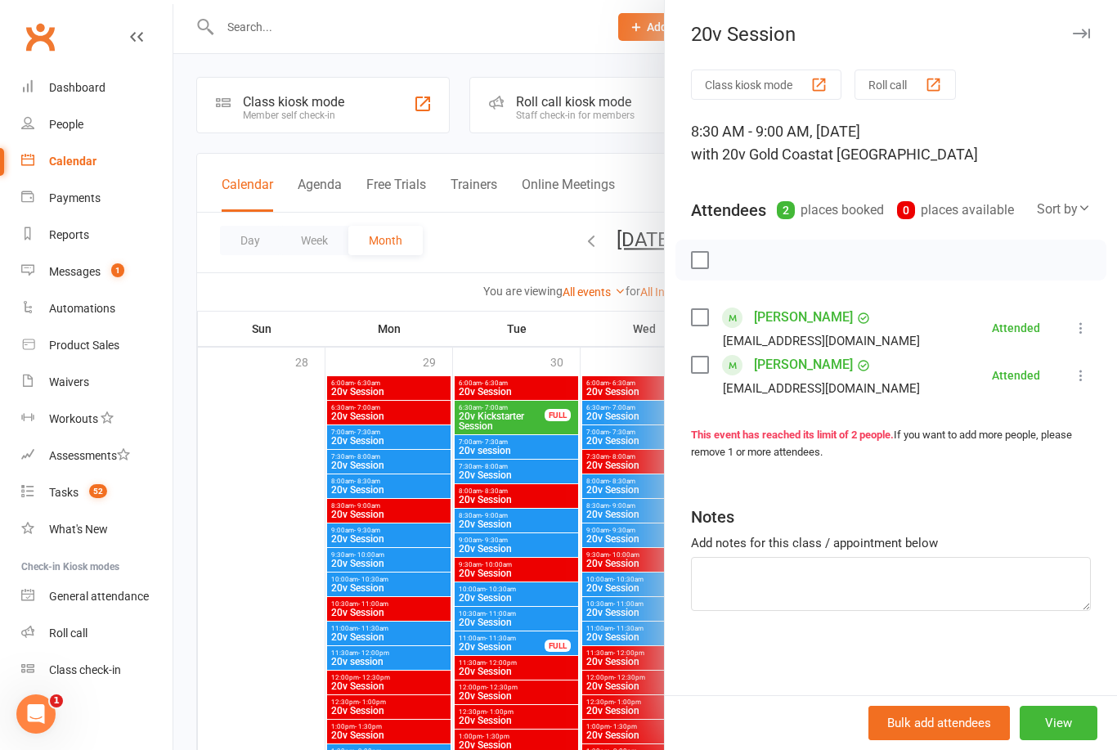
click at [624, 534] on div at bounding box center [645, 375] width 944 height 750
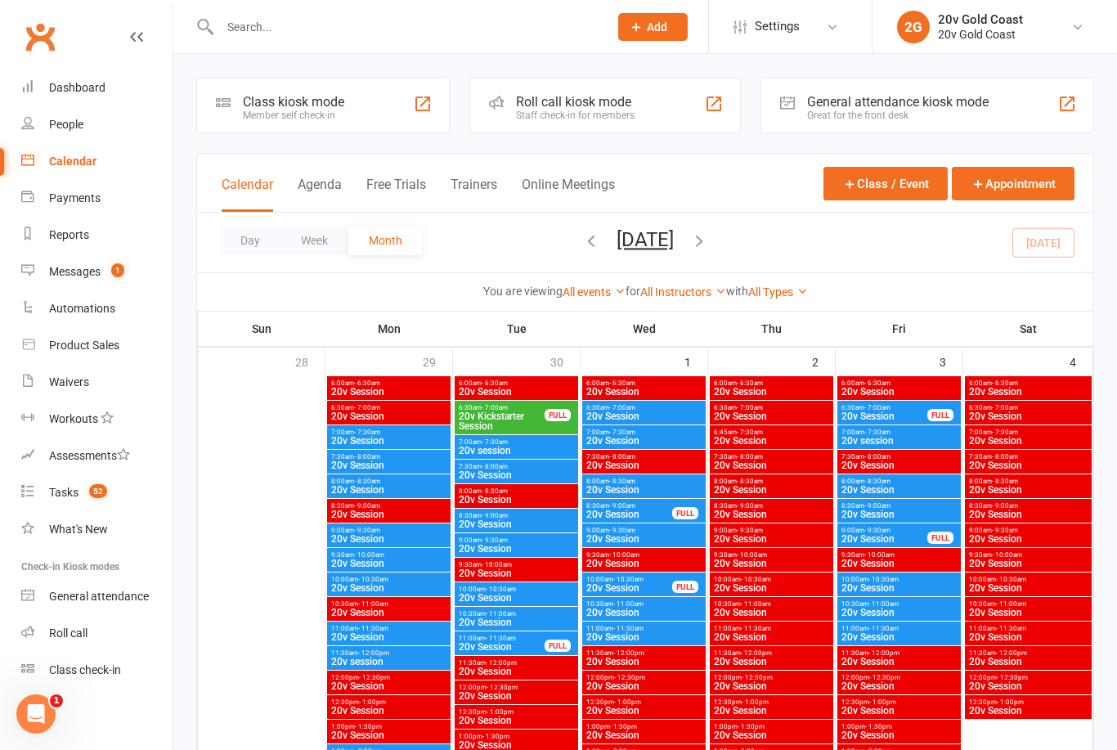
click at [656, 532] on span "9:00am - 9:30am" at bounding box center [644, 530] width 117 height 7
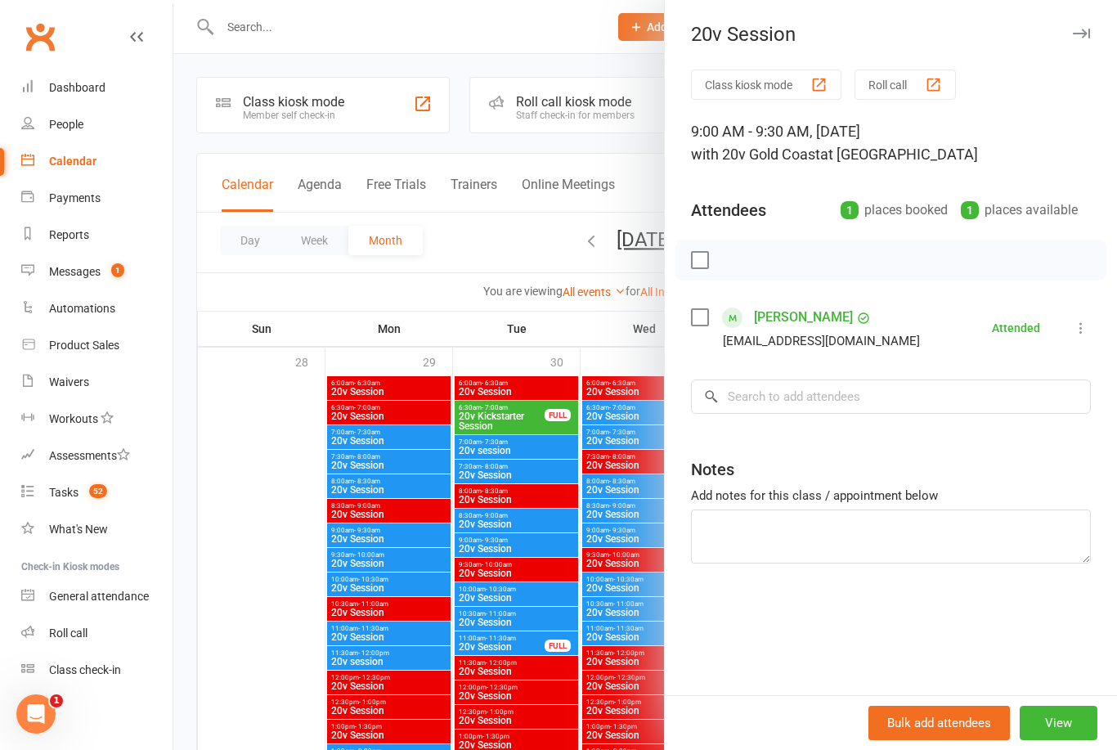
click at [627, 588] on div at bounding box center [645, 375] width 944 height 750
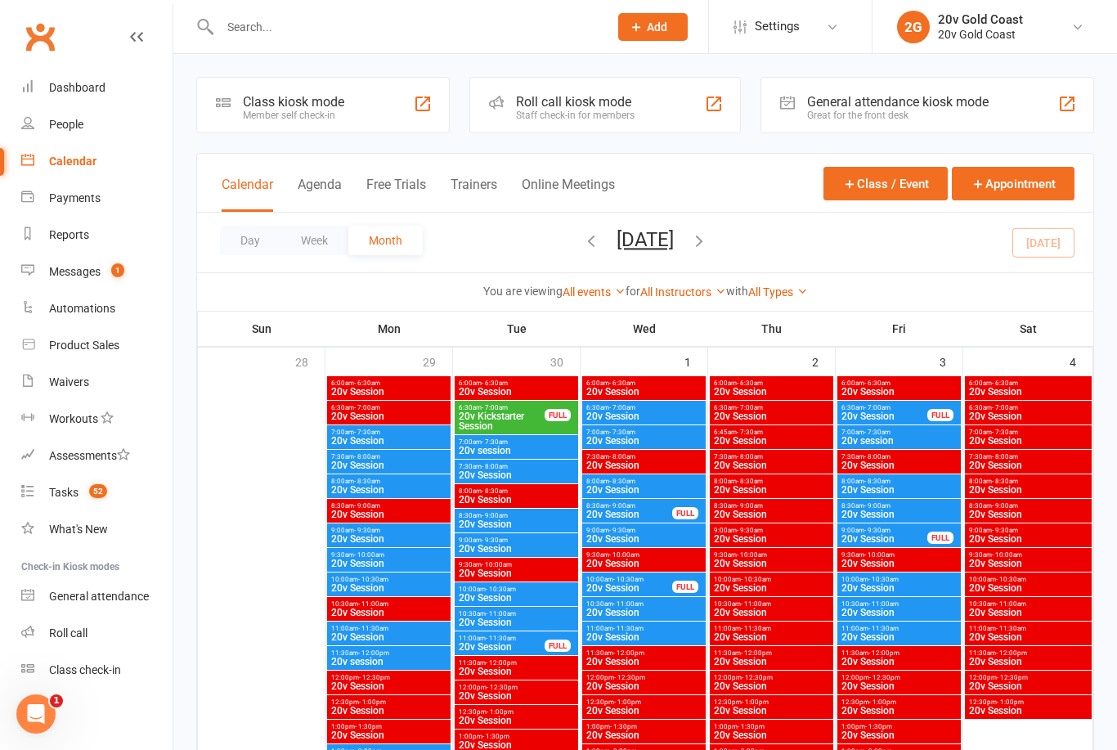
click at [641, 579] on span "- 10:30am" at bounding box center [628, 579] width 30 height 7
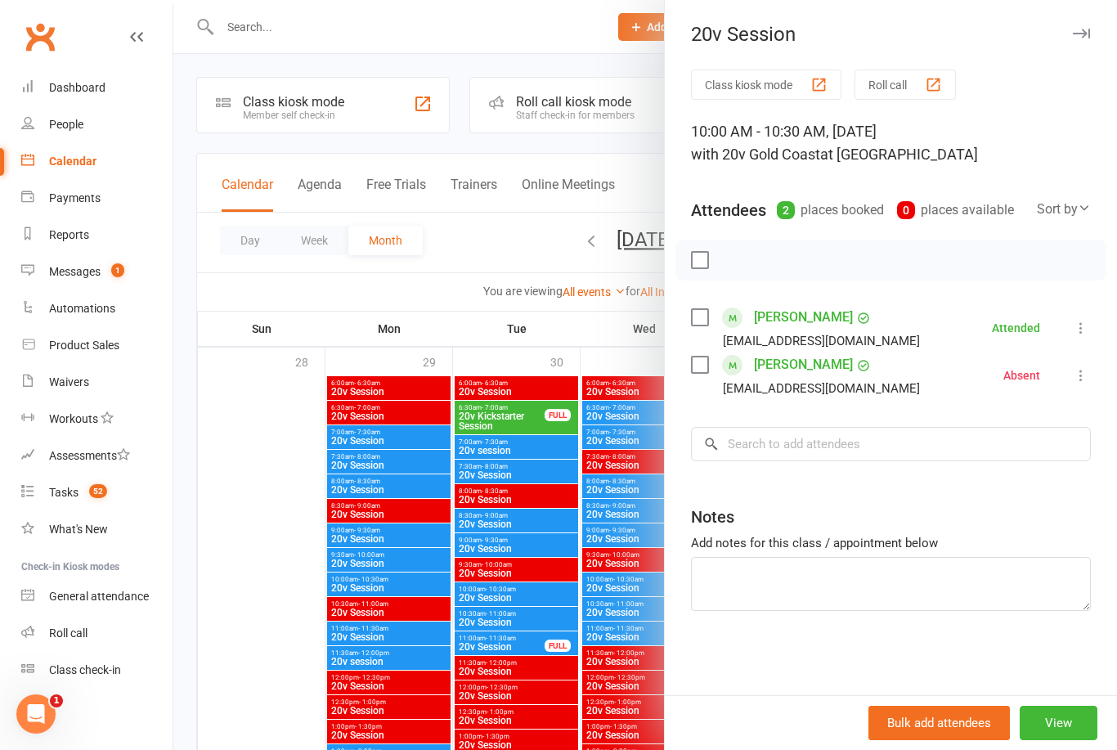
click at [616, 606] on div at bounding box center [645, 375] width 944 height 750
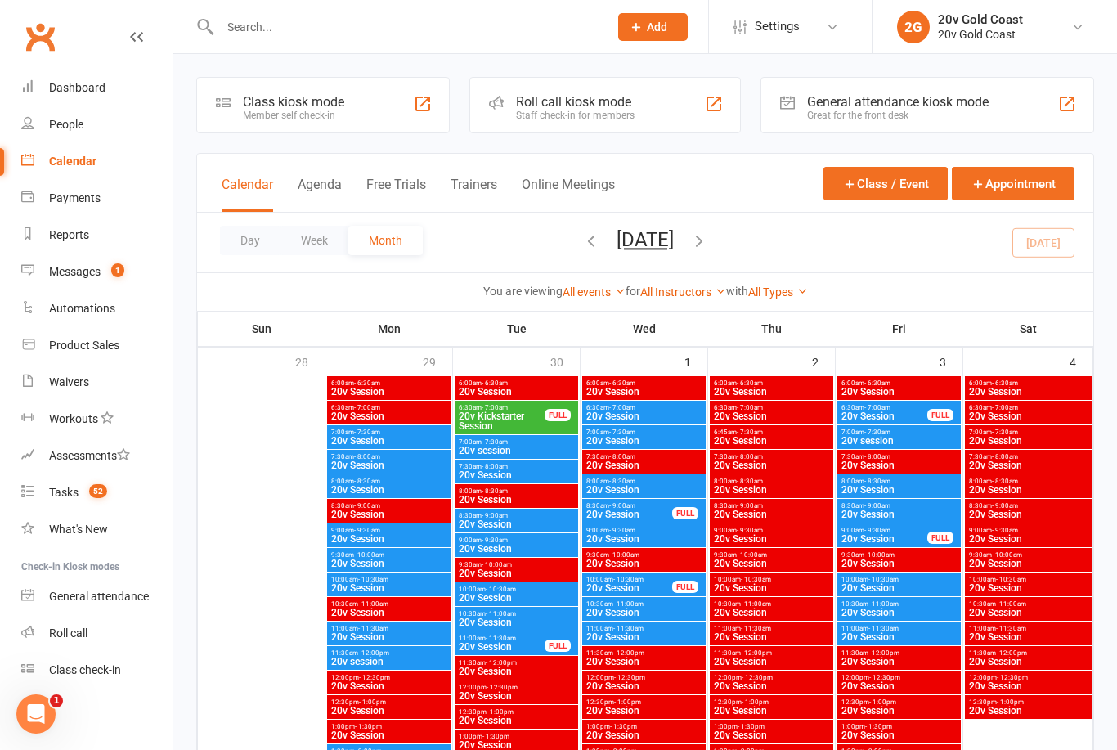
click at [634, 604] on span "- 11:00am" at bounding box center [628, 603] width 30 height 7
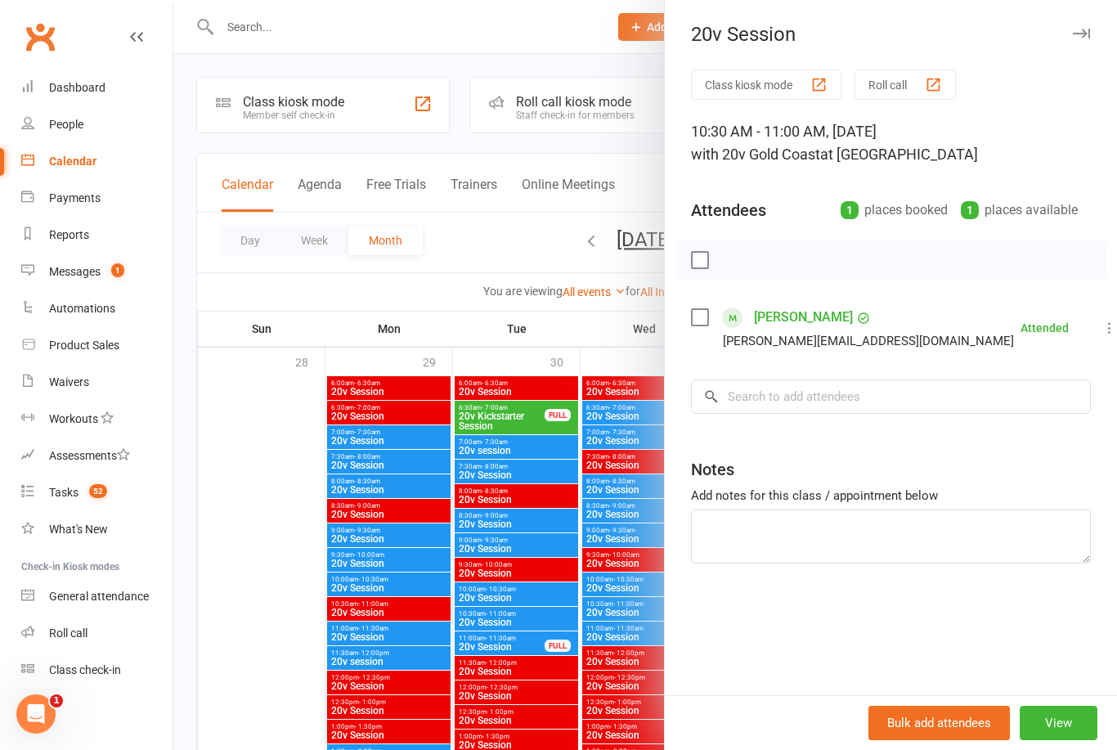
click at [610, 632] on div at bounding box center [645, 375] width 944 height 750
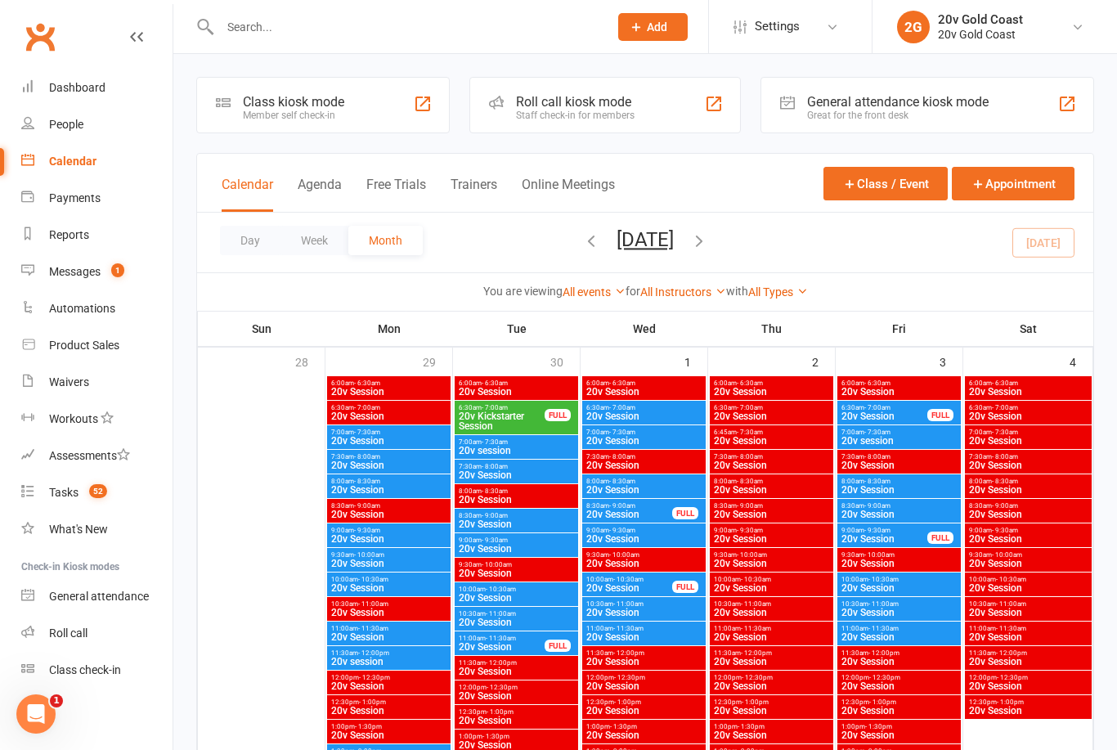
click at [625, 634] on span "20v Session" at bounding box center [644, 637] width 117 height 10
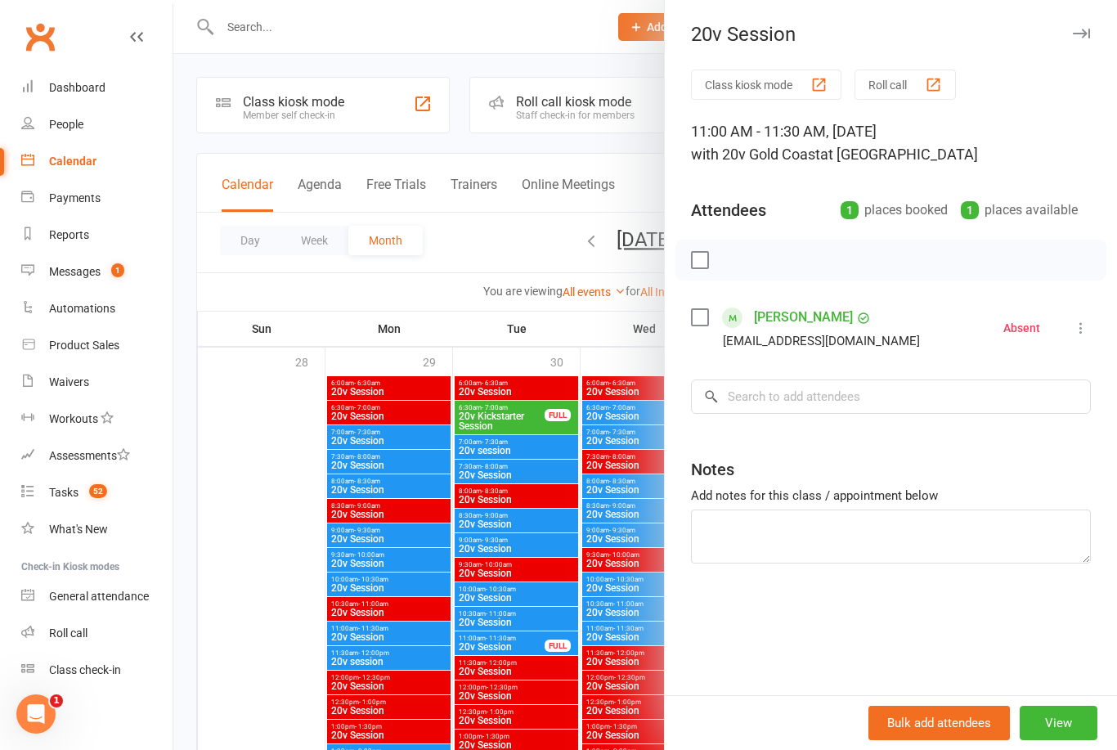
click at [622, 614] on div at bounding box center [645, 375] width 944 height 750
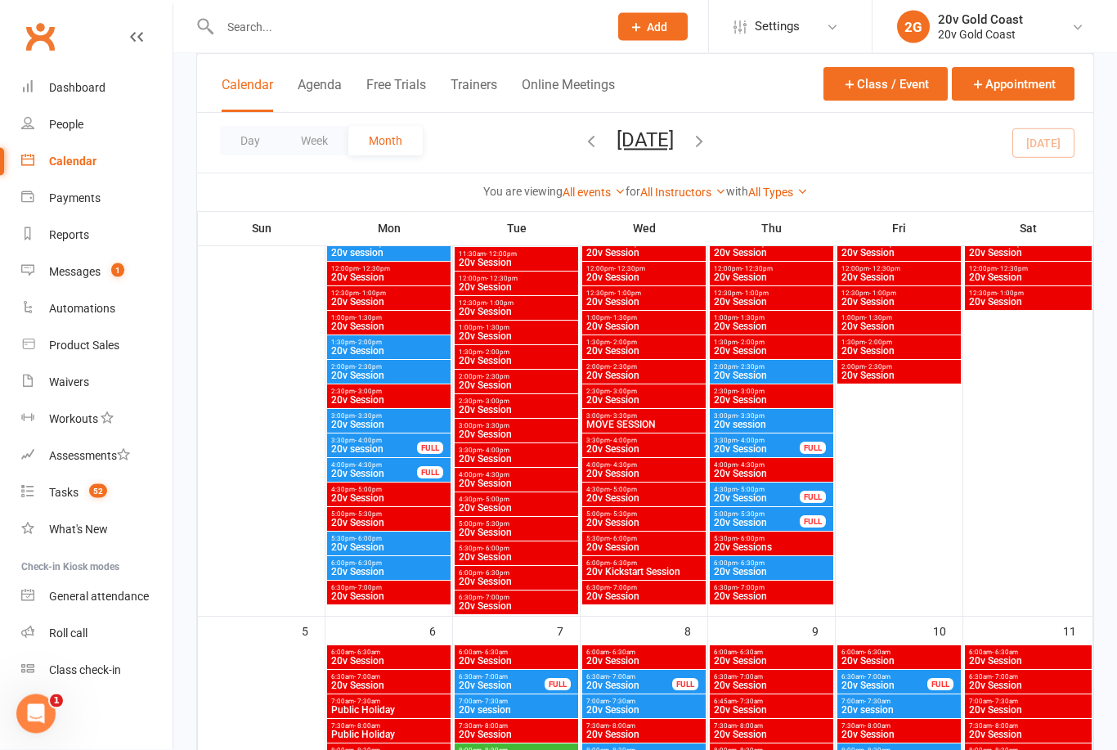
scroll to position [407, 0]
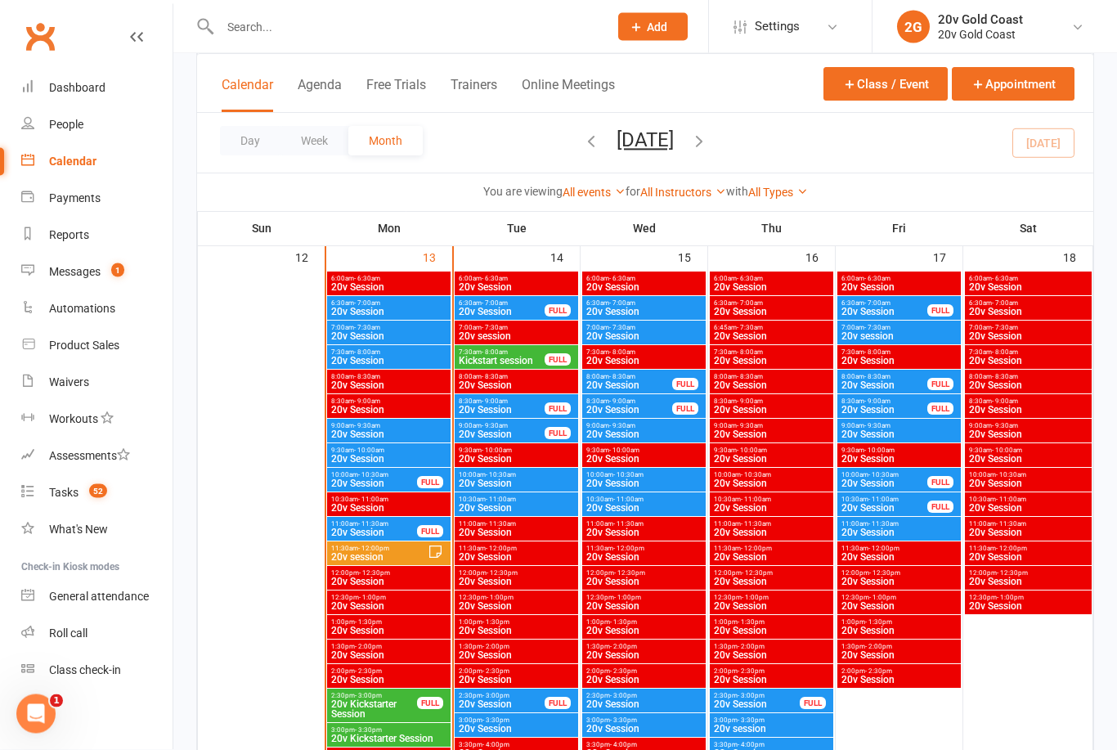
click at [649, 384] on span "20v Session" at bounding box center [630, 386] width 88 height 10
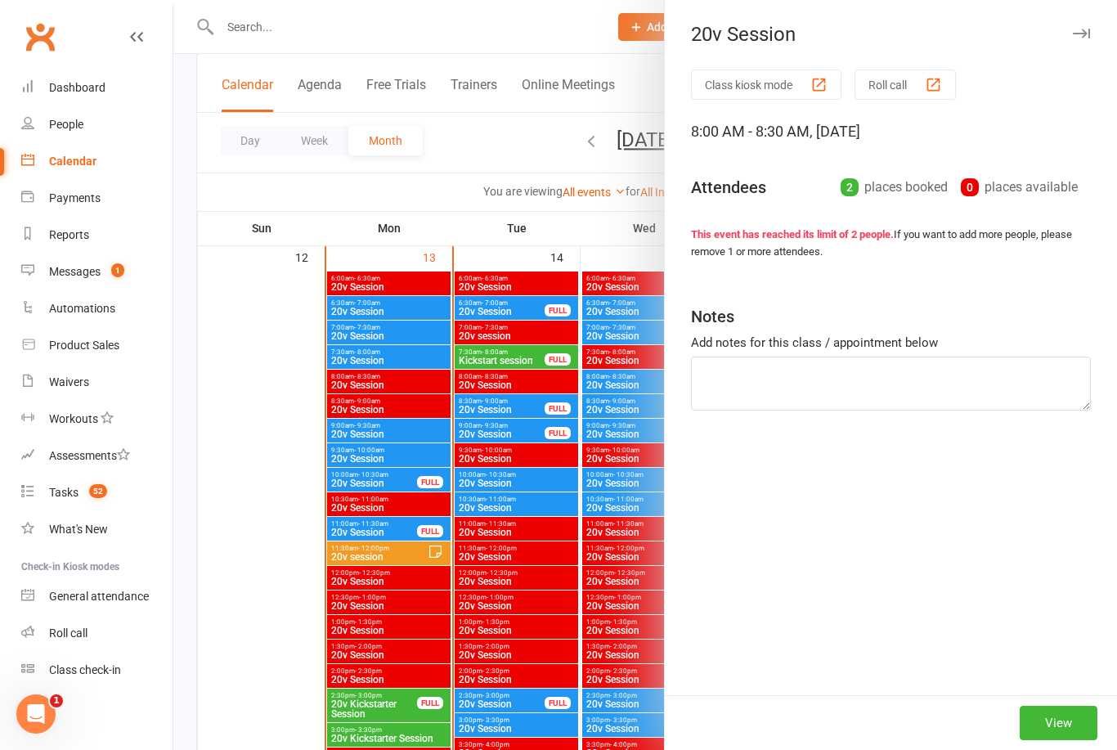
click at [571, 534] on div at bounding box center [645, 375] width 944 height 750
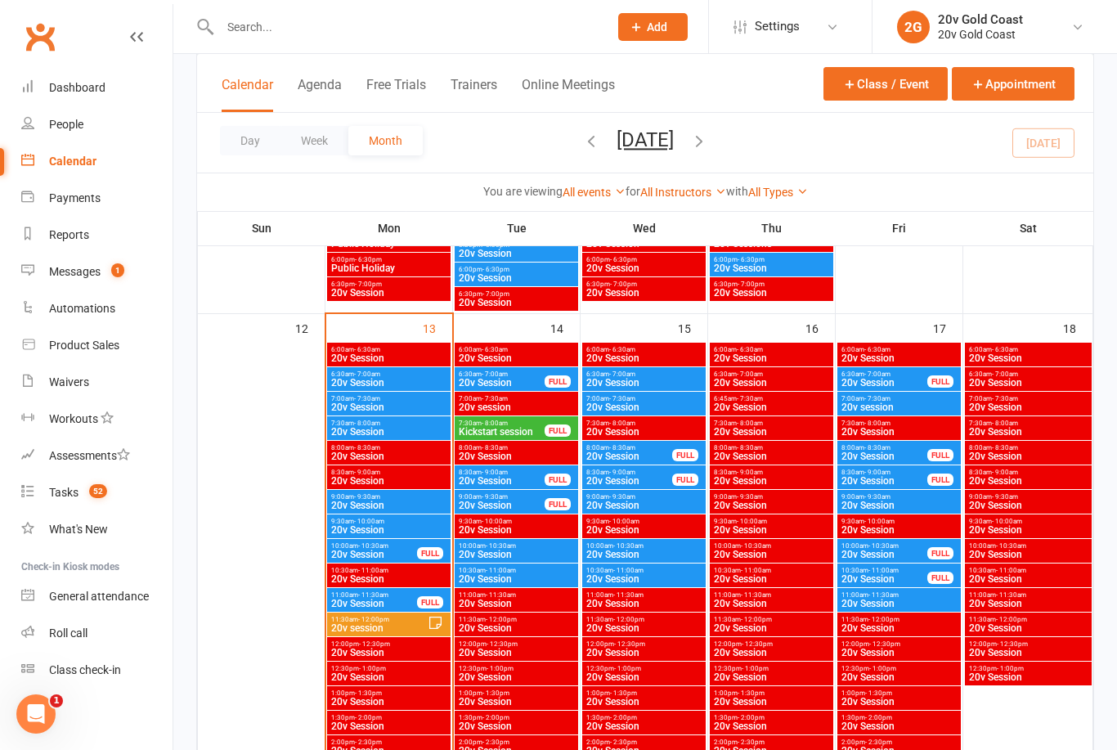
scroll to position [1390, 0]
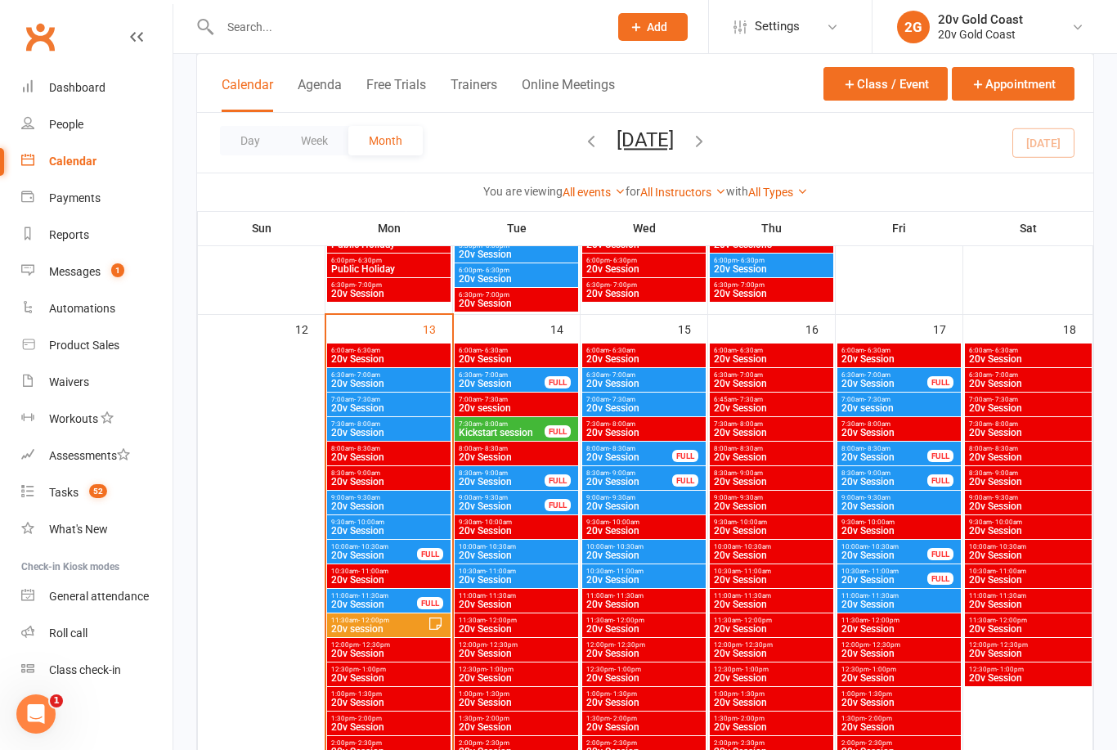
click at [662, 458] on span "20v Session" at bounding box center [630, 457] width 88 height 10
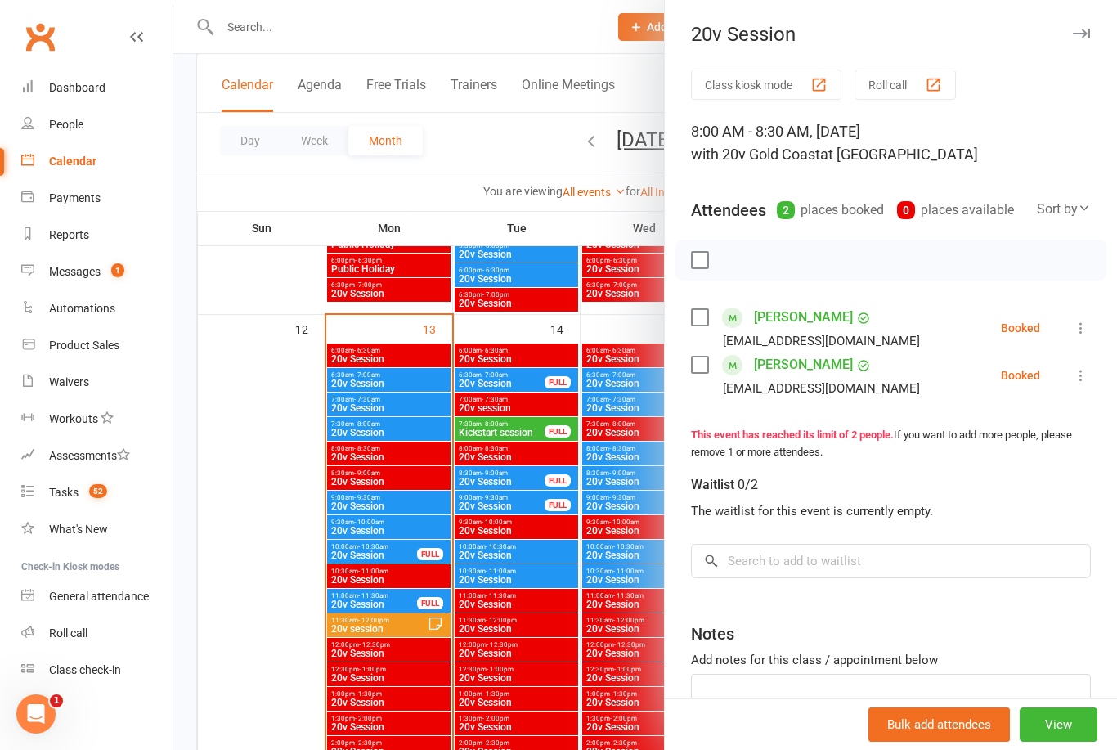
click at [608, 522] on div at bounding box center [645, 375] width 944 height 750
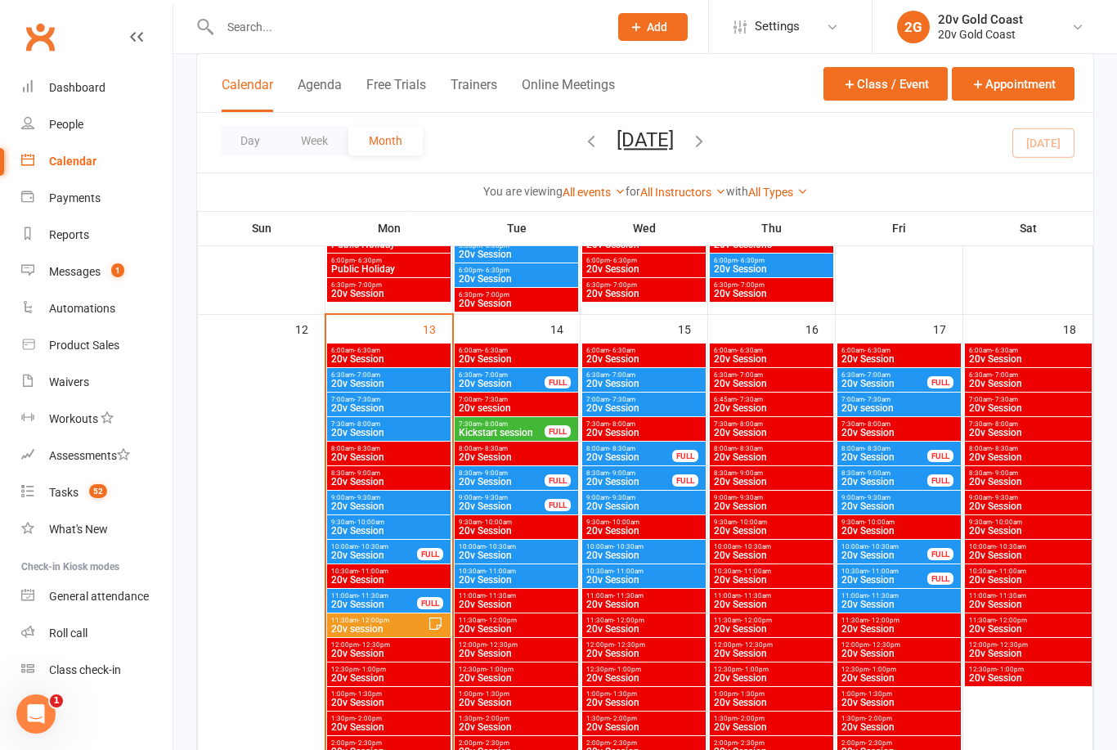
click at [664, 377] on span "6:30am - 7:00am" at bounding box center [644, 374] width 117 height 7
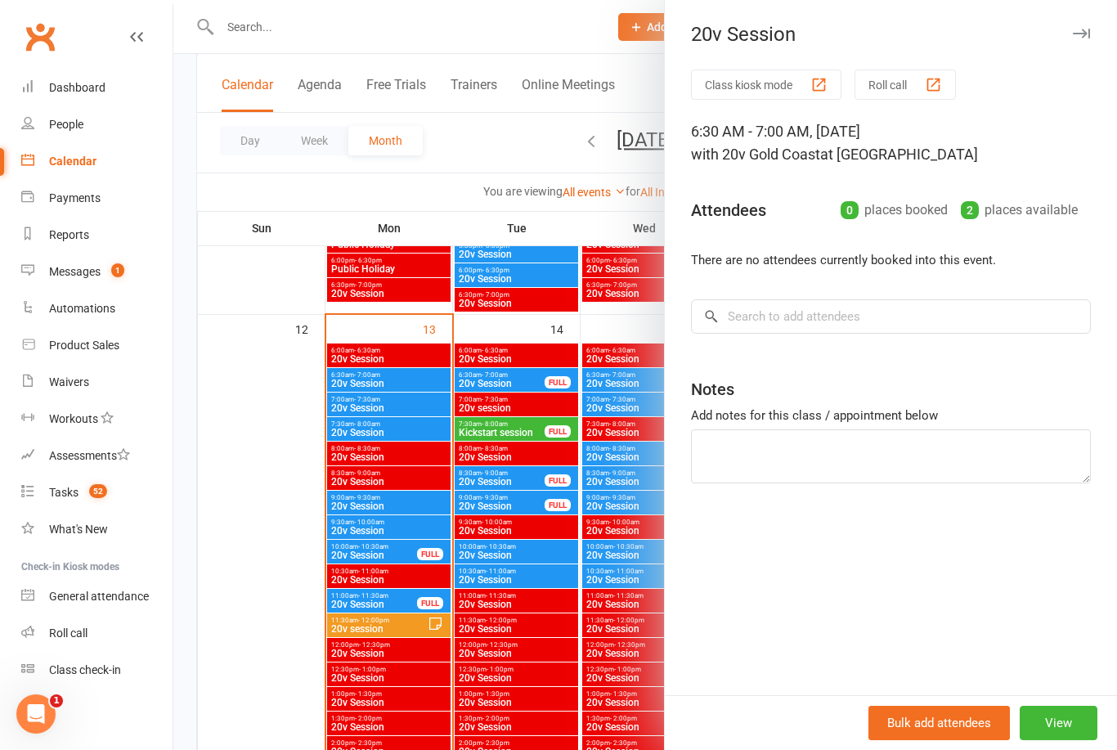
click at [571, 514] on div at bounding box center [645, 375] width 944 height 750
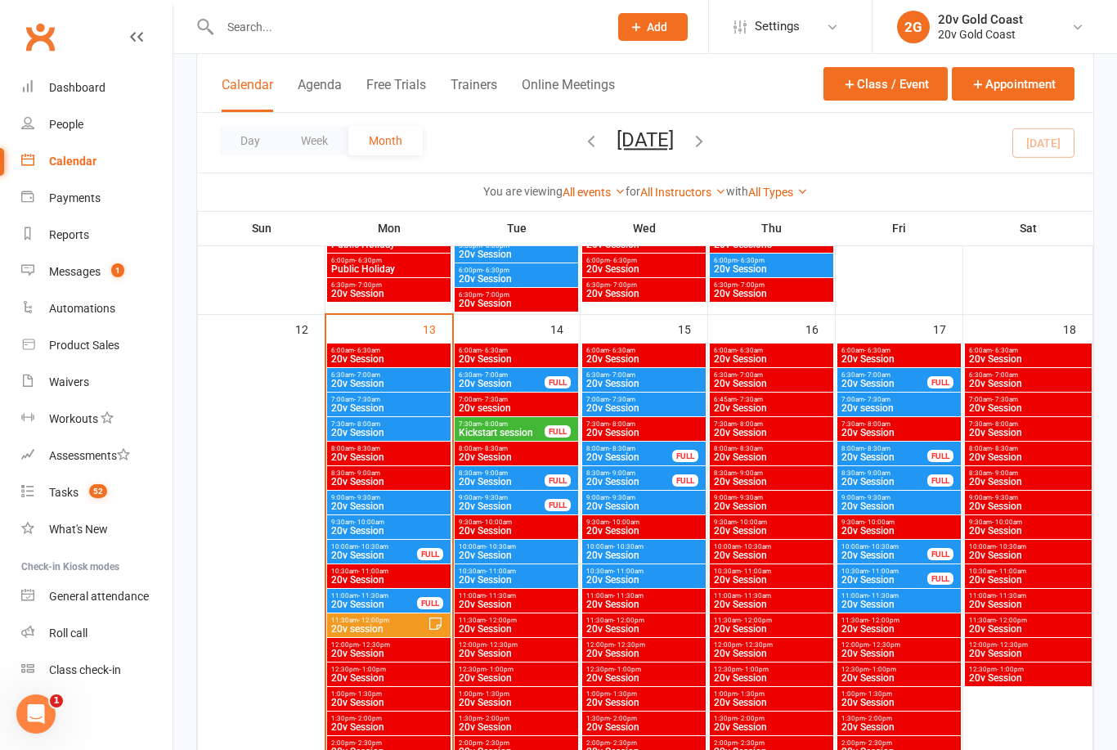
click at [665, 408] on span "20v Session" at bounding box center [644, 408] width 117 height 10
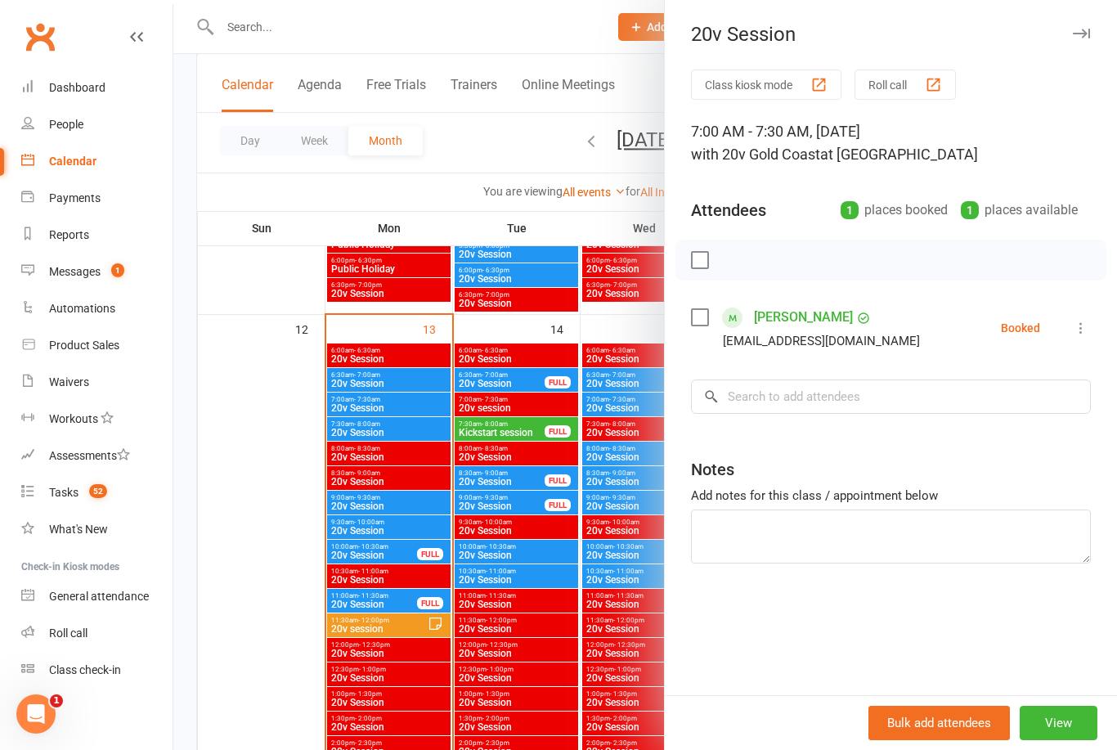
click at [550, 522] on div at bounding box center [645, 375] width 944 height 750
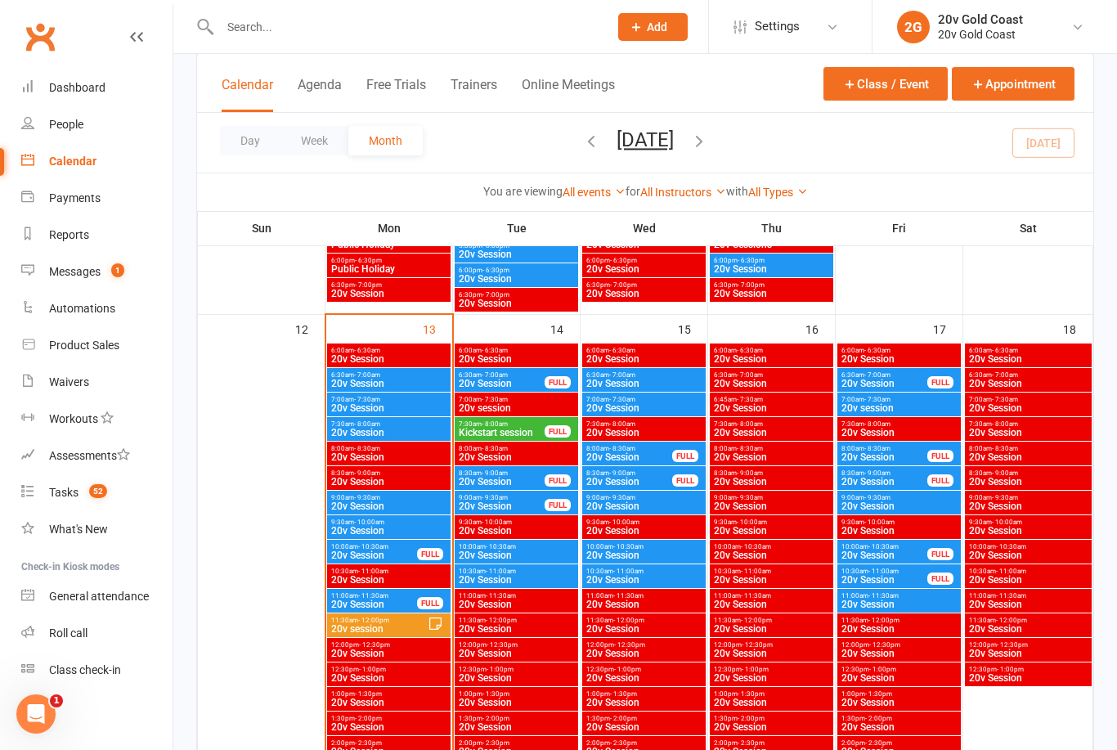
click at [664, 507] on span "20v Session" at bounding box center [644, 506] width 117 height 10
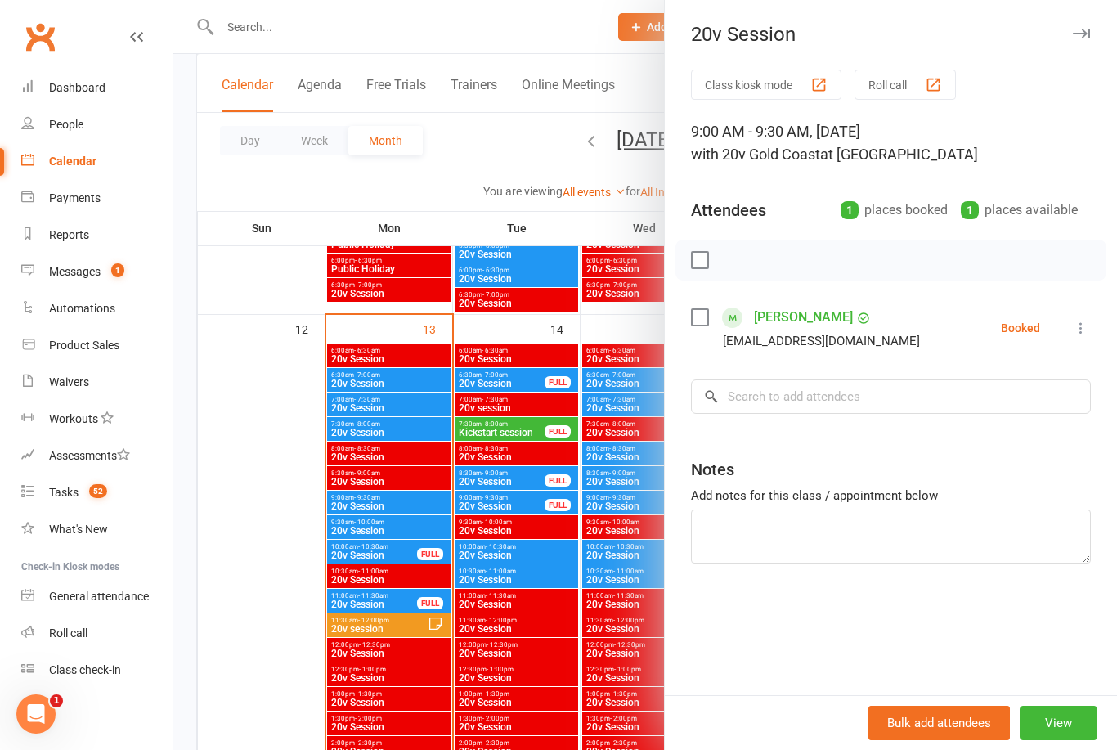
click at [561, 602] on div at bounding box center [645, 375] width 944 height 750
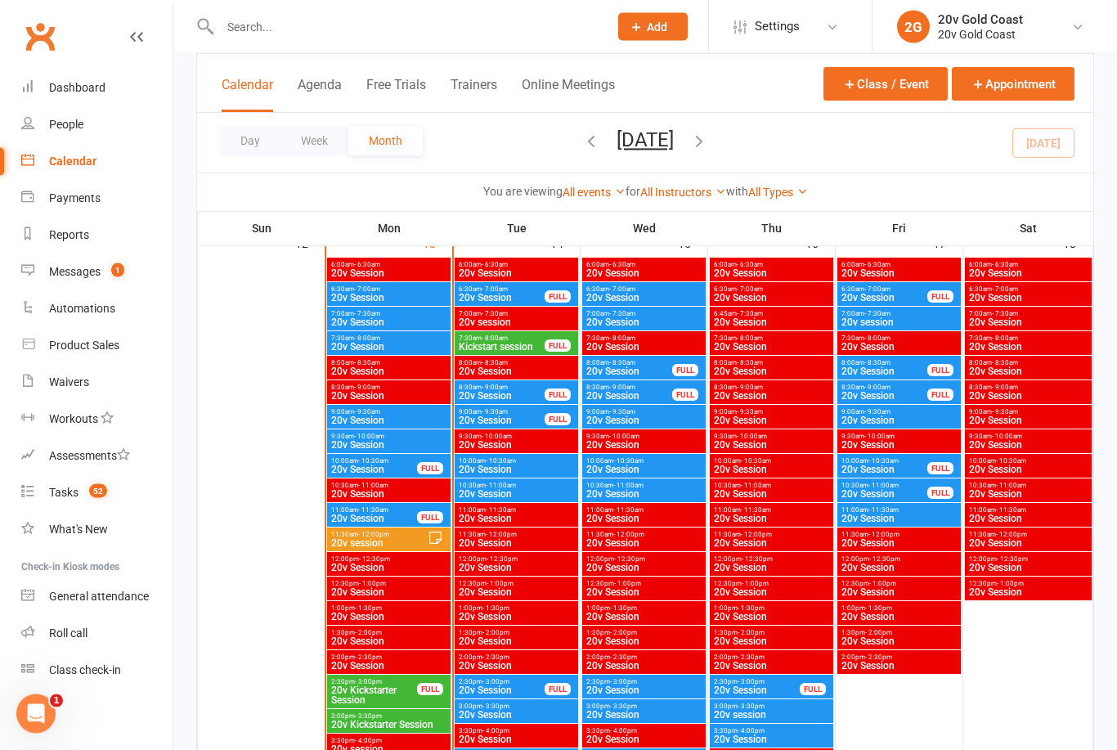
click at [661, 469] on span "20v Session" at bounding box center [644, 470] width 117 height 10
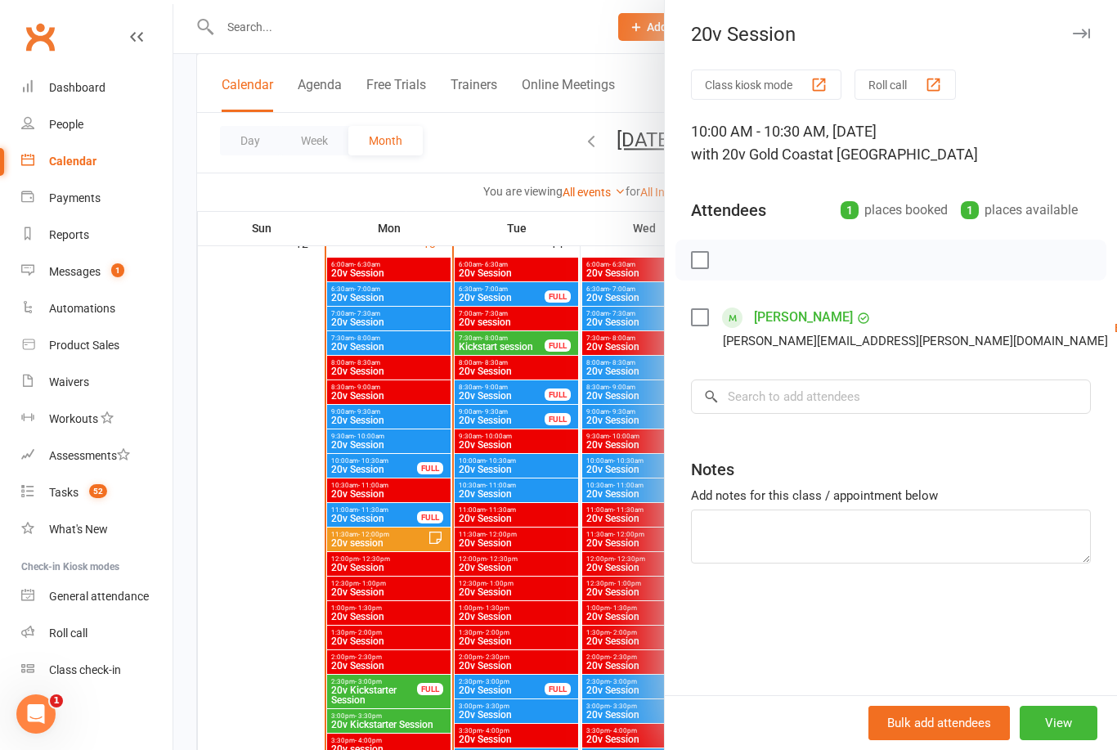
click at [573, 595] on div at bounding box center [645, 375] width 944 height 750
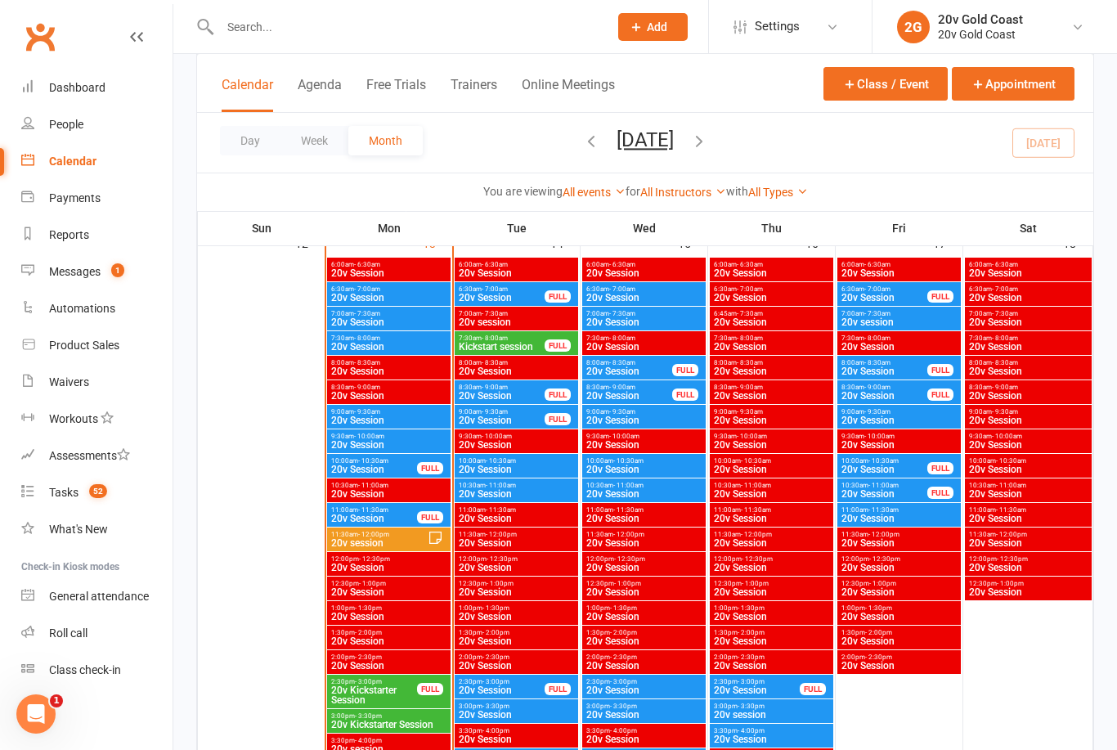
click at [657, 500] on div "10:30am - 11:00am 20v Session" at bounding box center [644, 490] width 124 height 24
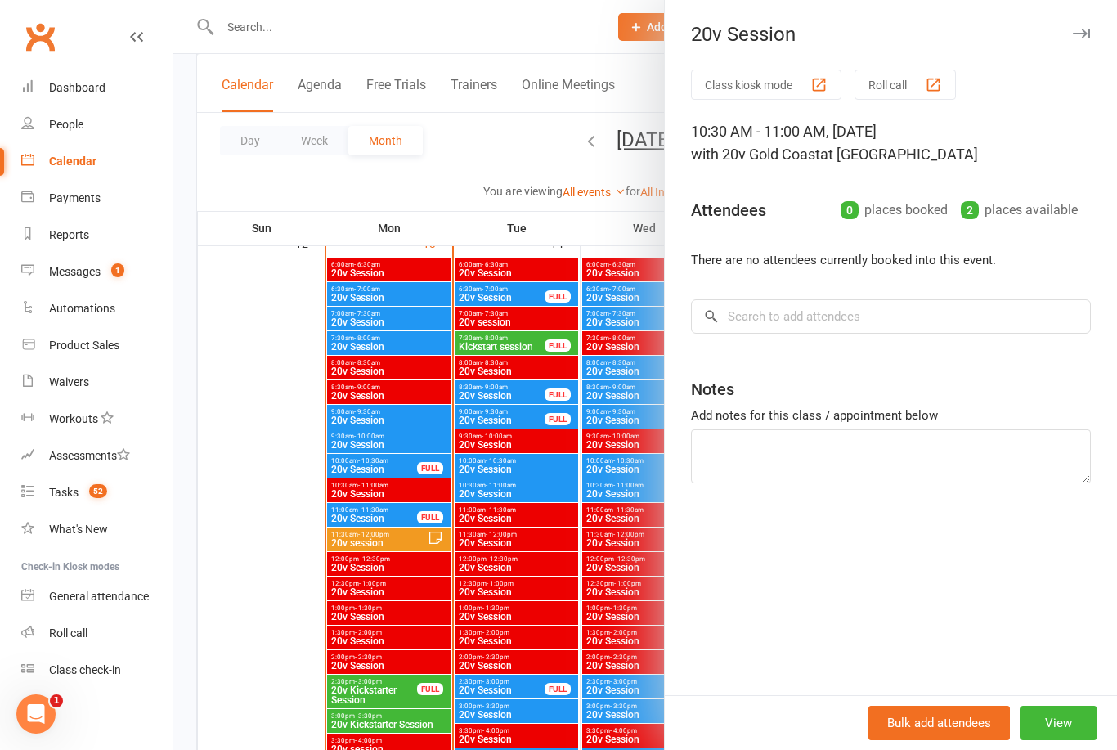
click at [566, 606] on div at bounding box center [645, 375] width 944 height 750
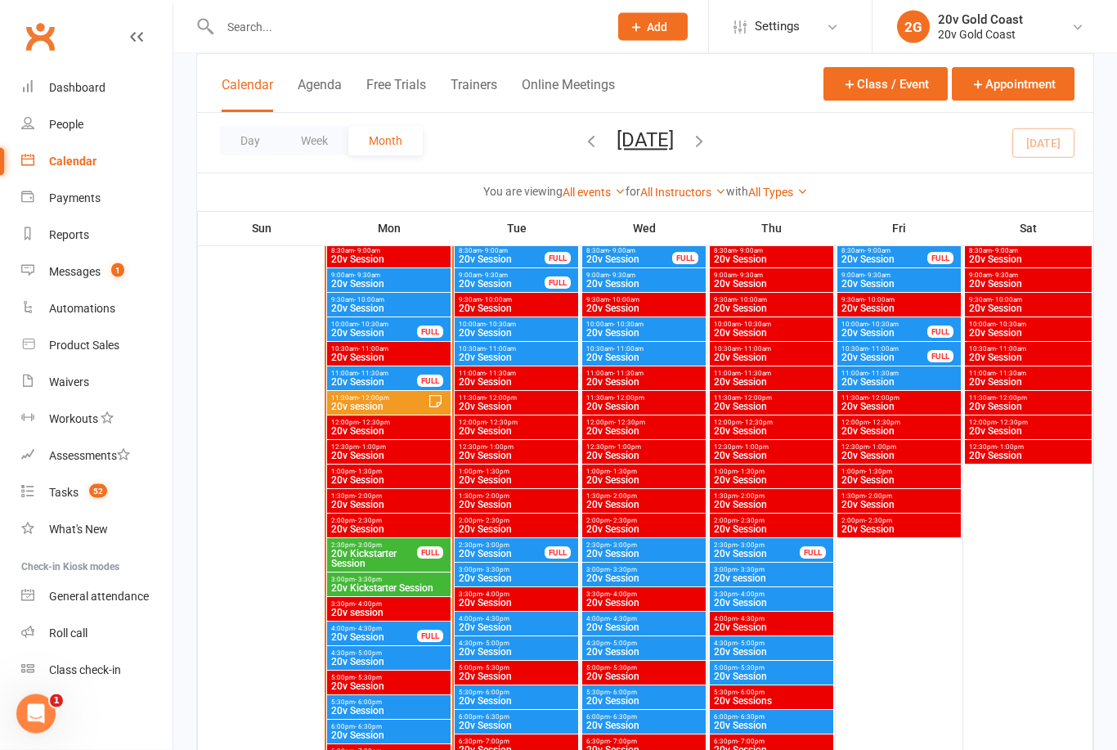
scroll to position [1612, 0]
click at [645, 553] on span "20v Session" at bounding box center [644, 554] width 117 height 10
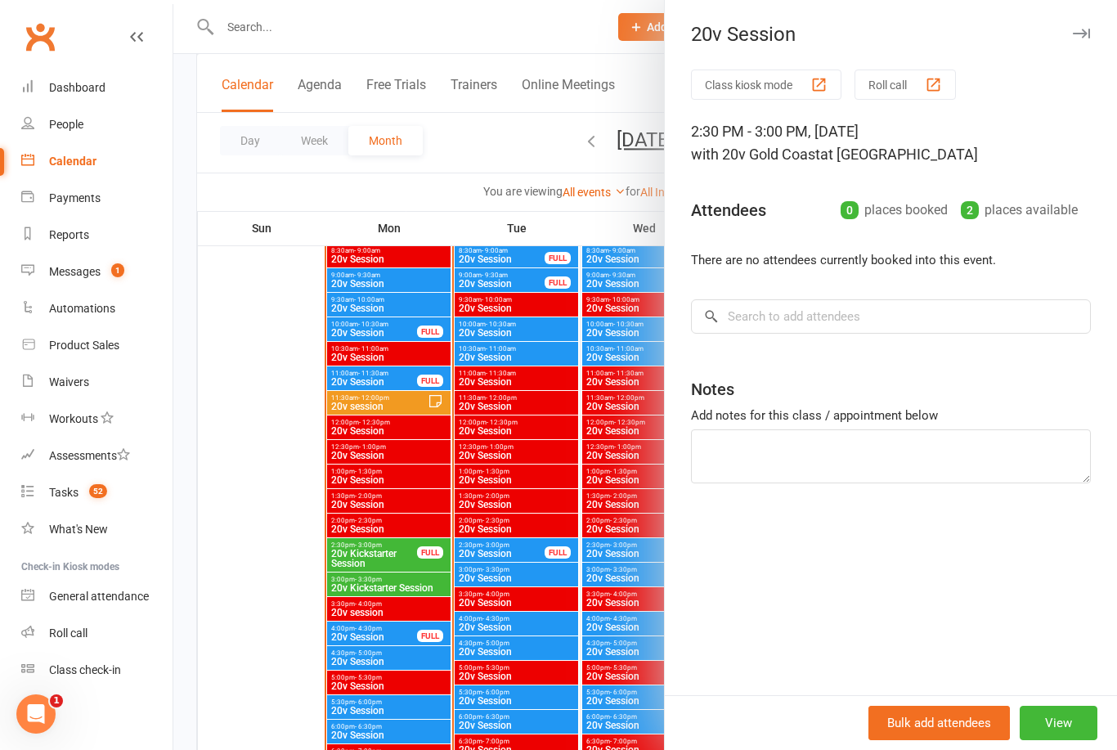
click at [567, 568] on div at bounding box center [645, 375] width 944 height 750
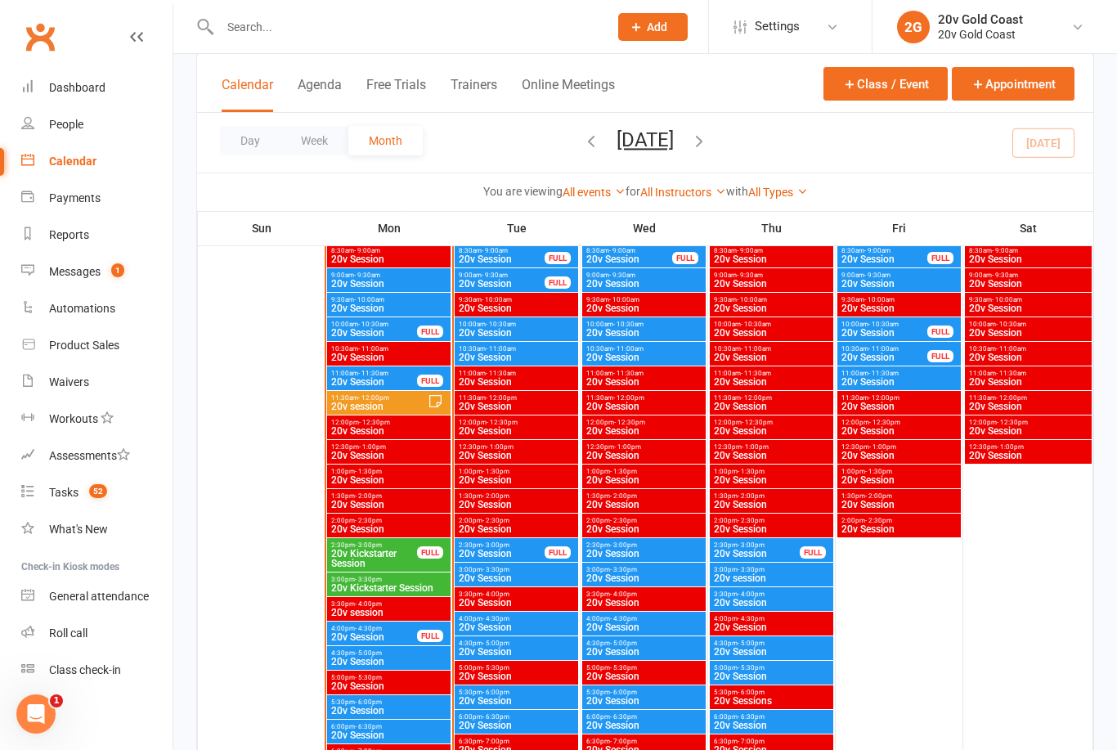
click at [651, 576] on span "20v Session" at bounding box center [644, 578] width 117 height 10
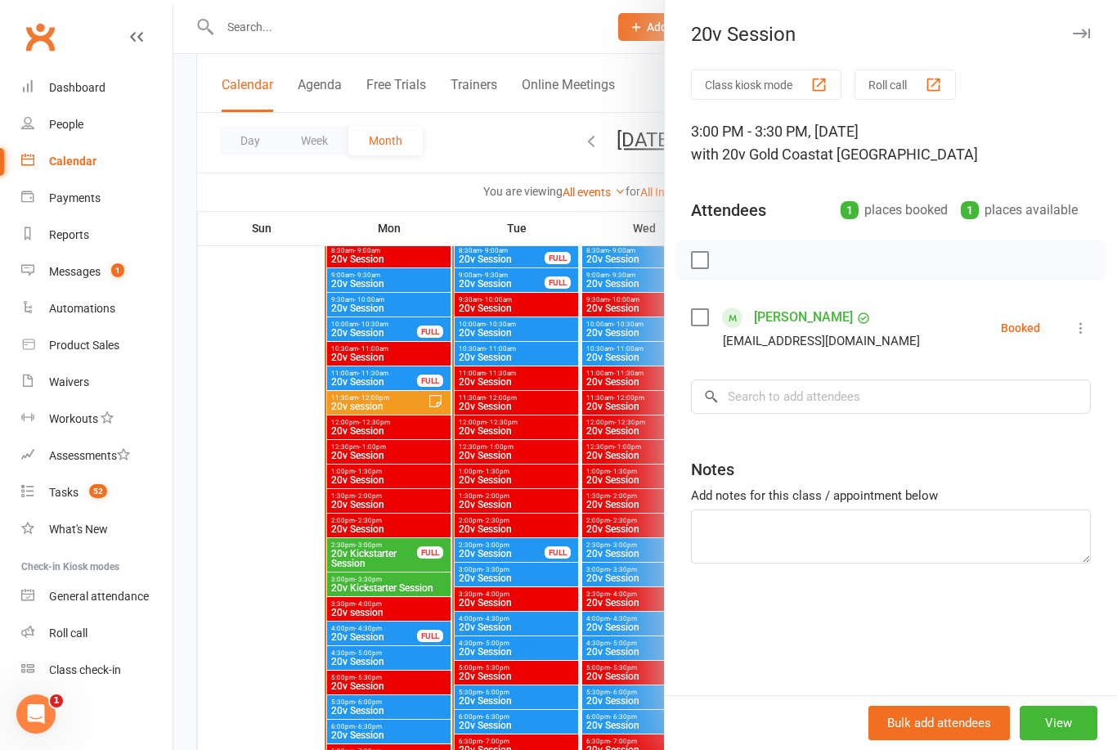
click at [561, 609] on div at bounding box center [645, 375] width 944 height 750
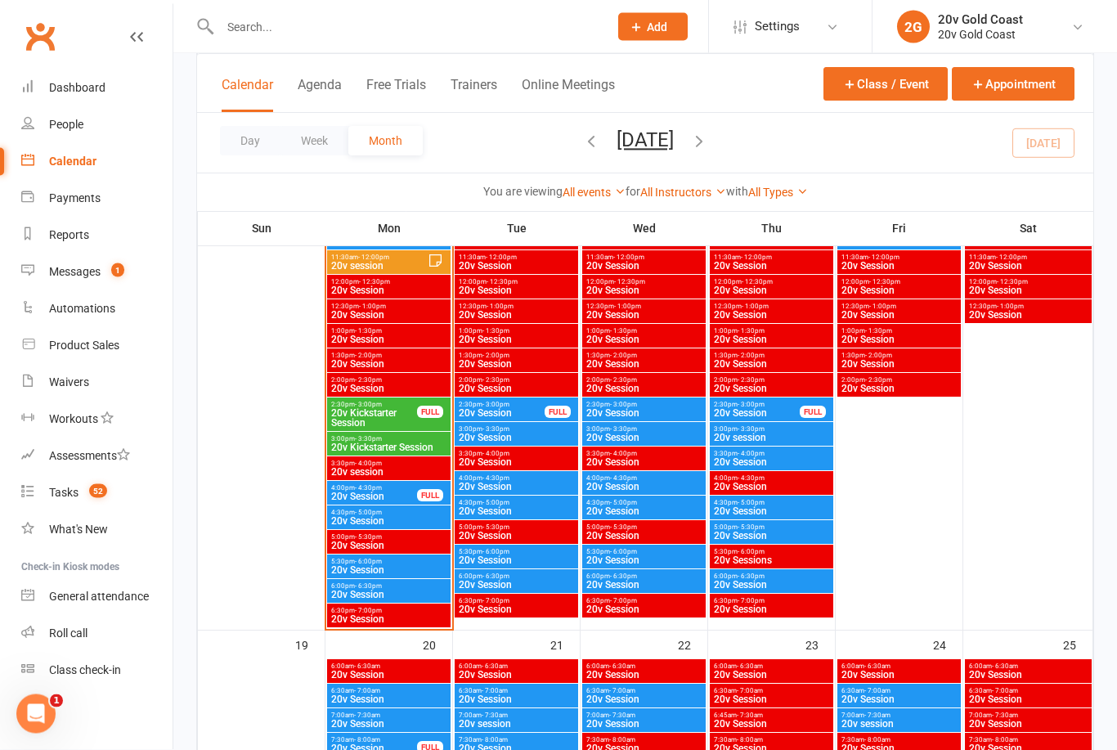
scroll to position [1754, 0]
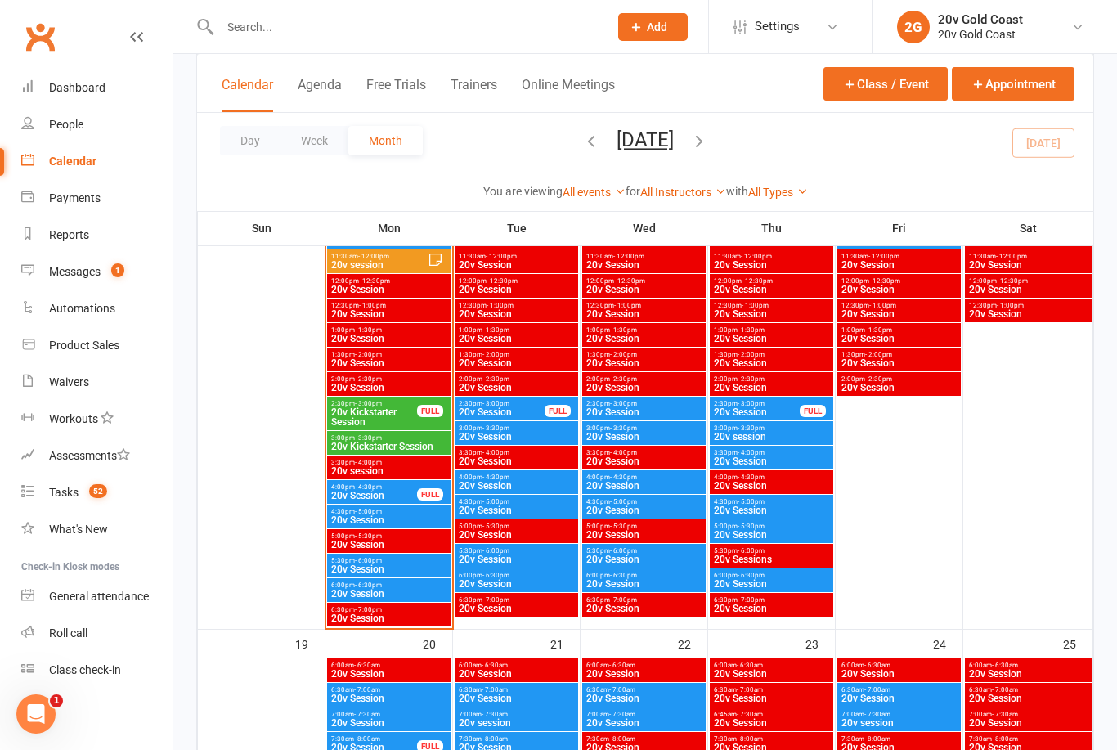
click at [657, 492] on div "4:00pm - 4:30pm 20v Session" at bounding box center [644, 482] width 124 height 24
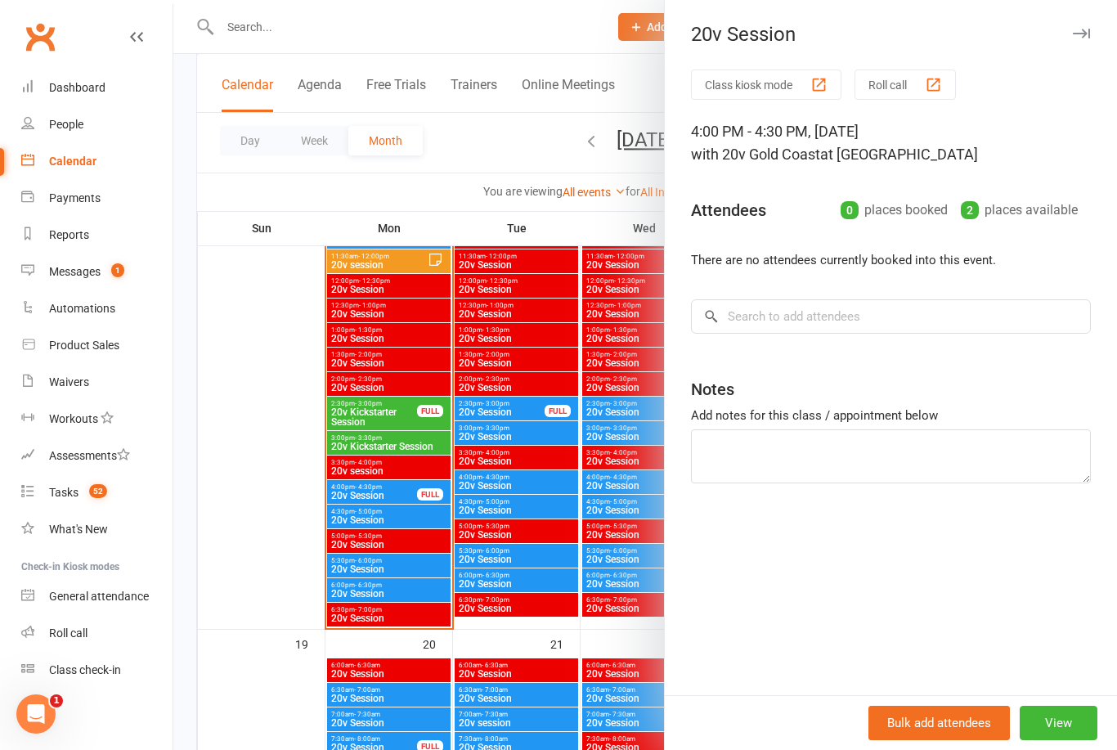
click at [545, 588] on div at bounding box center [645, 375] width 944 height 750
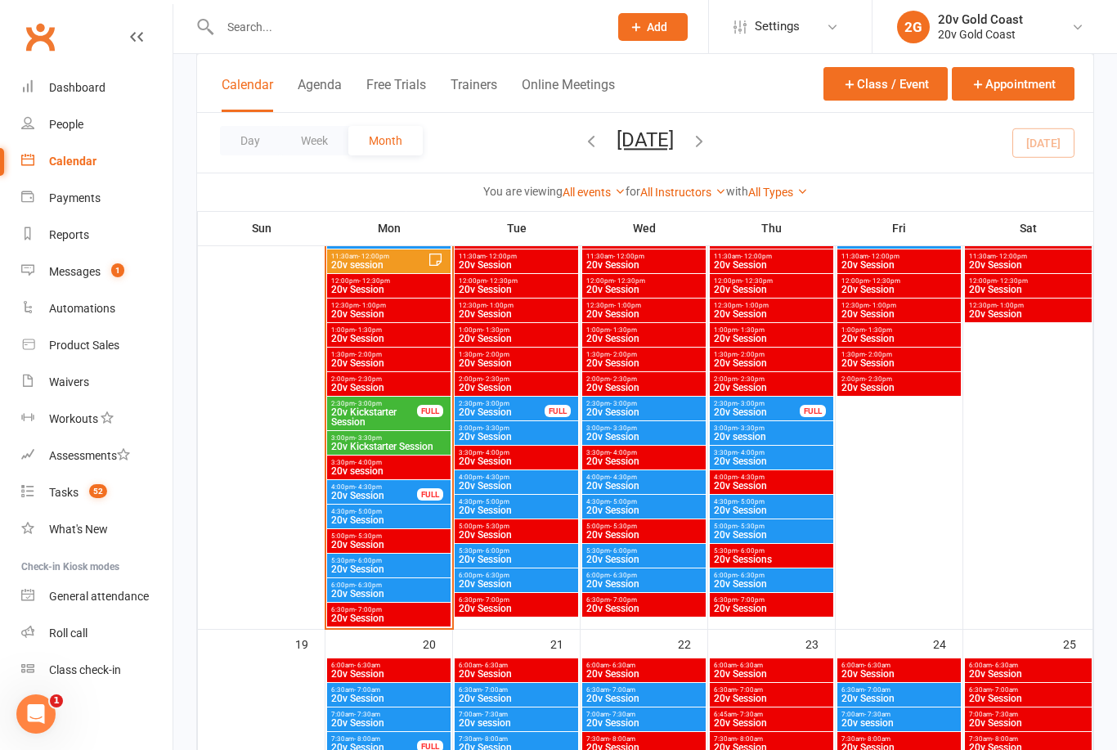
click at [659, 510] on span "20v Session" at bounding box center [644, 510] width 117 height 10
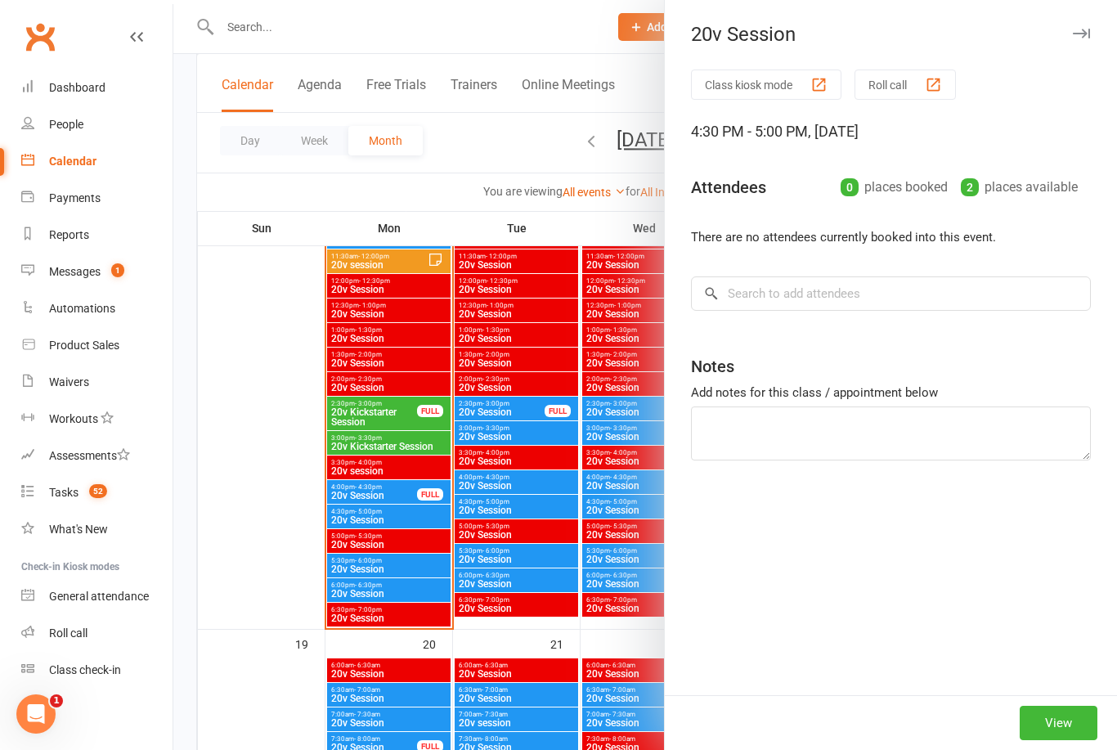
click at [566, 580] on div at bounding box center [645, 375] width 944 height 750
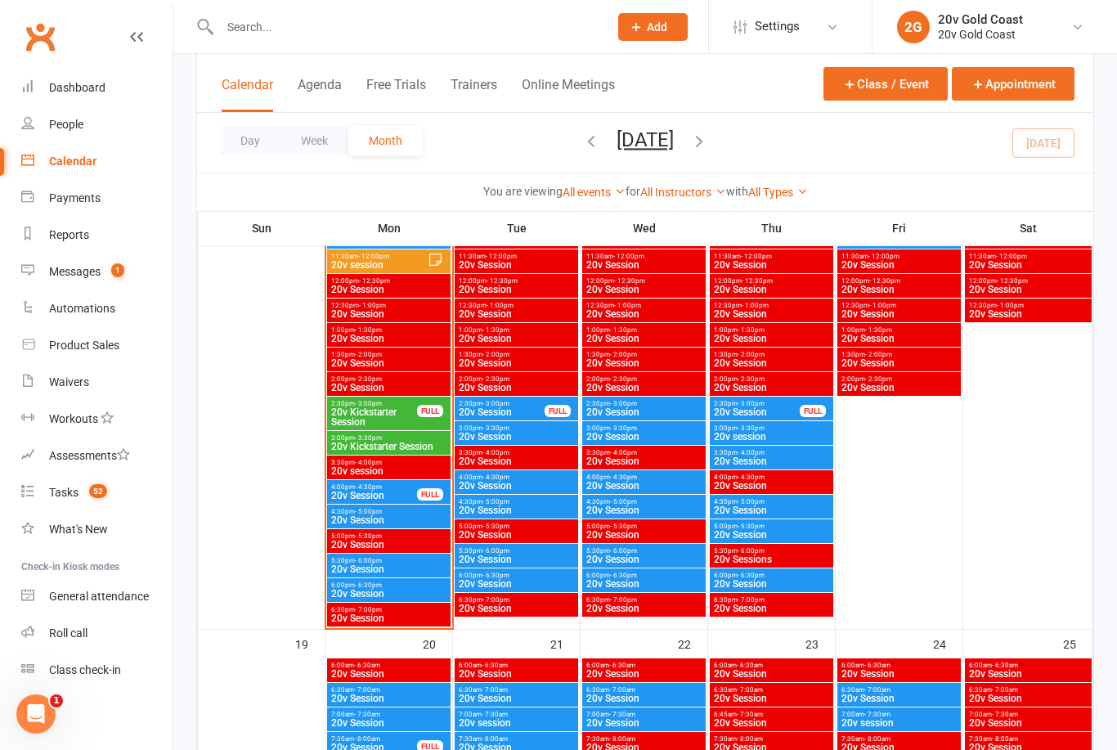
click at [653, 556] on span "20v Session" at bounding box center [644, 560] width 117 height 10
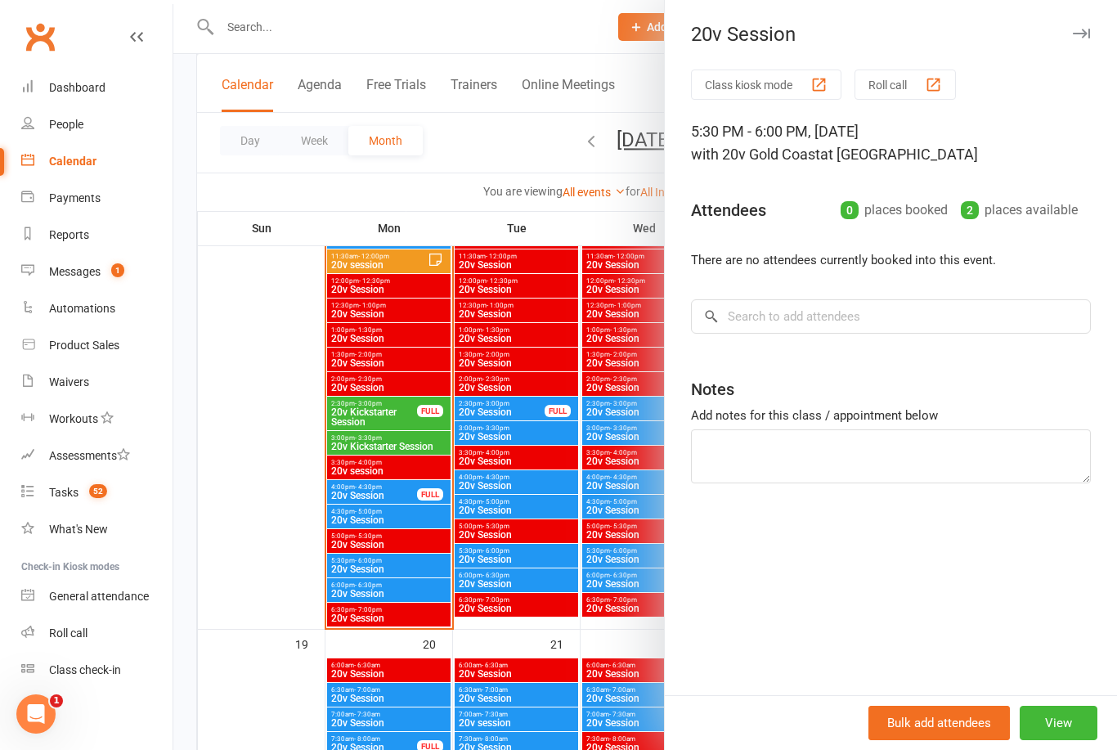
click at [571, 595] on div at bounding box center [645, 375] width 944 height 750
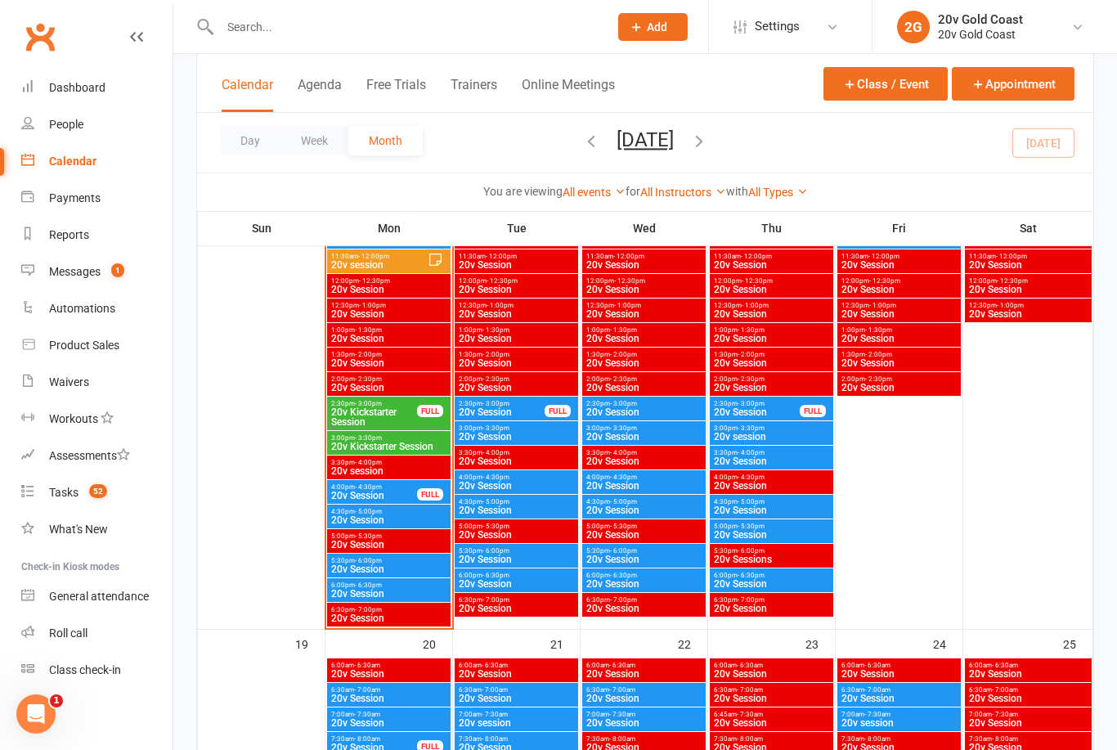
click at [641, 579] on span "20v Session" at bounding box center [644, 584] width 117 height 10
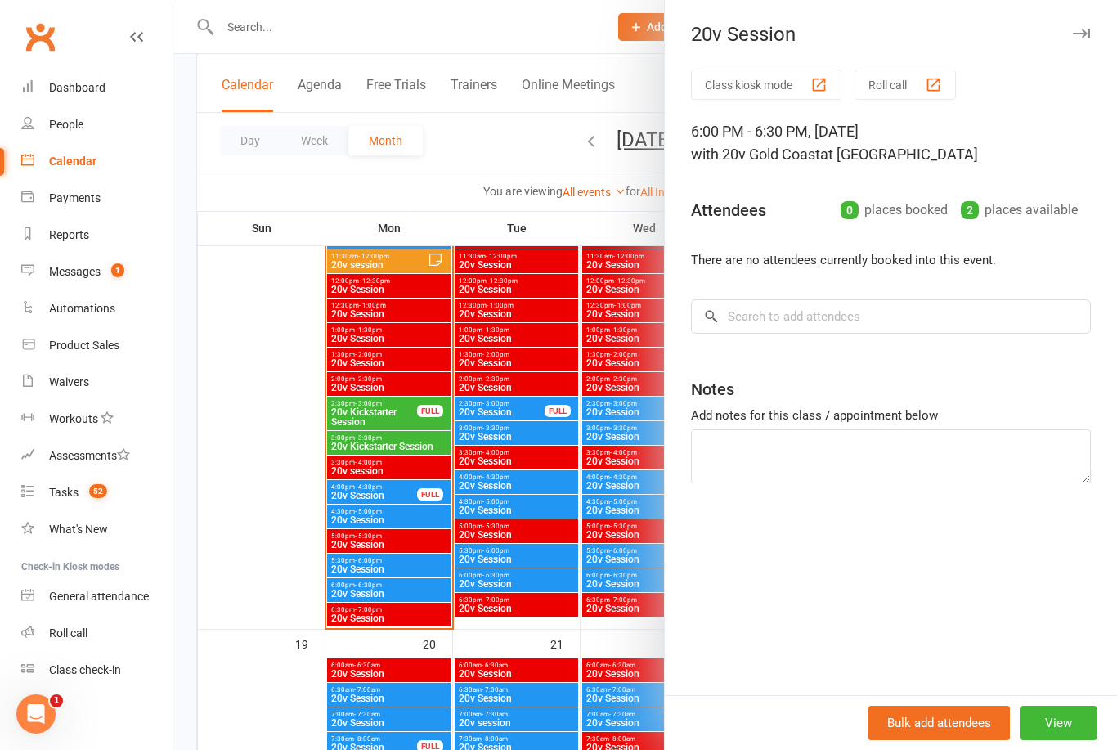
click at [553, 551] on div at bounding box center [645, 375] width 944 height 750
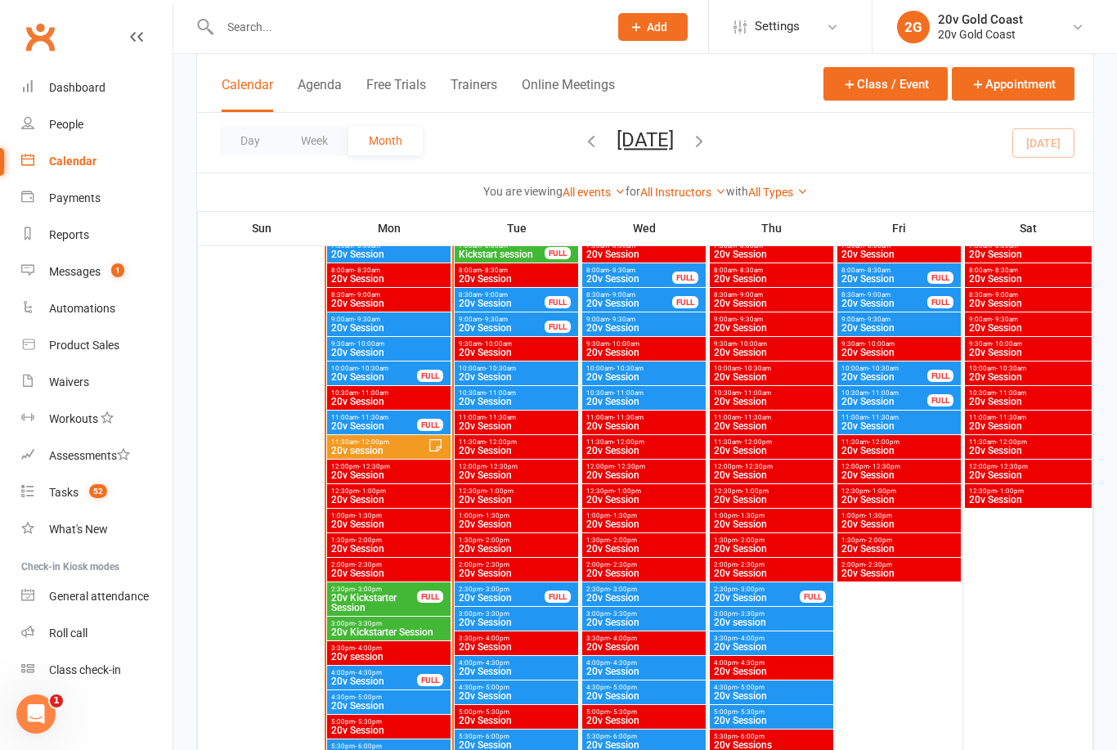
scroll to position [1565, 0]
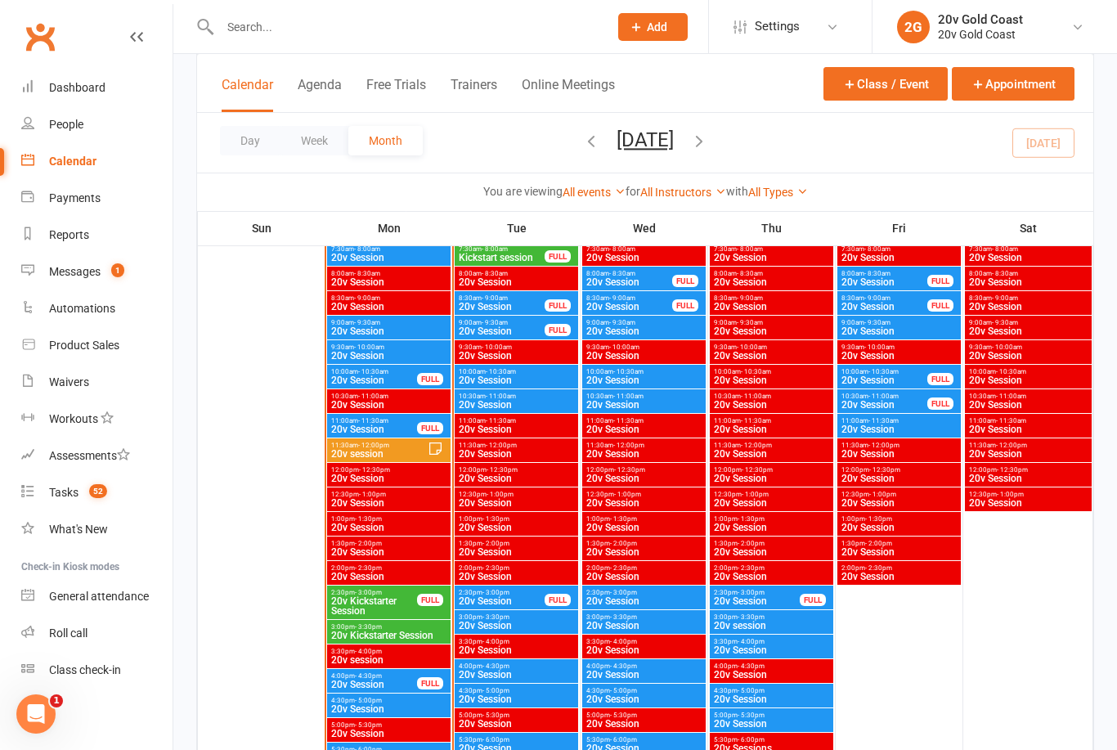
click at [660, 328] on span "20v Session" at bounding box center [644, 331] width 117 height 10
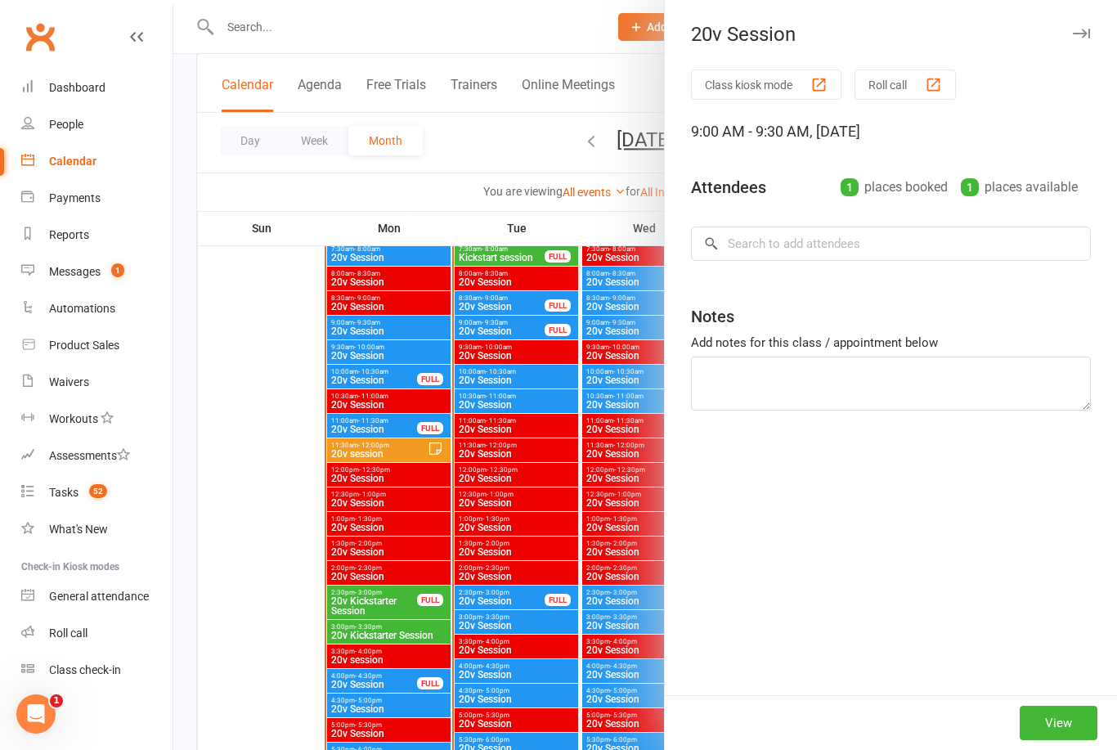
click at [613, 381] on div at bounding box center [645, 375] width 944 height 750
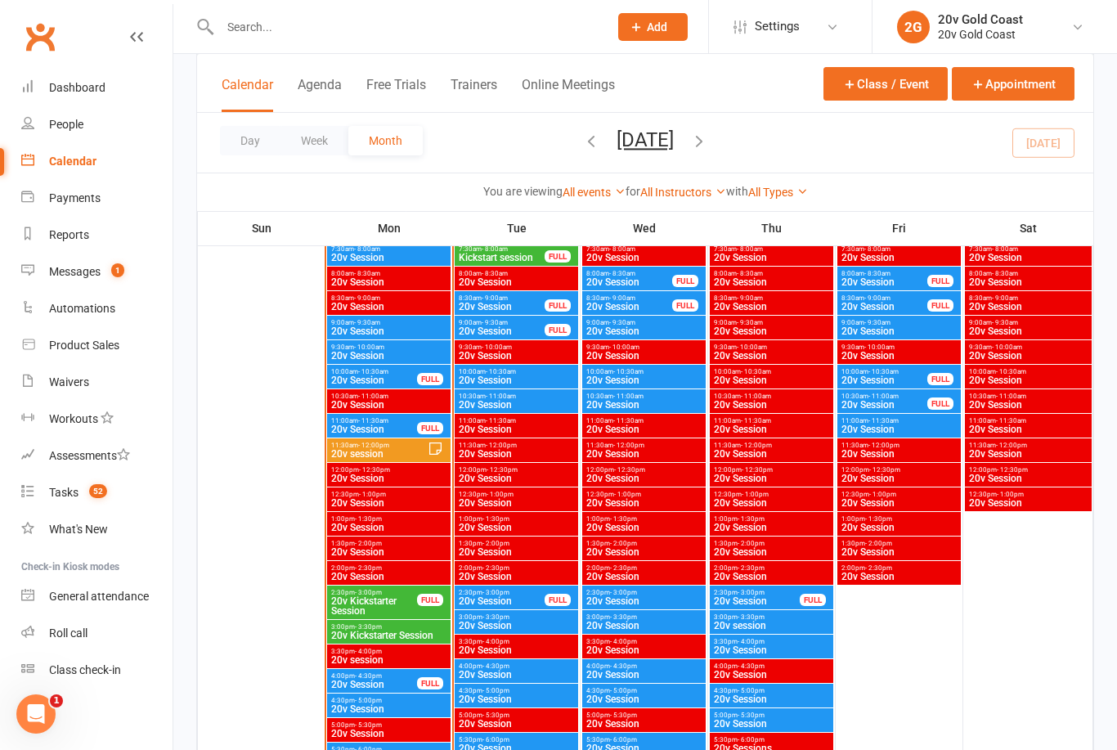
click at [663, 278] on span "20v Session" at bounding box center [630, 282] width 88 height 10
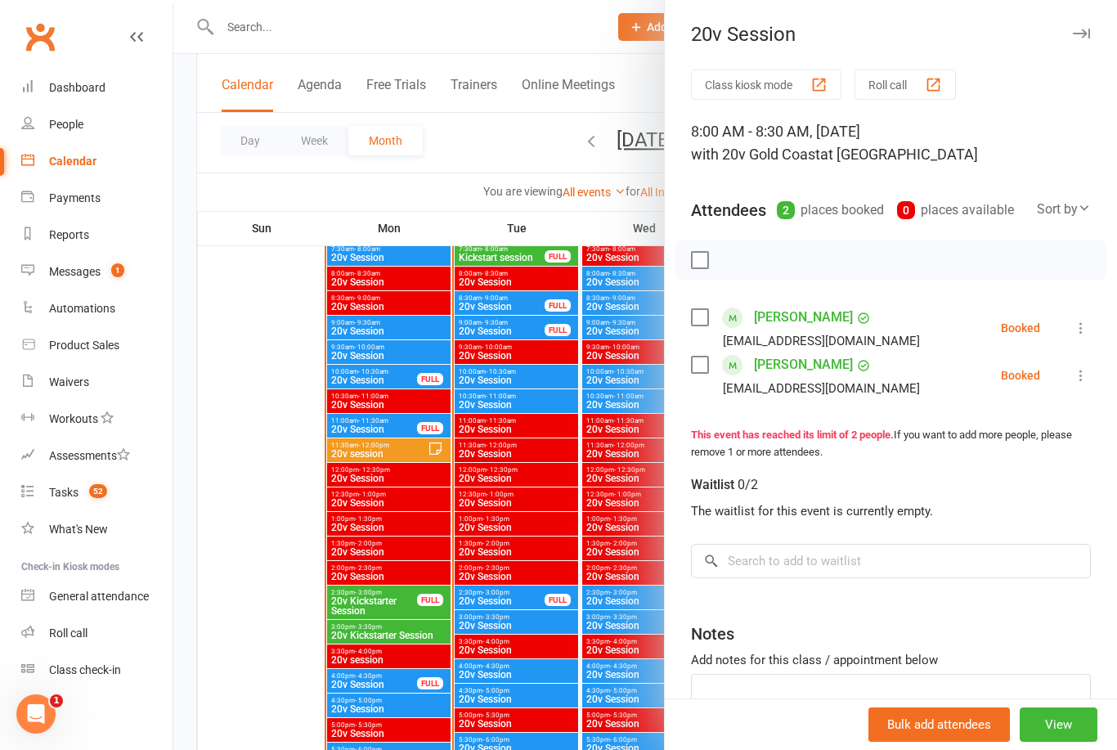
click at [570, 433] on div at bounding box center [645, 375] width 944 height 750
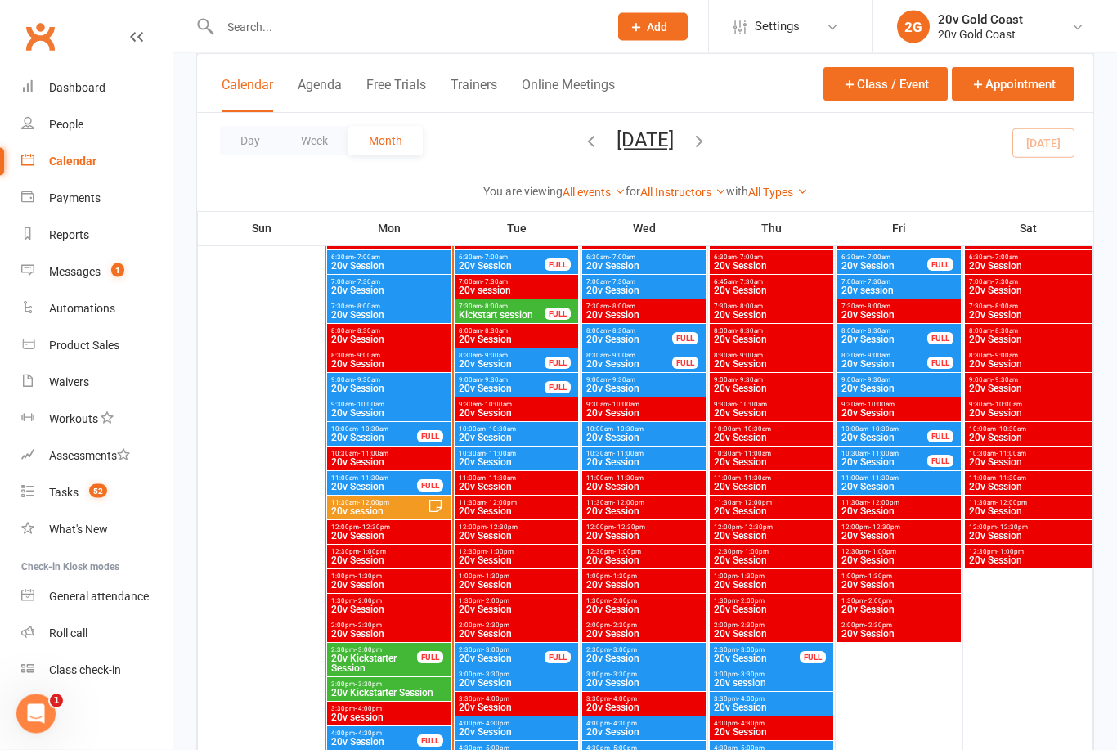
scroll to position [1507, 0]
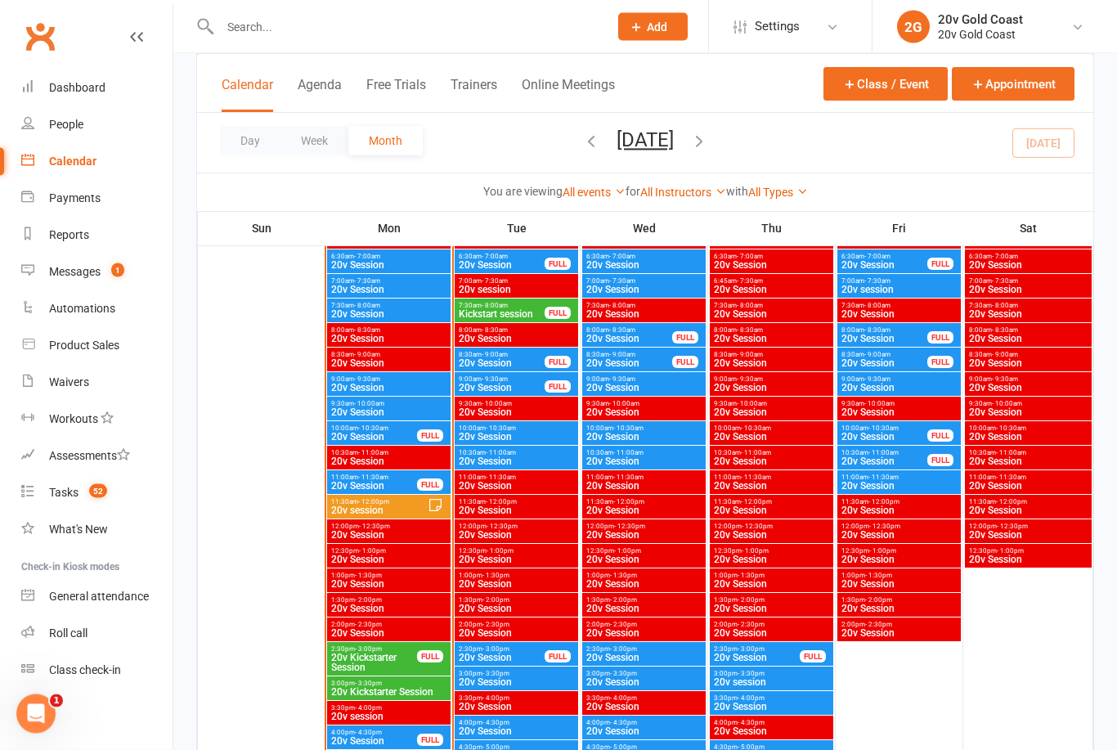
click at [655, 433] on span "20v Session" at bounding box center [644, 438] width 117 height 10
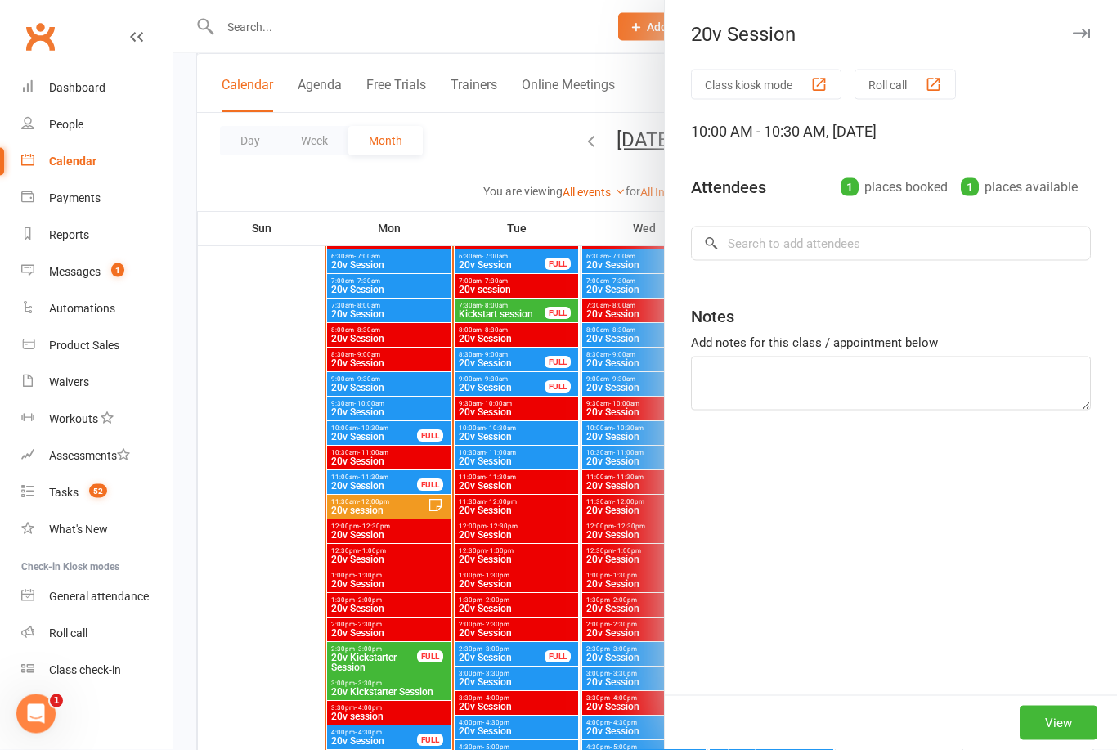
scroll to position [1508, 0]
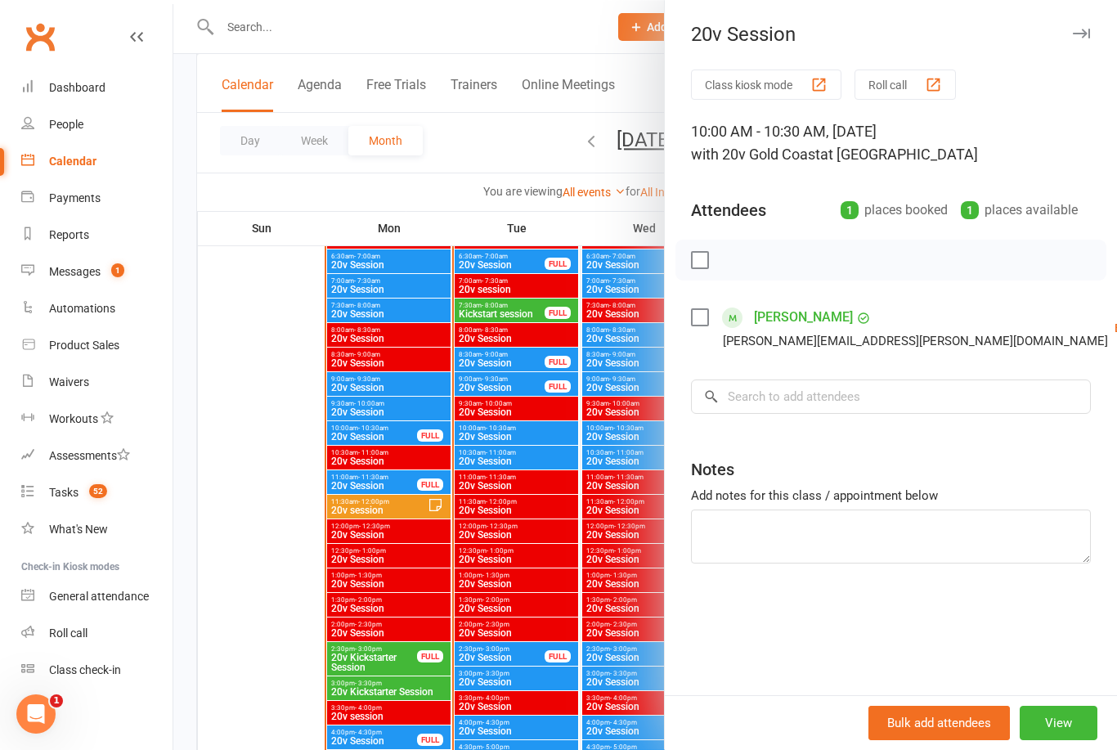
click at [1028, 398] on link "Remove" at bounding box center [1116, 392] width 176 height 33
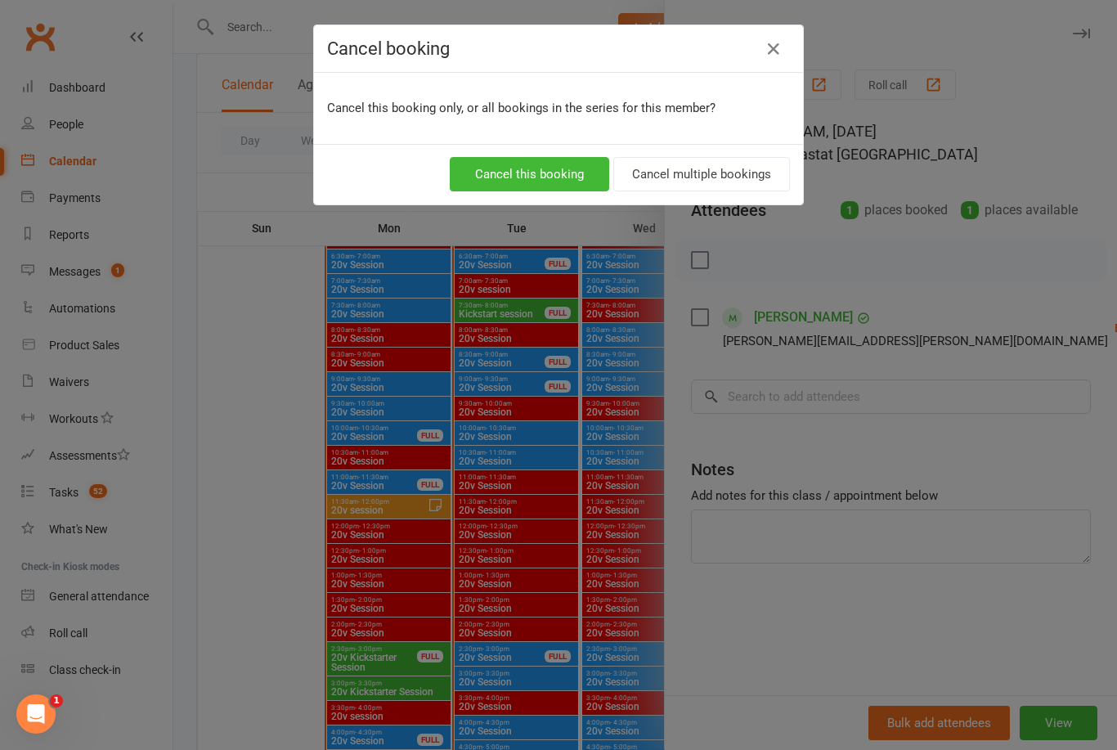
click at [574, 182] on button "Cancel this booking" at bounding box center [529, 174] width 159 height 34
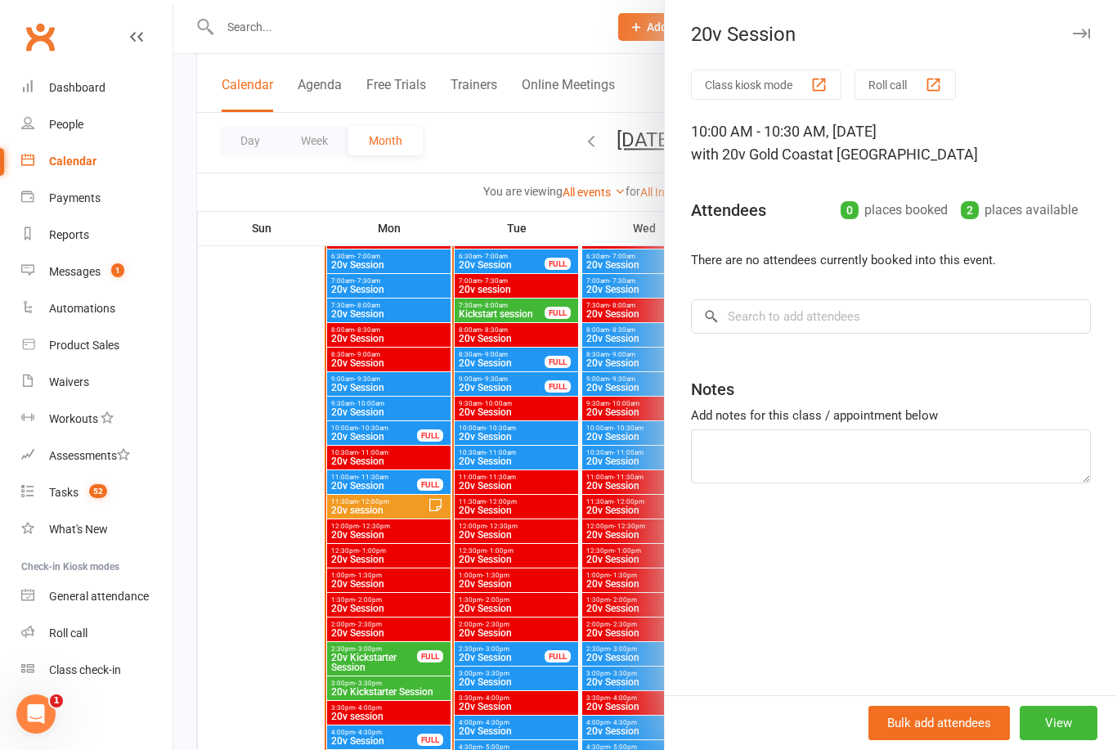
click at [272, 483] on div at bounding box center [645, 375] width 944 height 750
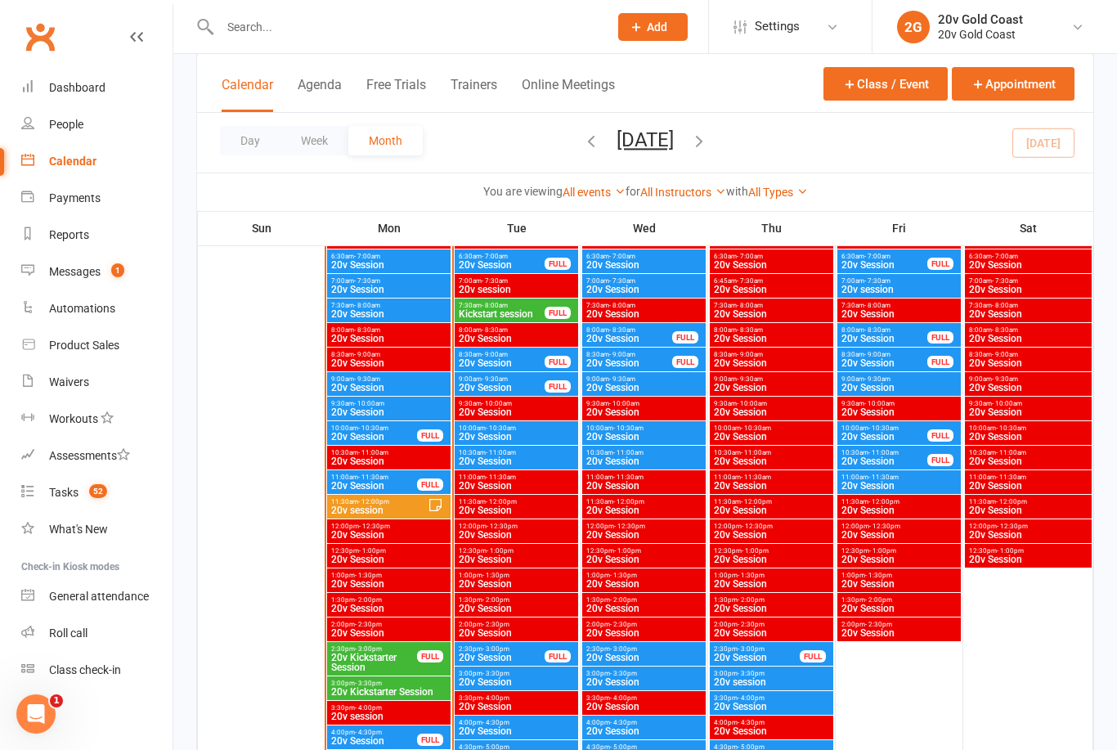
click at [102, 267] on link "Messages 1" at bounding box center [96, 272] width 151 height 37
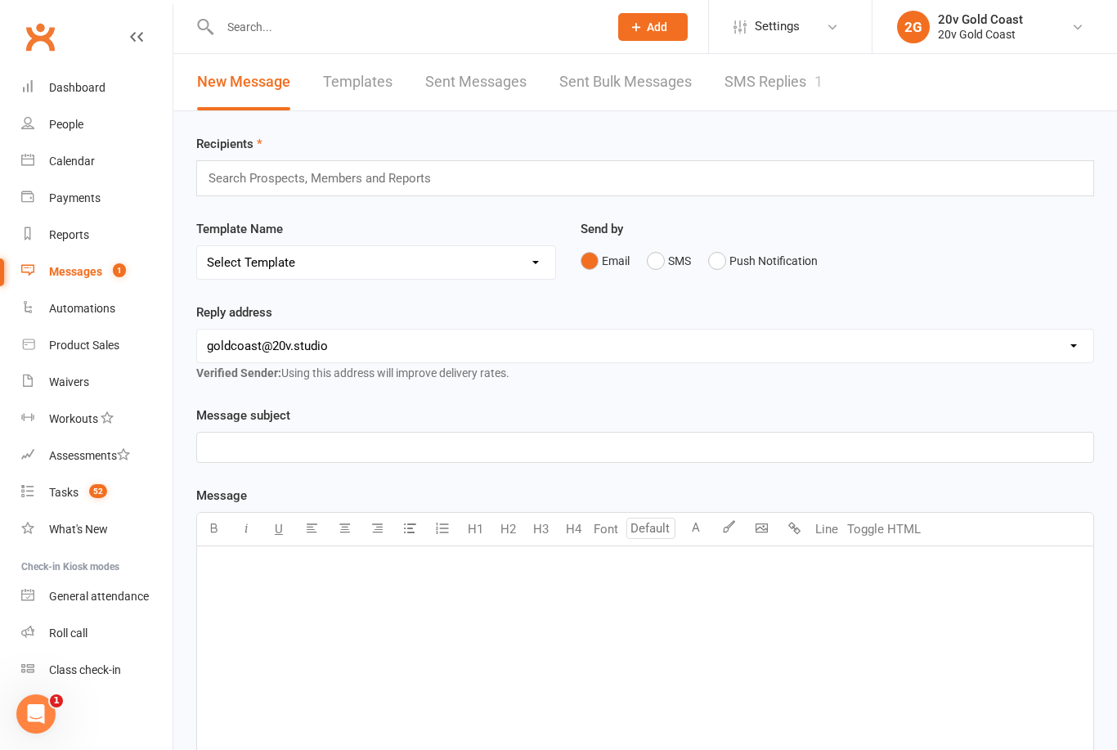
click at [761, 91] on link "SMS Replies 1" at bounding box center [774, 82] width 98 height 56
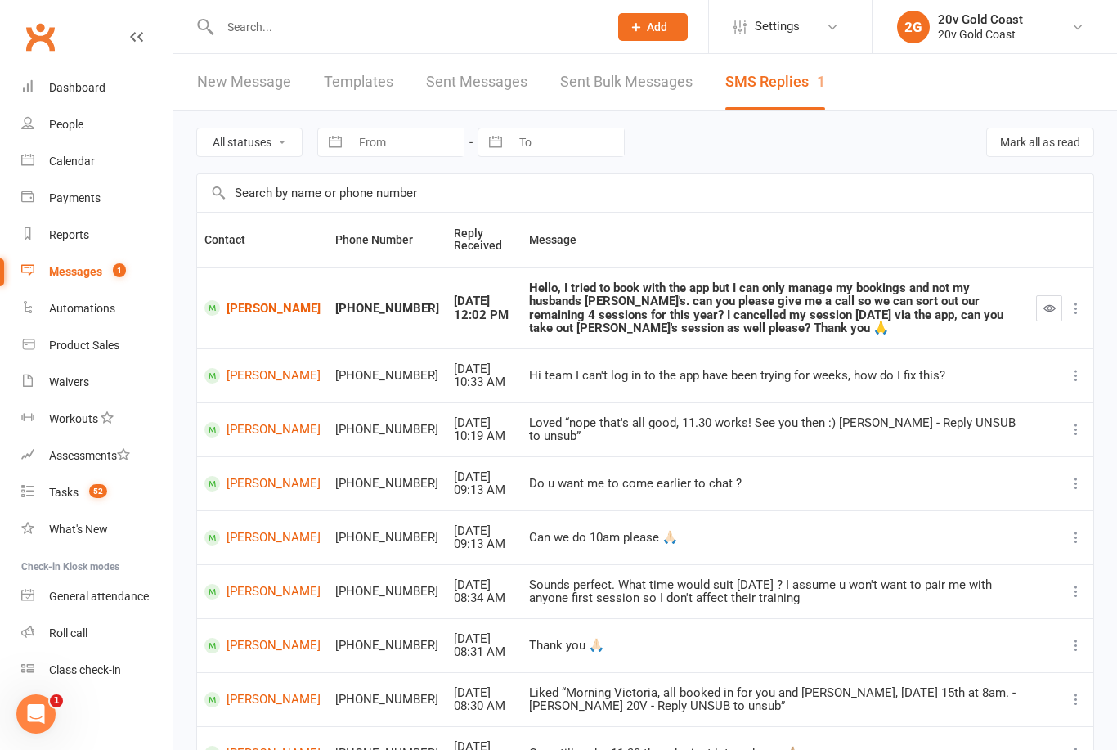
click at [538, 314] on div "Hello, I tried to book with the app but I can only manage my bookings and not m…" at bounding box center [775, 308] width 492 height 54
click at [245, 312] on link "[PERSON_NAME]" at bounding box center [262, 308] width 116 height 16
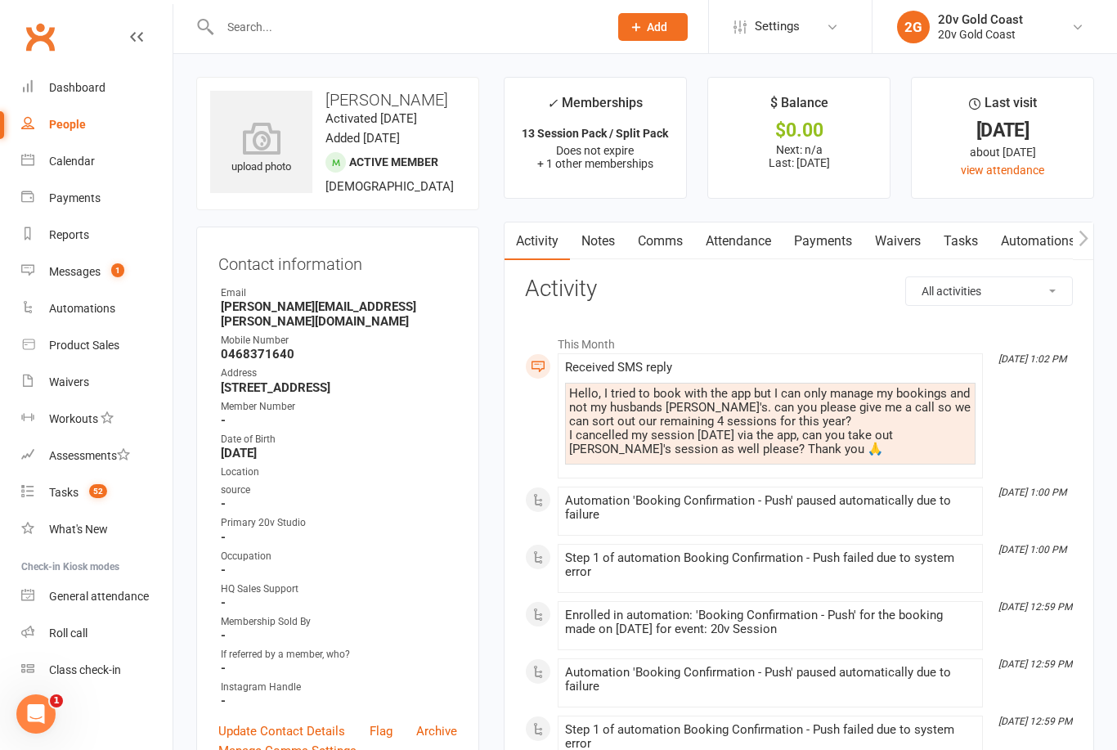
click at [667, 253] on link "Comms" at bounding box center [661, 241] width 68 height 38
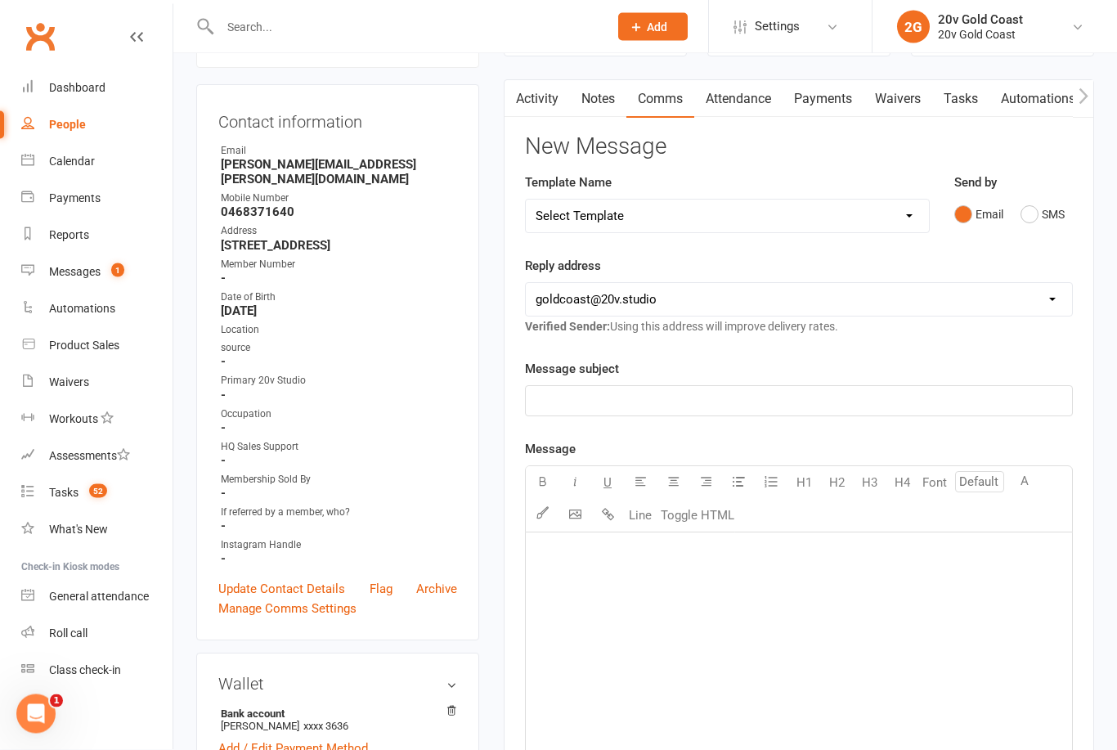
scroll to position [150, 0]
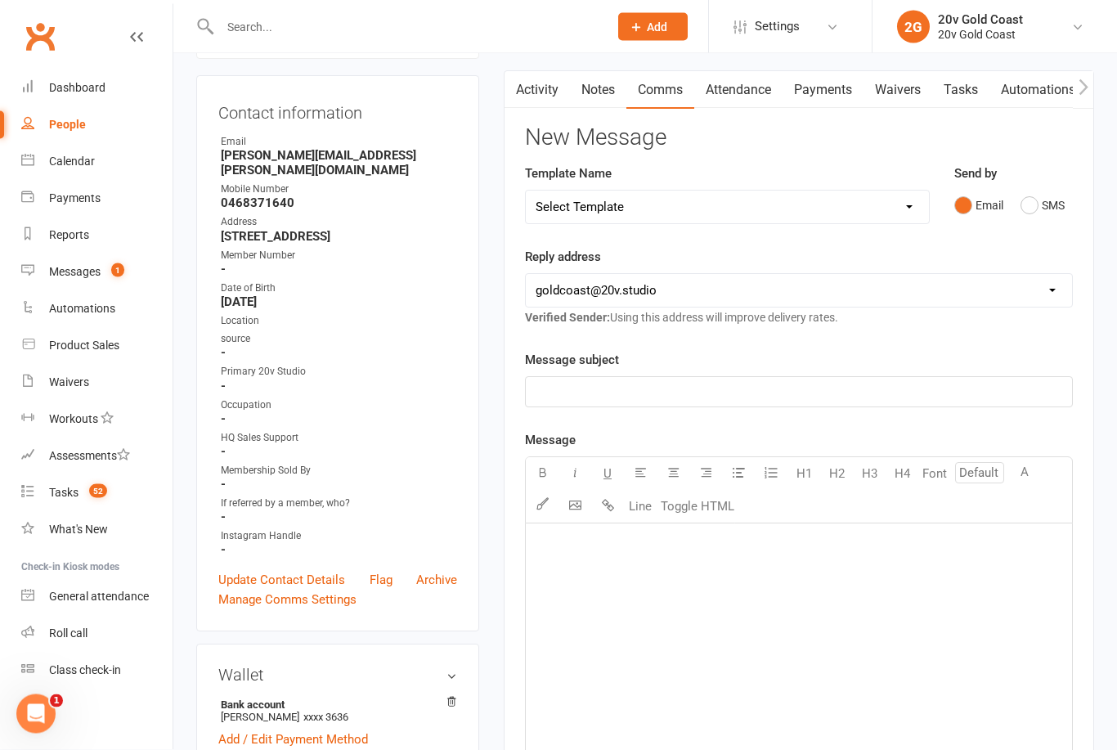
click at [1032, 204] on button "SMS" at bounding box center [1043, 206] width 44 height 31
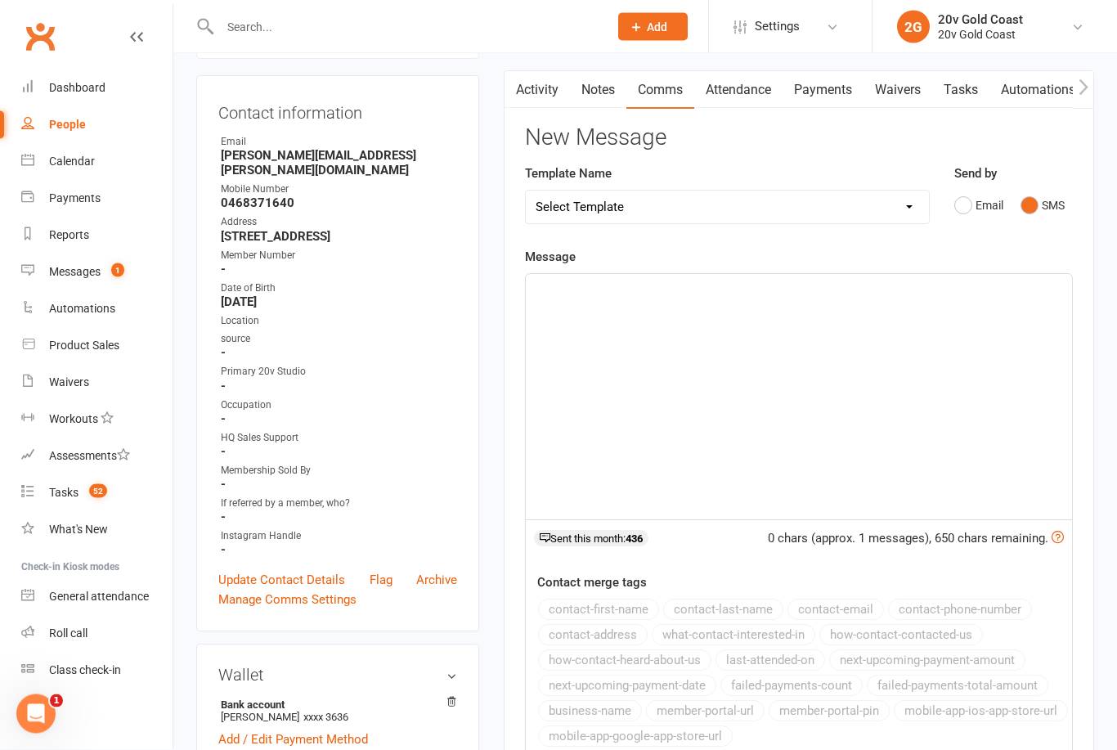
scroll to position [151, 0]
click at [704, 302] on div "﻿" at bounding box center [799, 396] width 546 height 245
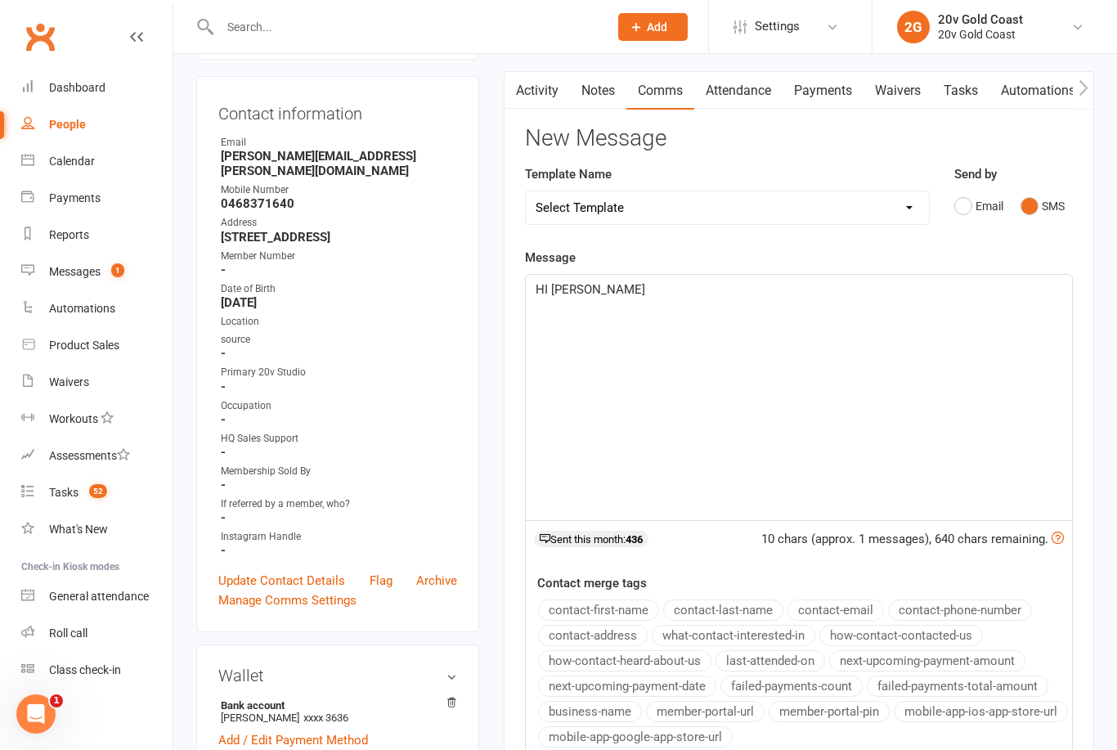
click at [539, 282] on span "HI [PERSON_NAME]" at bounding box center [591, 289] width 110 height 15
click at [547, 280] on p "HI [PERSON_NAME]" at bounding box center [799, 290] width 527 height 20
click at [661, 289] on p "Hi [PERSON_NAME]" at bounding box center [799, 290] width 527 height 20
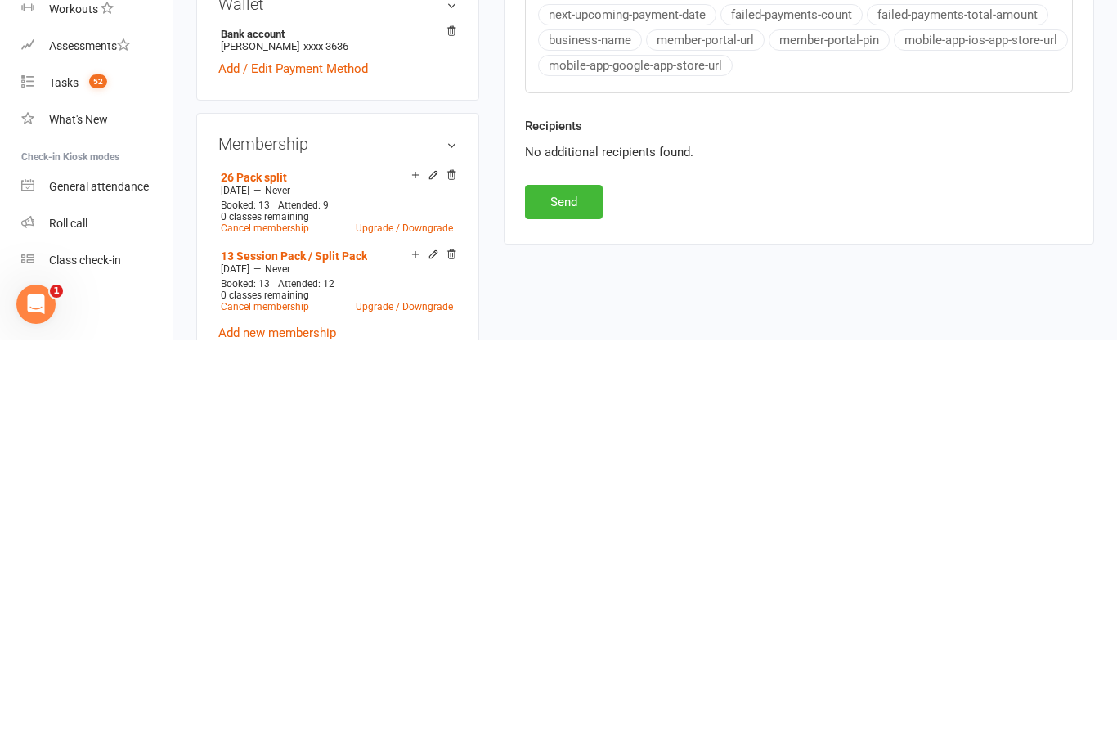
click at [576, 595] on button "Send" at bounding box center [564, 612] width 78 height 34
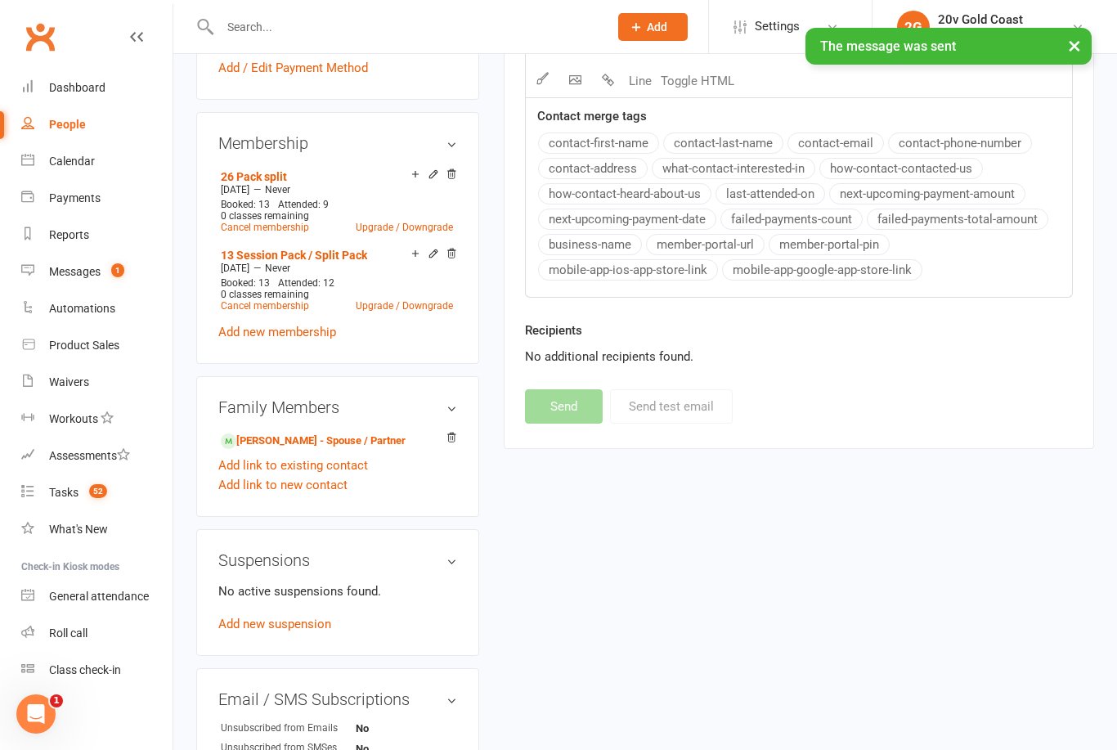
click at [93, 272] on div "Messages" at bounding box center [75, 271] width 52 height 13
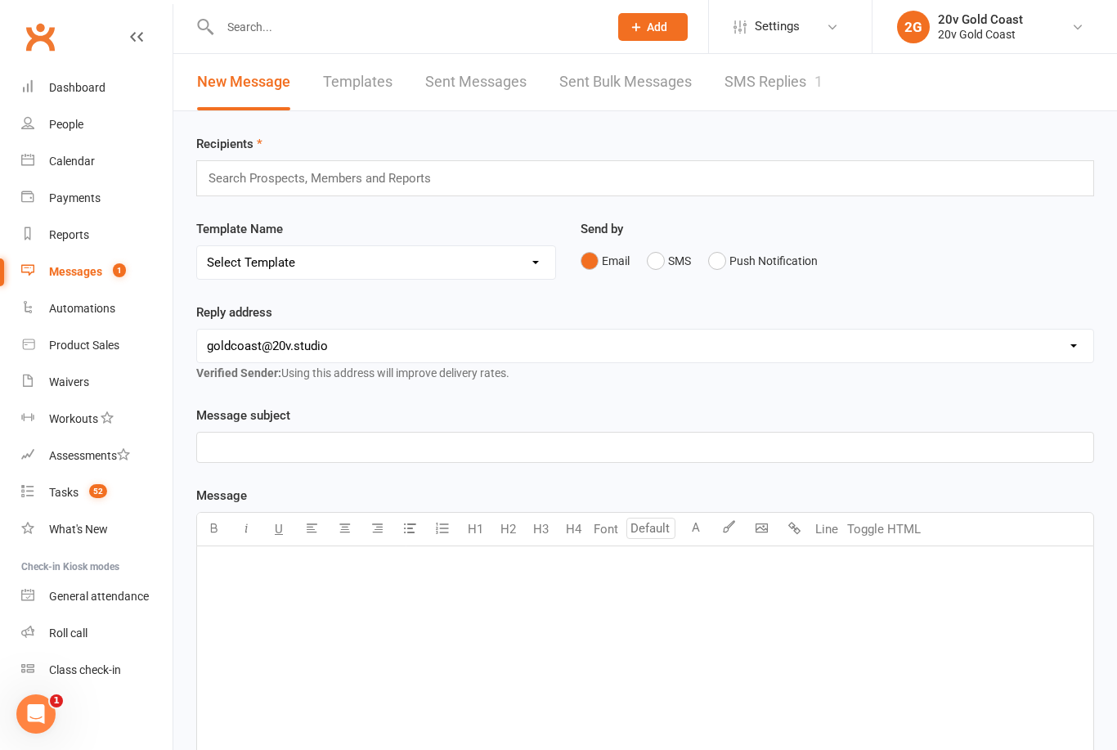
click at [762, 87] on link "SMS Replies 1" at bounding box center [774, 82] width 98 height 56
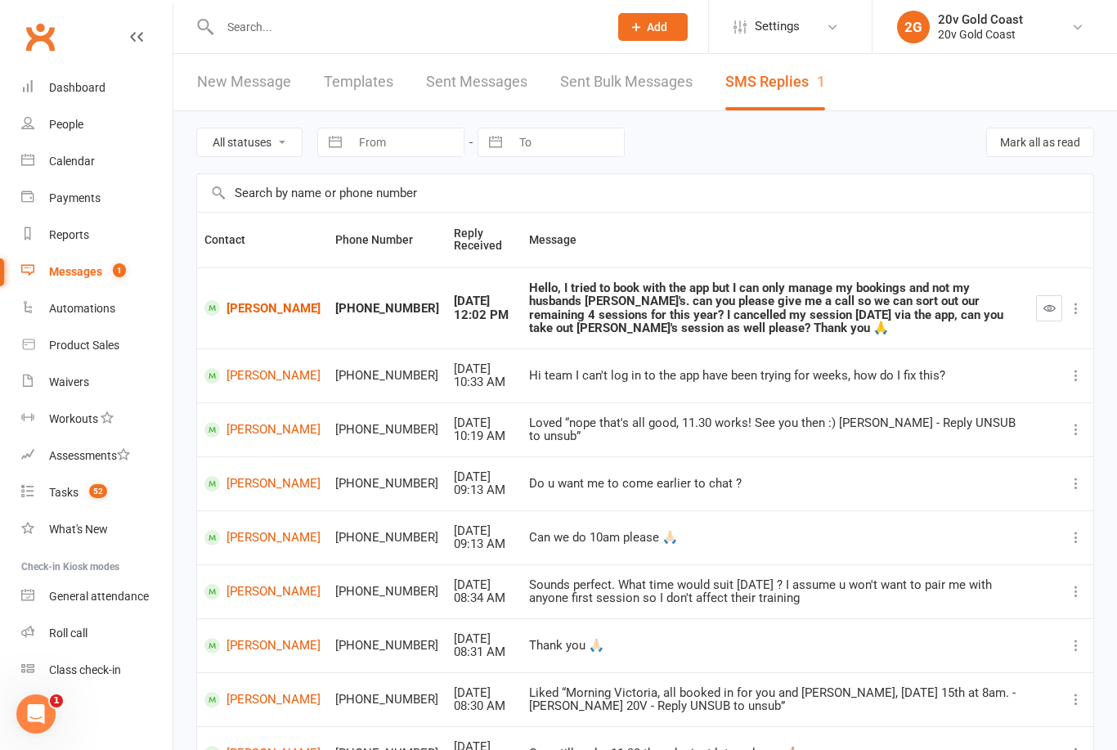
click at [1049, 315] on button "button" at bounding box center [1049, 308] width 26 height 26
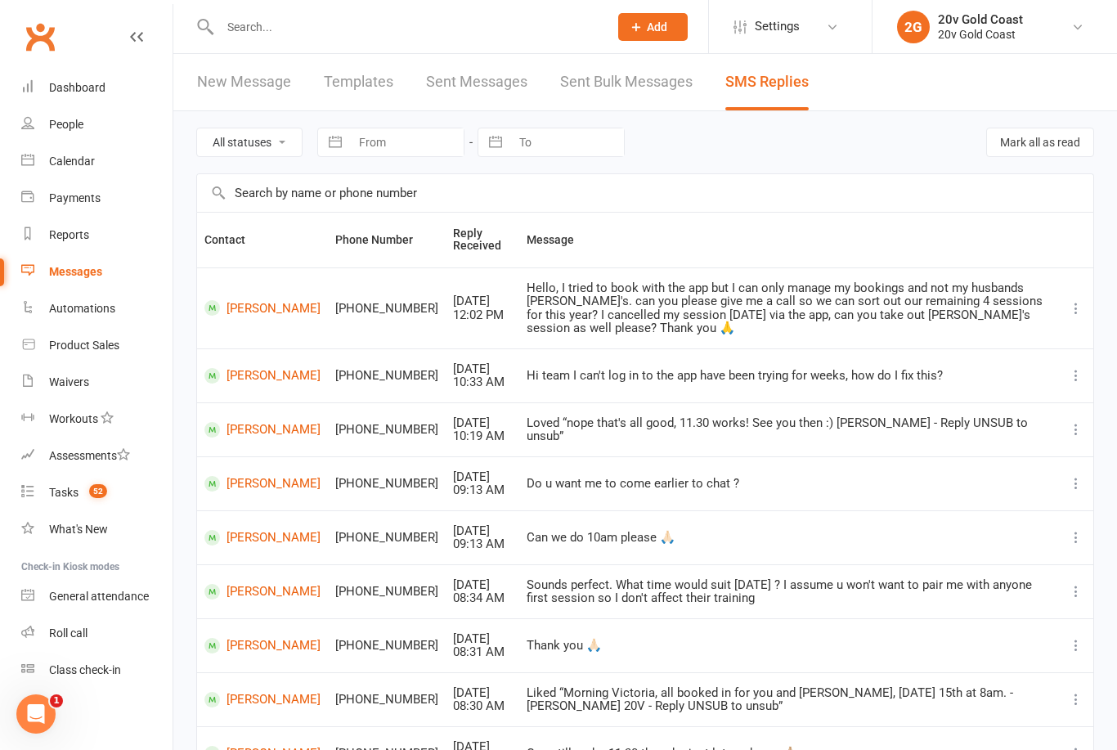
click at [83, 123] on div "People" at bounding box center [66, 124] width 34 height 13
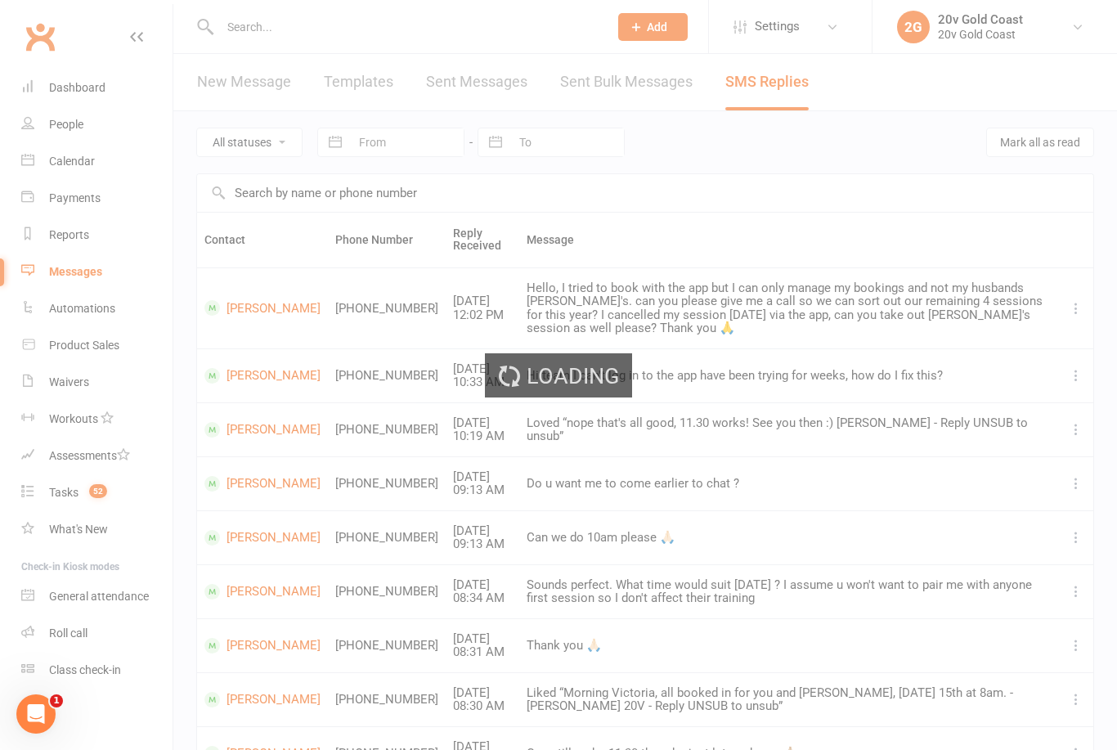
select select "100"
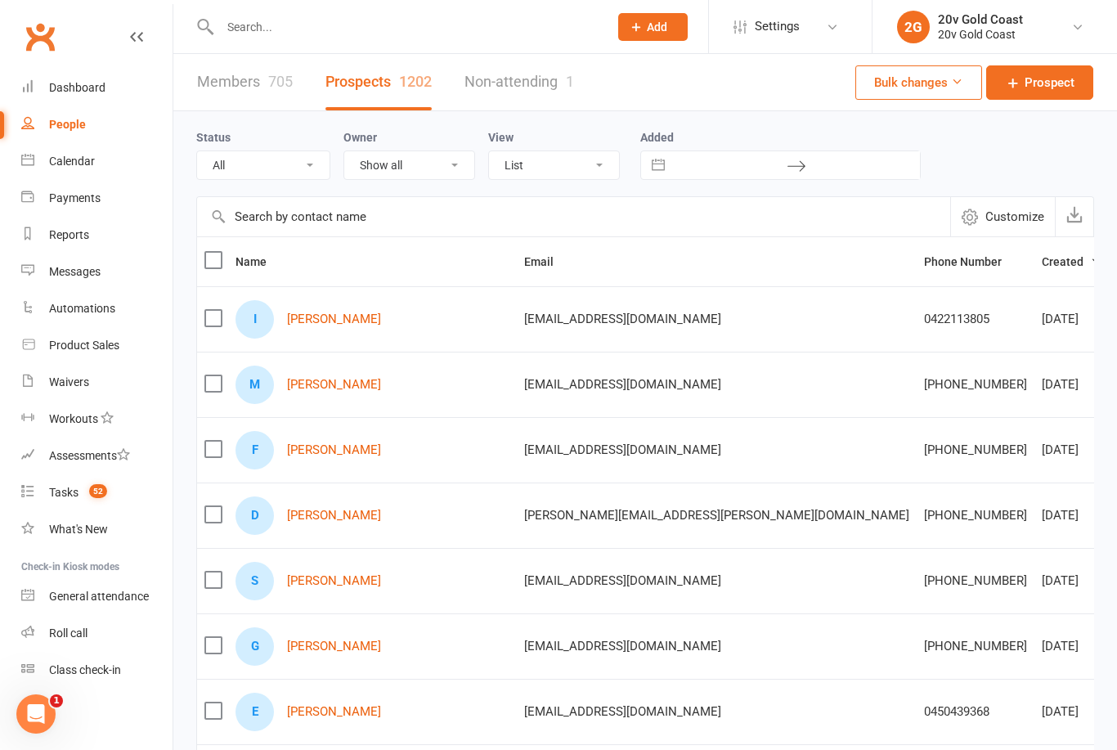
click at [523, 82] on link "Non-attending 1" at bounding box center [520, 82] width 110 height 56
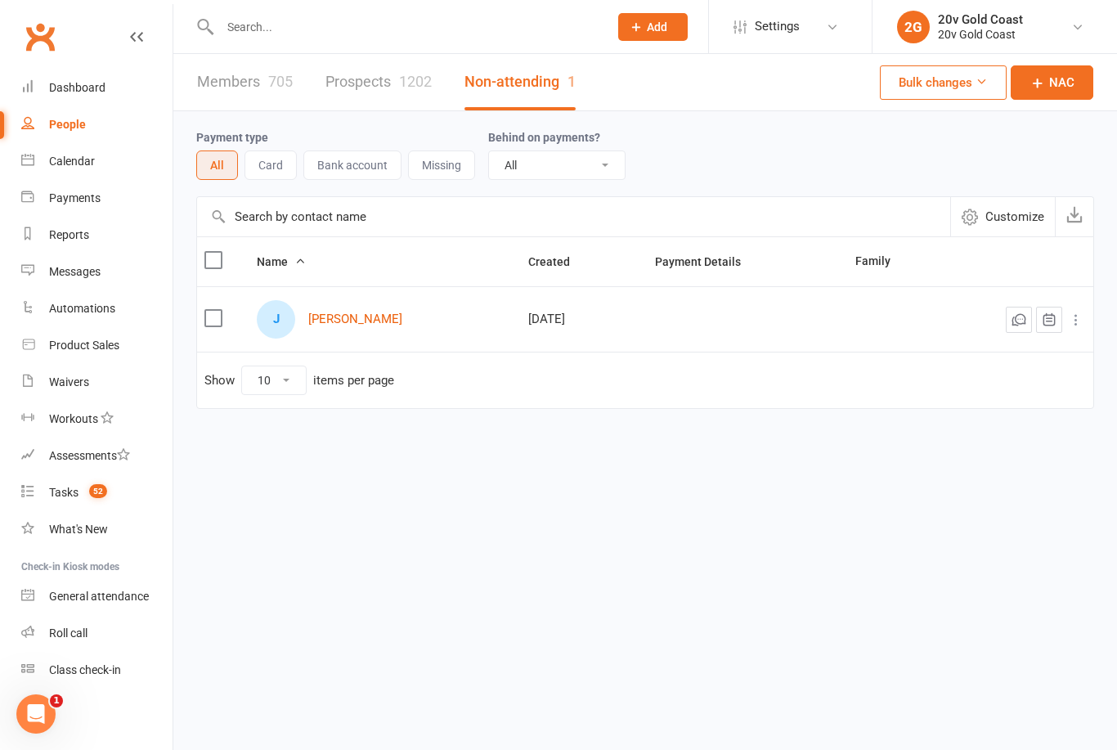
click at [372, 94] on link "Prospects 1202" at bounding box center [379, 82] width 106 height 56
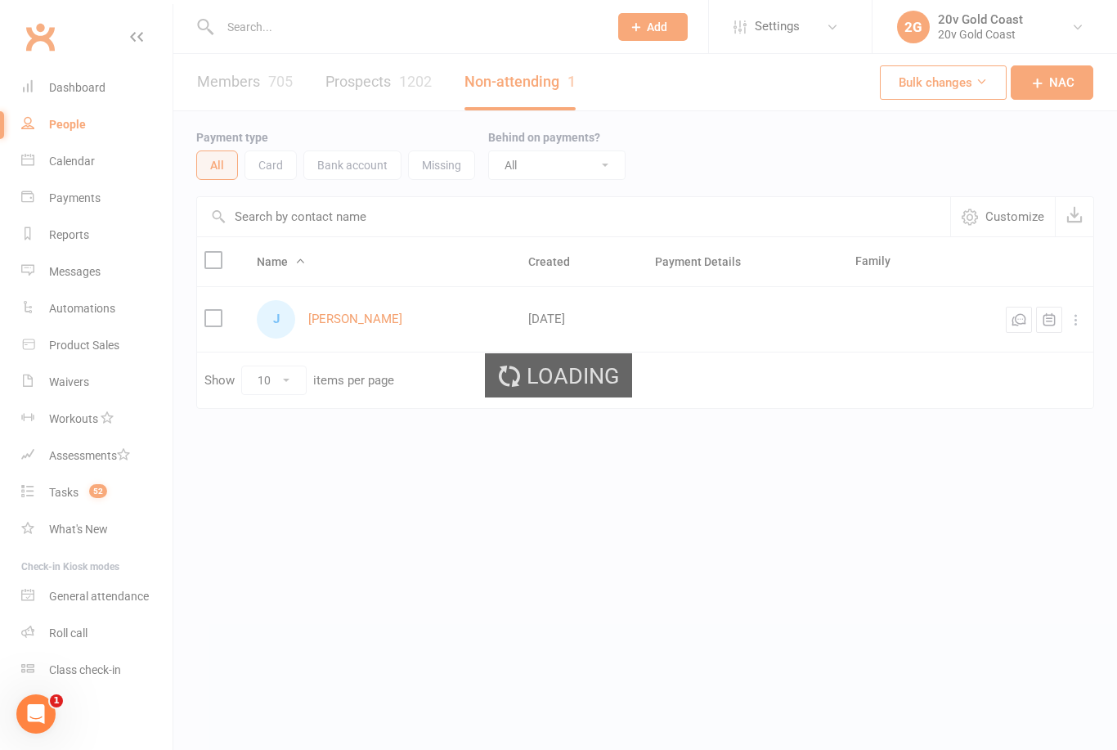
select select "100"
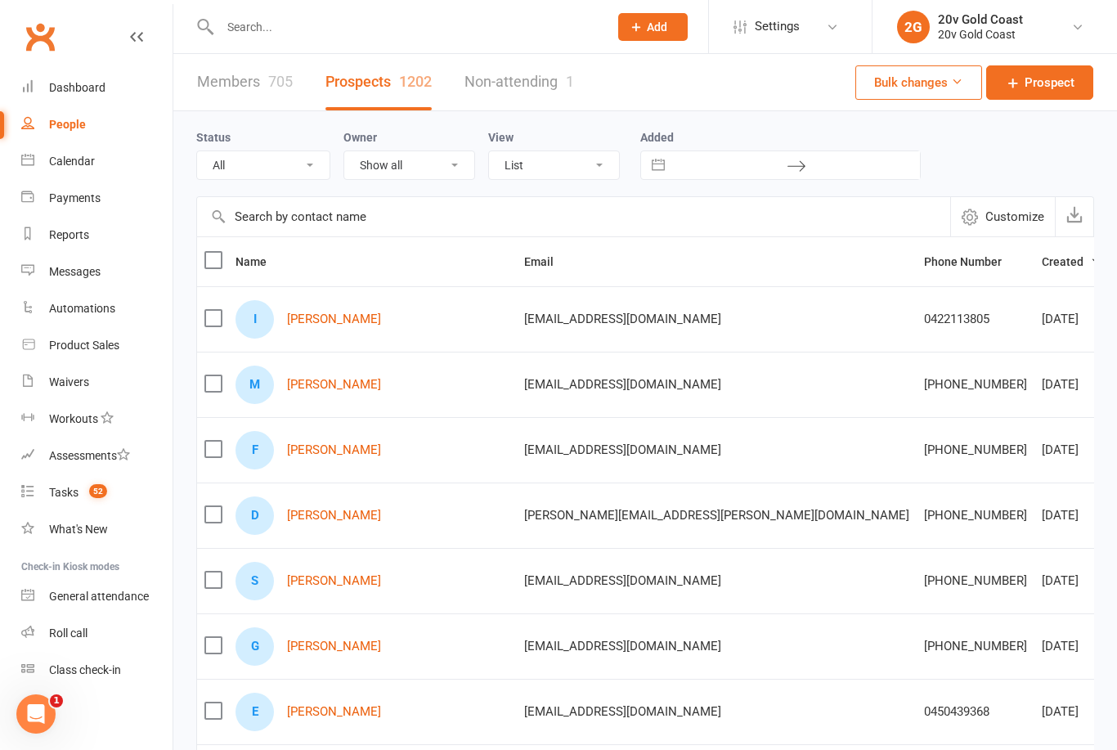
click at [329, 317] on link "[PERSON_NAME]" at bounding box center [334, 319] width 94 height 14
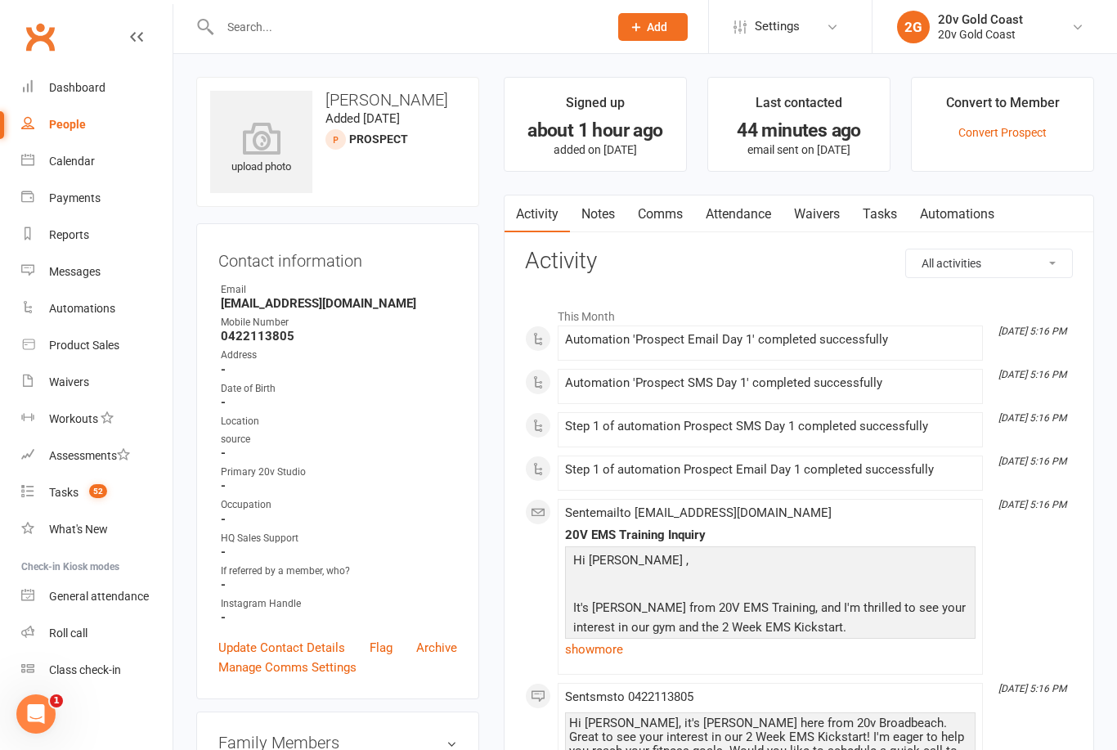
click at [671, 215] on link "Comms" at bounding box center [661, 214] width 68 height 38
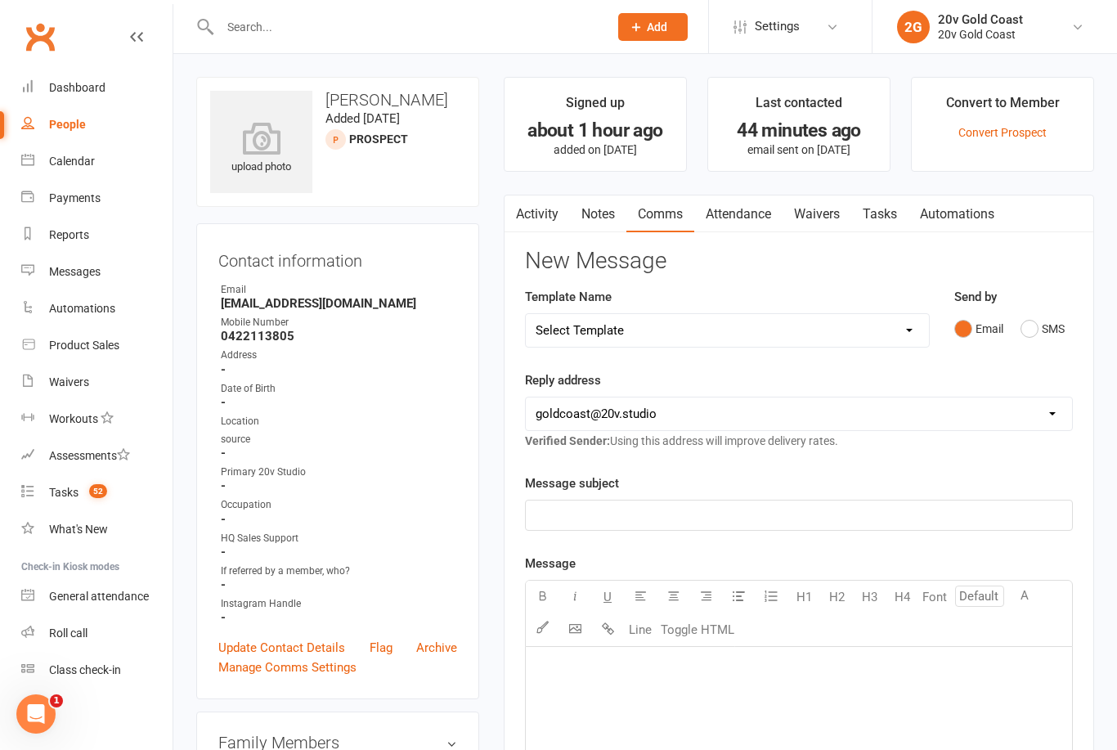
scroll to position [1, 0]
click at [828, 212] on link "Waivers" at bounding box center [817, 214] width 69 height 38
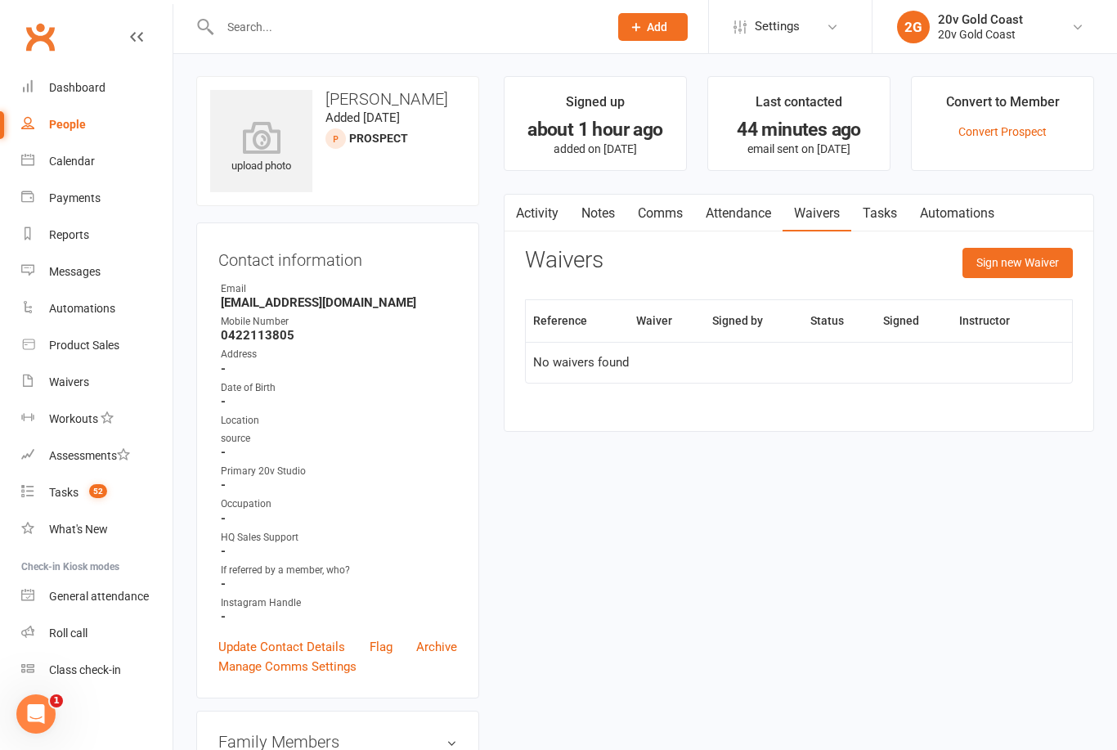
click at [78, 146] on link "Calendar" at bounding box center [96, 161] width 151 height 37
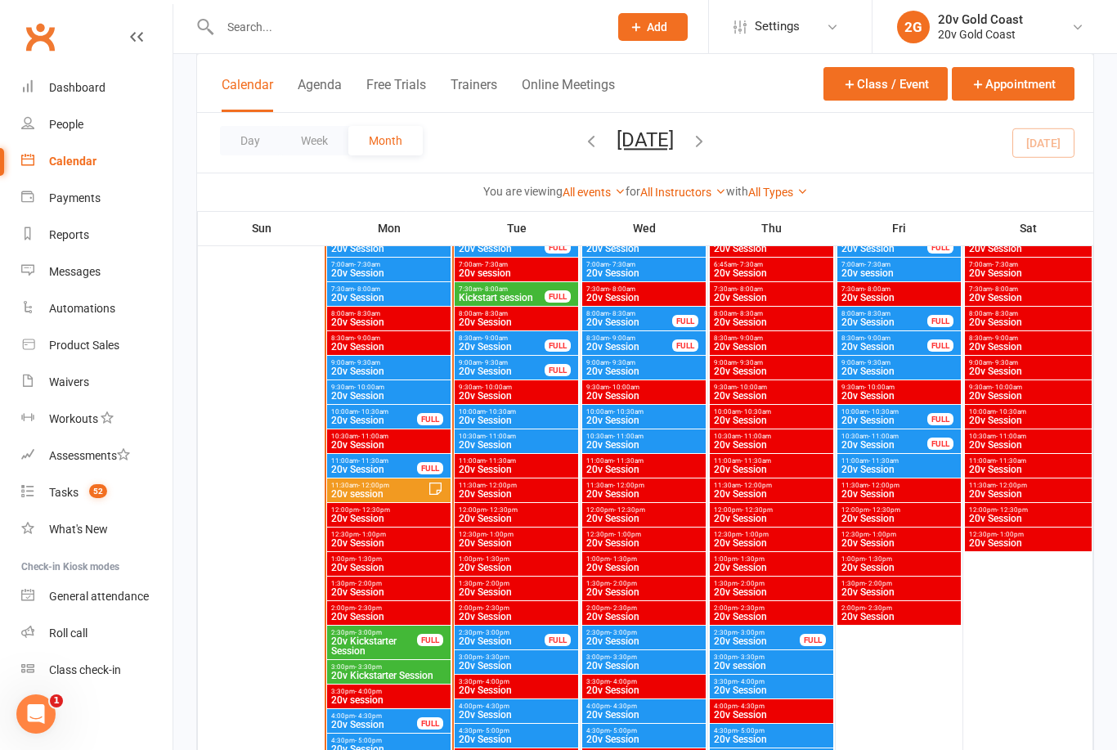
scroll to position [1524, 0]
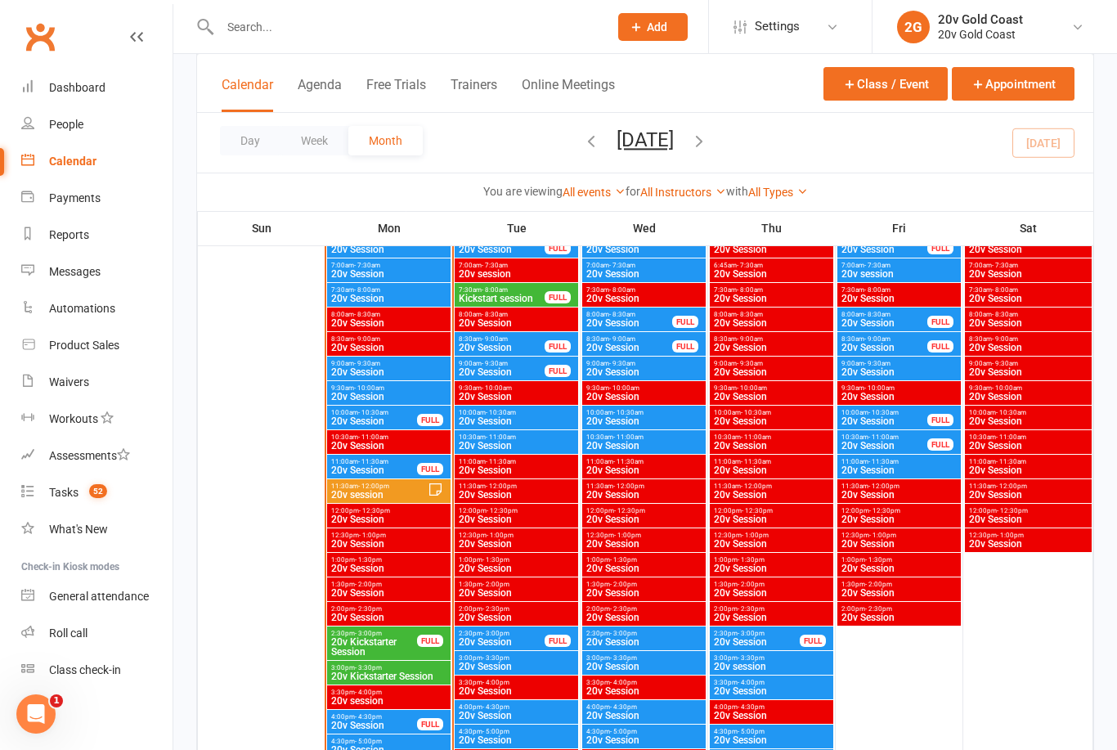
click at [505, 346] on span "20v Session" at bounding box center [502, 348] width 88 height 10
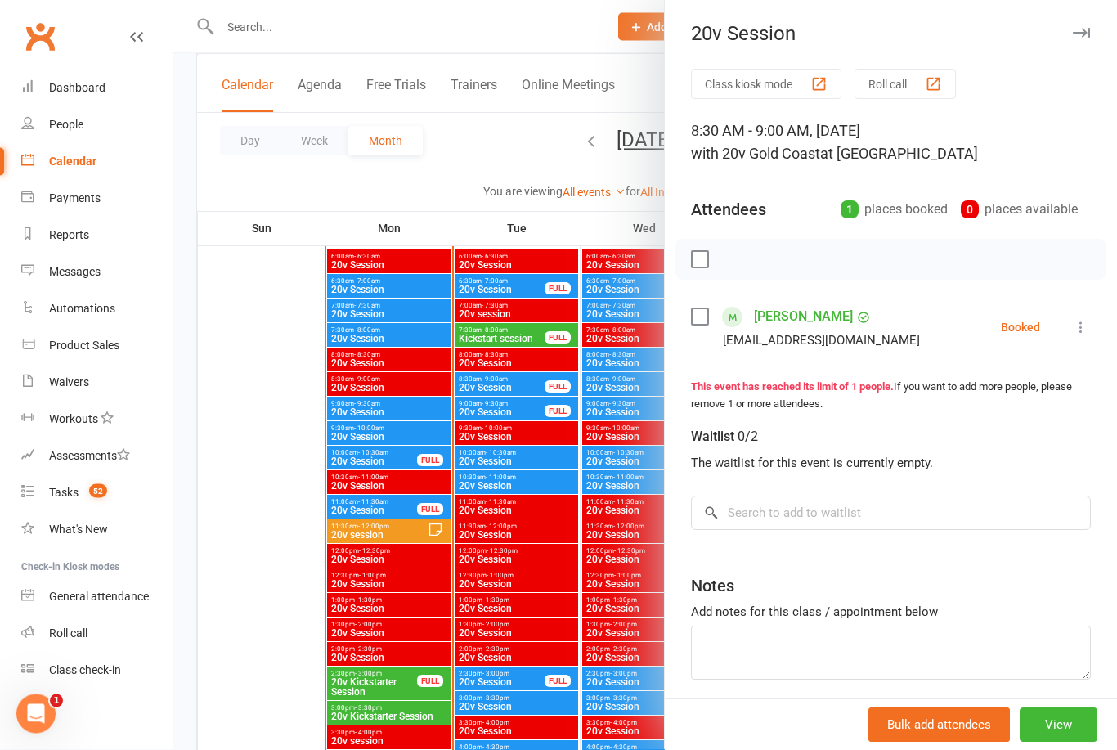
scroll to position [1444, 0]
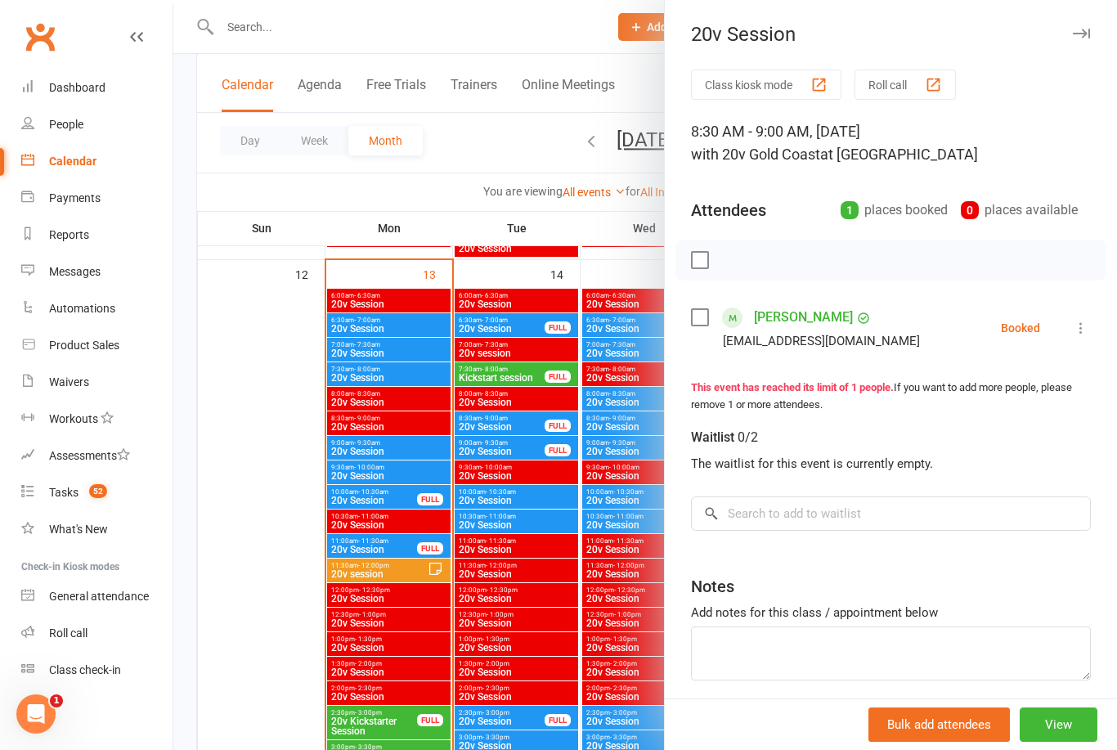
click at [528, 382] on div at bounding box center [645, 375] width 944 height 750
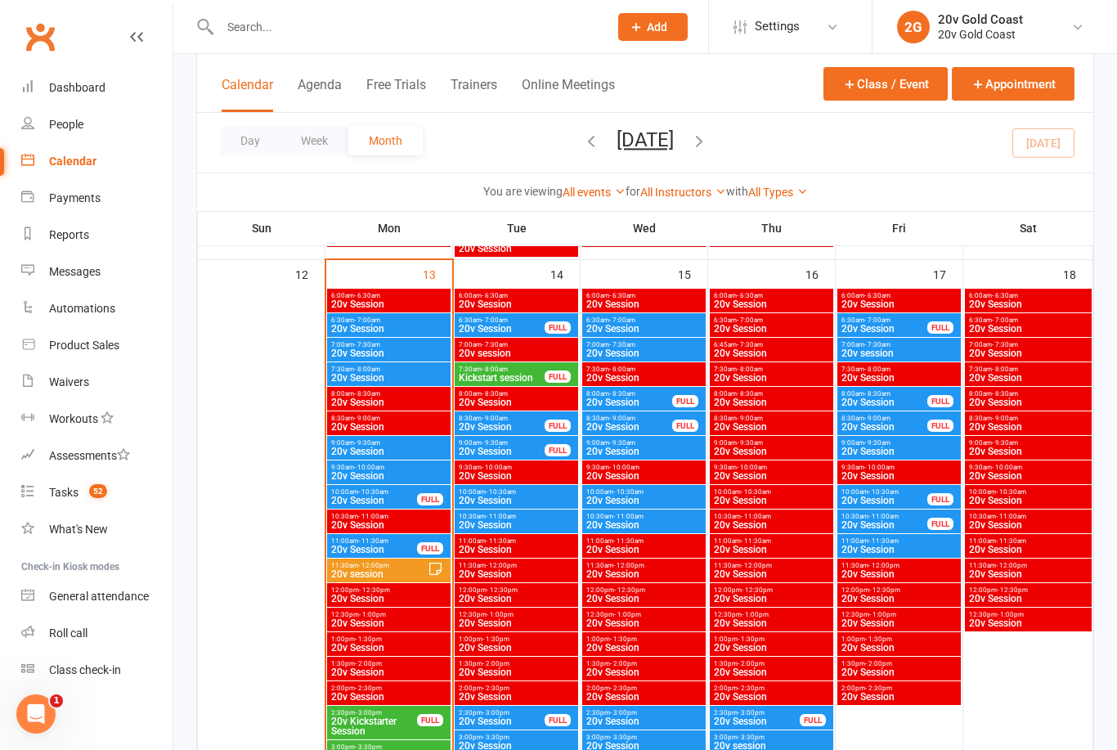
click at [514, 431] on span "20v Session" at bounding box center [502, 427] width 88 height 10
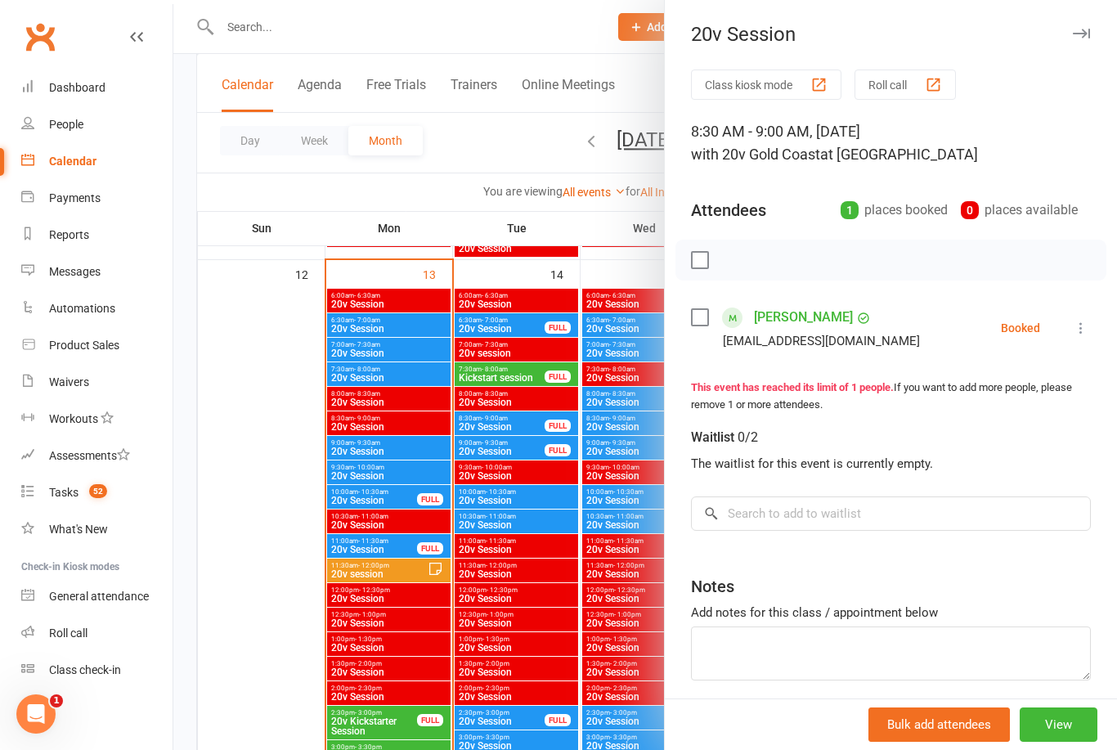
click at [522, 431] on div at bounding box center [645, 375] width 944 height 750
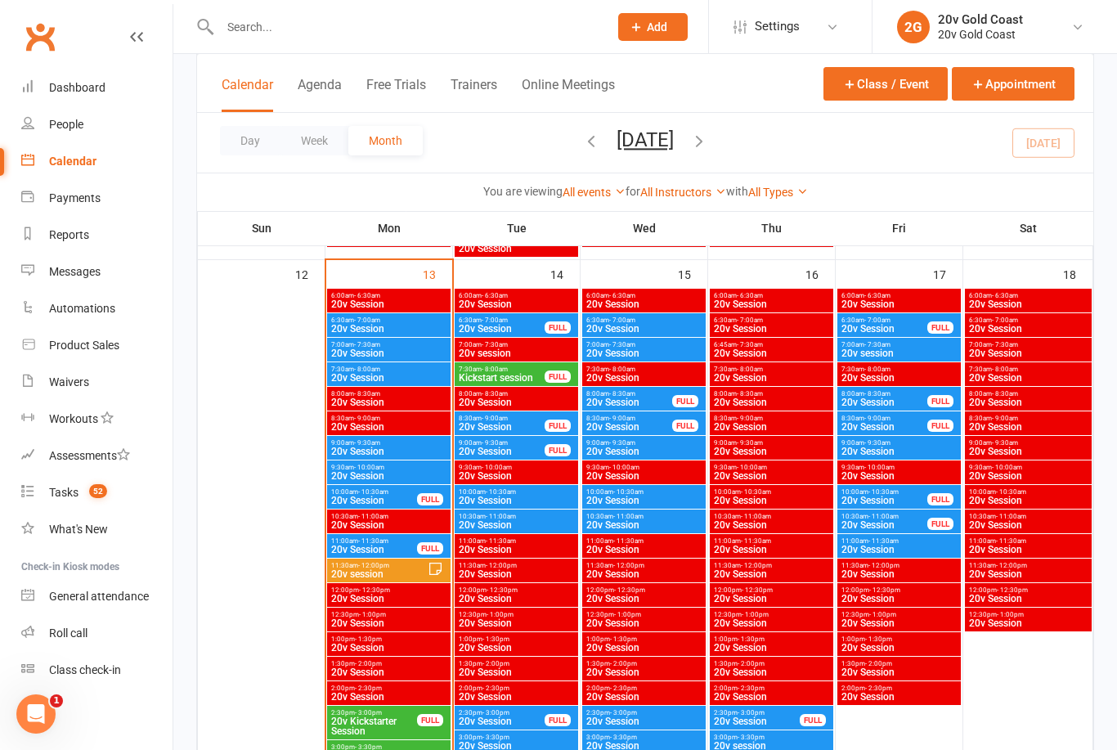
click at [528, 424] on span "20v Session" at bounding box center [502, 427] width 88 height 10
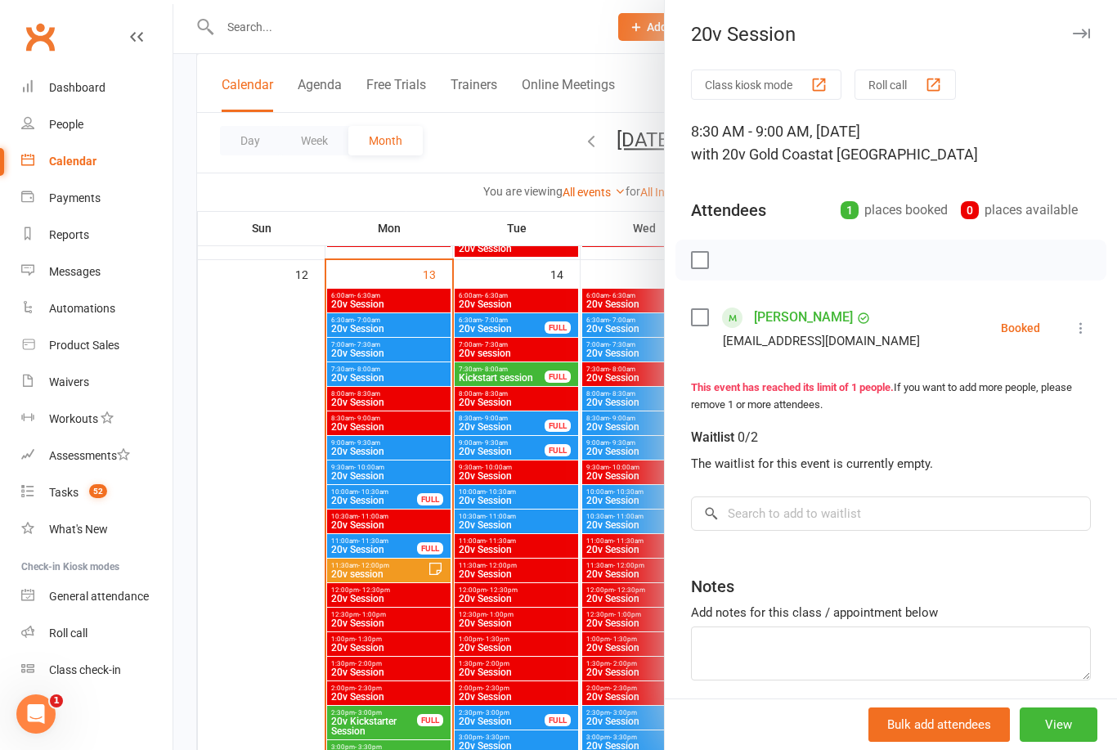
click at [519, 741] on div at bounding box center [645, 375] width 944 height 750
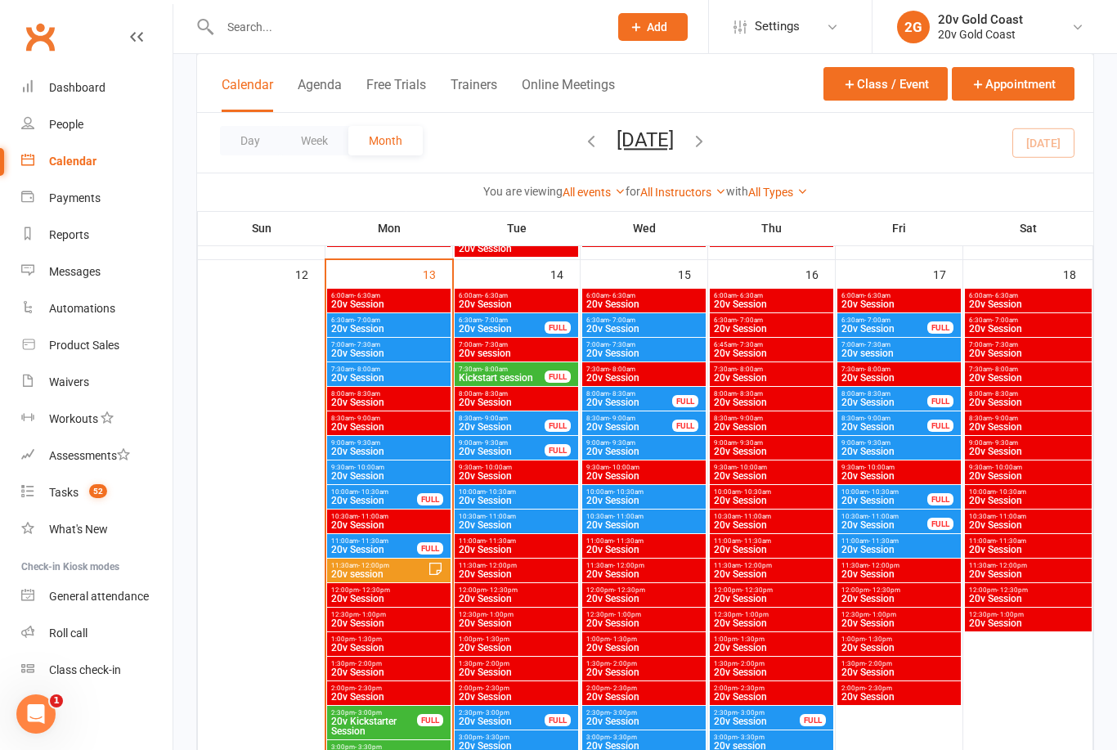
click at [514, 447] on span "20v Session" at bounding box center [502, 452] width 88 height 10
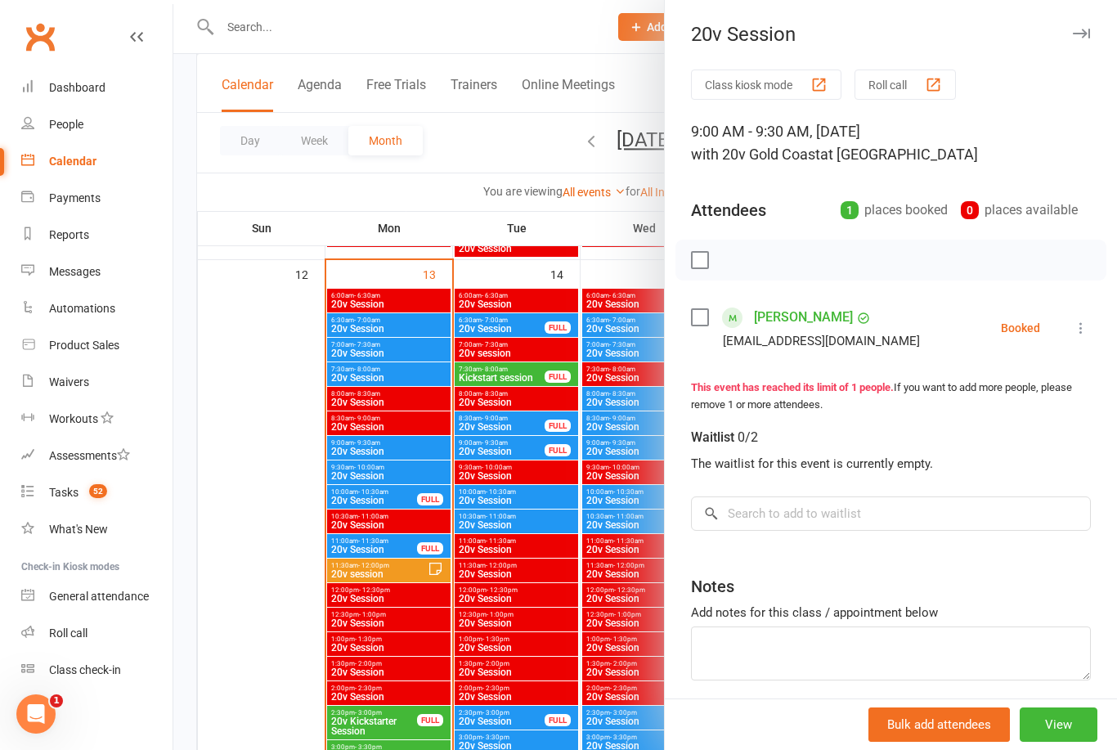
click at [523, 501] on div at bounding box center [645, 375] width 944 height 750
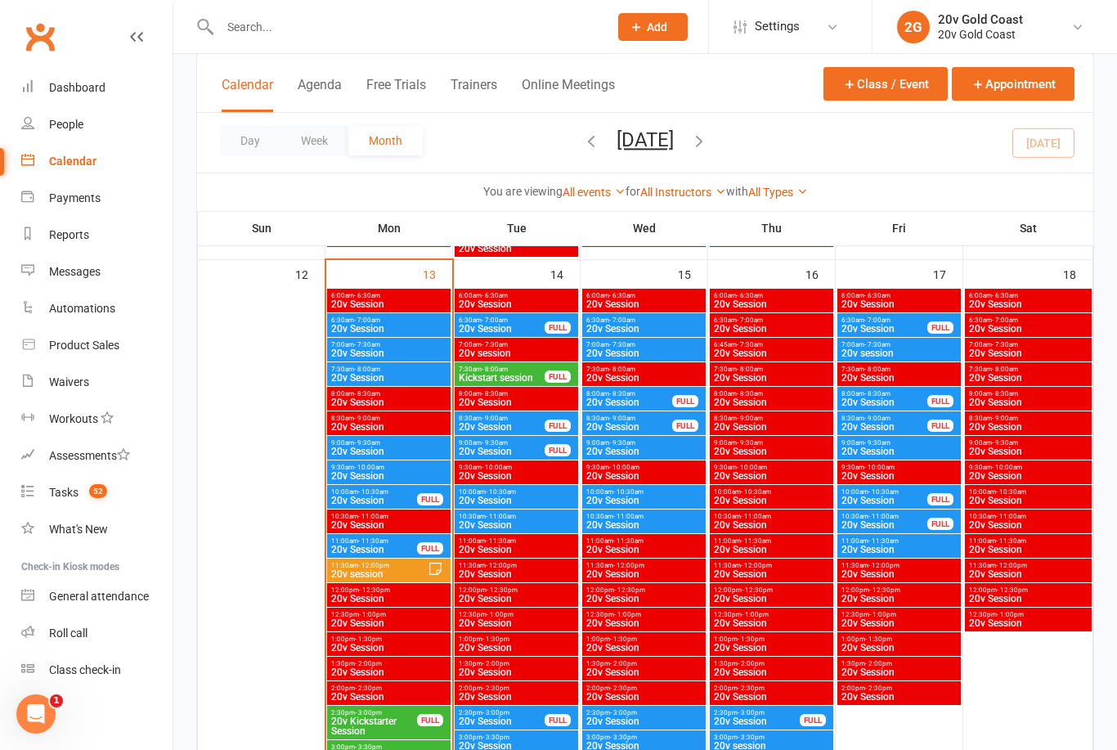
click at [535, 501] on span "20v Session" at bounding box center [516, 501] width 117 height 10
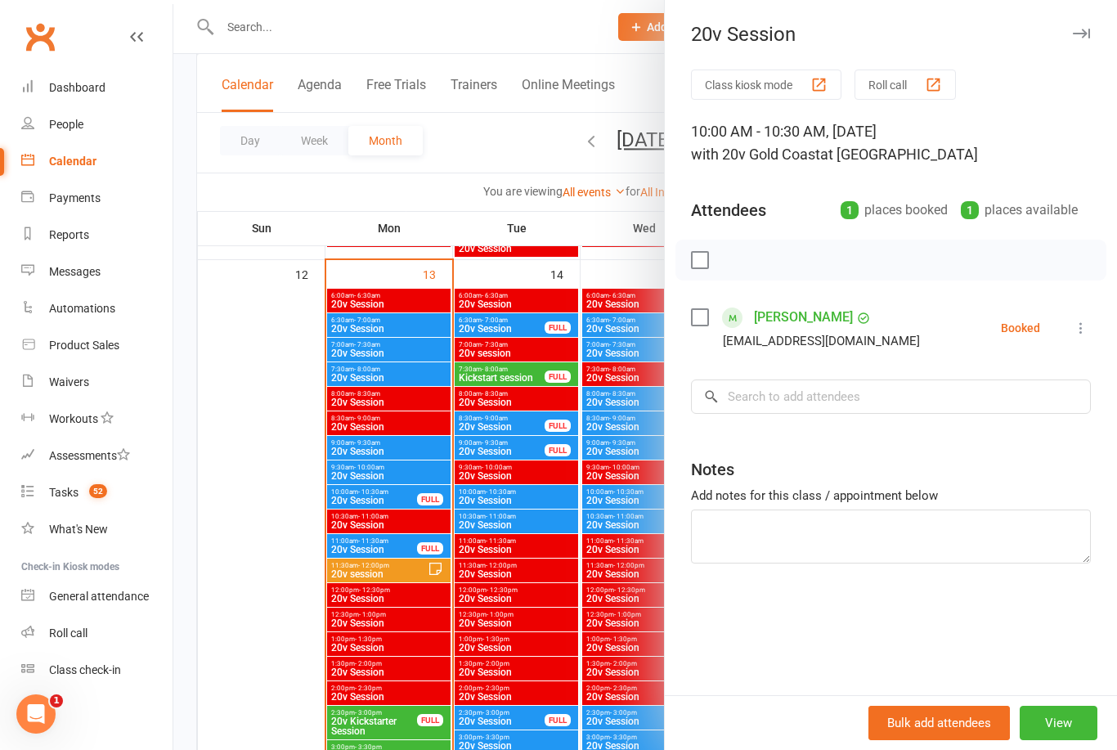
click at [533, 527] on div at bounding box center [645, 375] width 944 height 750
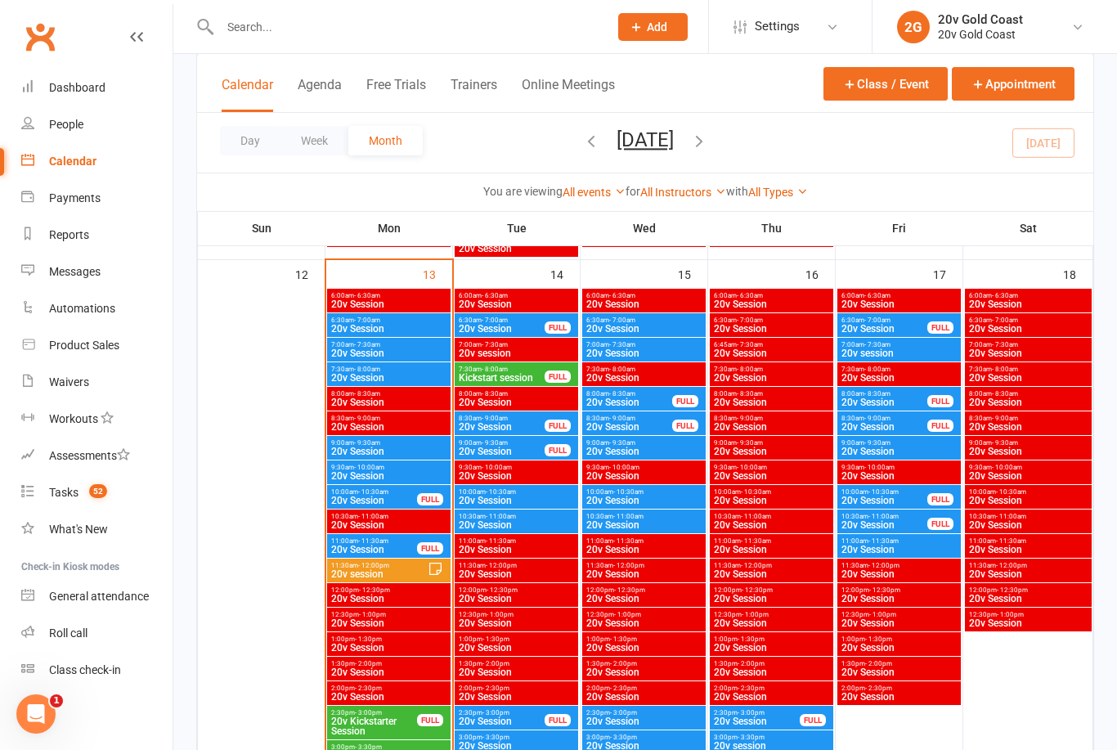
click at [536, 520] on span "20v Session" at bounding box center [516, 525] width 117 height 10
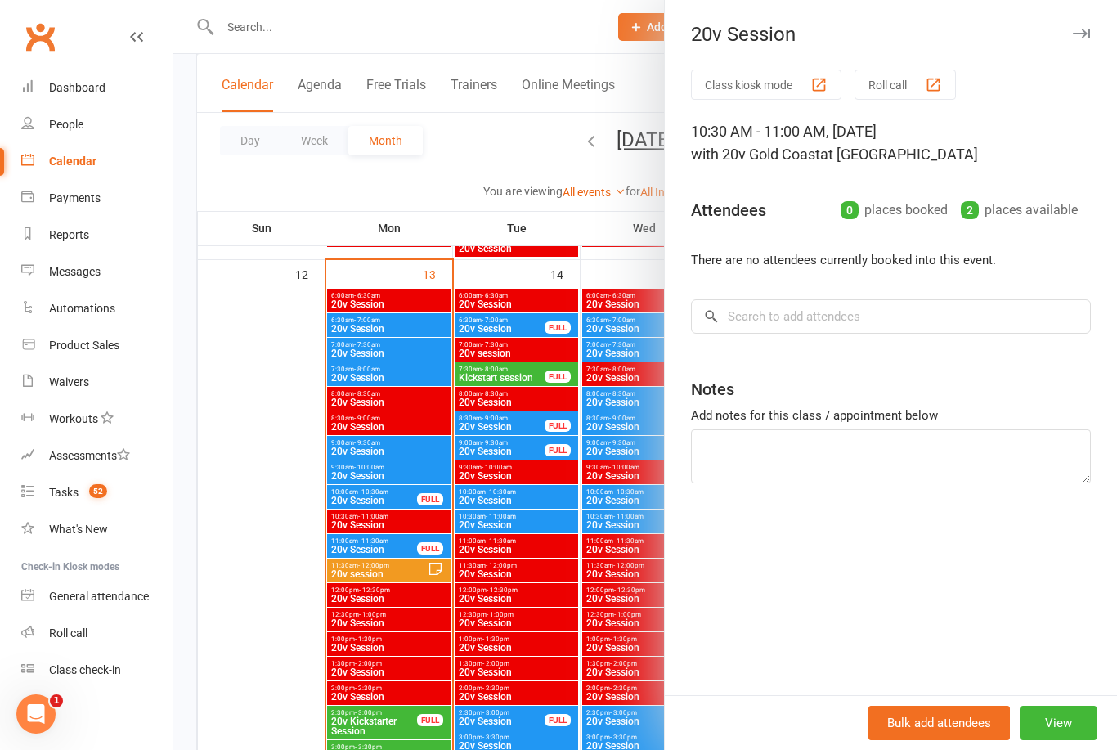
click at [272, 476] on div at bounding box center [645, 375] width 944 height 750
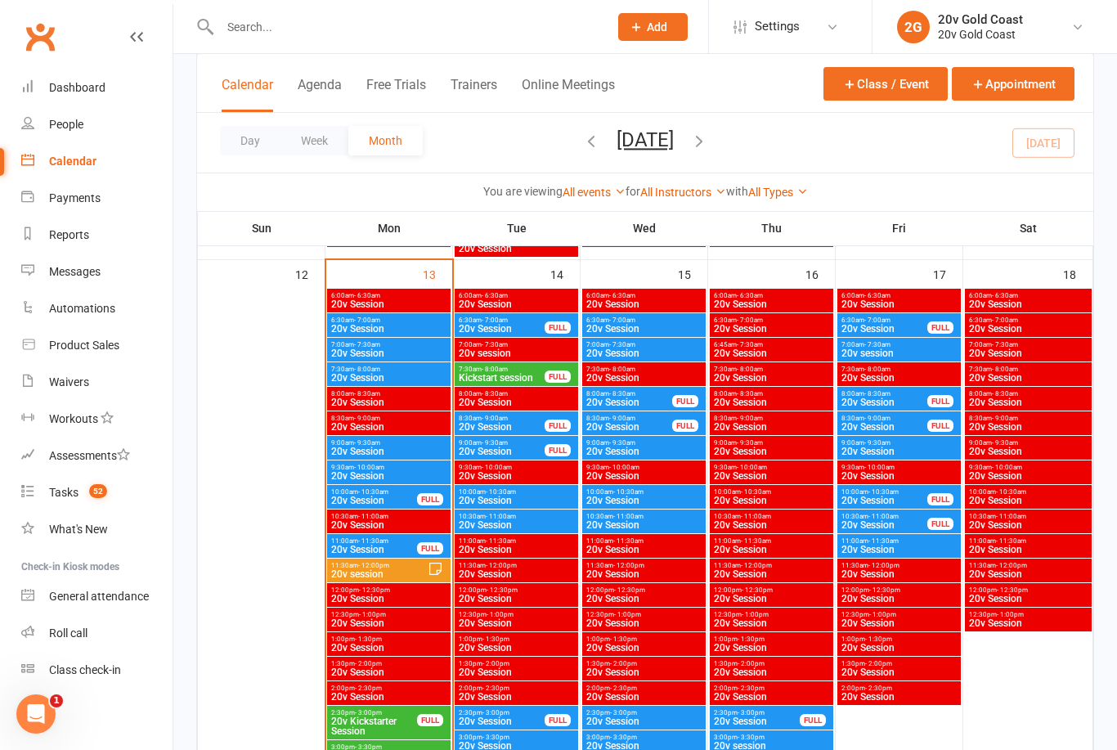
click at [101, 491] on span "52" at bounding box center [98, 491] width 18 height 14
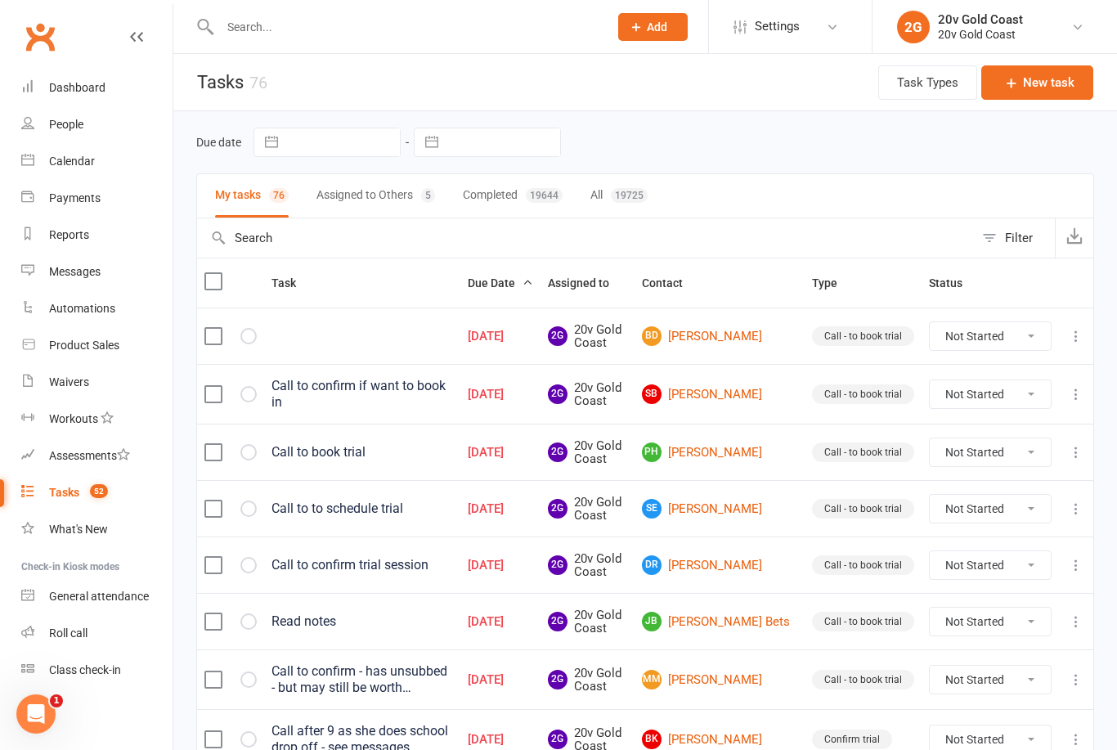
click at [88, 135] on link "People" at bounding box center [96, 124] width 151 height 37
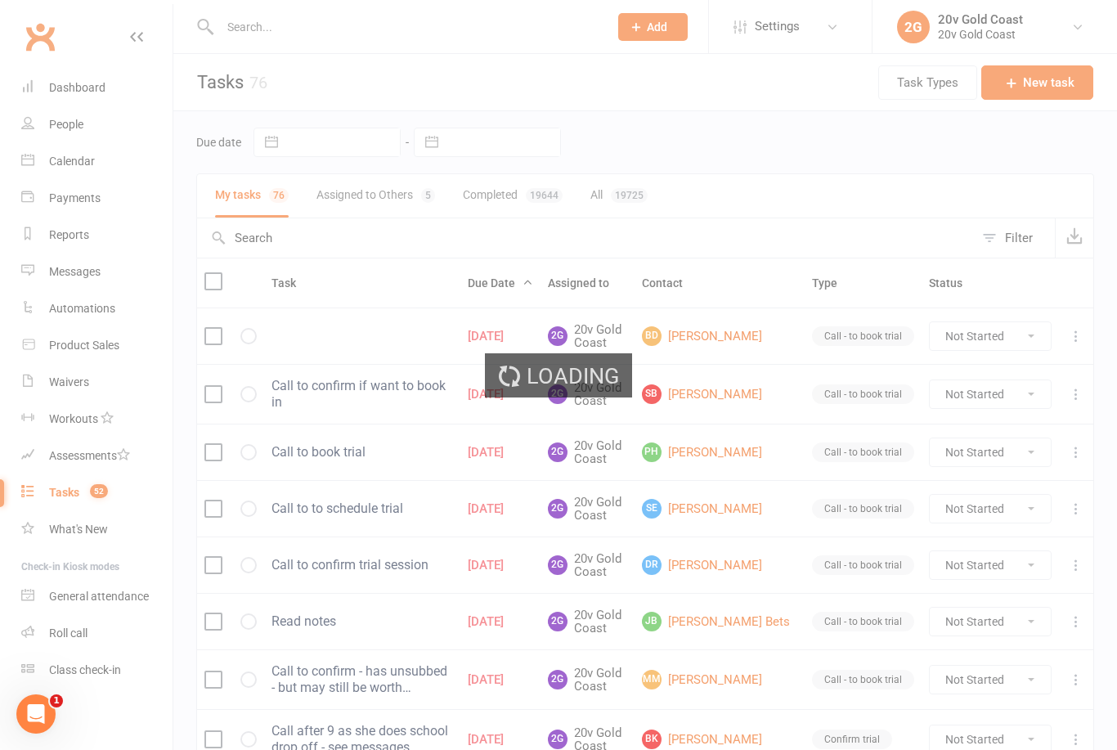
select select "100"
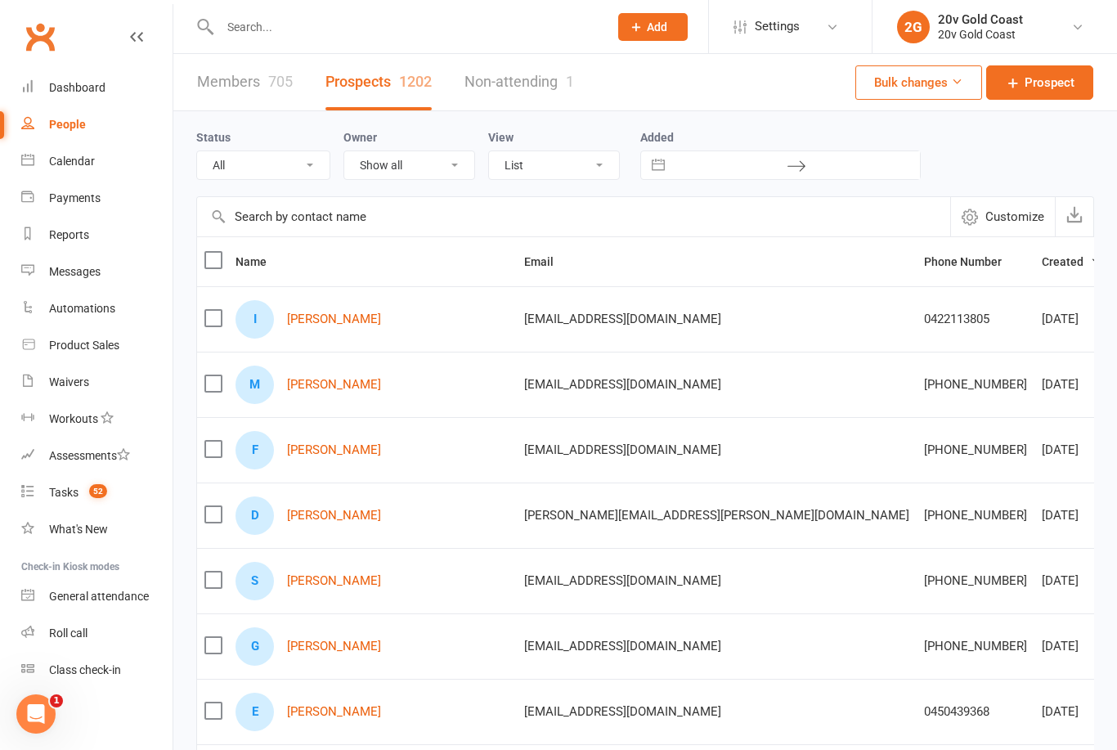
click at [86, 166] on div "Calendar" at bounding box center [72, 161] width 46 height 13
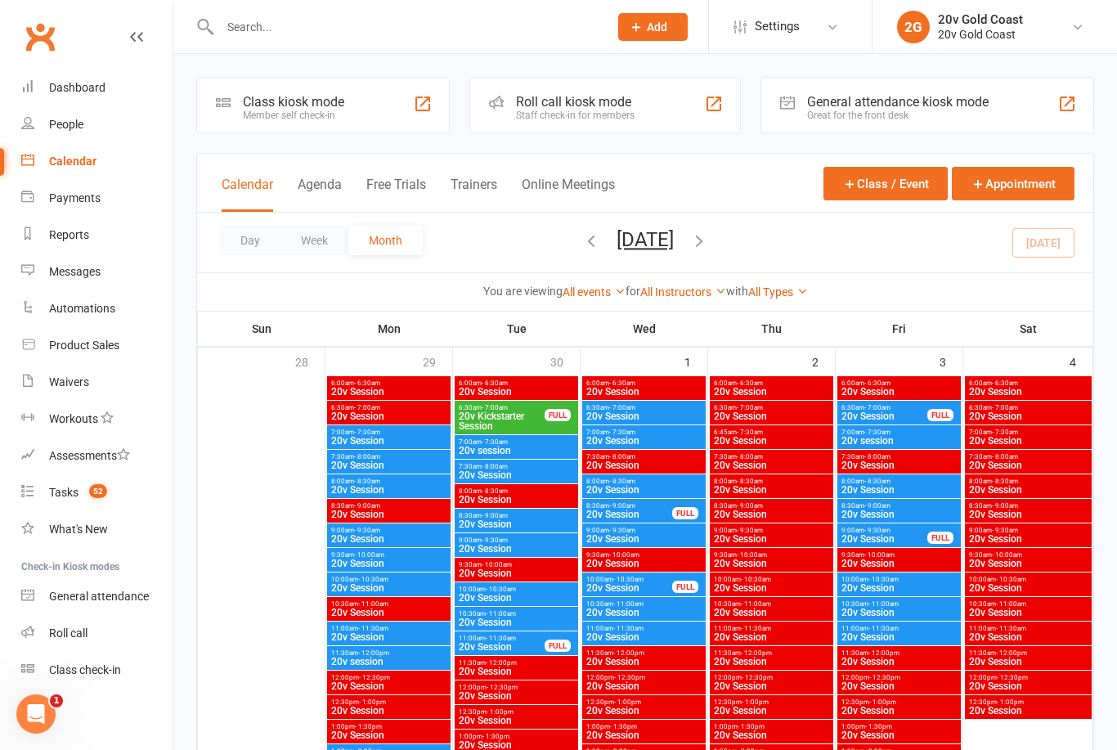
click at [667, 415] on span "20v Session" at bounding box center [644, 416] width 117 height 10
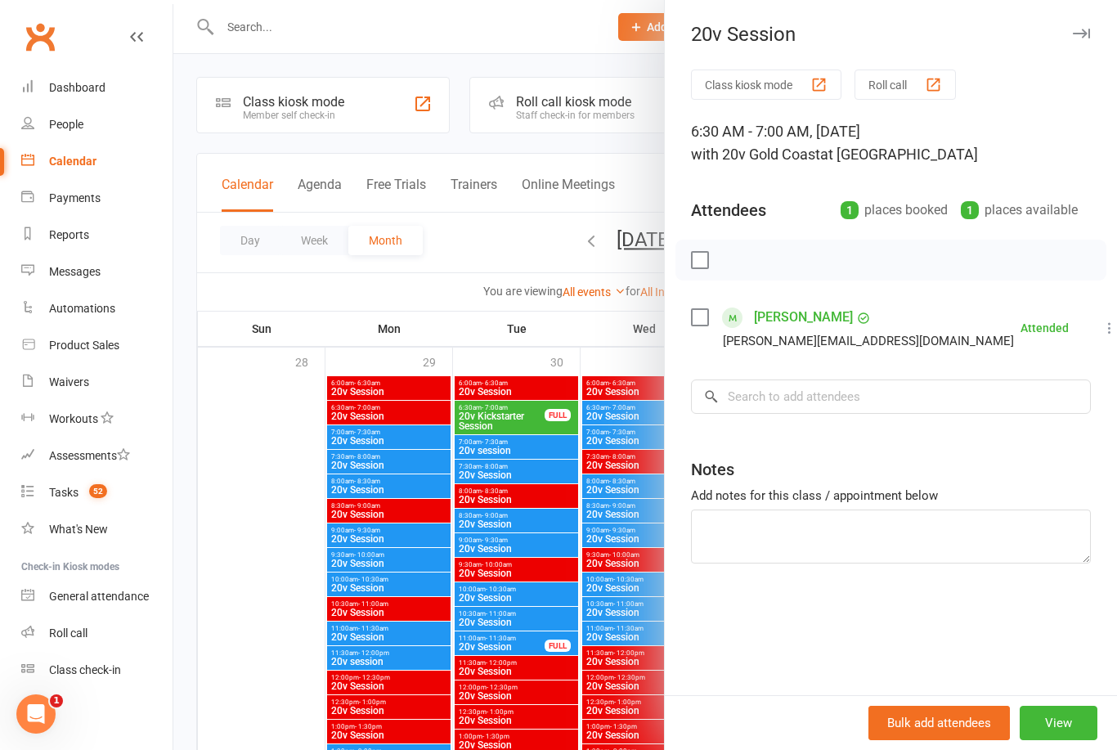
click at [625, 440] on div at bounding box center [645, 375] width 944 height 750
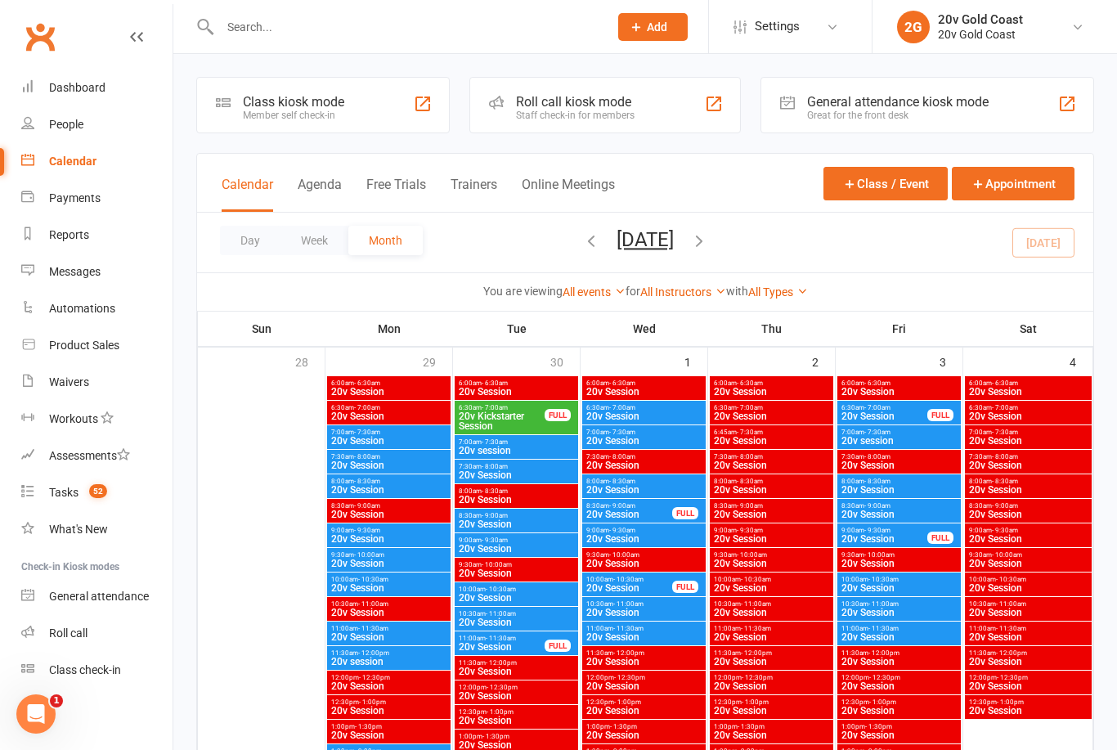
click at [656, 436] on span "20v Session" at bounding box center [644, 441] width 117 height 10
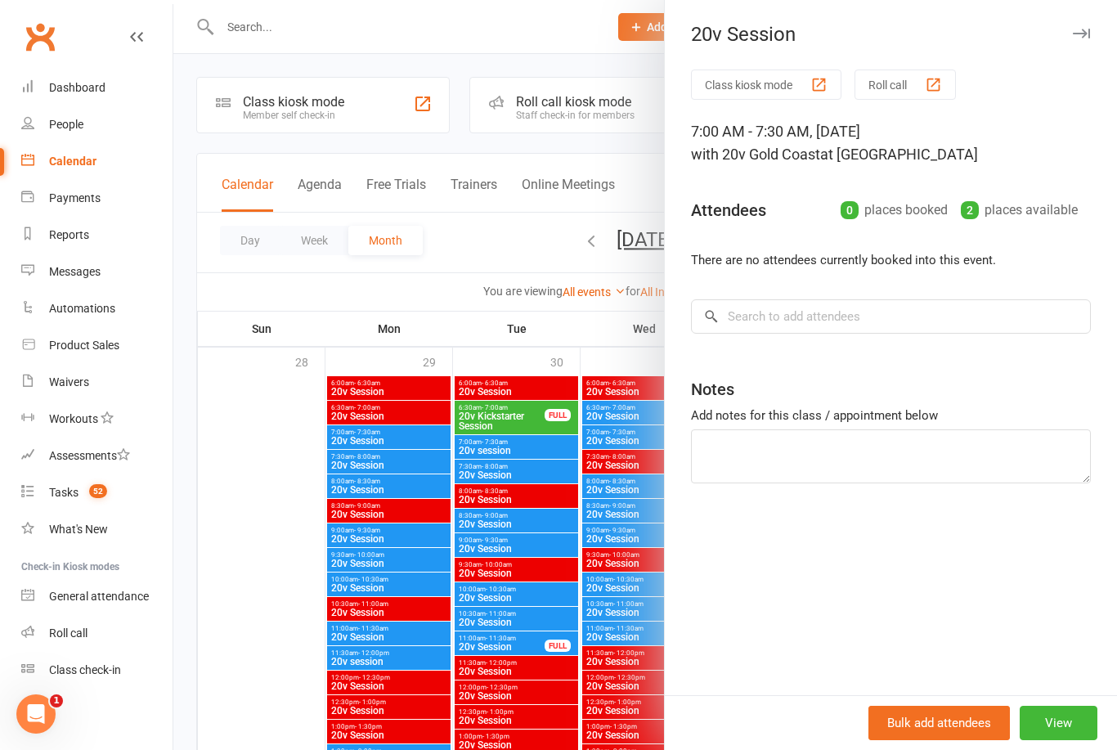
click at [620, 506] on div at bounding box center [645, 375] width 944 height 750
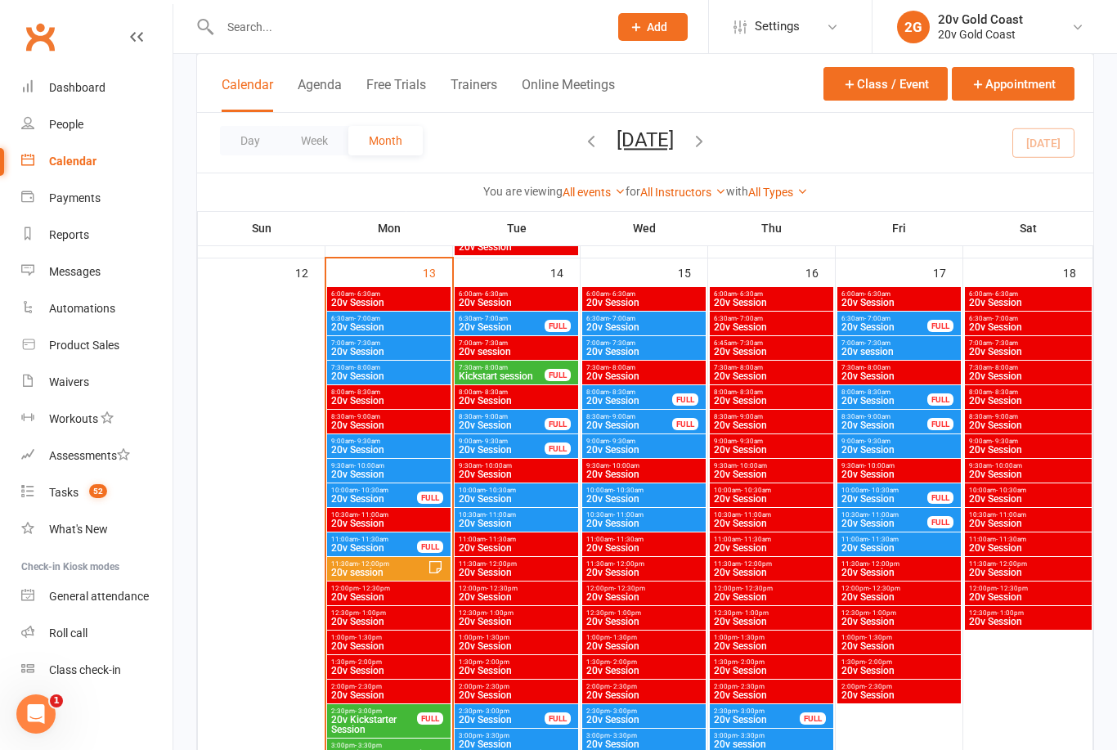
scroll to position [1440, 0]
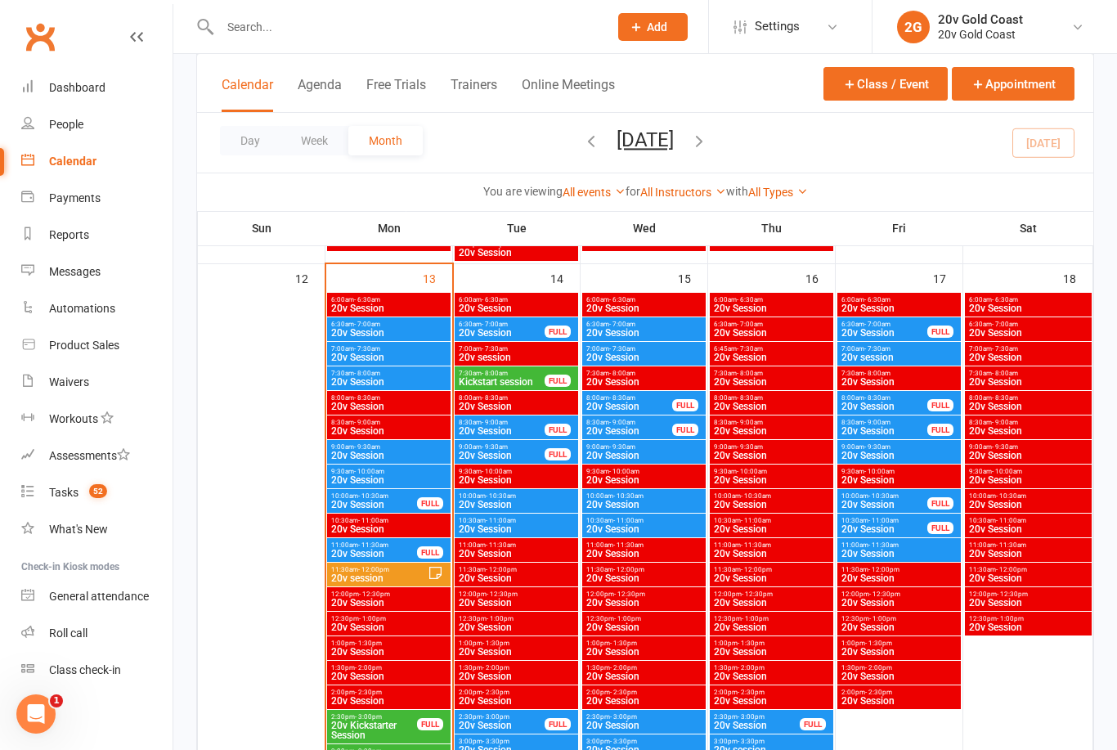
click at [671, 355] on span "20v Session" at bounding box center [644, 358] width 117 height 10
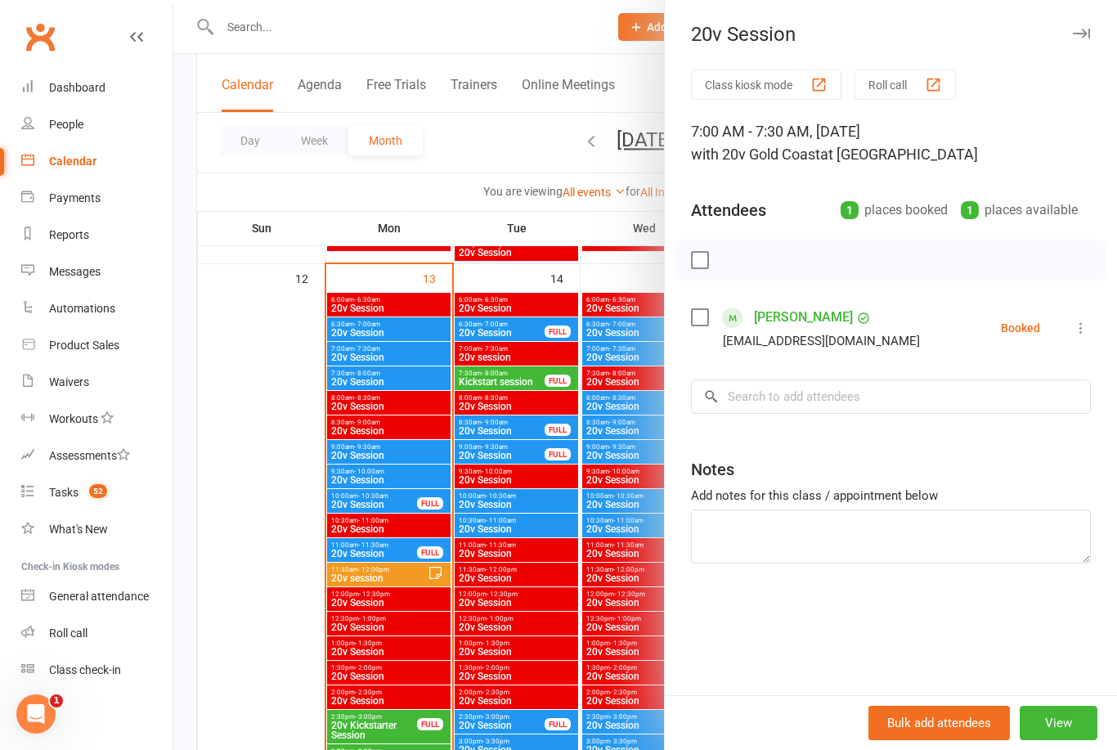
click at [620, 434] on div at bounding box center [645, 375] width 944 height 750
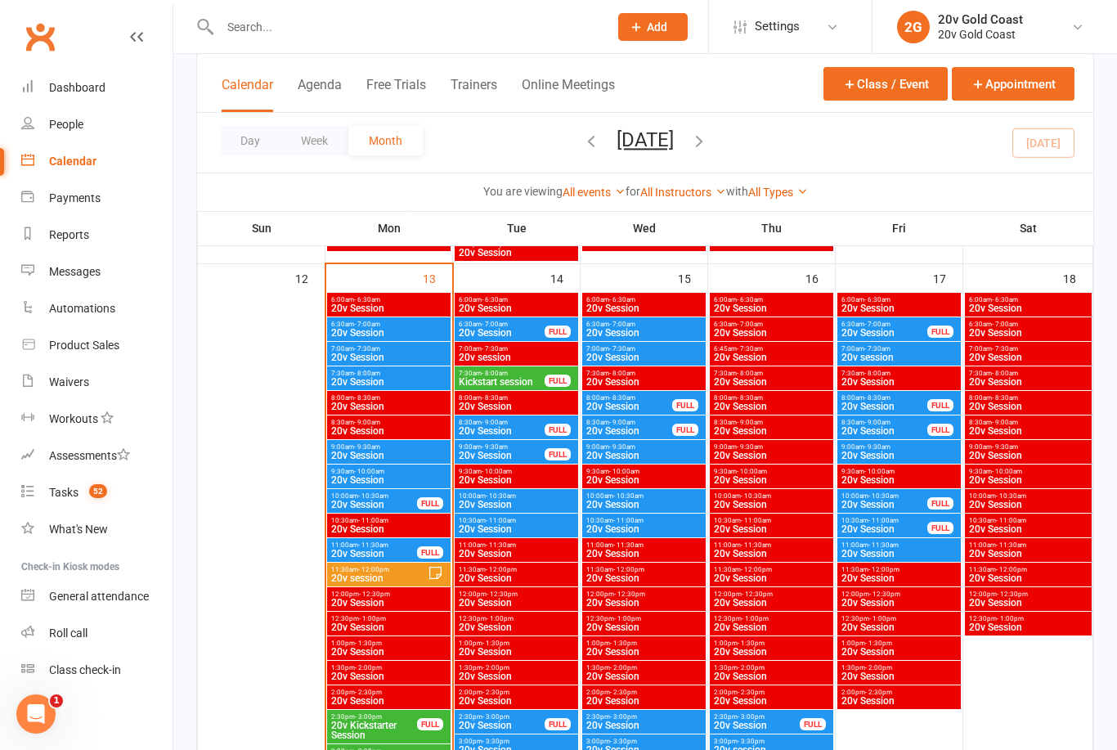
click at [661, 335] on span "20v Session" at bounding box center [644, 333] width 117 height 10
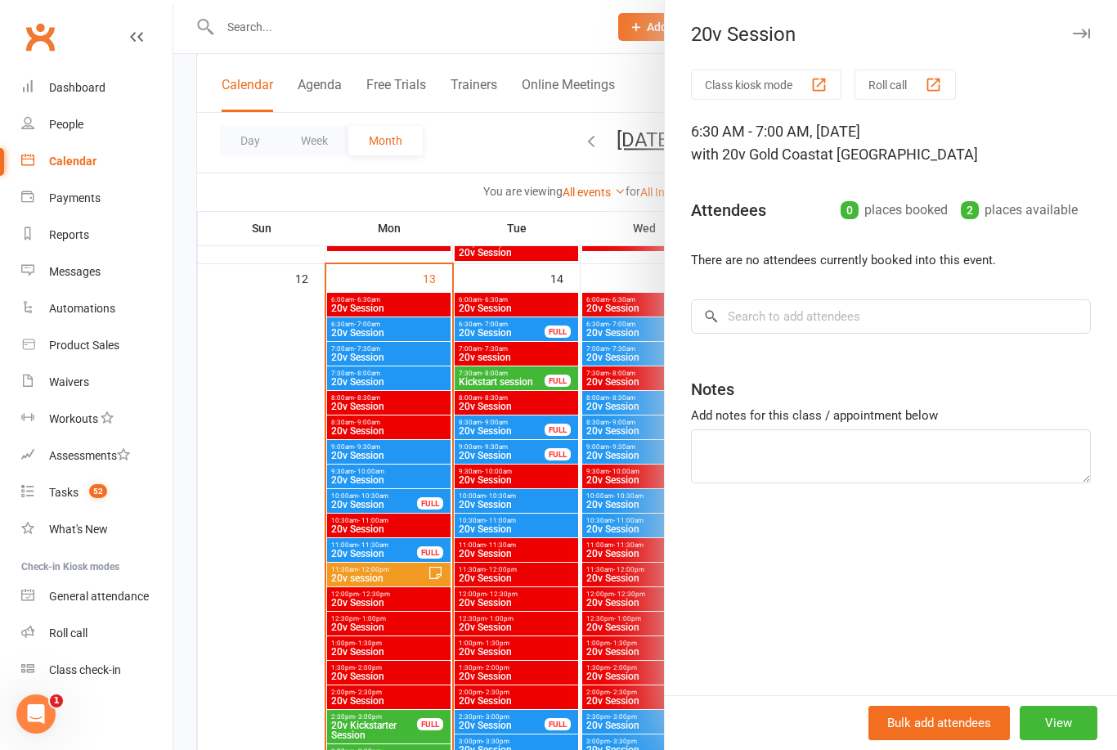
click at [620, 466] on div at bounding box center [645, 375] width 944 height 750
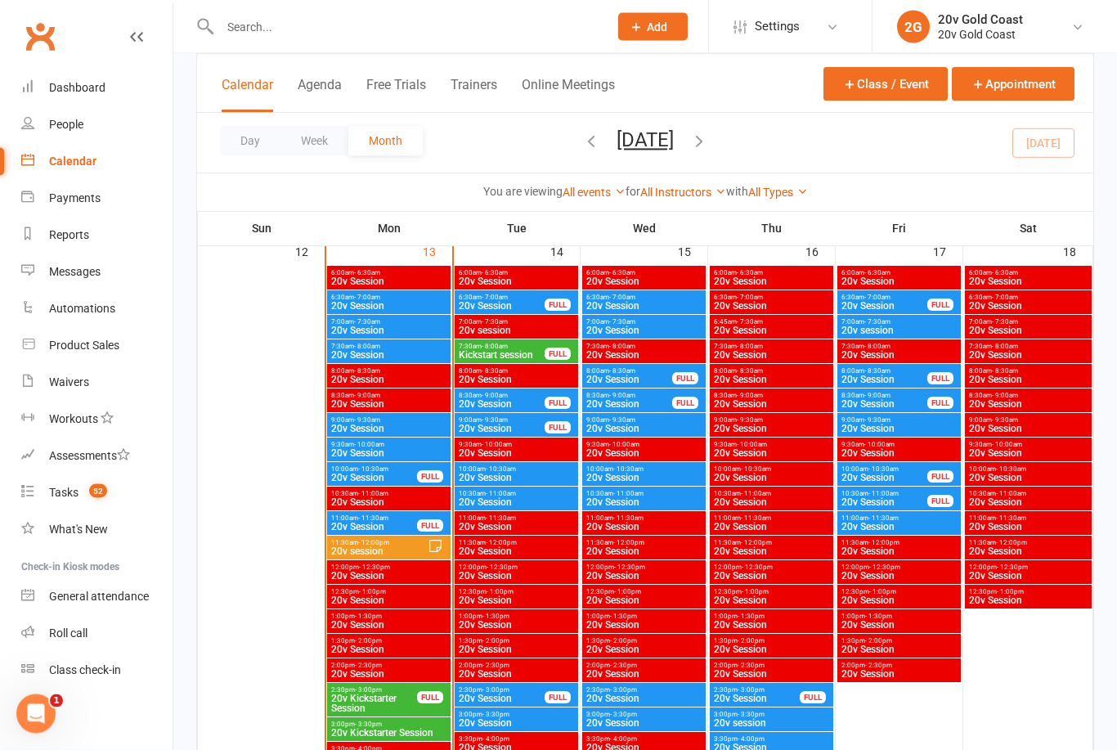
scroll to position [1443, 0]
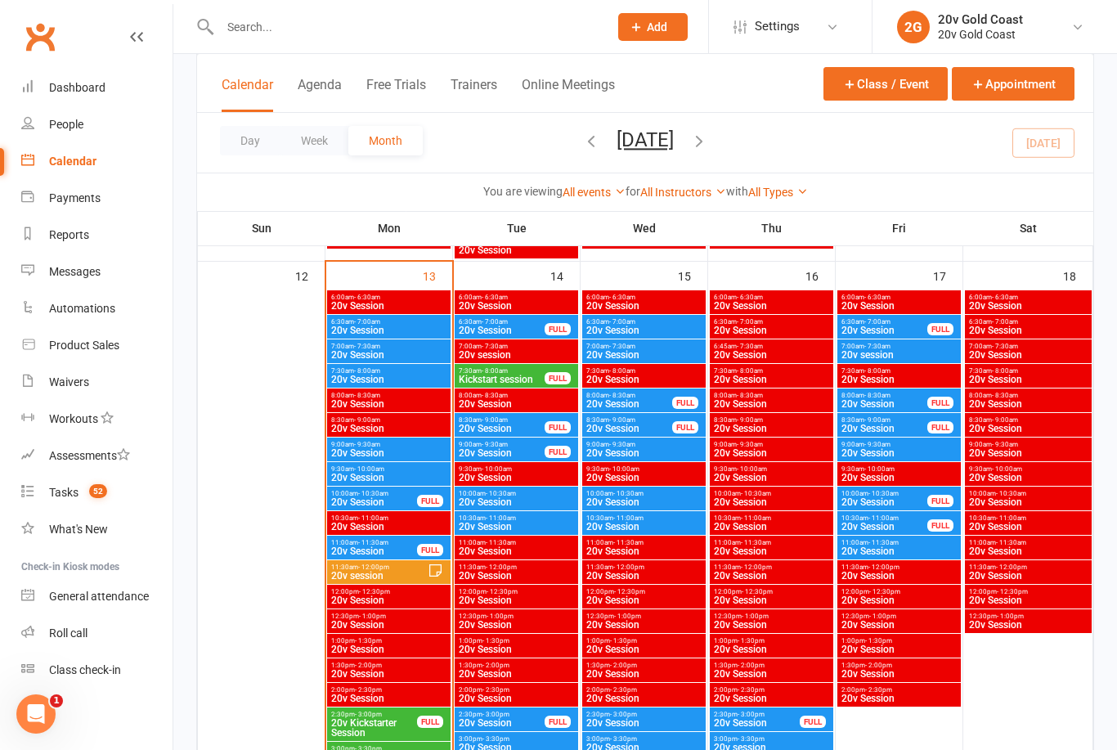
click at [898, 353] on span "20v session" at bounding box center [899, 355] width 117 height 10
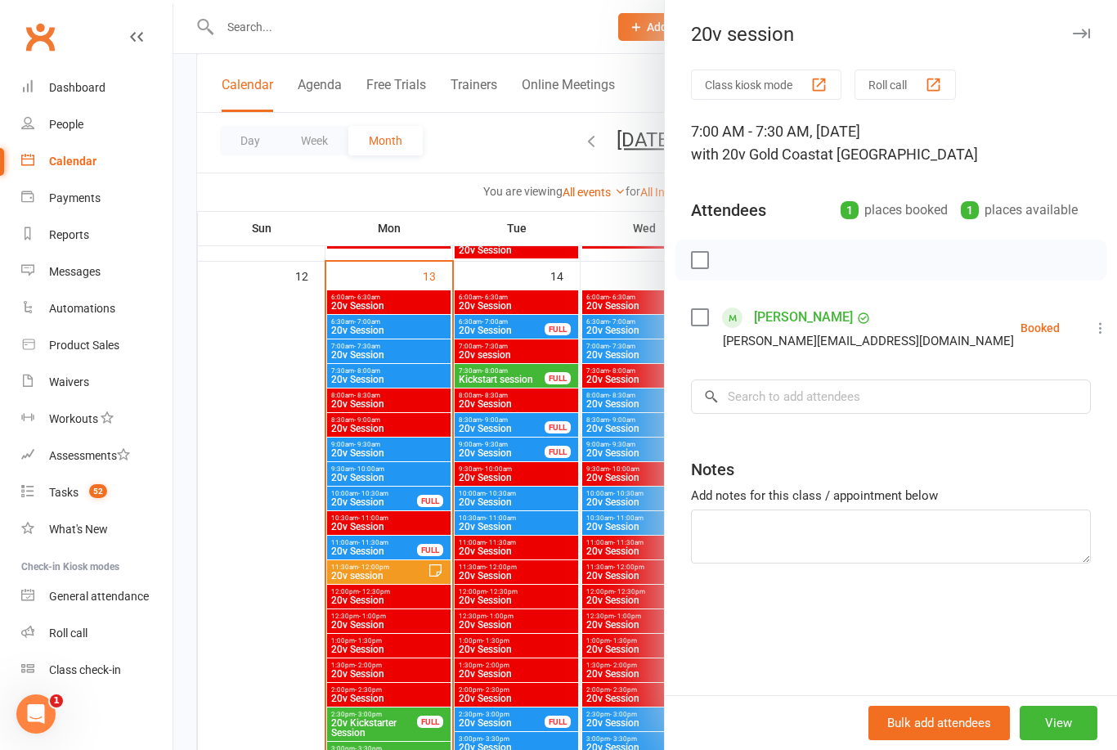
click at [622, 512] on div at bounding box center [645, 375] width 944 height 750
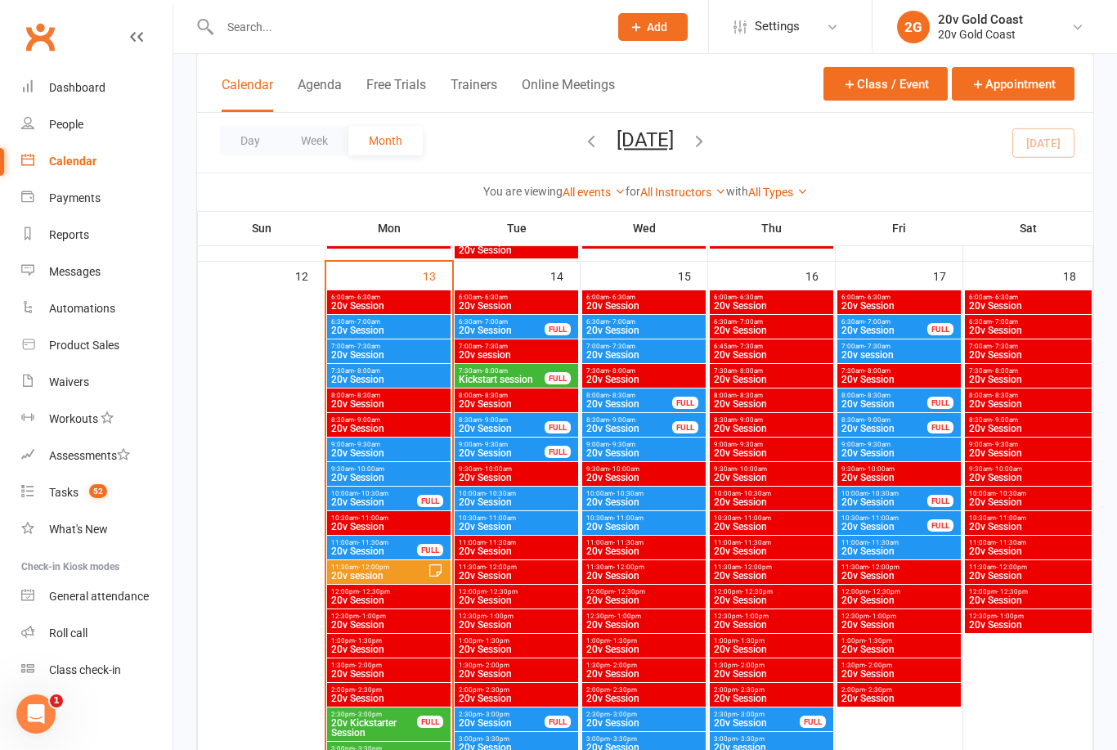
click at [906, 351] on span "20v session" at bounding box center [899, 355] width 117 height 10
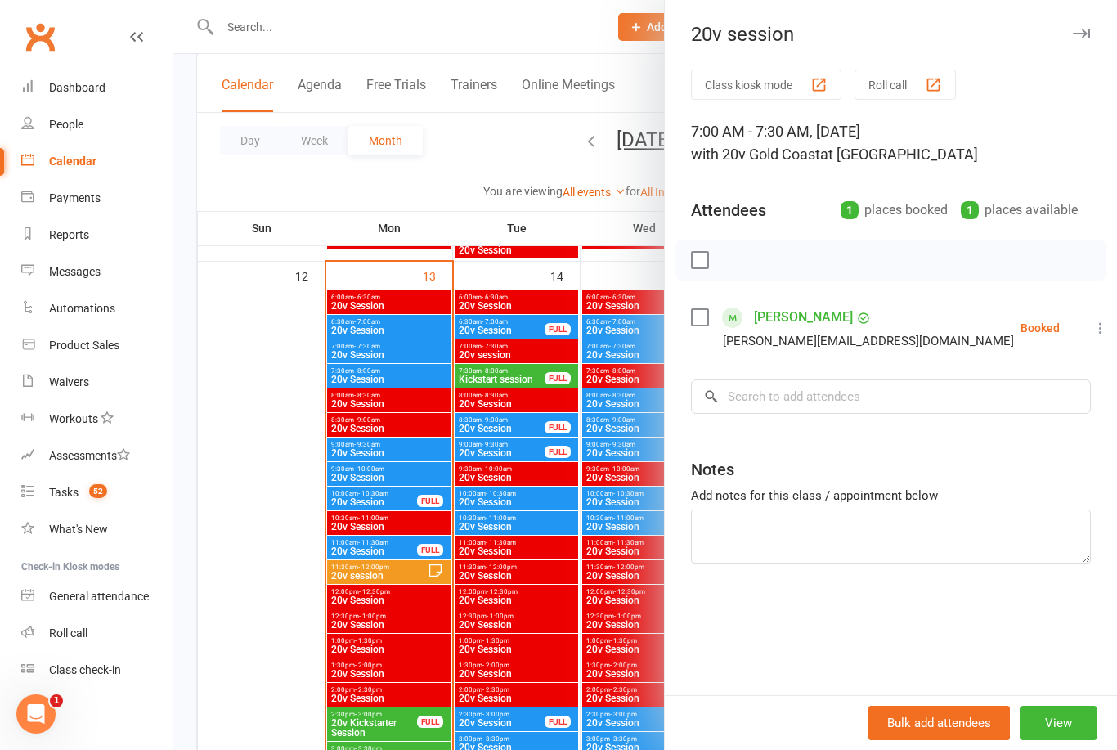
click at [606, 570] on div at bounding box center [645, 375] width 944 height 750
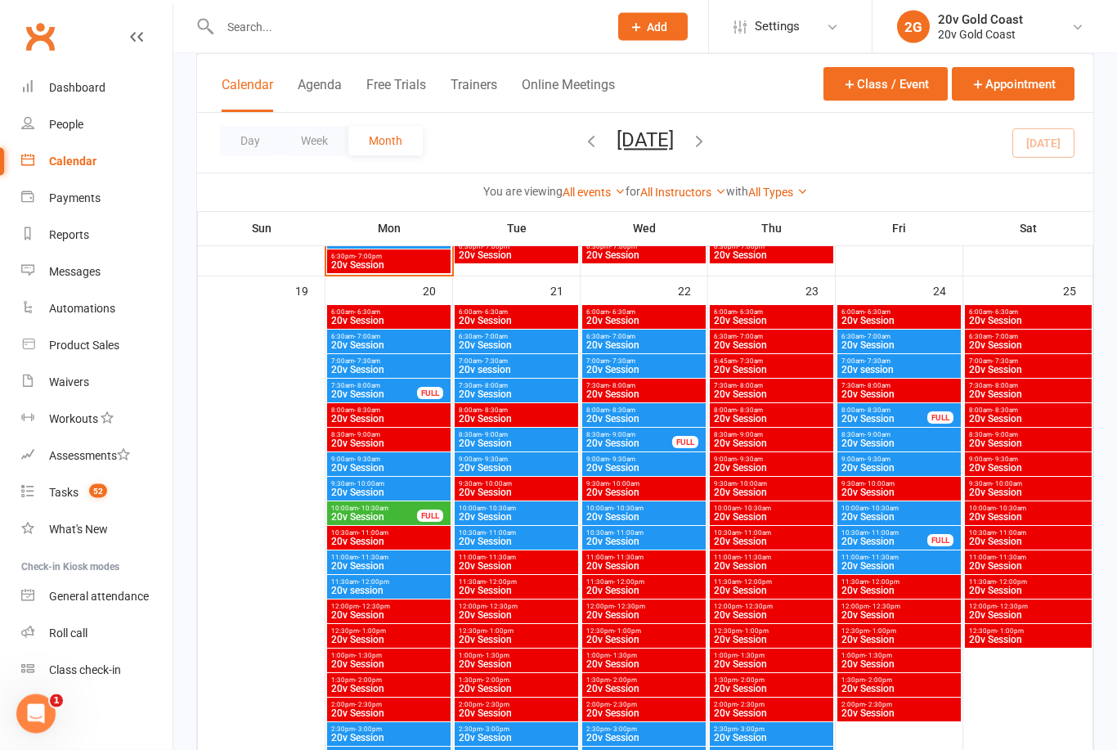
scroll to position [2107, 0]
click at [412, 344] on span "20v Session" at bounding box center [388, 345] width 117 height 10
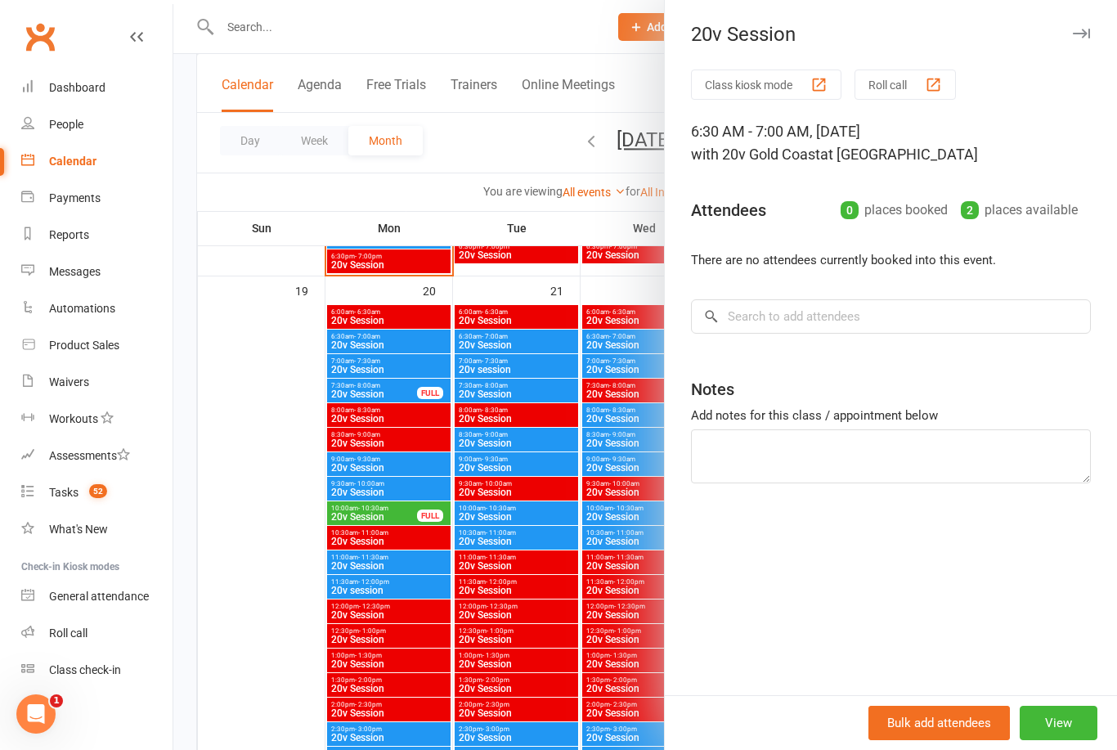
click at [273, 483] on div at bounding box center [645, 375] width 944 height 750
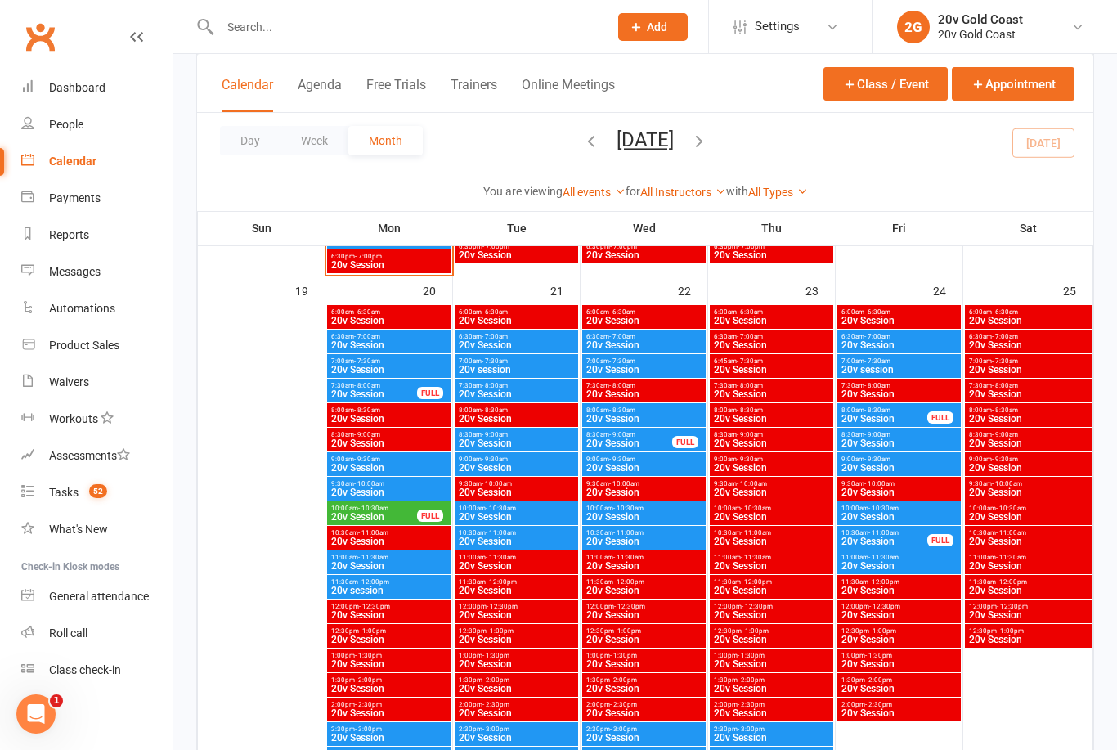
click at [414, 340] on span "20v Session" at bounding box center [388, 345] width 117 height 10
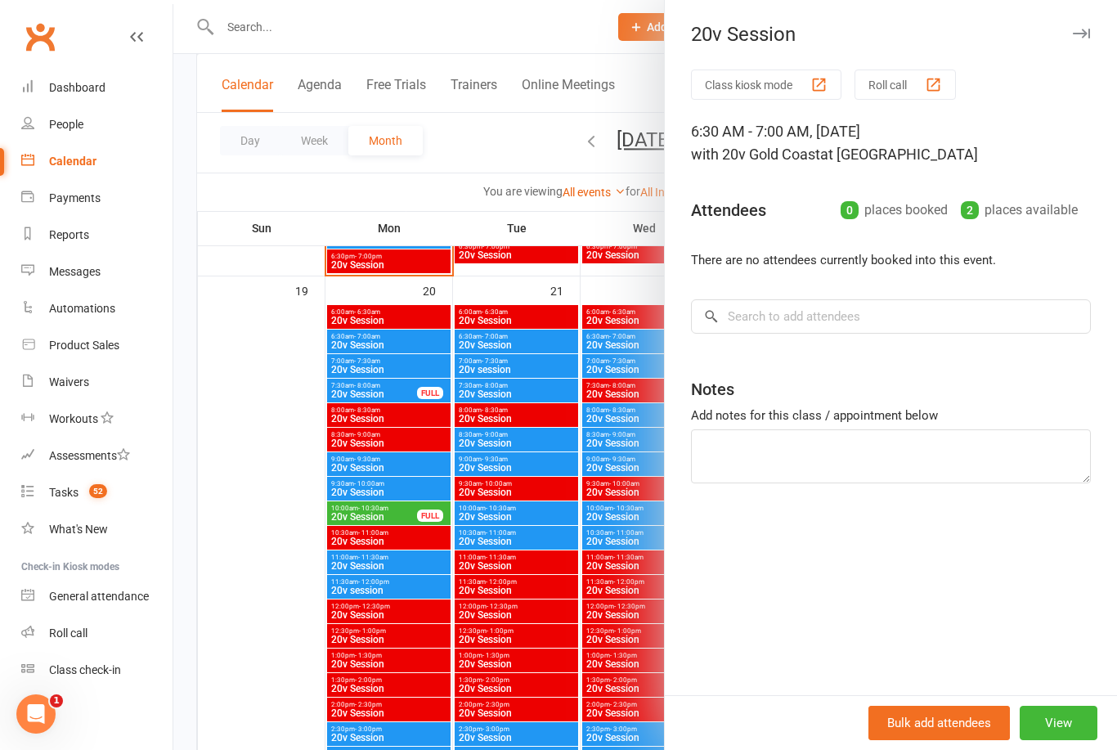
click at [277, 495] on div at bounding box center [645, 375] width 944 height 750
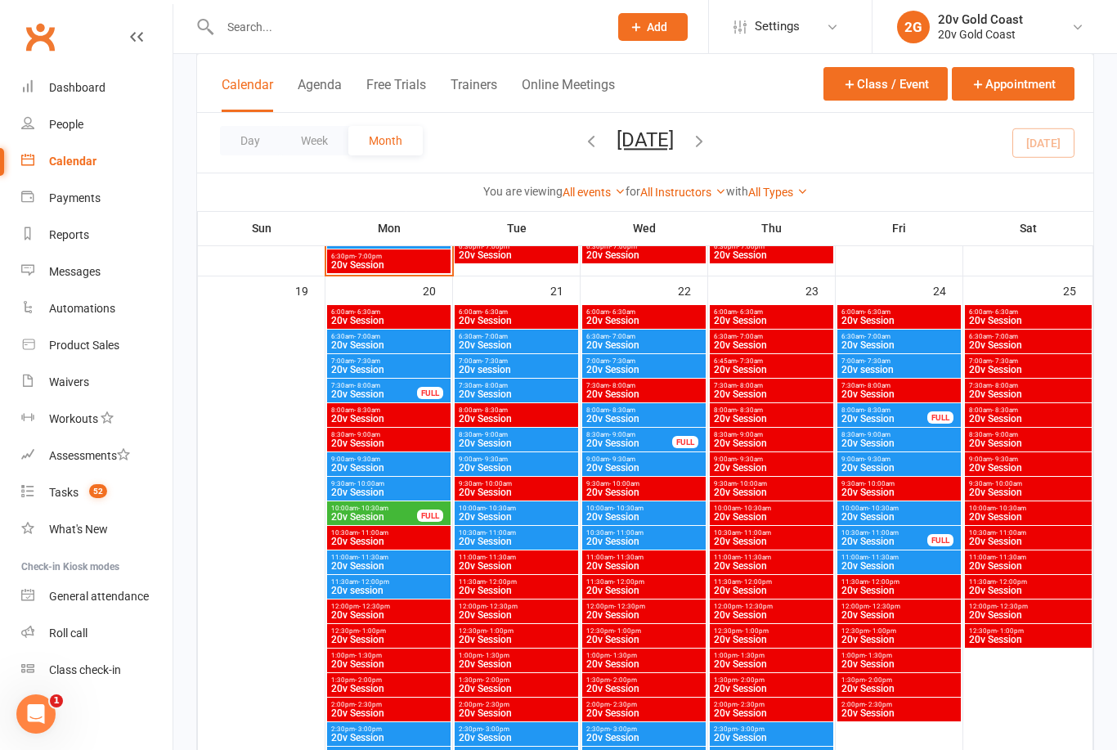
click at [404, 347] on span "20v Session" at bounding box center [388, 345] width 117 height 10
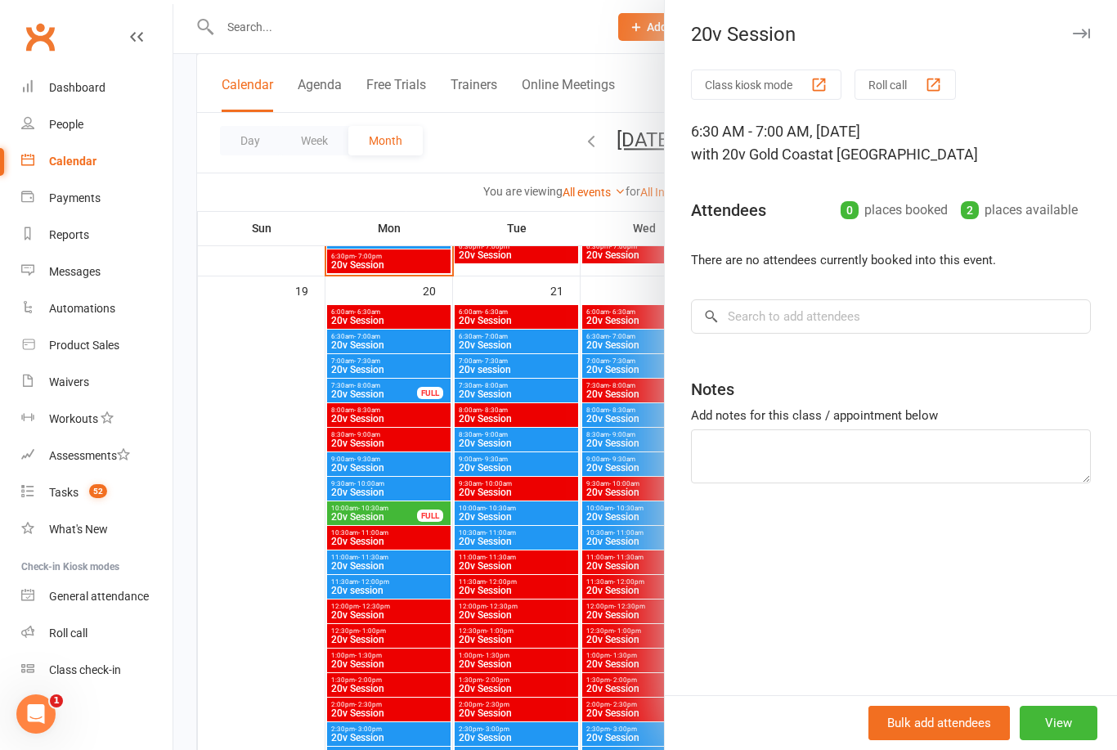
click at [276, 441] on div at bounding box center [645, 375] width 944 height 750
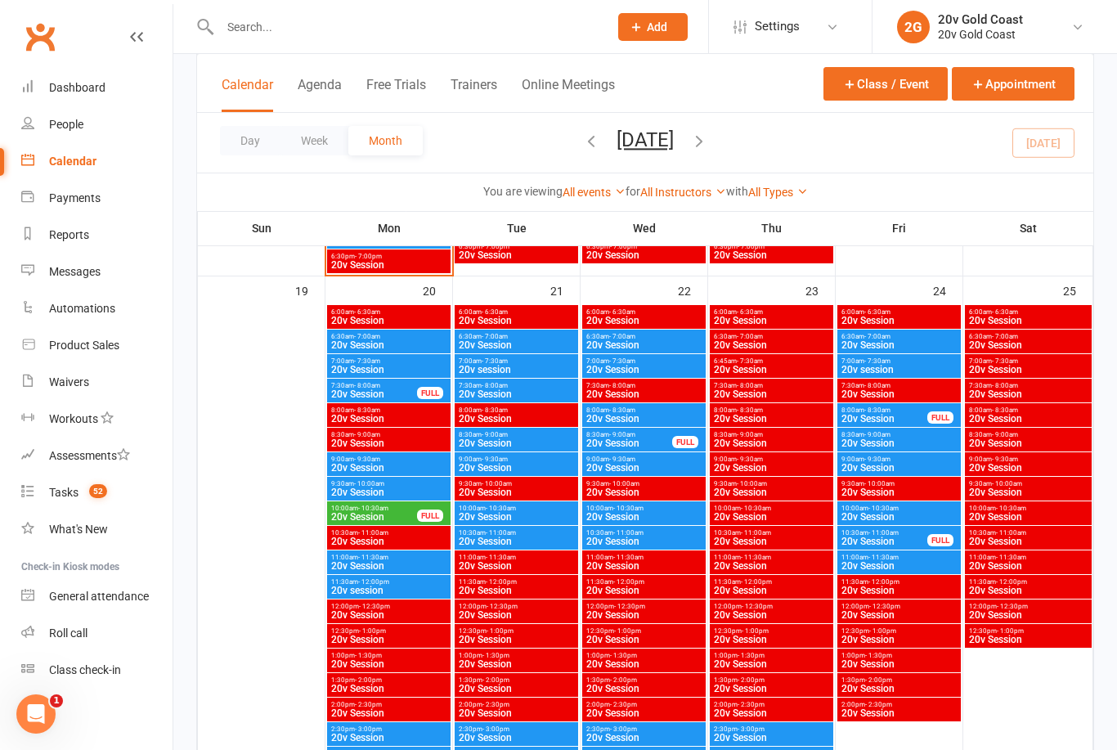
click at [93, 126] on link "People" at bounding box center [96, 124] width 151 height 37
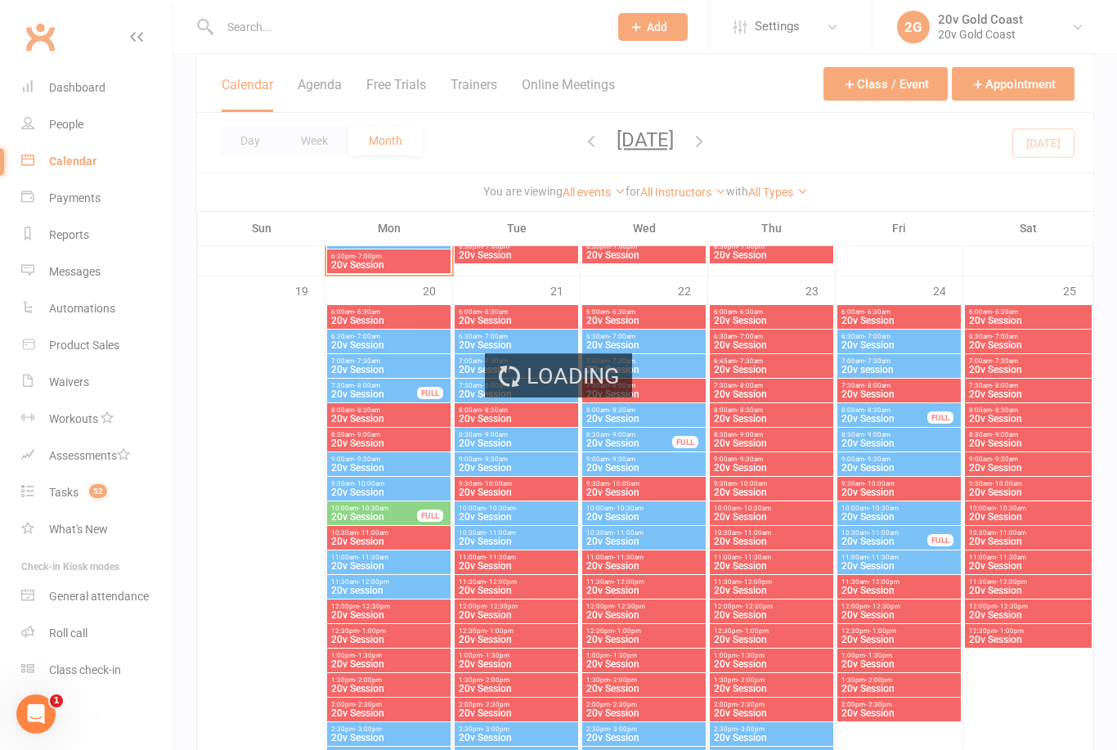
select select "100"
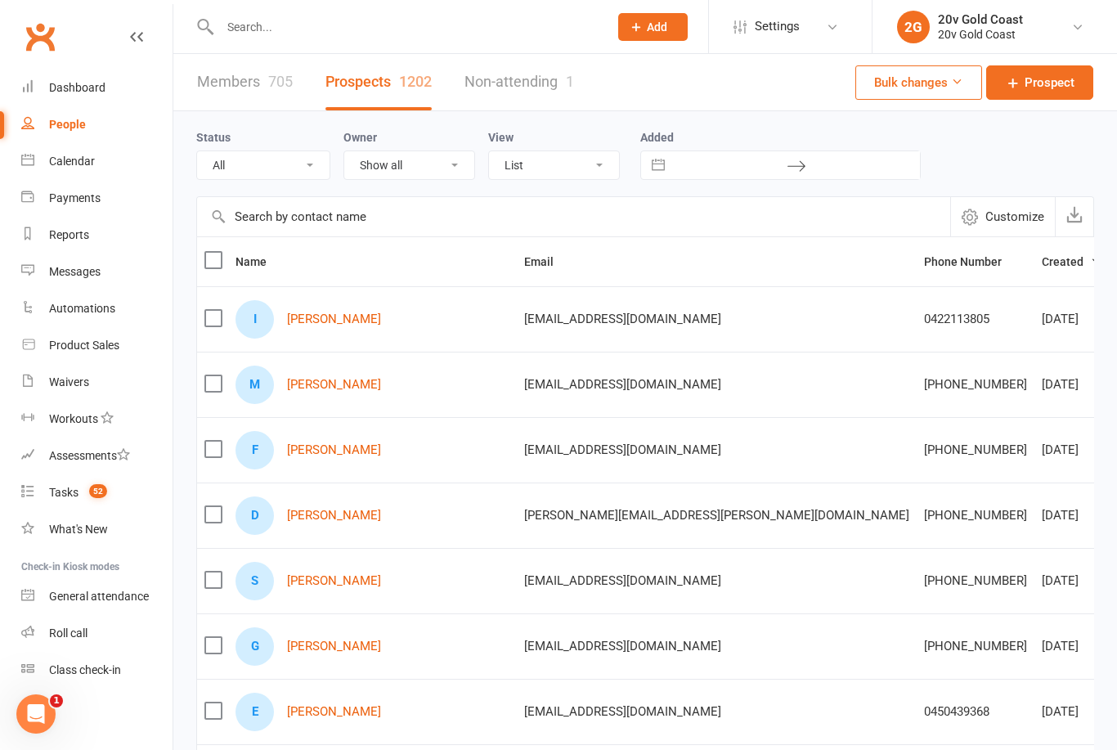
click at [323, 319] on link "[PERSON_NAME]" at bounding box center [334, 319] width 94 height 14
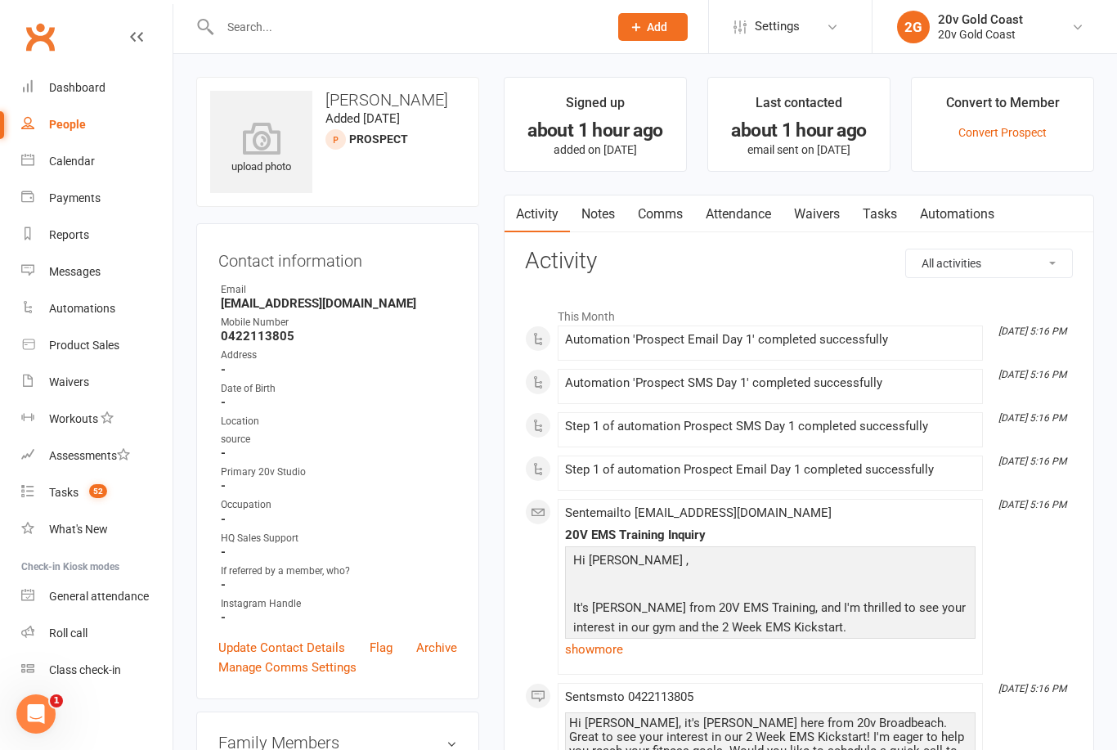
click at [816, 218] on link "Waivers" at bounding box center [817, 214] width 69 height 38
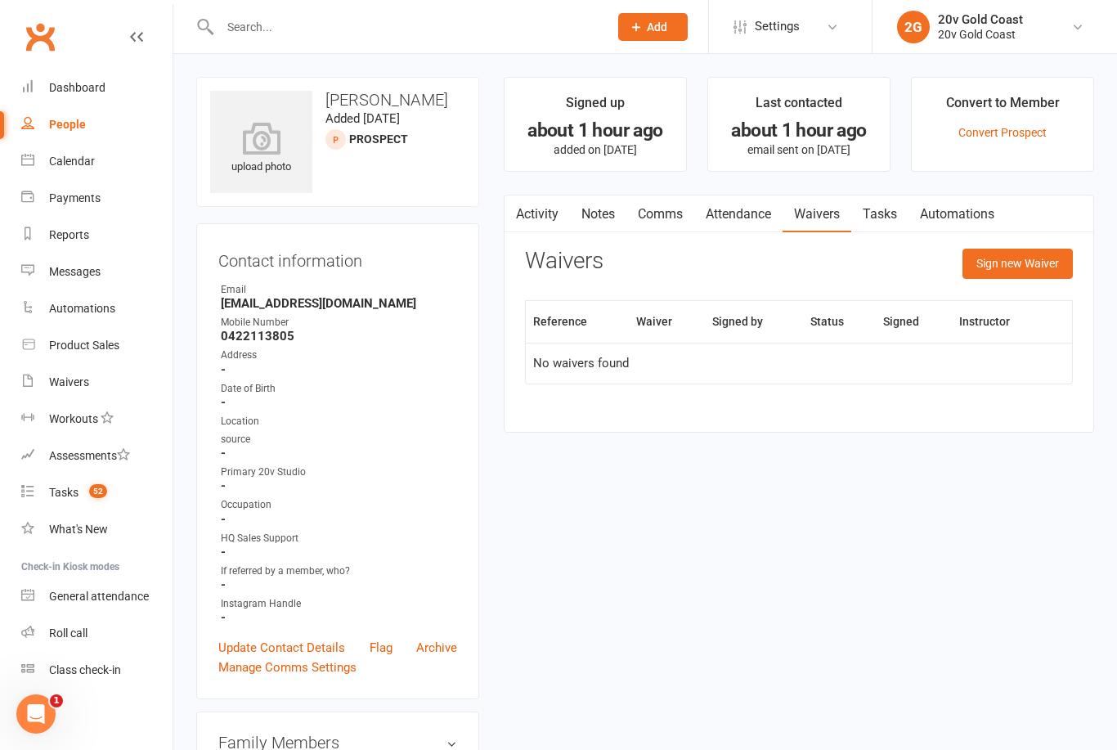
click at [1029, 263] on button "Sign new Waiver" at bounding box center [1018, 263] width 110 height 29
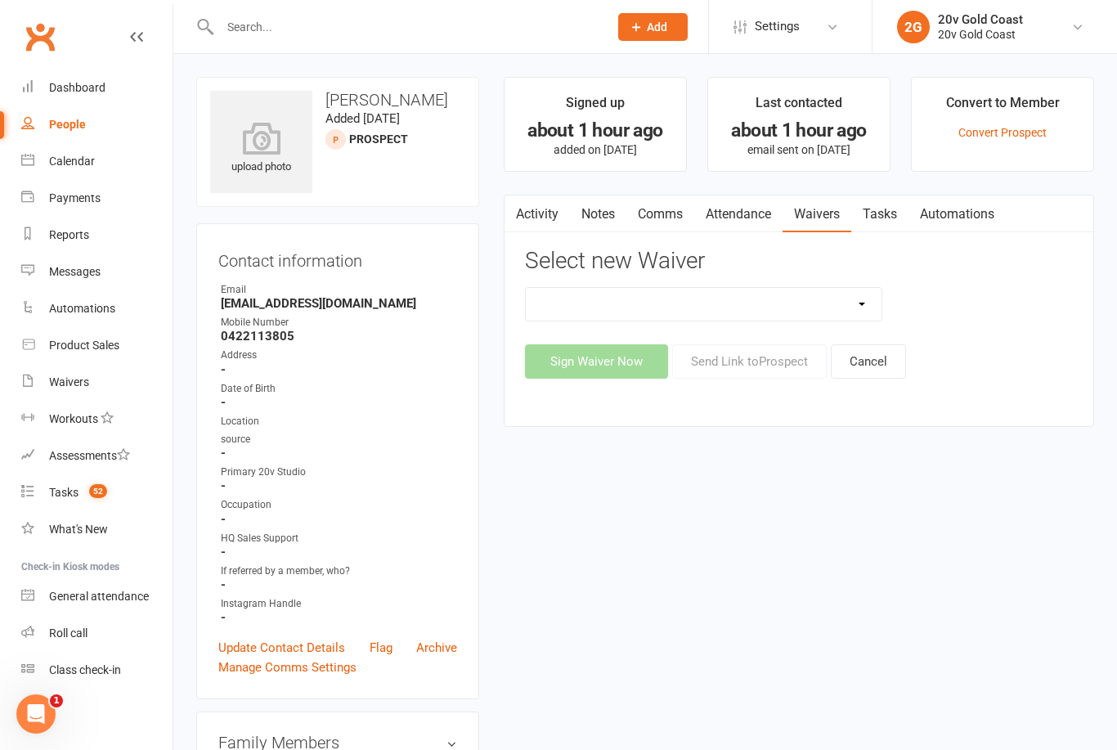
click at [855, 304] on select "20v Ambassador Program 20v [DATE] Promo 20v Kickstarter Pack 20v Pre Exercise Q…" at bounding box center [704, 304] width 356 height 33
select select "14907"
click at [797, 307] on select "20v Ambassador Program 20v [DATE] Promo 20v Kickstarter Pack 20v Pre Exercise Q…" at bounding box center [704, 304] width 356 height 33
click at [788, 359] on button "Send Link to [GEOGRAPHIC_DATA]" at bounding box center [749, 361] width 155 height 34
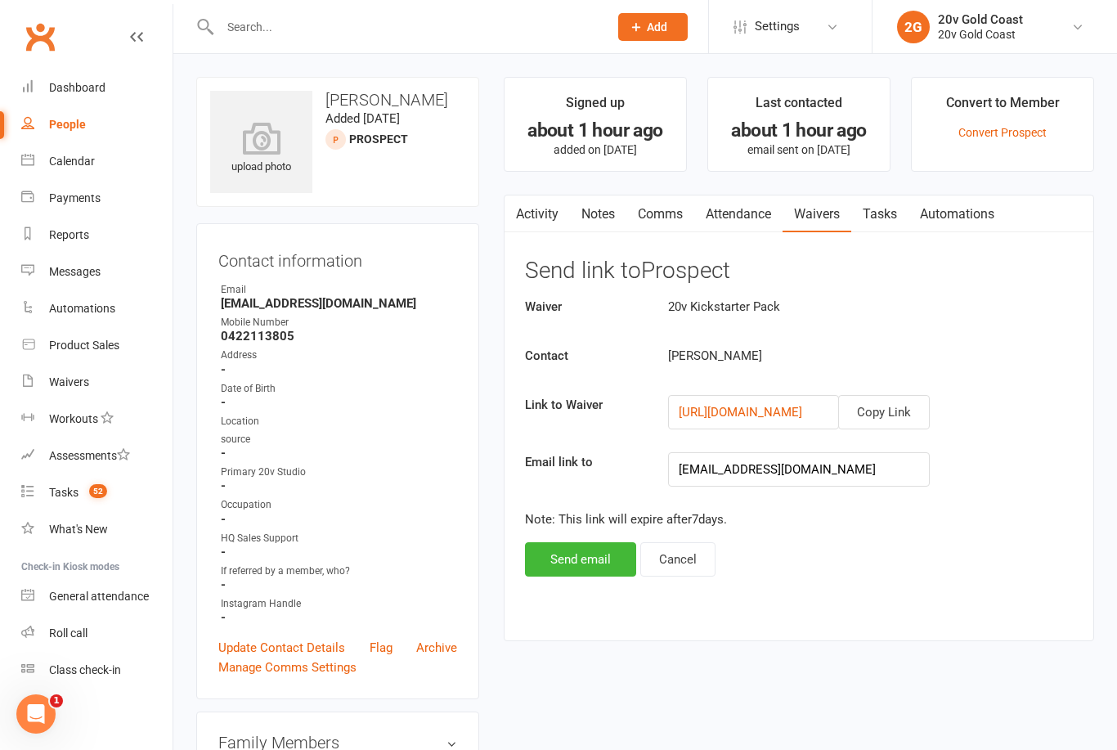
click at [599, 564] on button "Send email" at bounding box center [580, 559] width 111 height 34
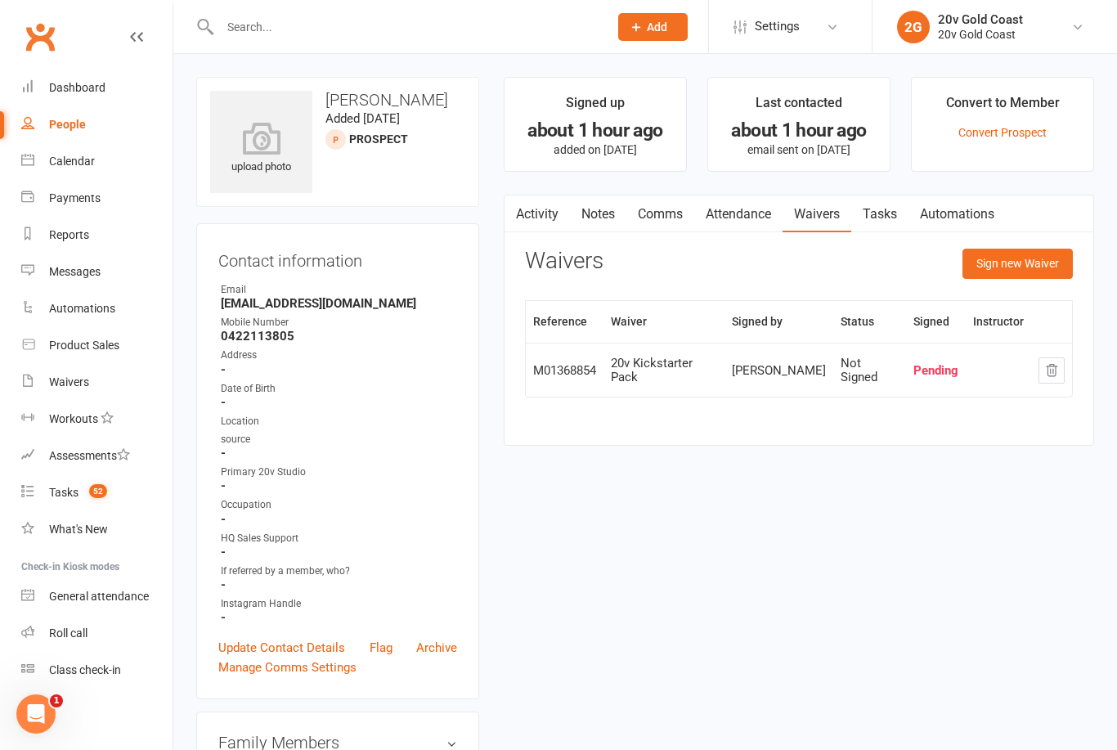
click at [92, 164] on div "Calendar" at bounding box center [72, 161] width 46 height 13
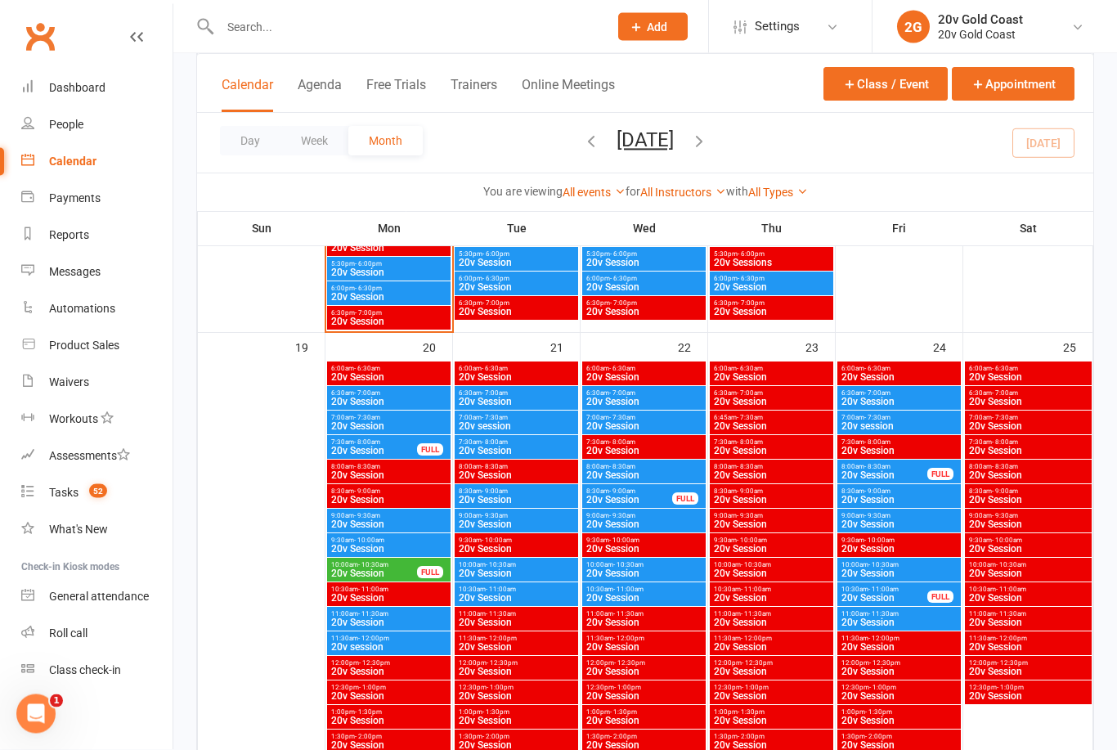
scroll to position [2050, 0]
click at [542, 400] on span "20v Session" at bounding box center [516, 402] width 117 height 10
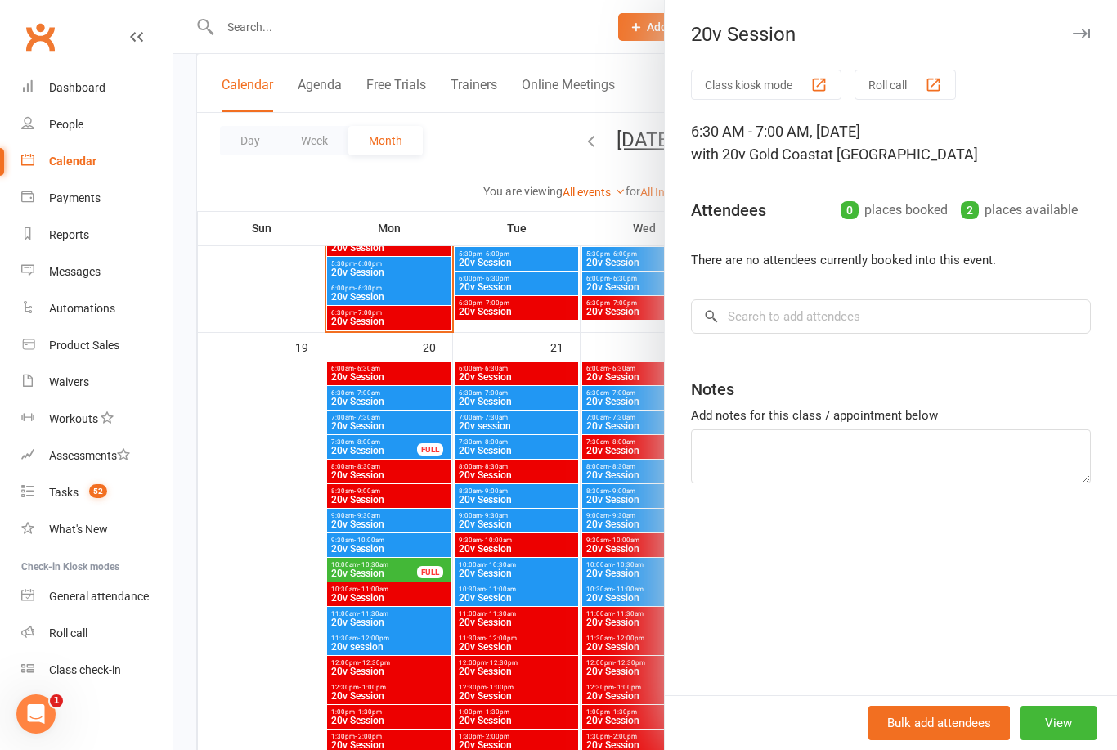
click at [536, 424] on div at bounding box center [645, 375] width 944 height 750
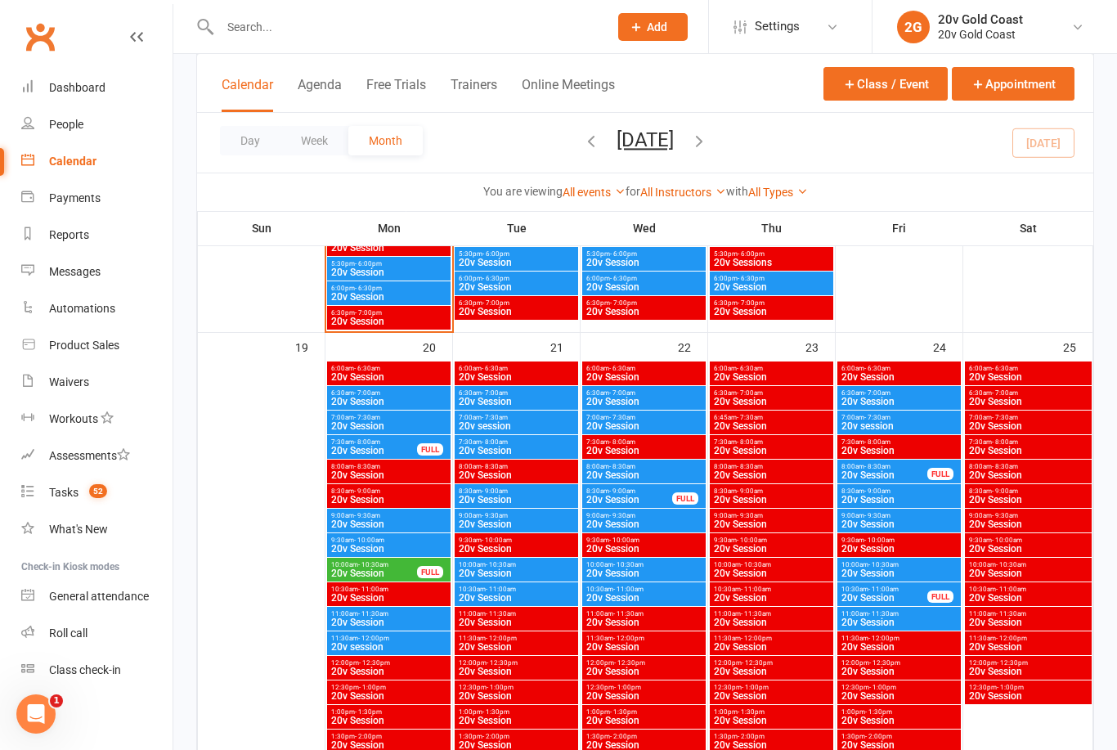
click at [543, 426] on span "20v session" at bounding box center [516, 426] width 117 height 10
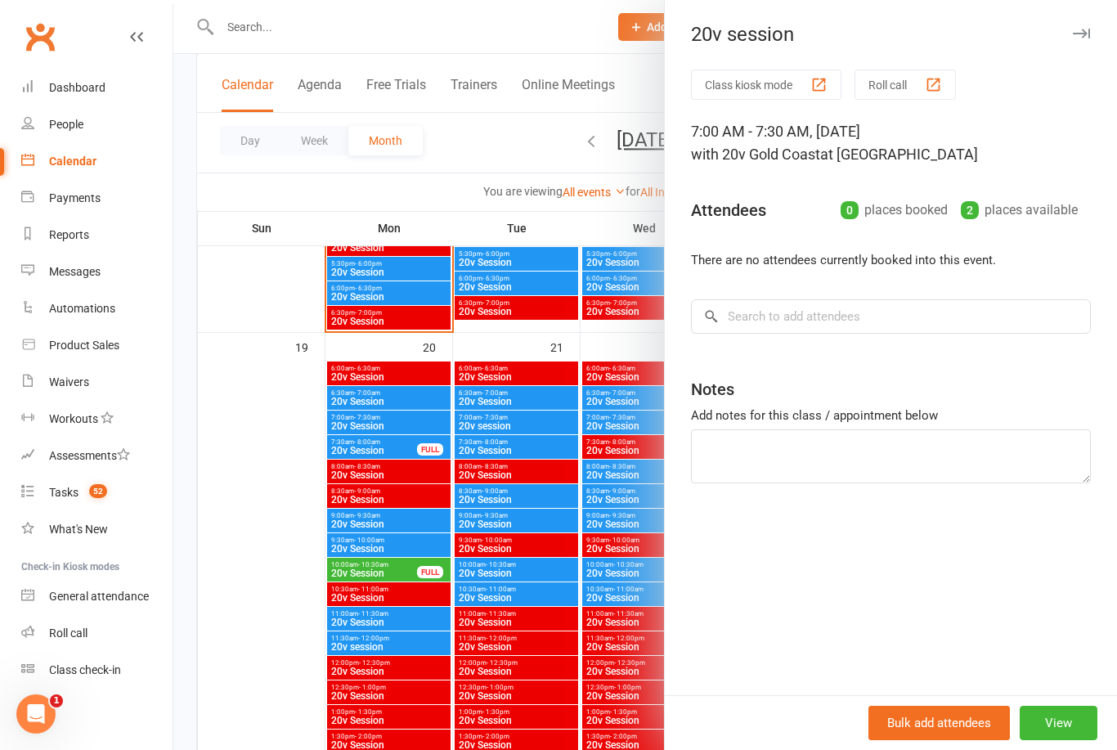
click at [537, 400] on div at bounding box center [645, 375] width 944 height 750
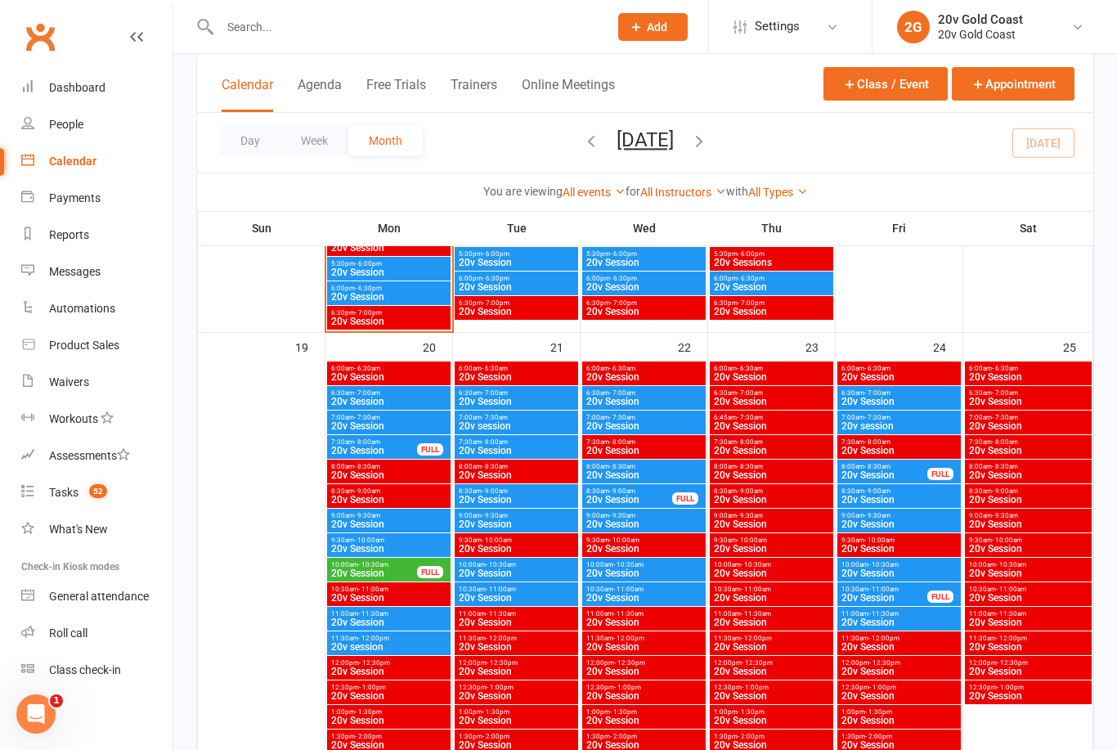
click at [527, 406] on span "20v Session" at bounding box center [516, 402] width 117 height 10
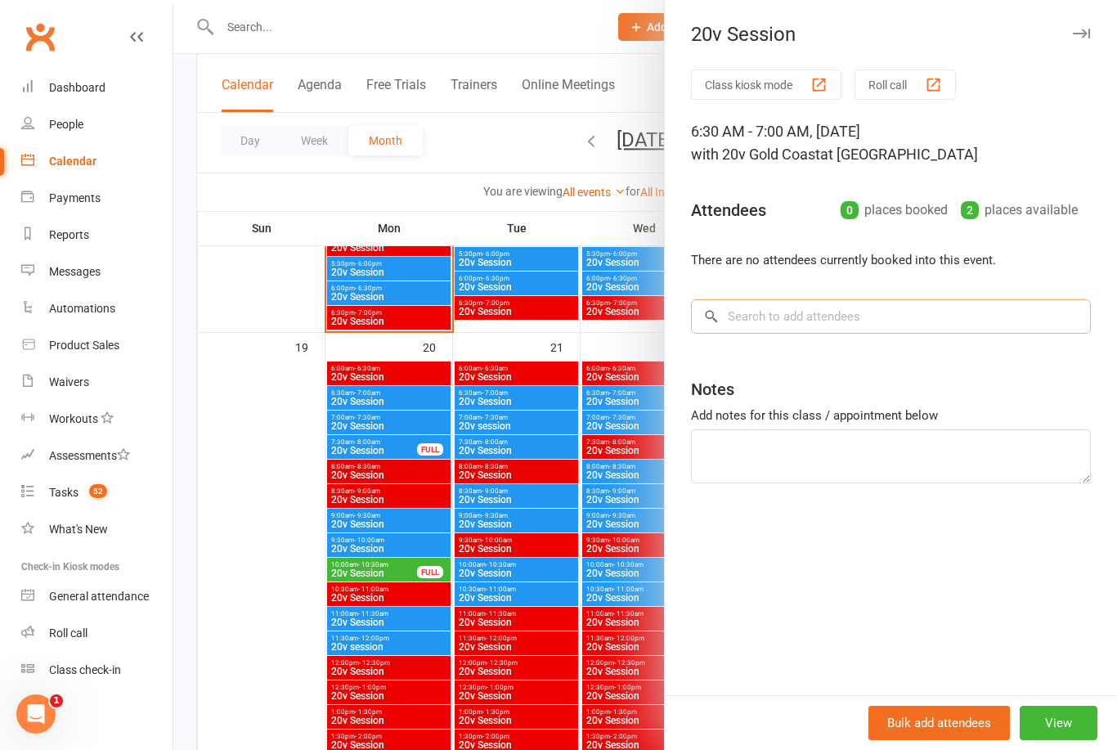
click at [863, 317] on input "search" at bounding box center [891, 316] width 400 height 34
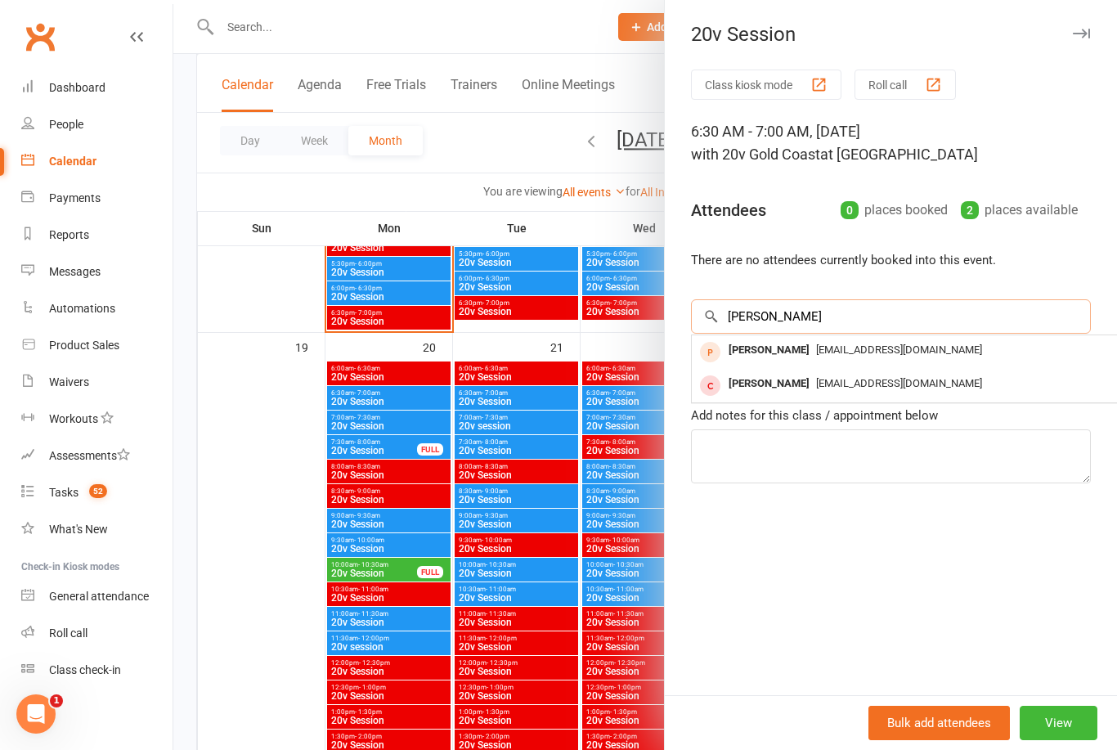
type input "[PERSON_NAME]"
click at [909, 353] on span "[EMAIL_ADDRESS][DOMAIN_NAME]" at bounding box center [899, 350] width 166 height 12
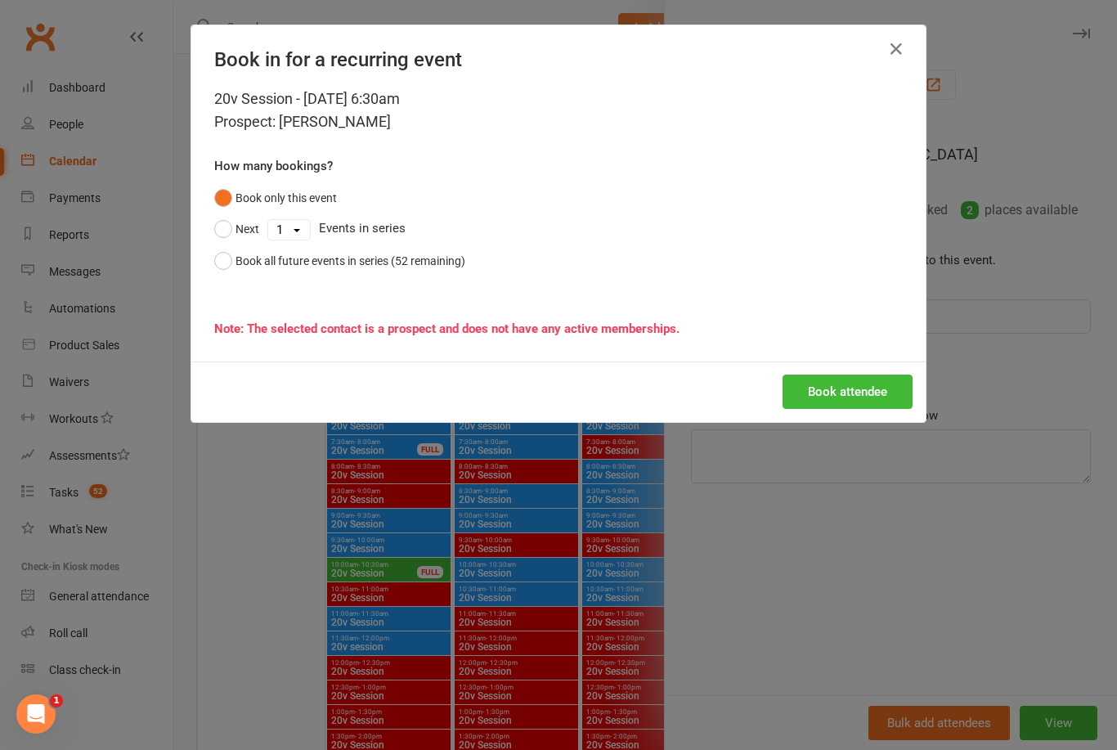
click at [847, 388] on button "Book attendee" at bounding box center [848, 392] width 130 height 34
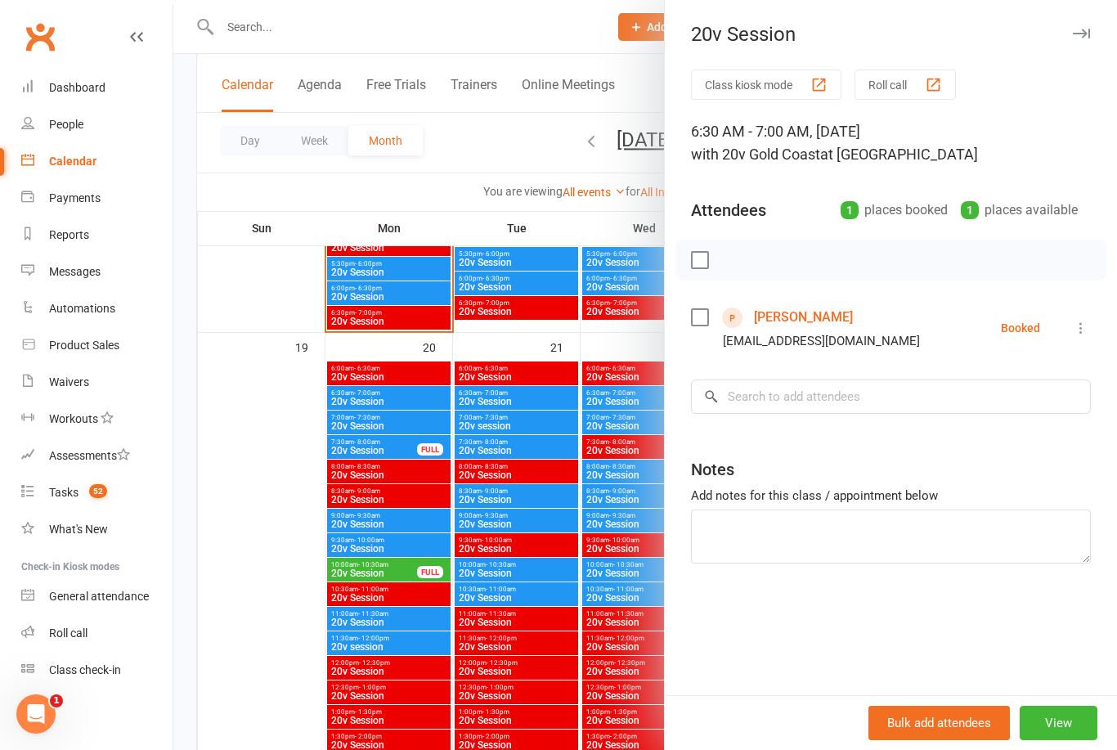
click at [1088, 328] on icon at bounding box center [1081, 328] width 16 height 16
click at [818, 578] on div "Class kiosk mode Roll call 6:30 AM - 7:00 AM, [DATE] with 20v Gold Coast at [GE…" at bounding box center [891, 383] width 452 height 626
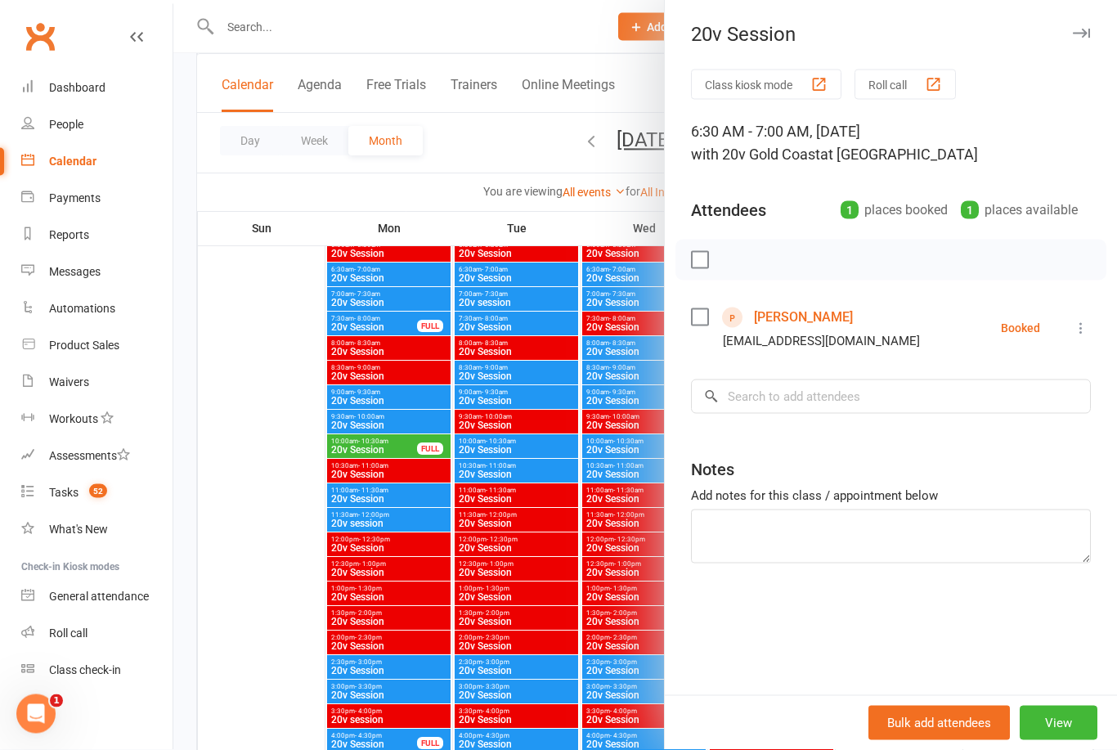
scroll to position [2114, 0]
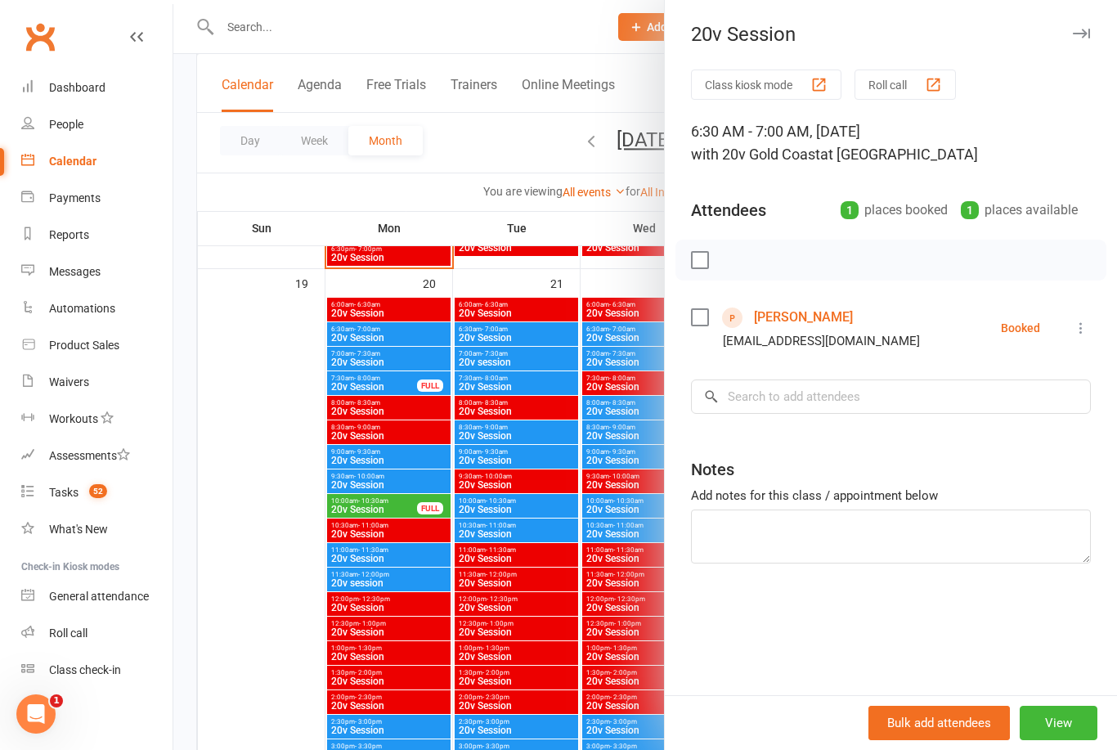
click at [529, 362] on div at bounding box center [645, 375] width 944 height 750
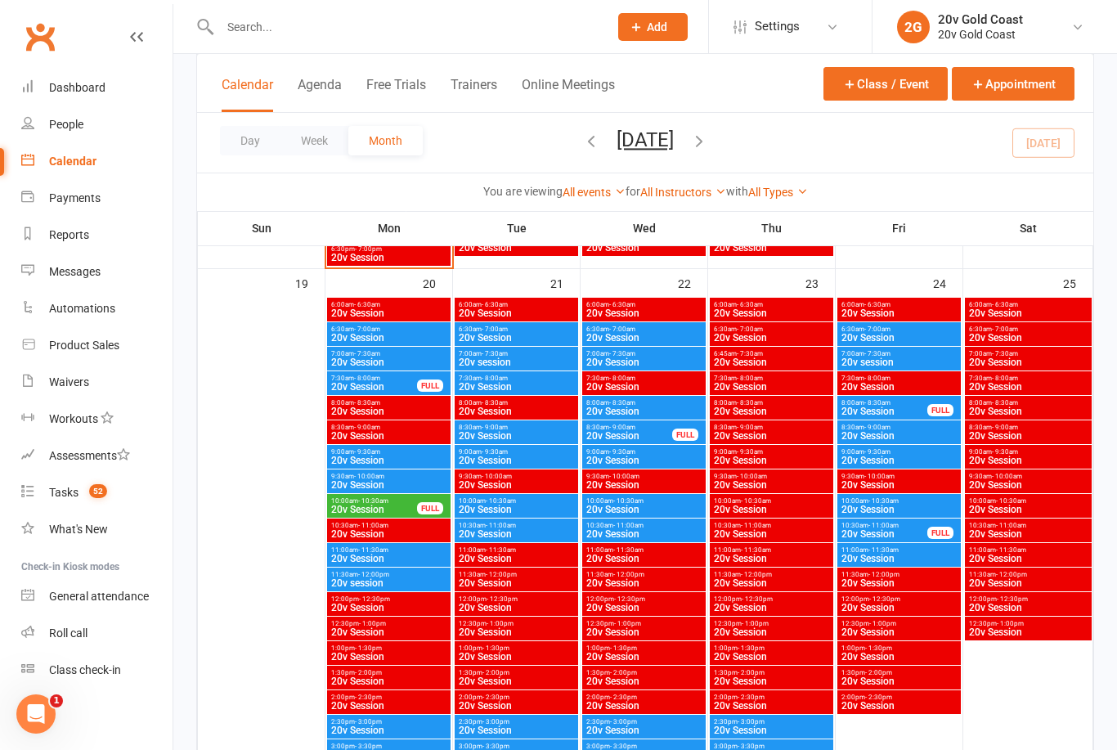
click at [526, 364] on span "20v session" at bounding box center [516, 362] width 117 height 10
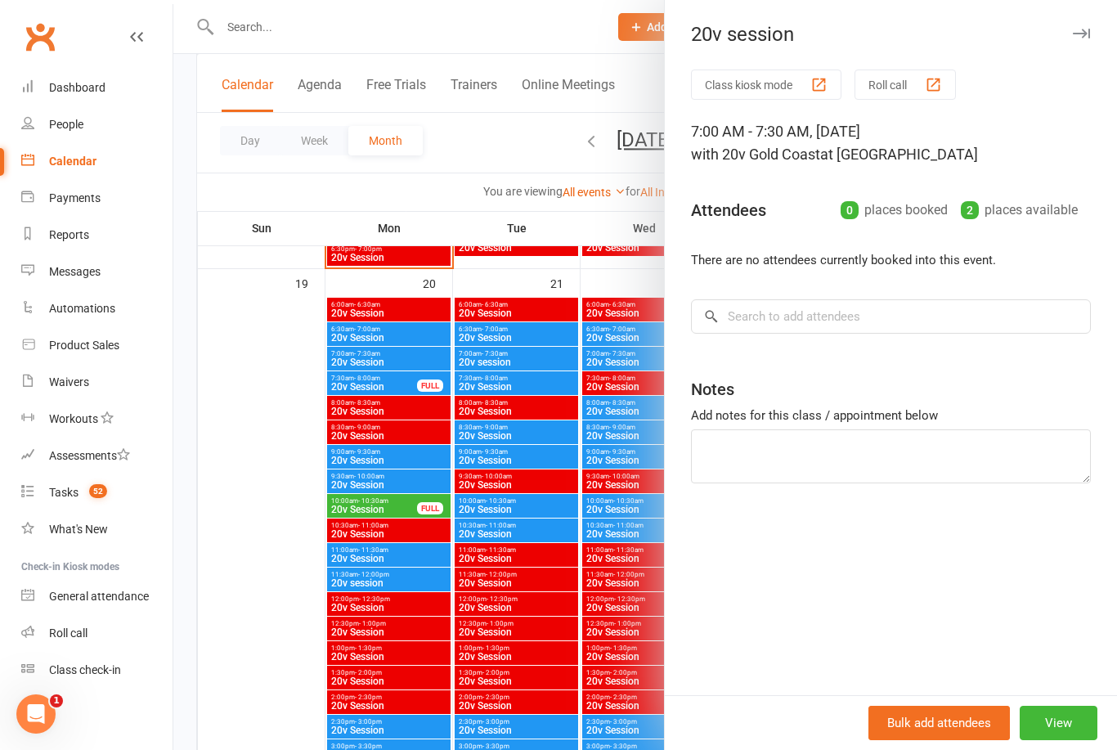
click at [1061, 740] on button "View" at bounding box center [1059, 723] width 78 height 34
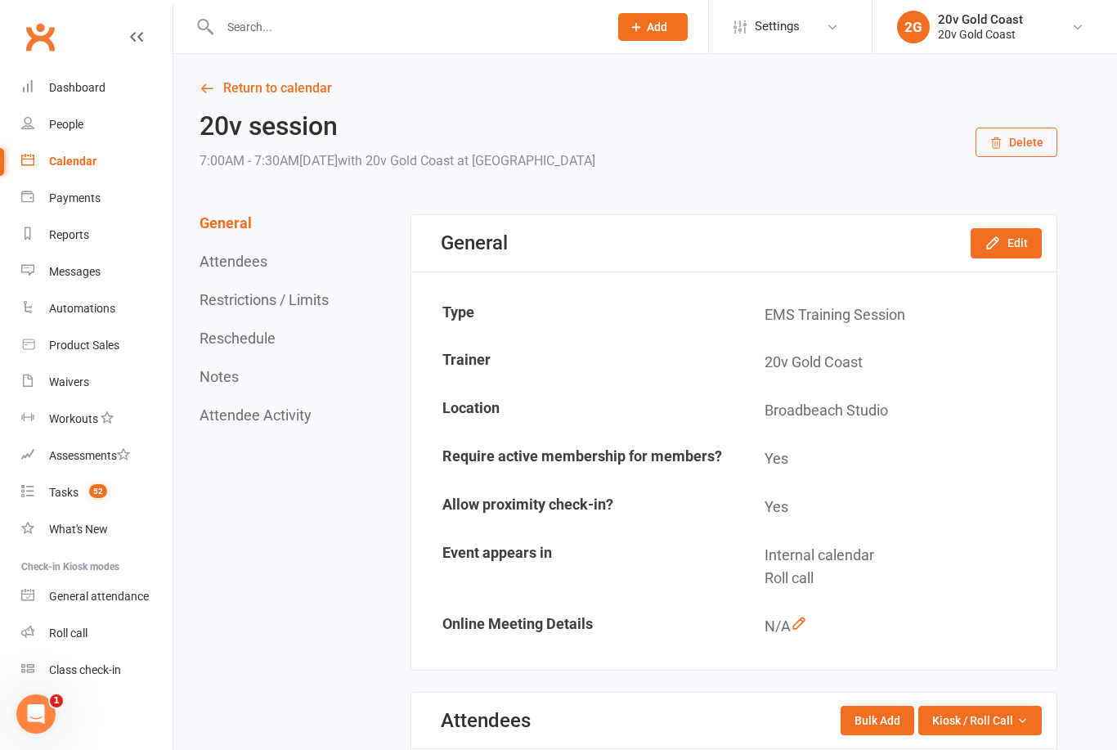
click at [1012, 242] on button "Edit" at bounding box center [1006, 242] width 71 height 29
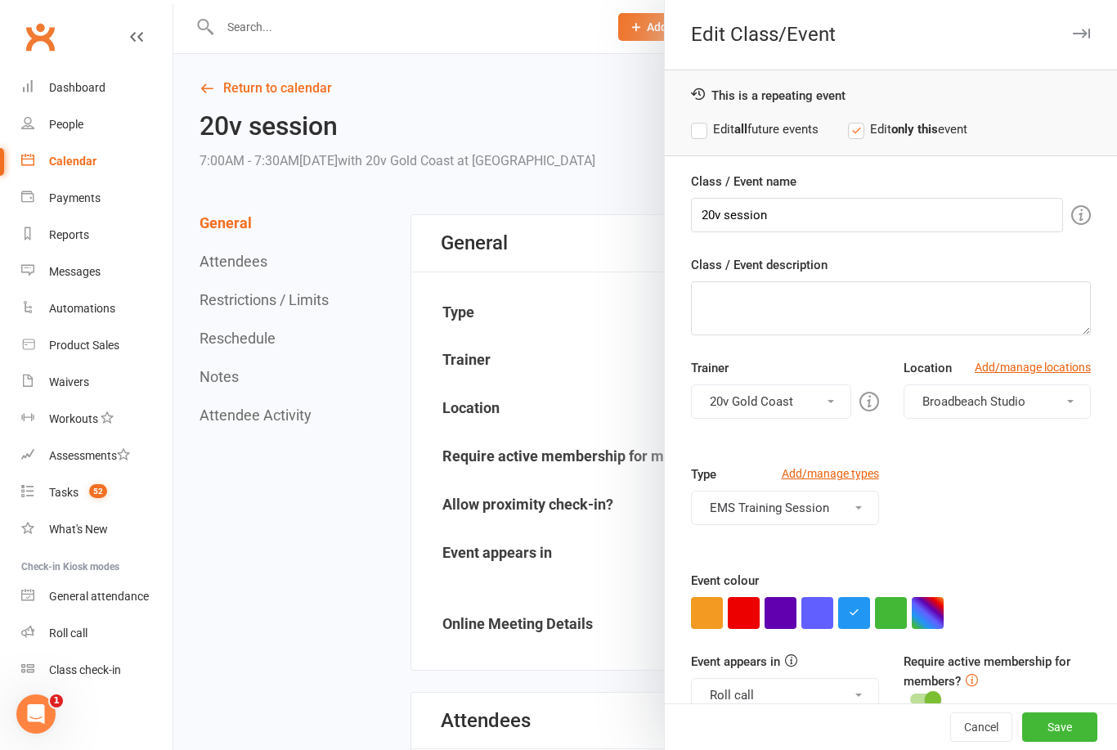
click at [602, 268] on div at bounding box center [645, 375] width 944 height 750
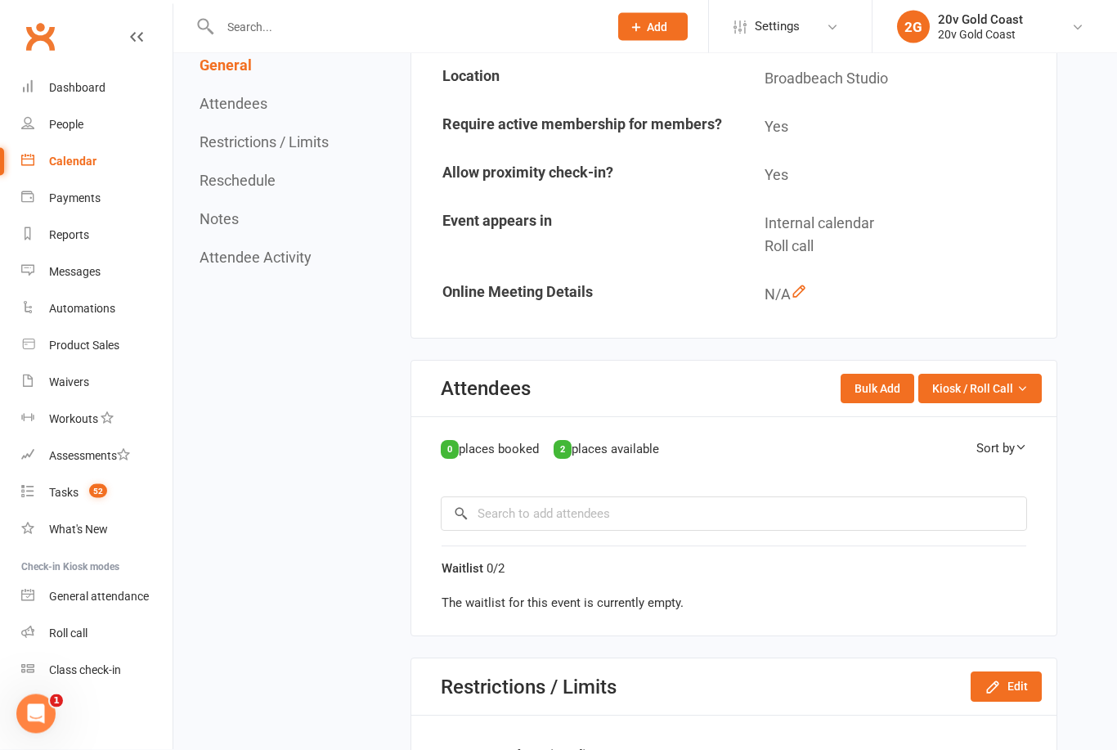
scroll to position [332, 0]
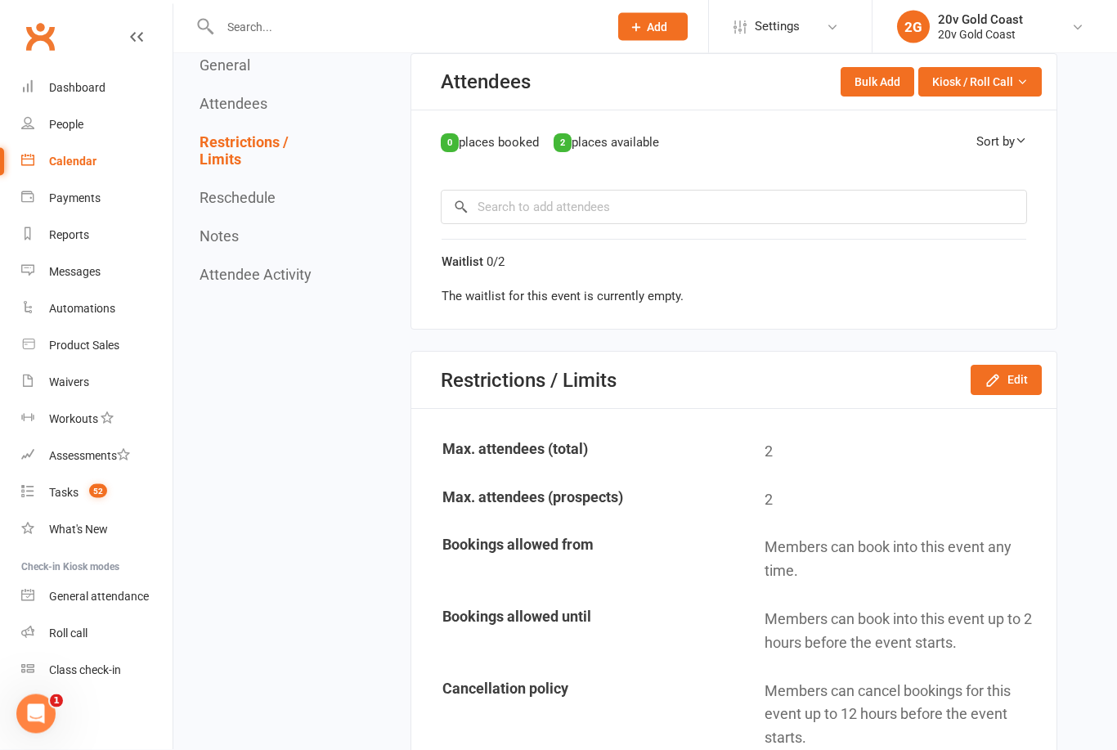
click at [1003, 381] on button "Edit" at bounding box center [1006, 380] width 71 height 29
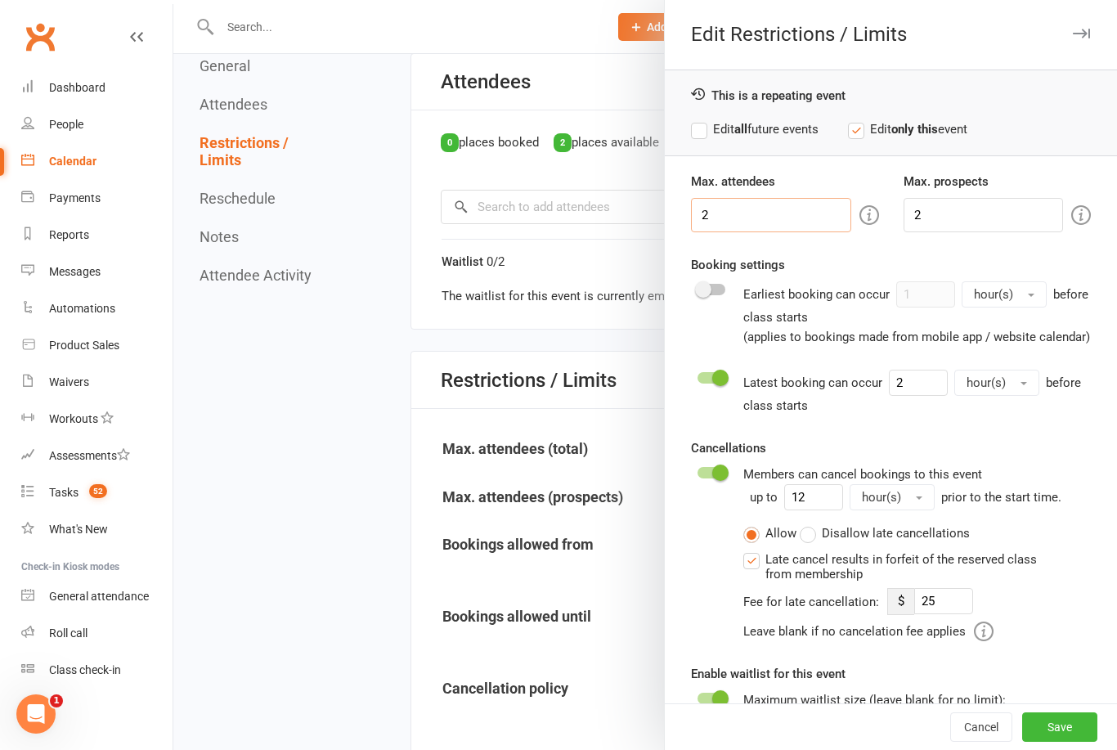
click at [769, 215] on input "2" at bounding box center [770, 215] width 159 height 34
type input "0"
click at [962, 212] on input "2" at bounding box center [983, 215] width 159 height 34
type input "0"
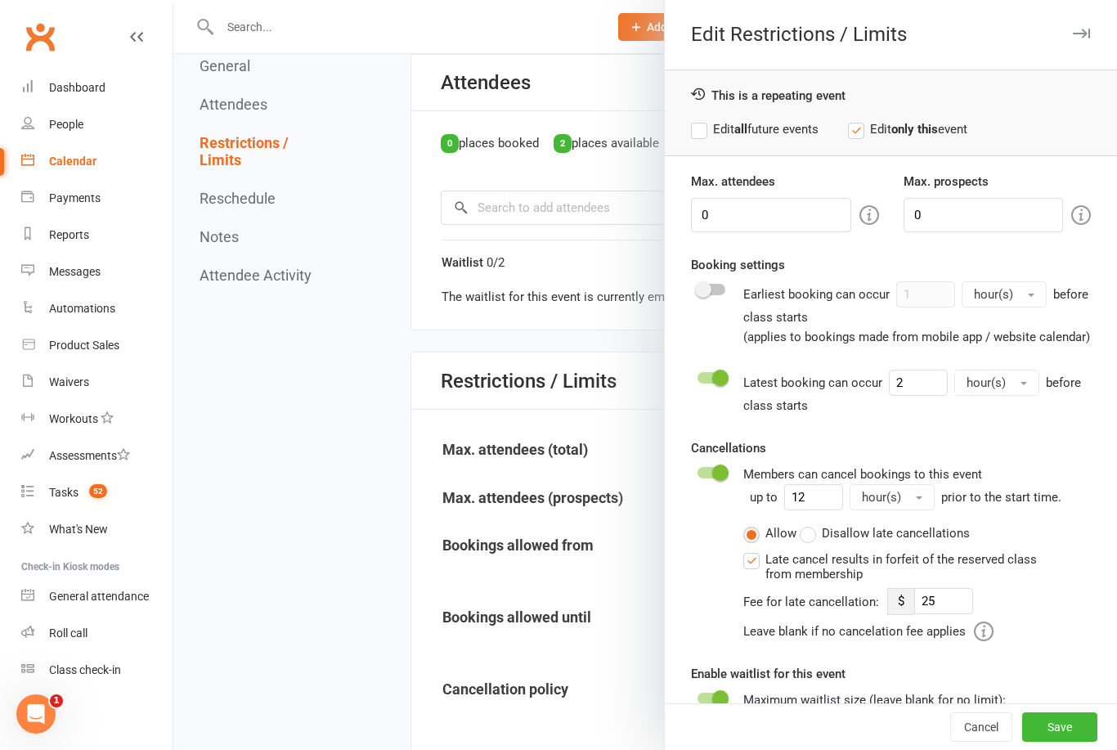
click at [627, 252] on div at bounding box center [645, 375] width 944 height 750
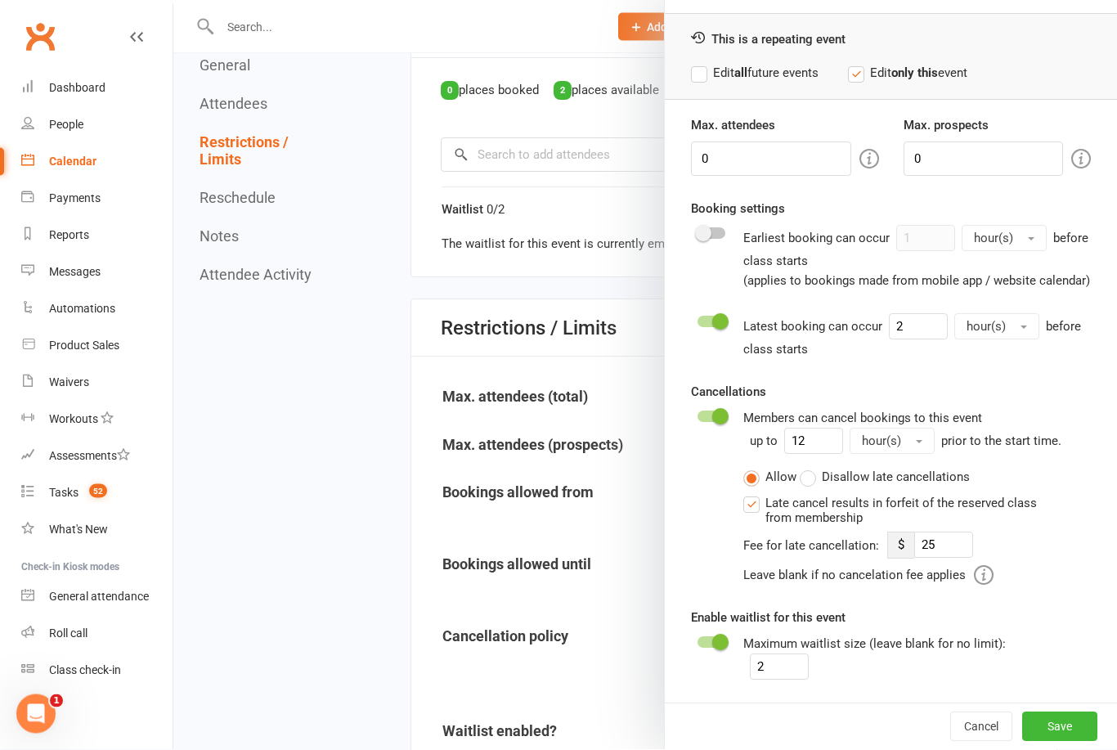
scroll to position [55, 0]
click at [1057, 717] on button "Save" at bounding box center [1059, 726] width 75 height 29
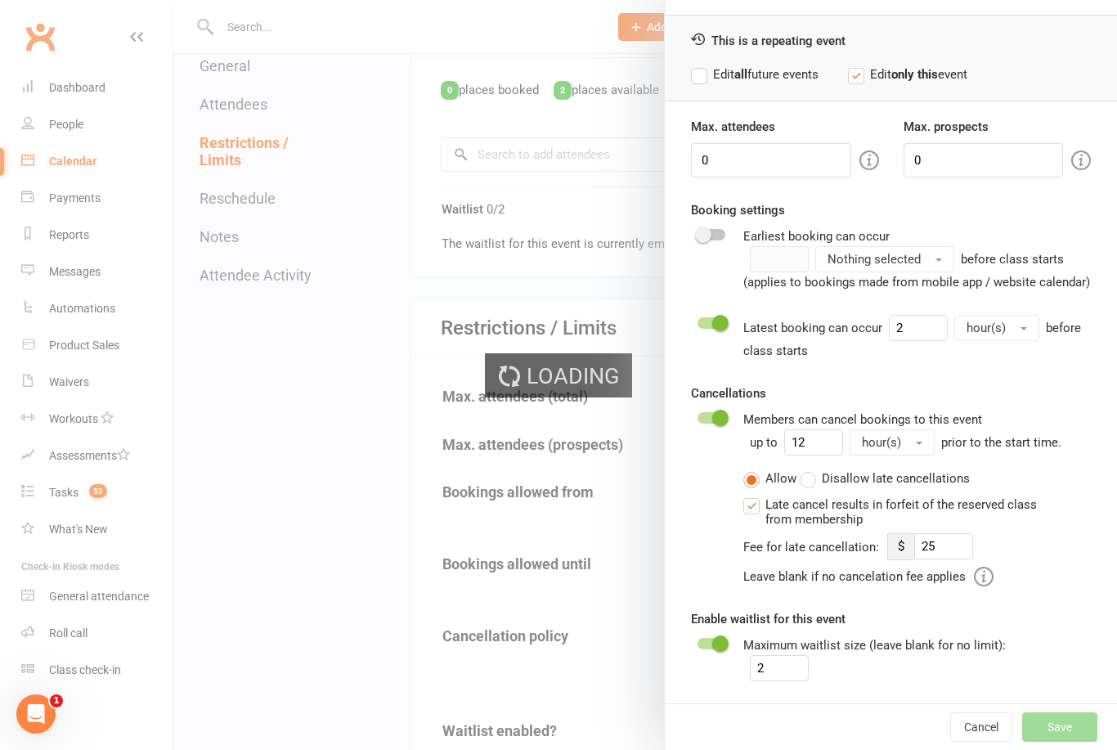
type input "25"
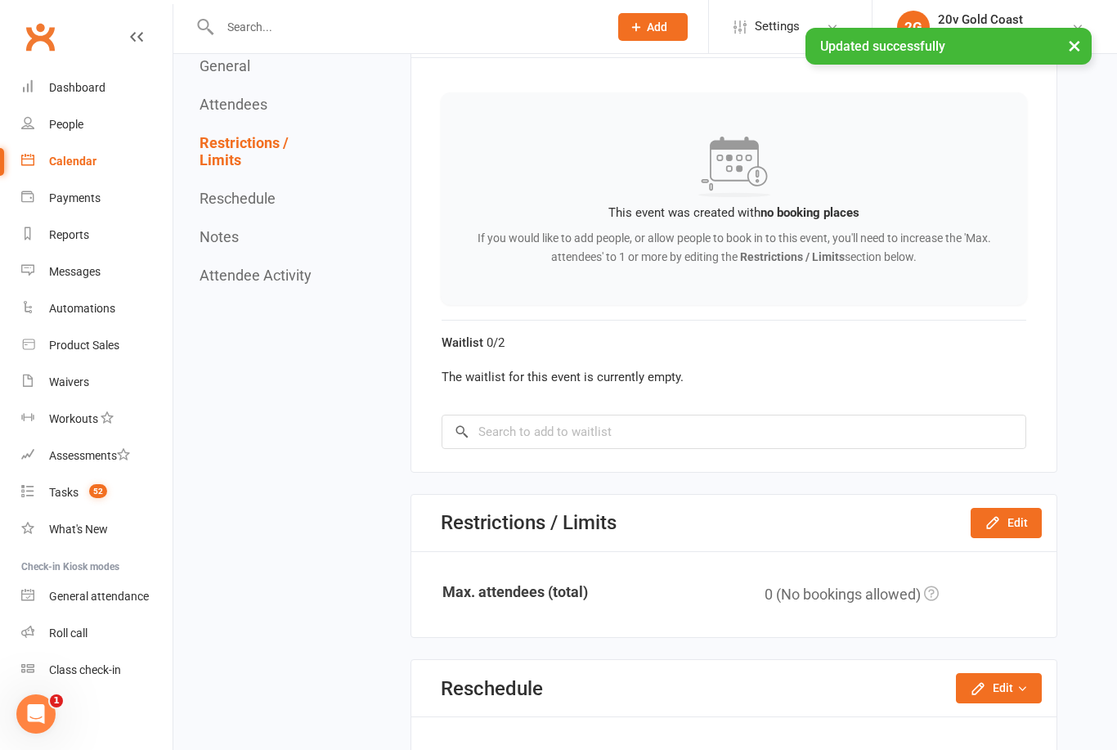
click at [102, 164] on link "Calendar" at bounding box center [96, 161] width 151 height 37
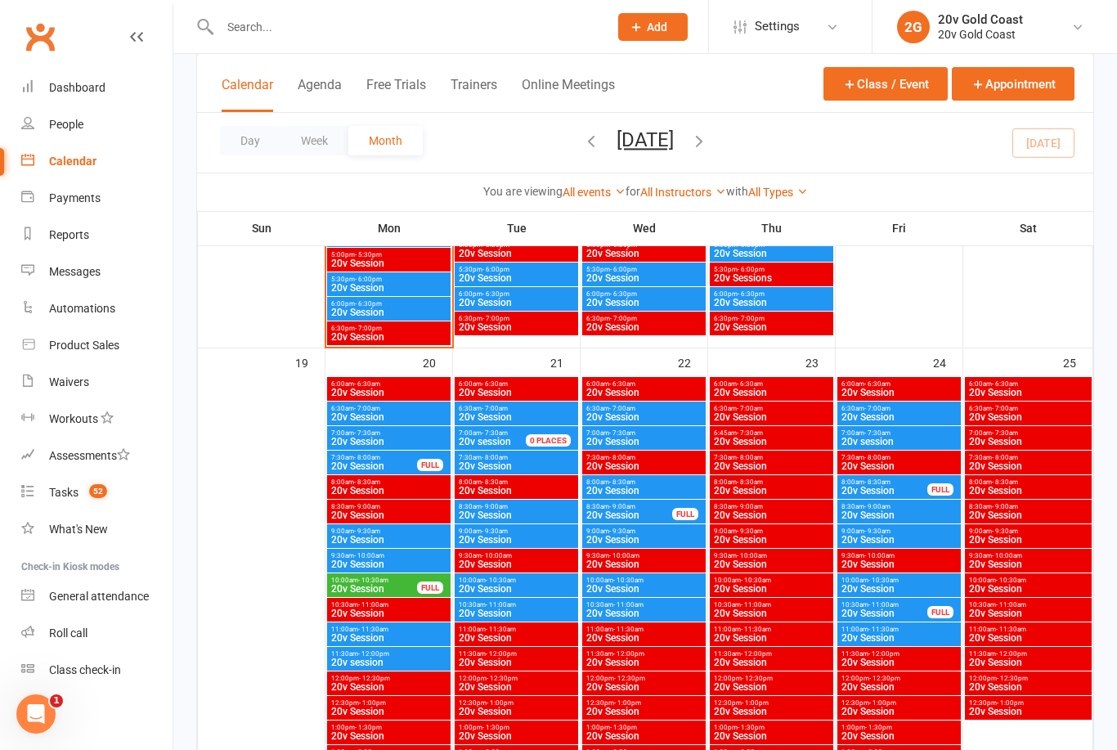
scroll to position [2042, 0]
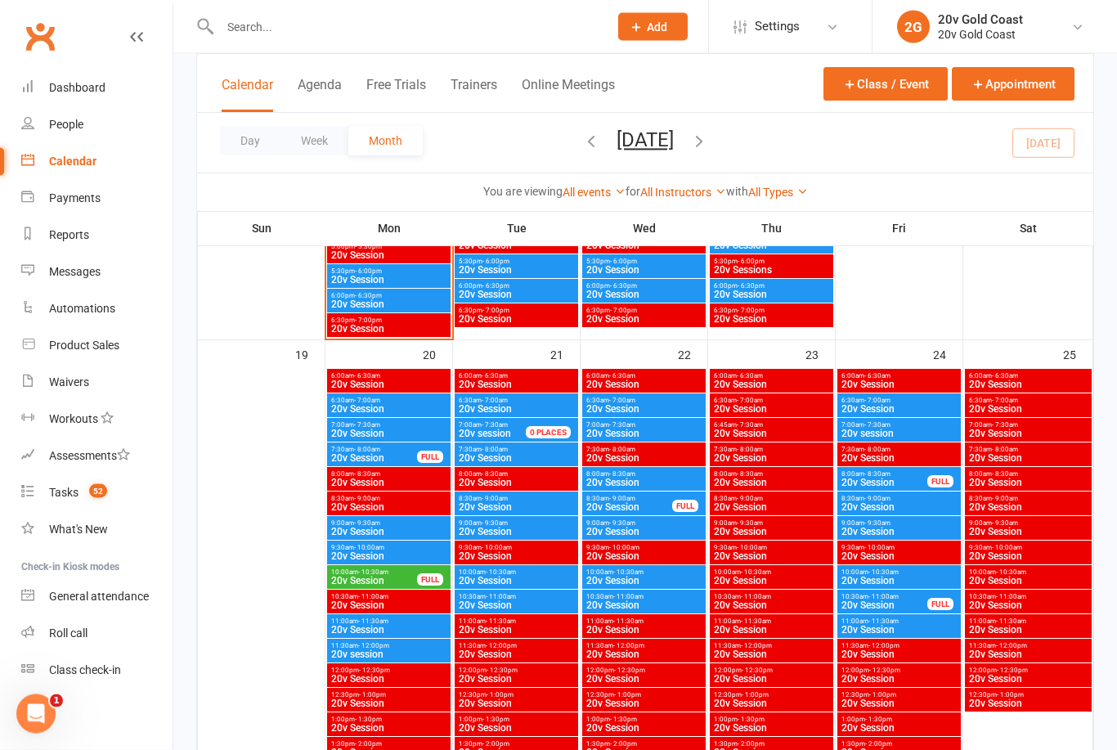
click at [549, 408] on span "20v Session" at bounding box center [516, 410] width 117 height 10
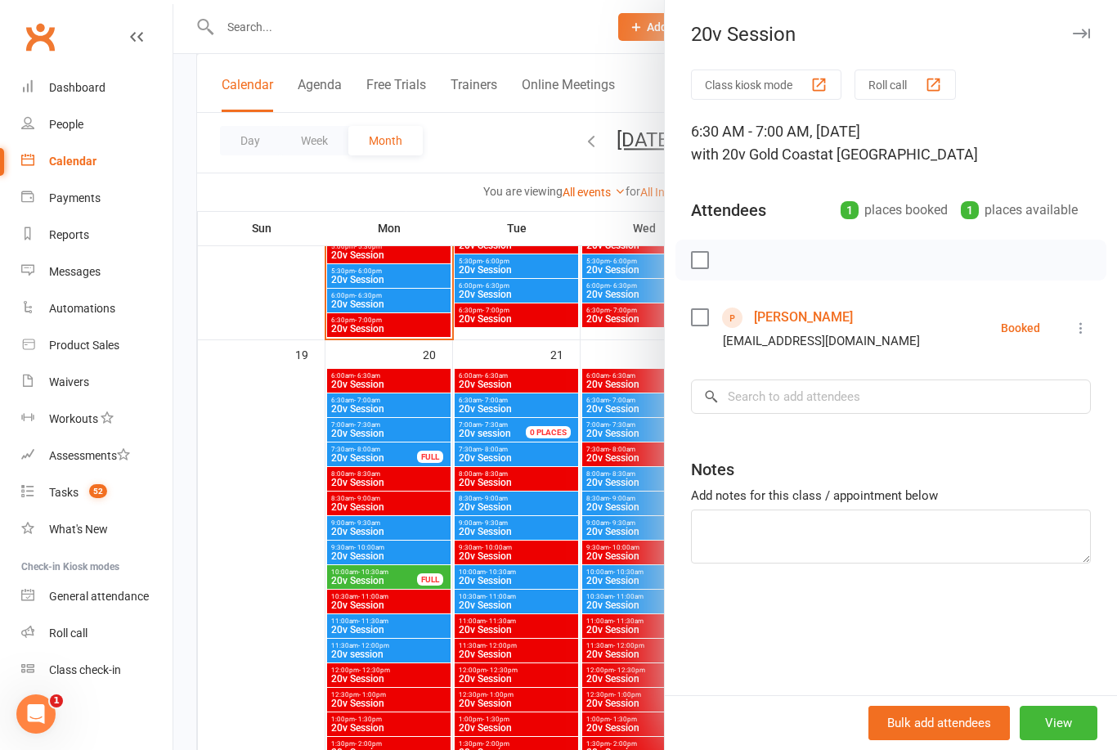
click at [1053, 740] on button "View" at bounding box center [1059, 723] width 78 height 34
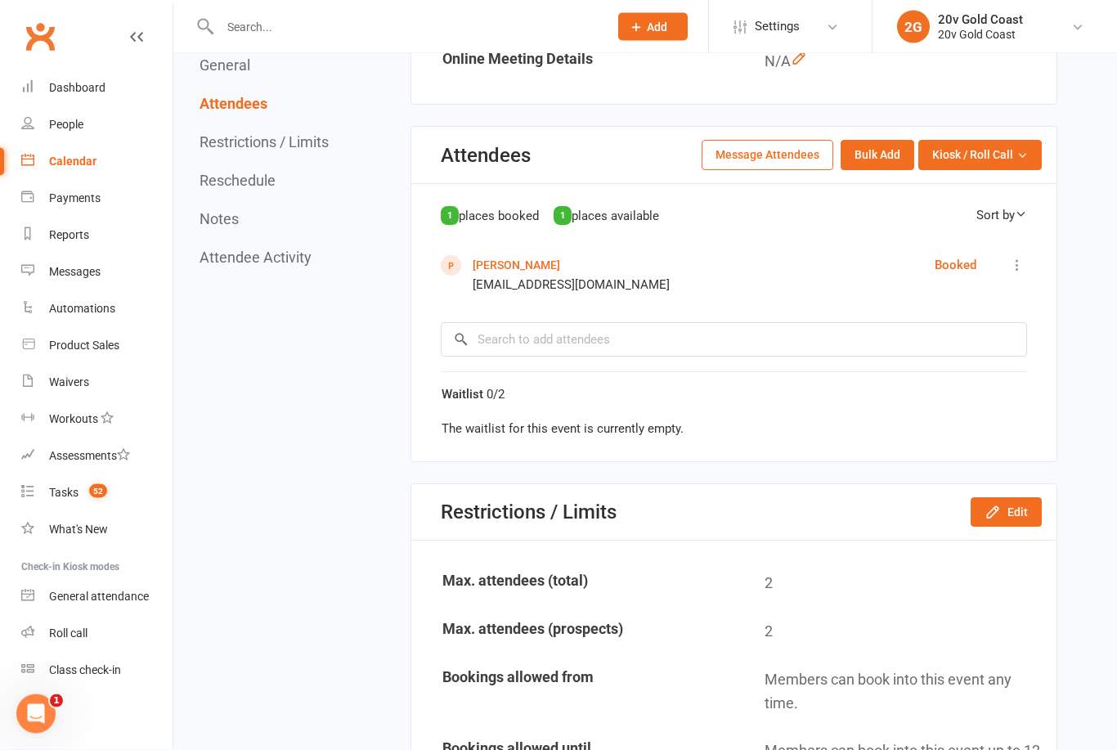
scroll to position [649, 0]
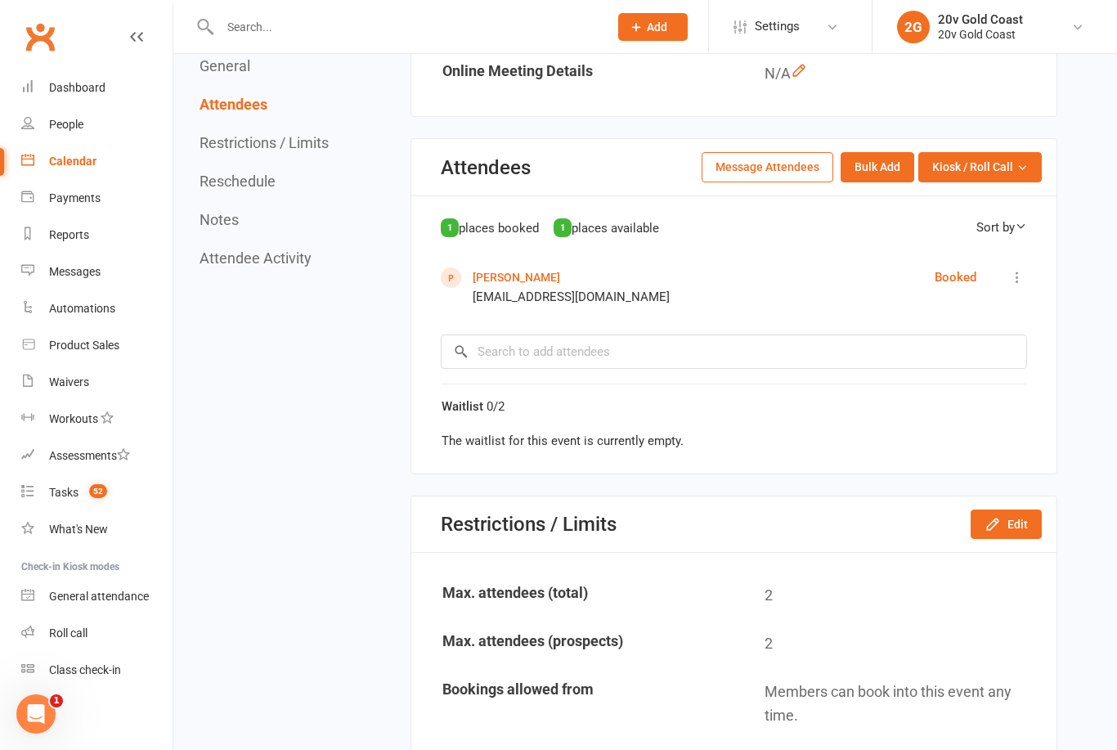
click at [566, 237] on div "1" at bounding box center [563, 227] width 18 height 19
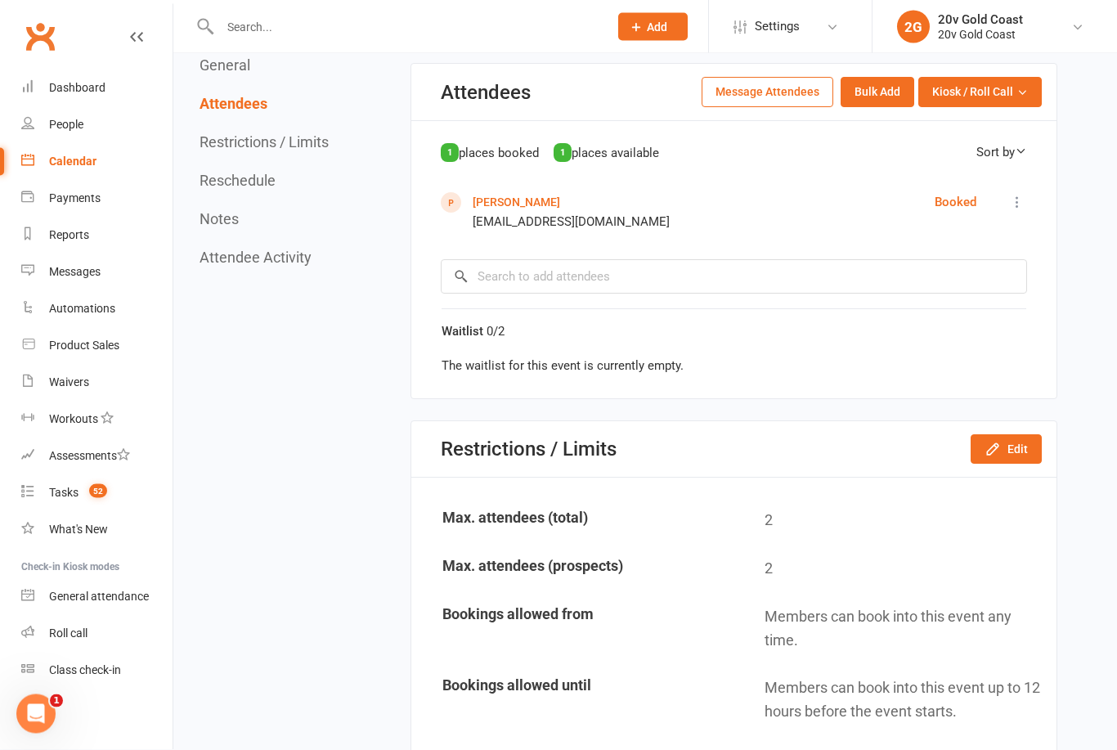
click at [1004, 464] on button "Edit" at bounding box center [1006, 449] width 71 height 29
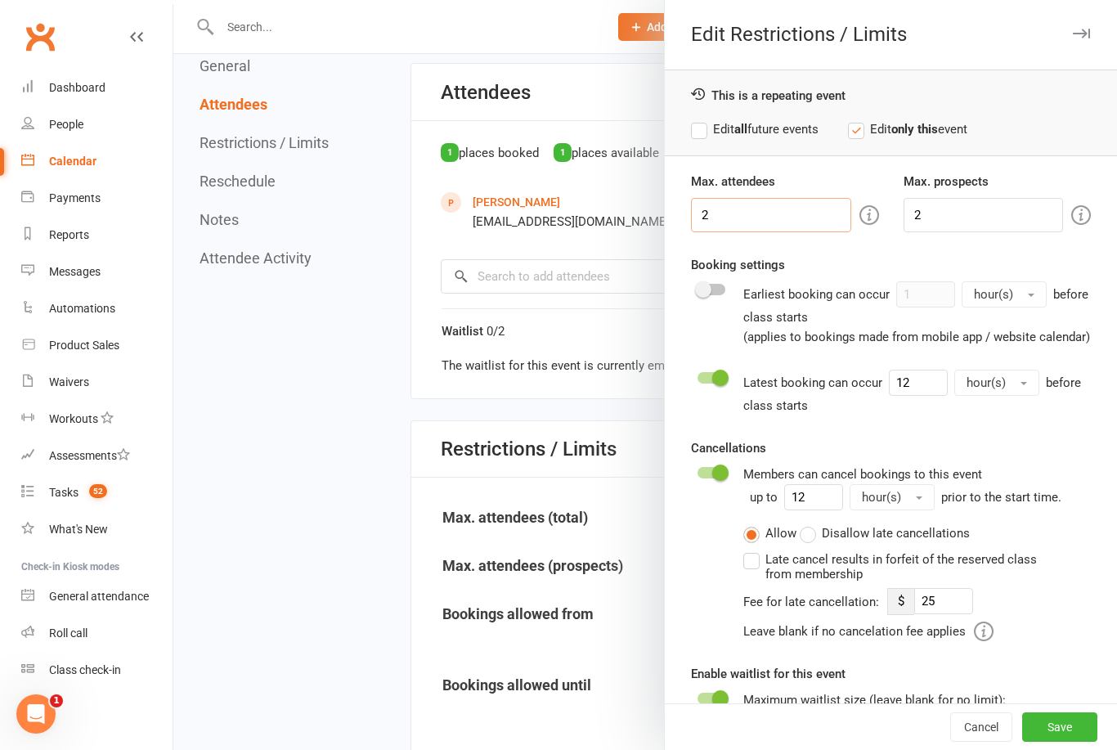
click at [770, 212] on input "2" at bounding box center [770, 215] width 159 height 34
type input "1"
click at [957, 218] on input "2" at bounding box center [983, 215] width 159 height 34
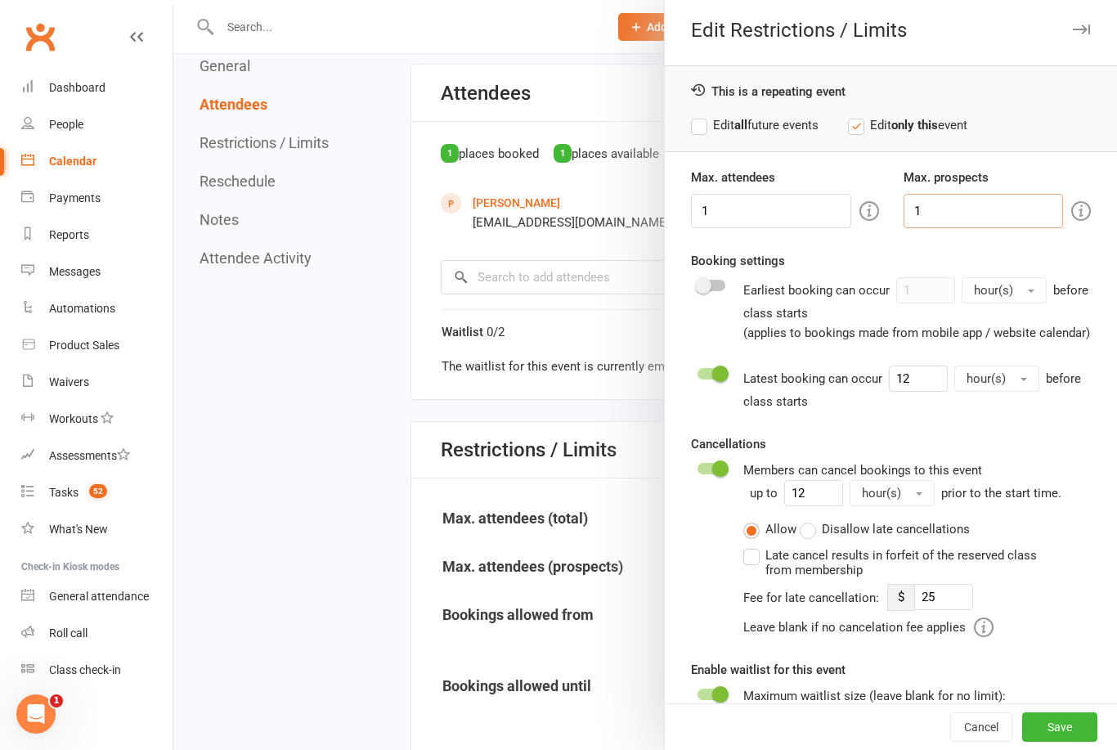
scroll to position [2, 0]
type input "1"
click at [699, 334] on switch at bounding box center [711, 311] width 41 height 65
click at [1069, 742] on button "Save" at bounding box center [1059, 726] width 75 height 29
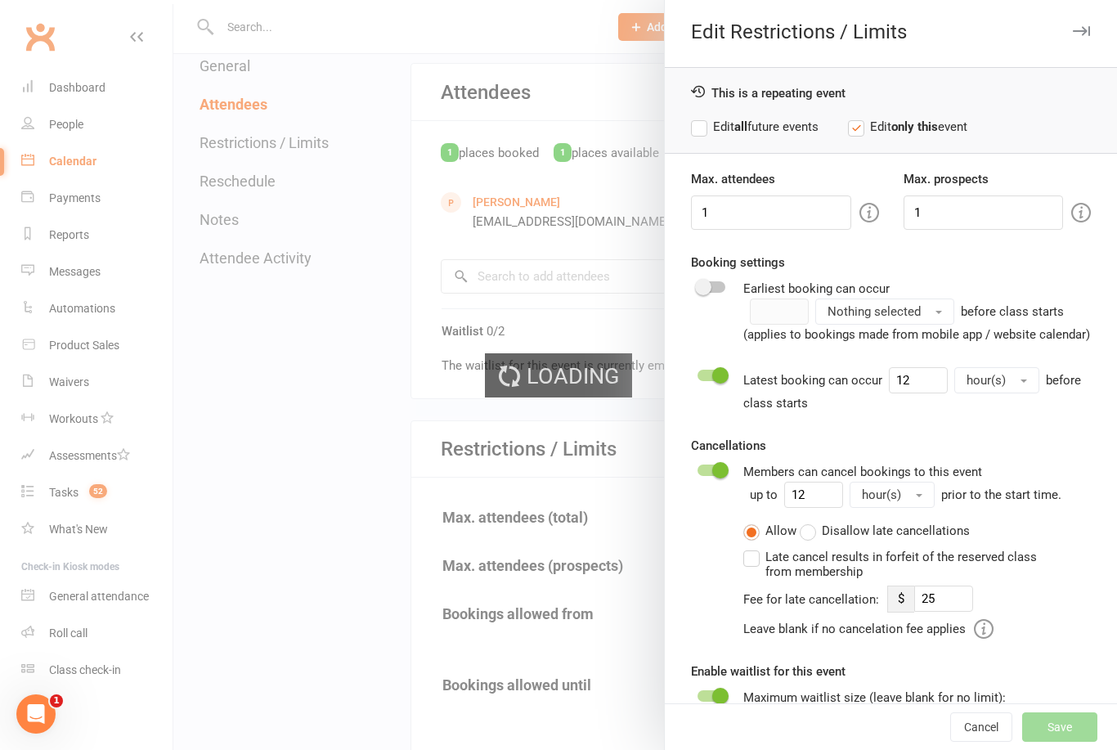
type input "25"
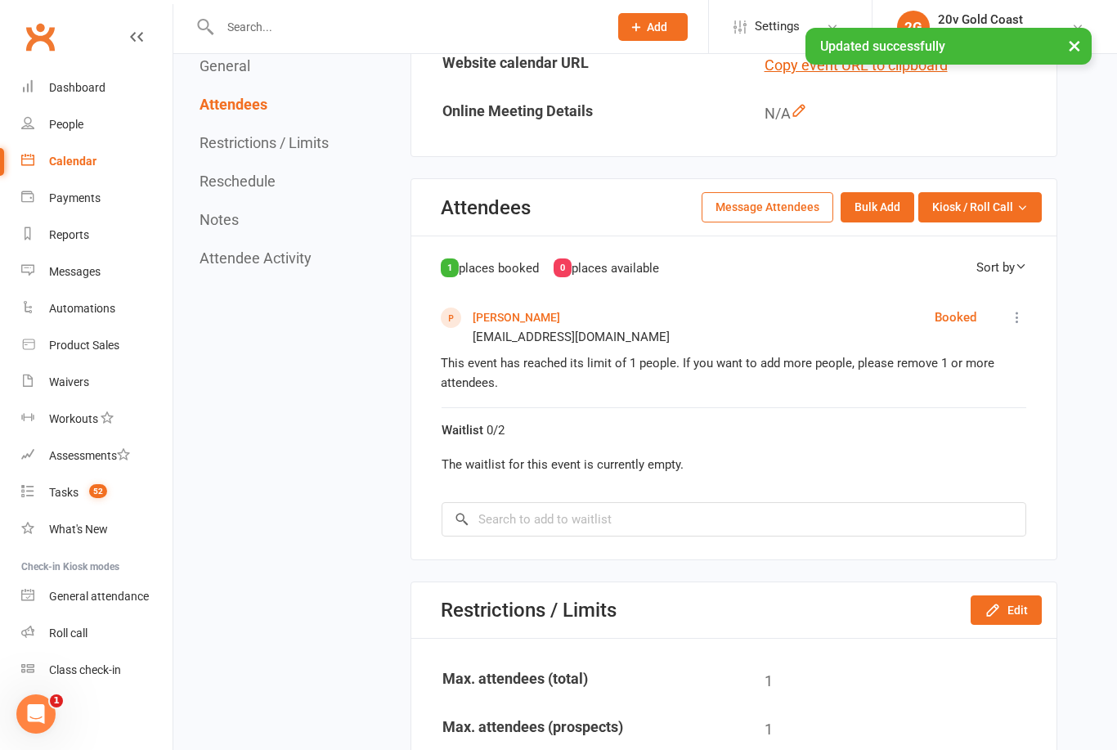
scroll to position [608, 0]
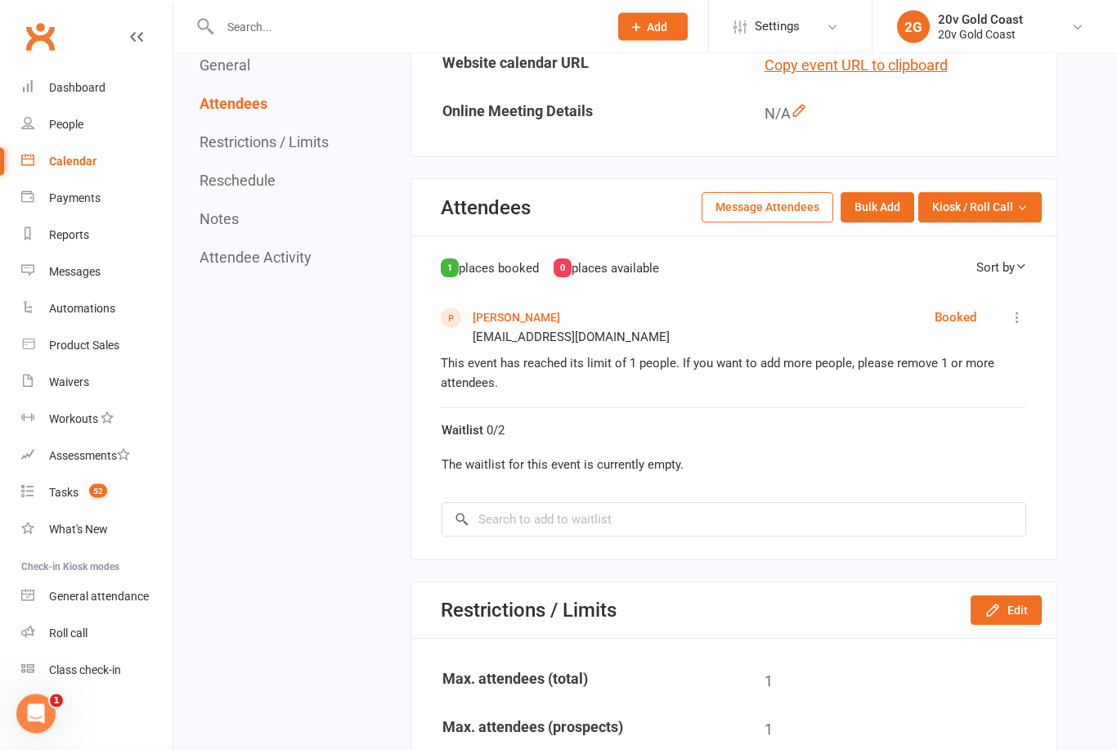
click at [1005, 278] on div "Sort by" at bounding box center [1002, 268] width 51 height 20
click at [877, 276] on div "1 places booked 0 places available Sort by First Name Last Name" at bounding box center [734, 273] width 586 height 30
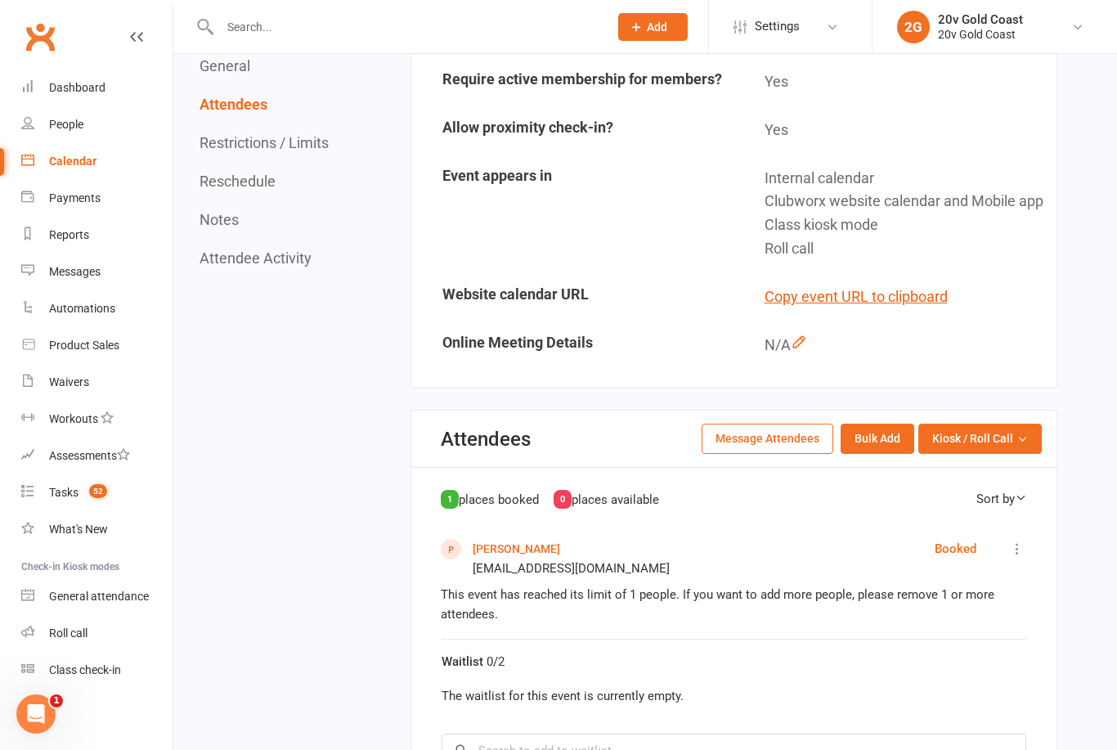
scroll to position [0, 0]
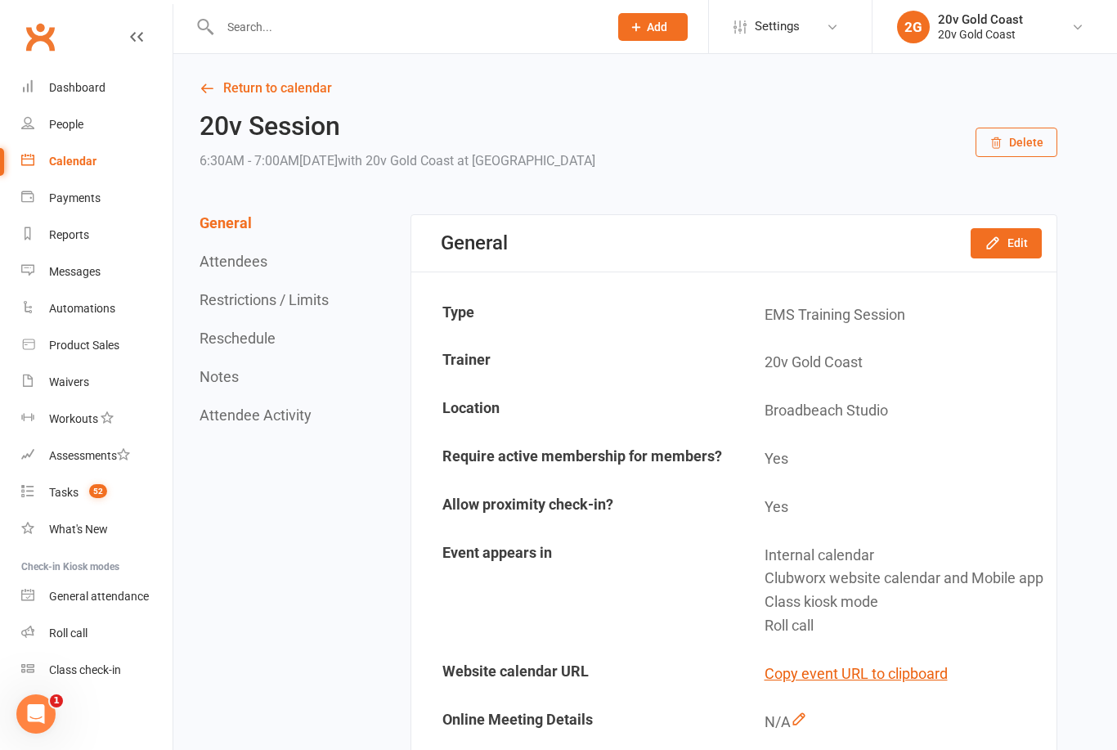
click at [999, 249] on icon "button" at bounding box center [993, 243] width 16 height 16
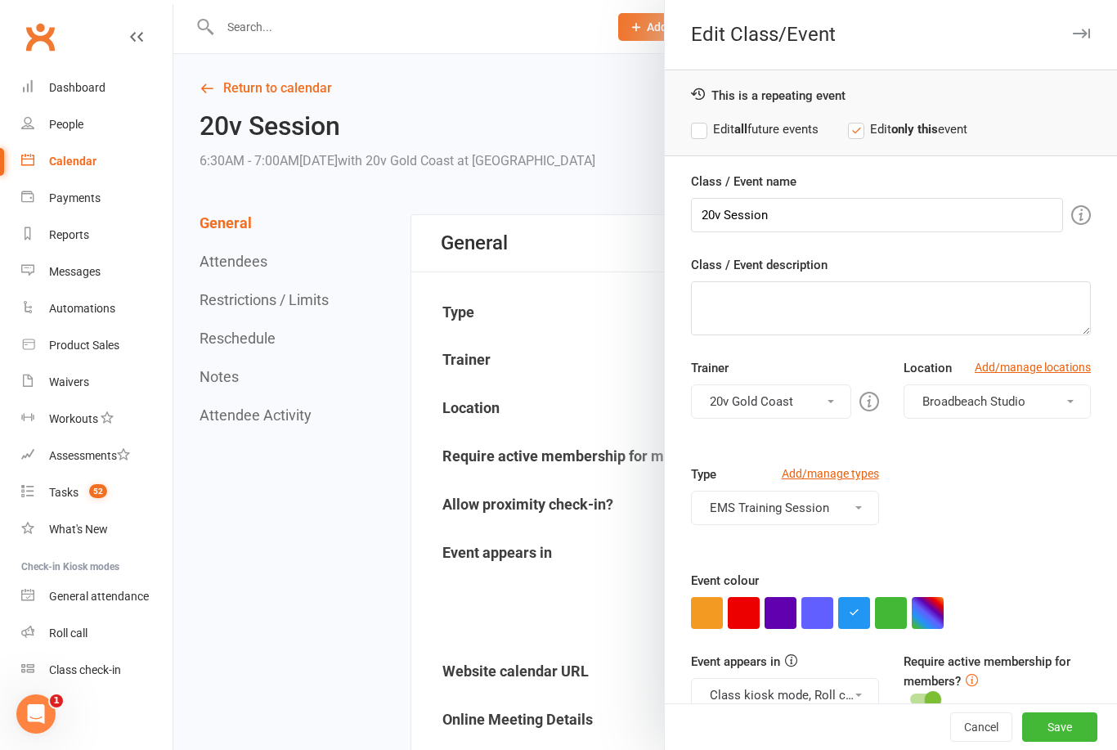
click at [894, 612] on button "button" at bounding box center [891, 613] width 32 height 32
click at [1059, 721] on button "Save" at bounding box center [1059, 726] width 75 height 29
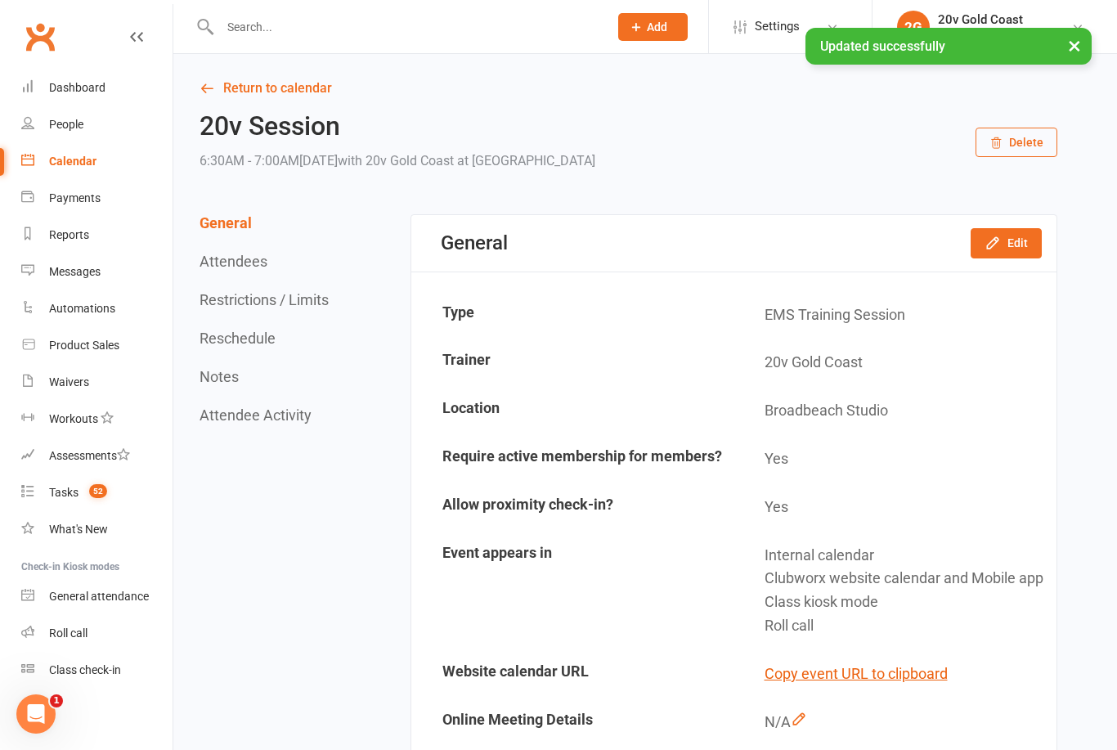
click at [209, 79] on link "Return to calendar" at bounding box center [629, 88] width 858 height 23
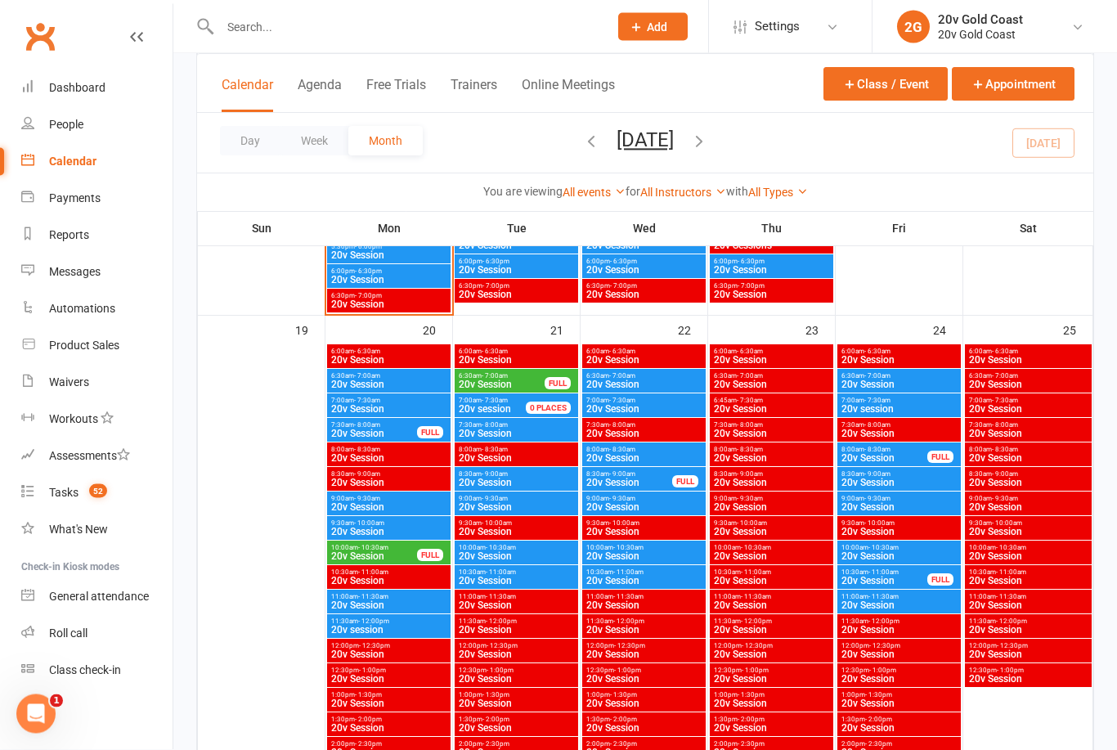
scroll to position [2069, 0]
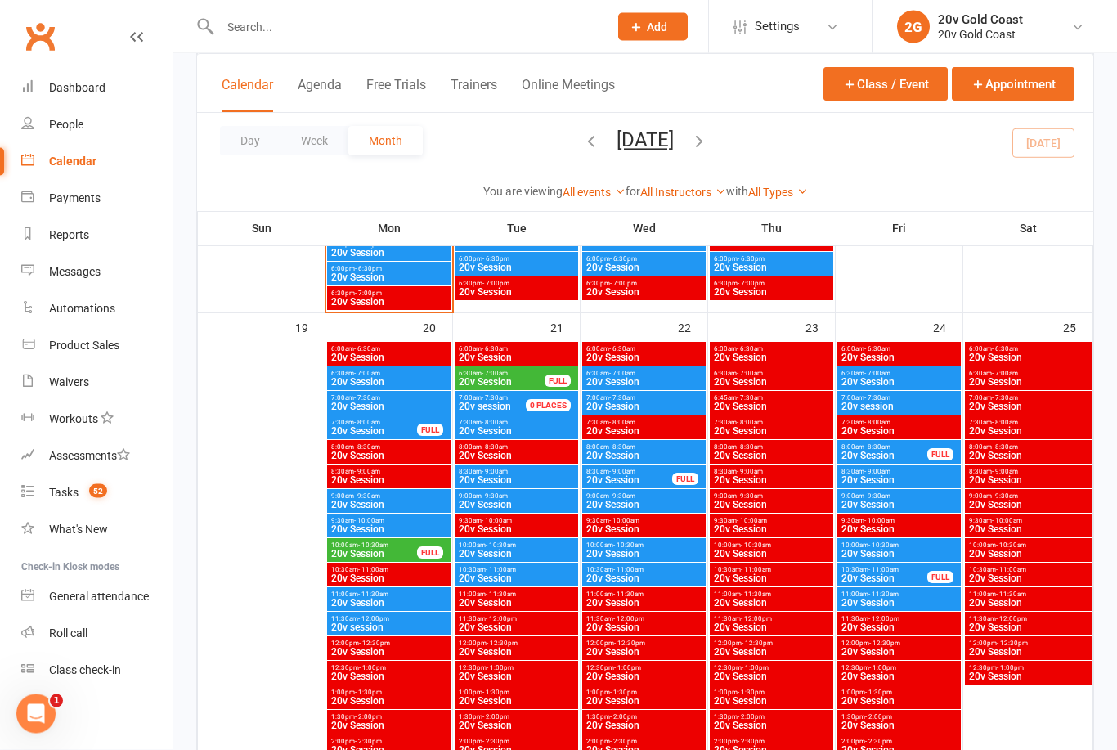
click at [529, 406] on div "0 PLACES" at bounding box center [548, 406] width 45 height 12
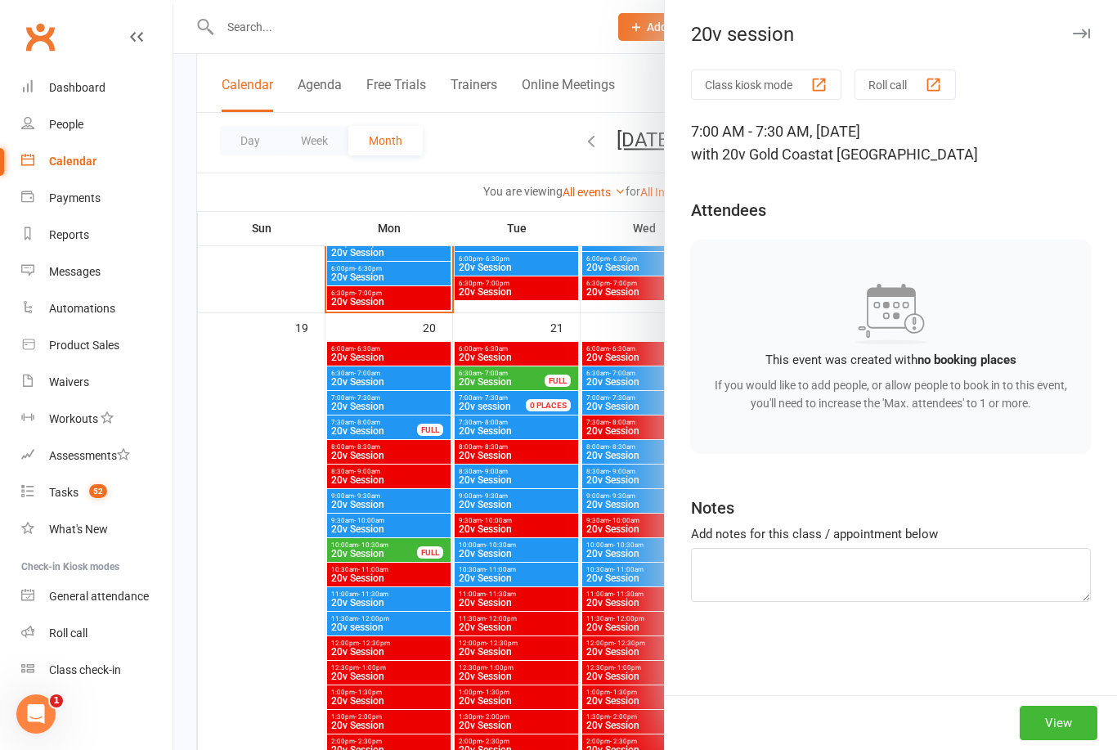
click at [1059, 740] on button "View" at bounding box center [1059, 723] width 78 height 34
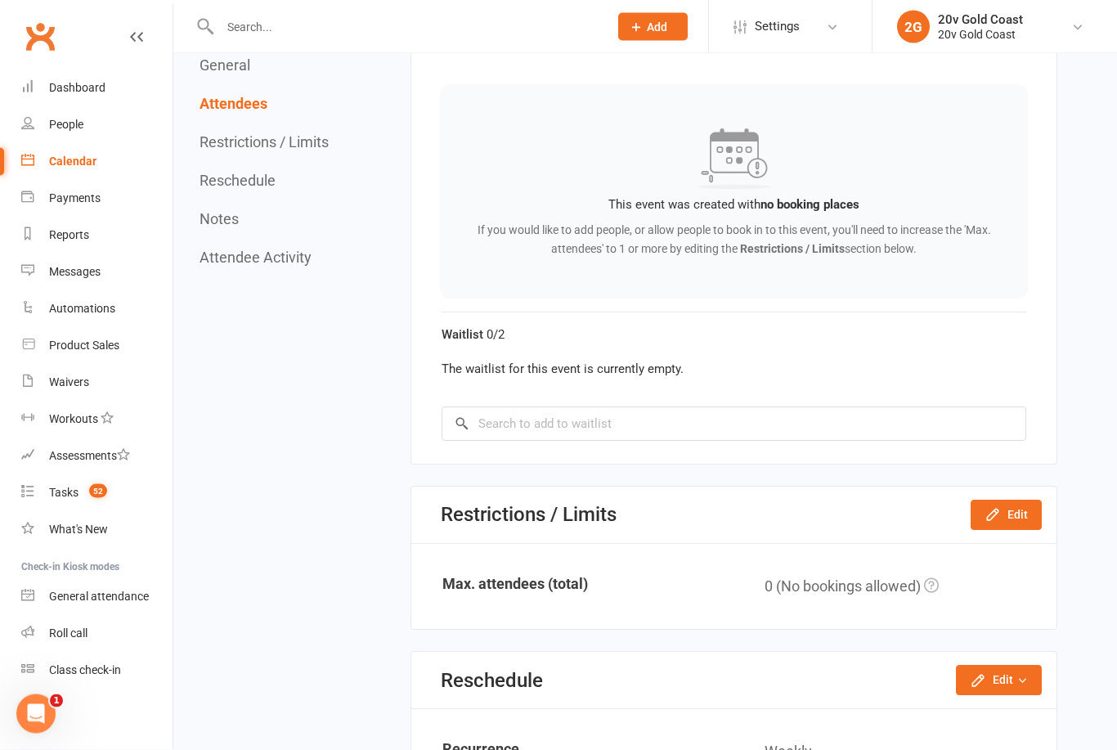
scroll to position [699, 0]
click at [1011, 508] on button "Edit" at bounding box center [1006, 514] width 71 height 29
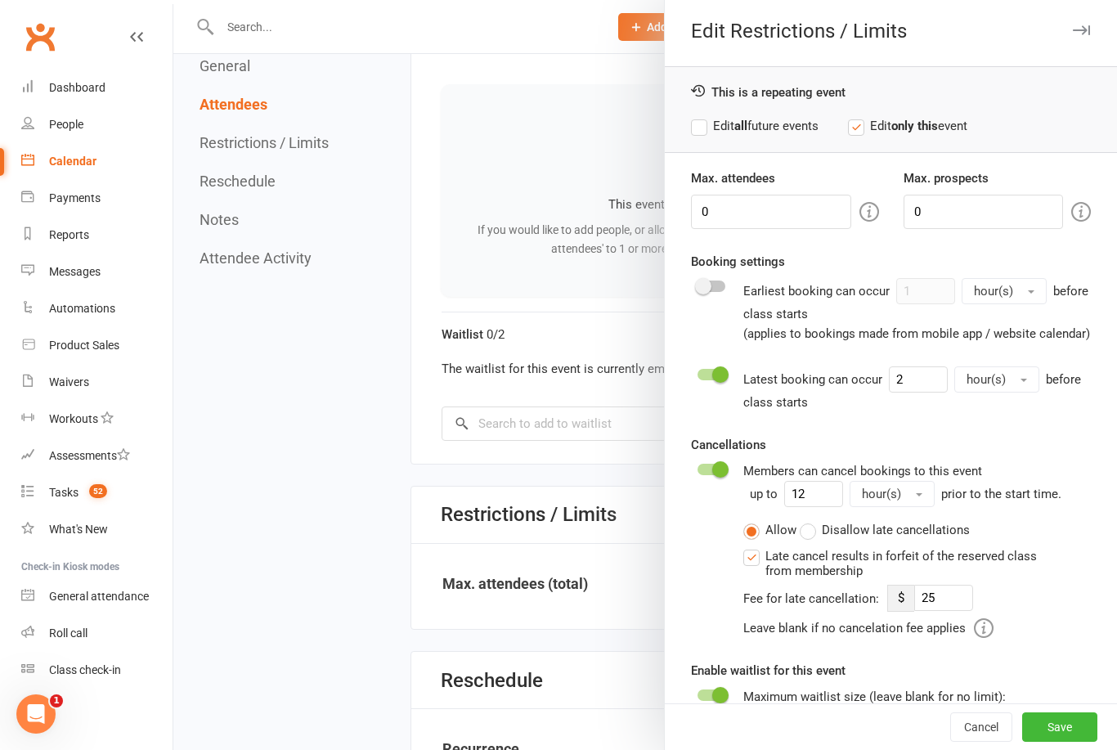
scroll to position [2, 0]
click at [1064, 742] on button "Save" at bounding box center [1059, 726] width 75 height 29
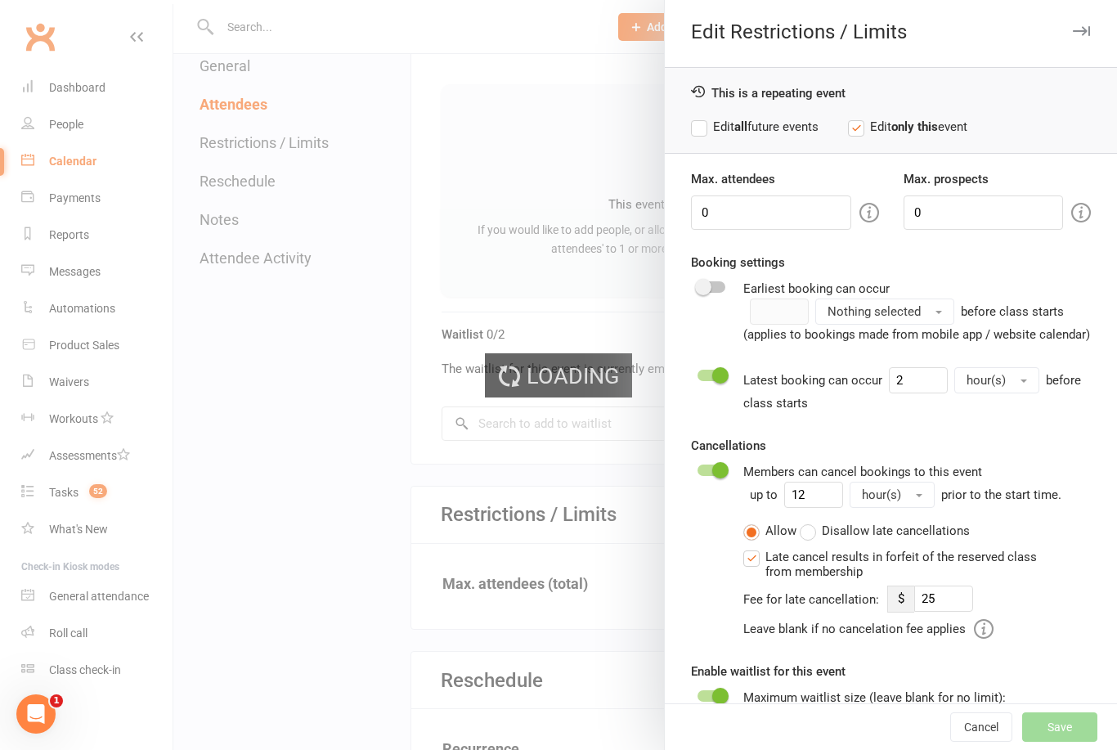
type input "25"
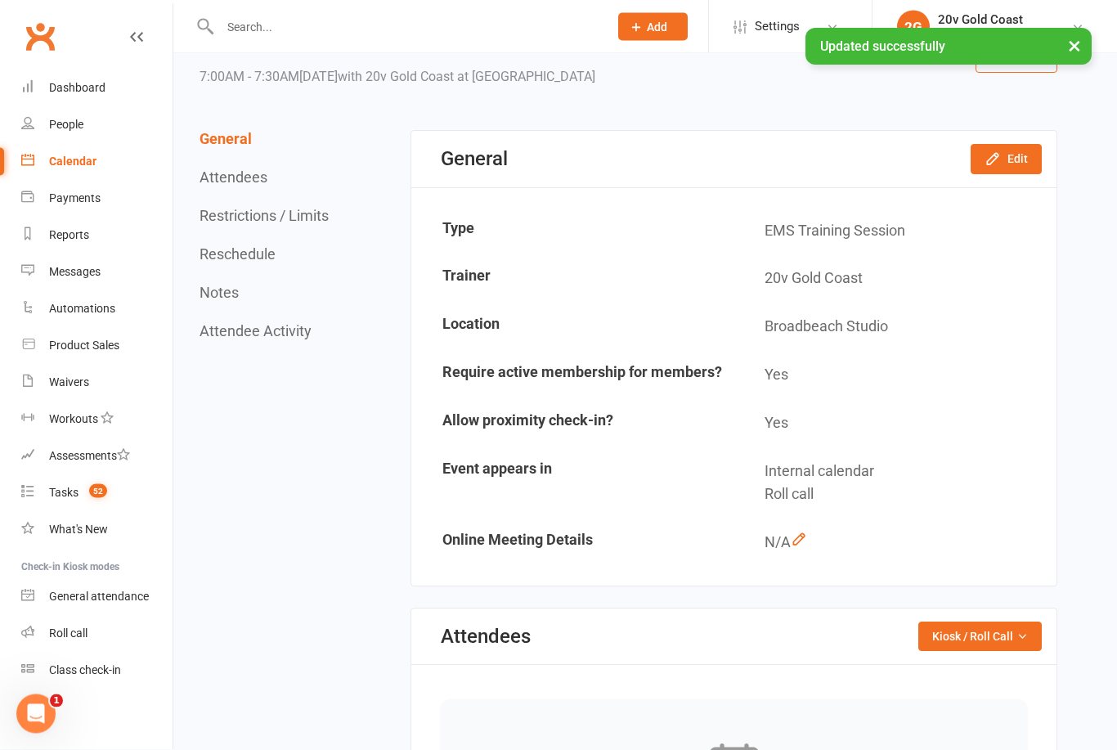
scroll to position [84, 0]
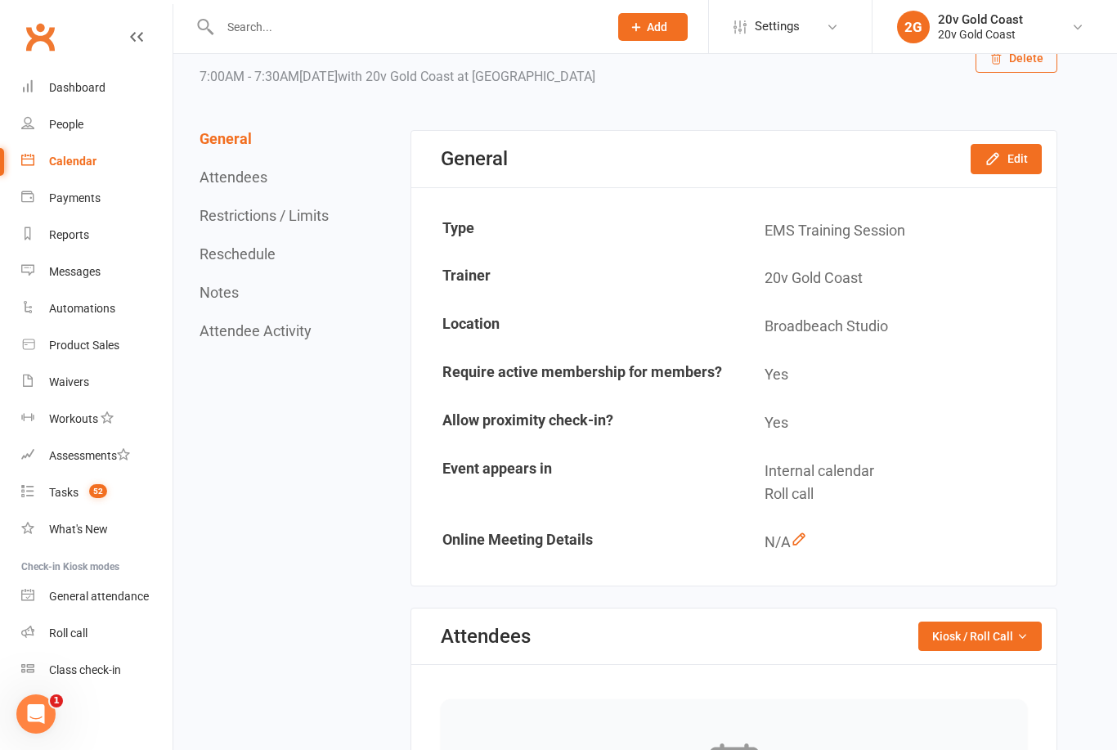
click at [1011, 160] on button "Edit" at bounding box center [1006, 158] width 71 height 29
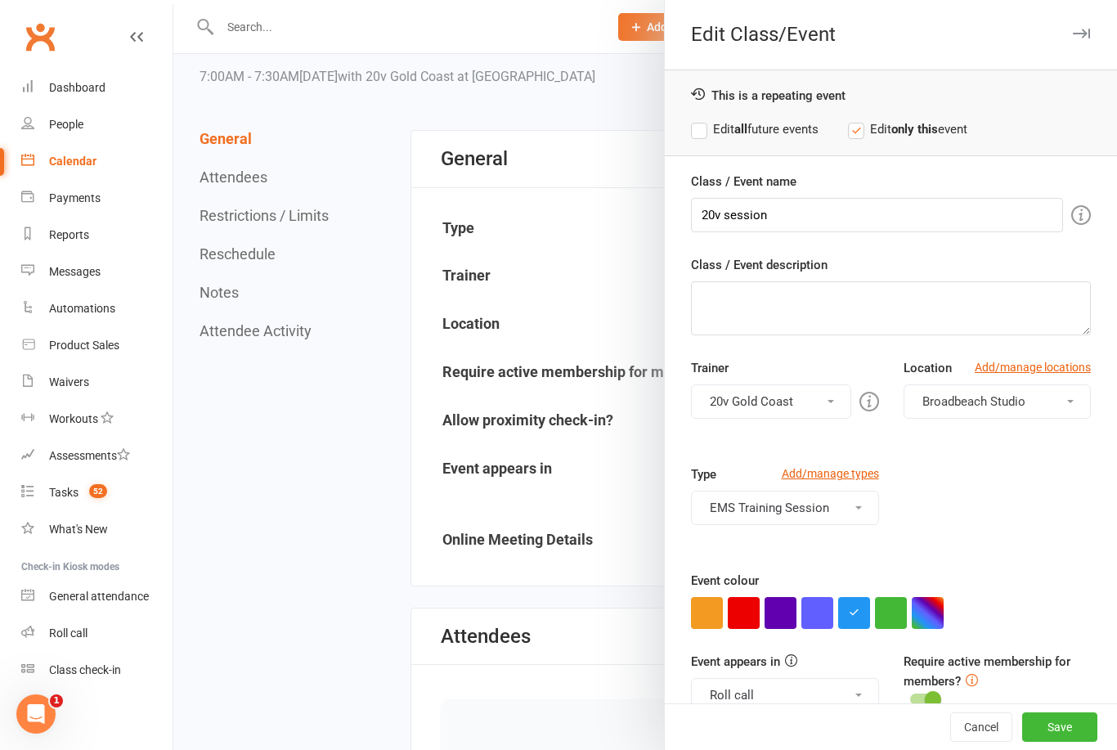
click at [889, 610] on button "button" at bounding box center [891, 613] width 32 height 32
click at [1049, 724] on button "Save" at bounding box center [1059, 726] width 75 height 29
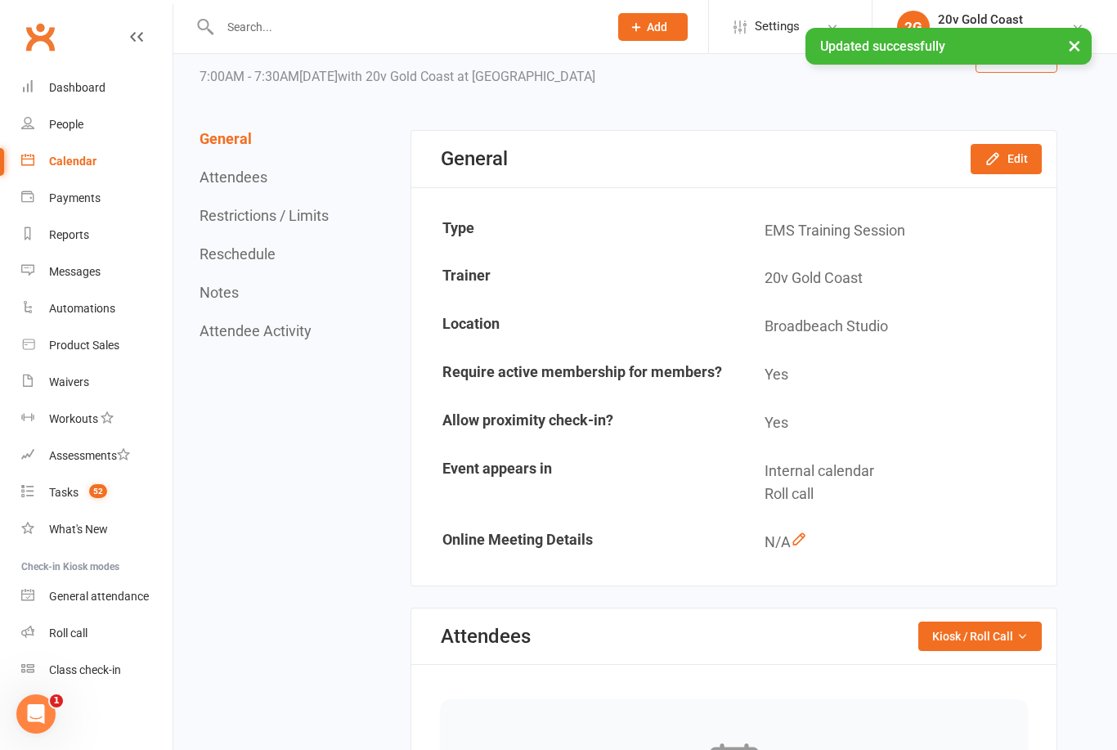
click at [91, 164] on div "Calendar" at bounding box center [72, 161] width 47 height 13
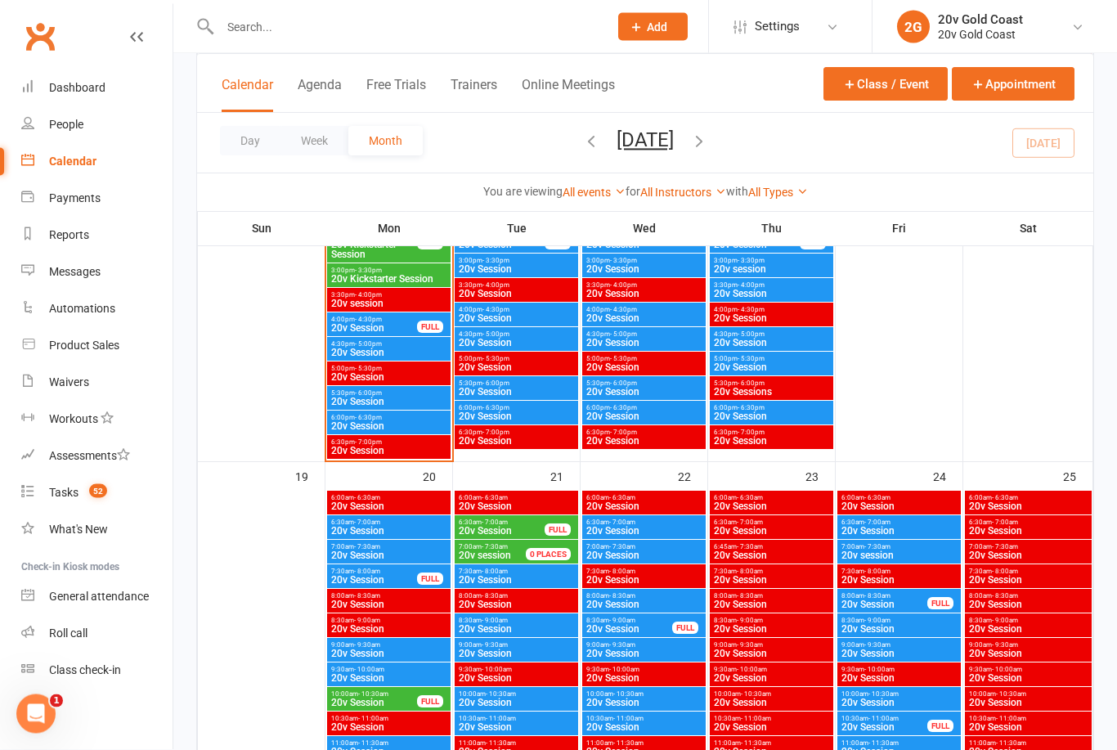
scroll to position [1921, 0]
click at [83, 130] on div "People" at bounding box center [66, 124] width 34 height 13
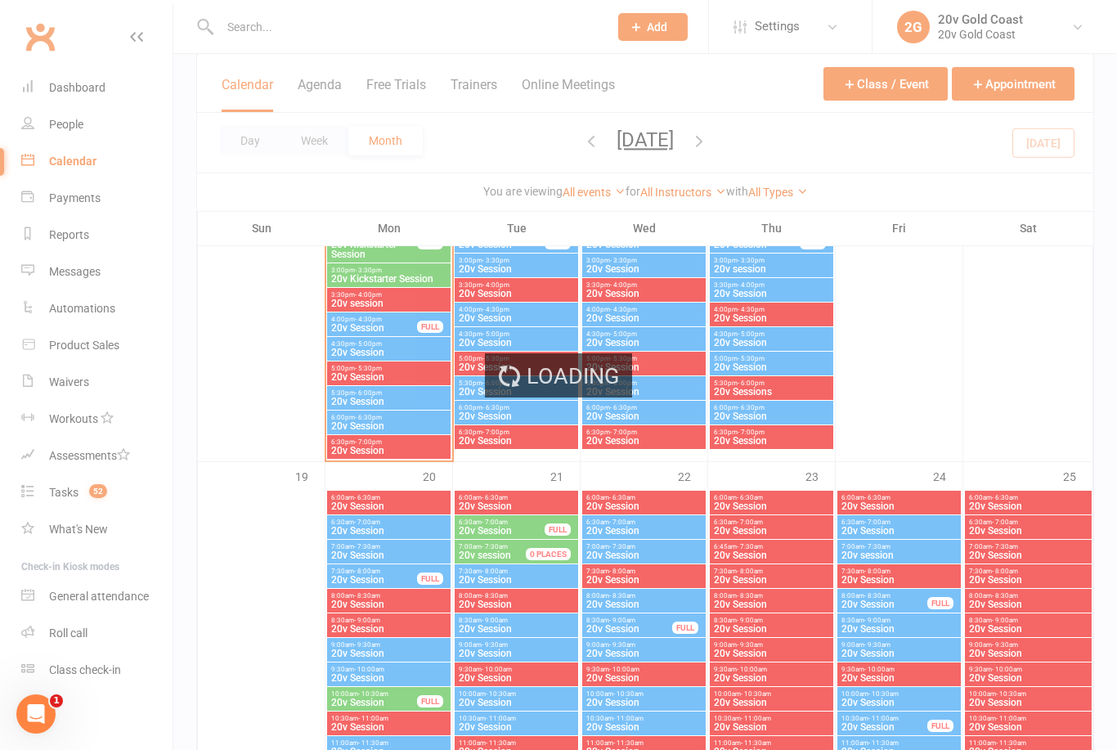
select select "100"
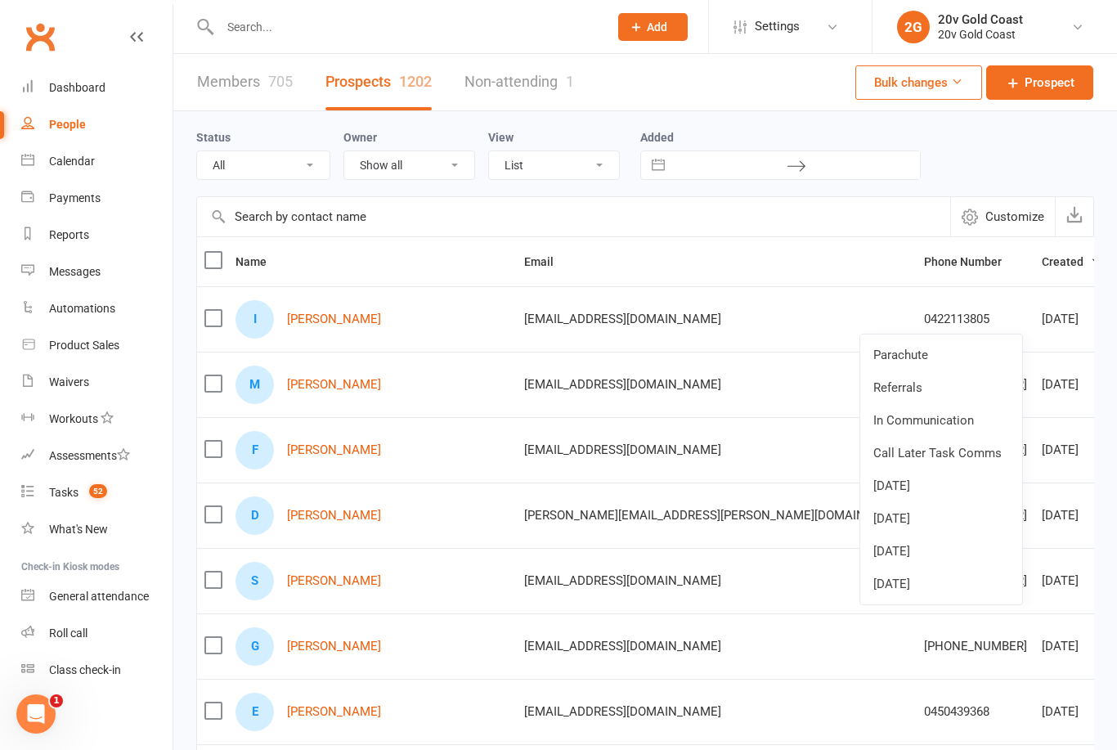
click at [944, 350] on link "Parachute" at bounding box center [941, 355] width 162 height 33
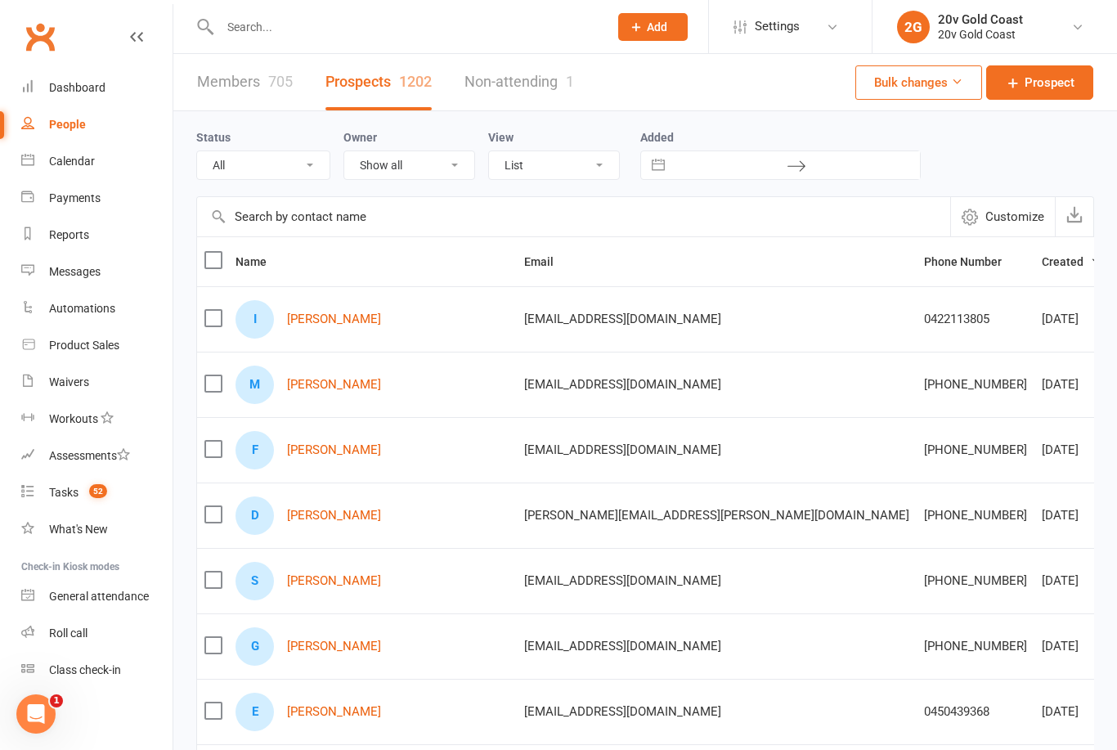
click at [101, 173] on link "Calendar" at bounding box center [96, 161] width 151 height 37
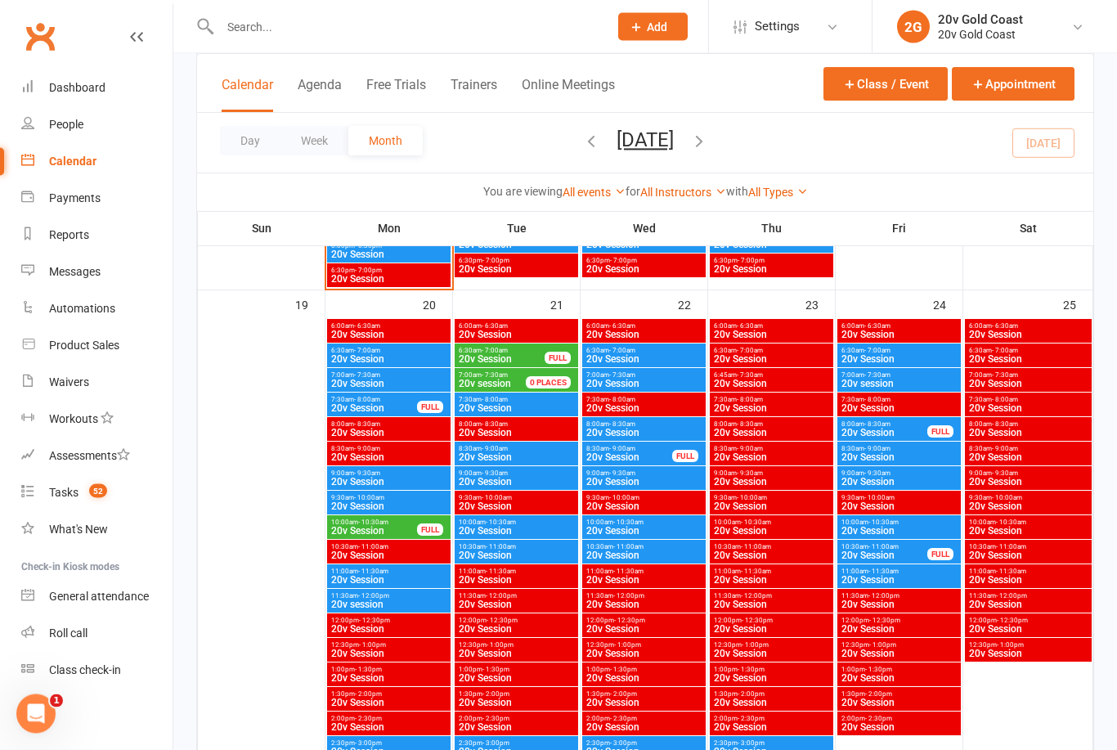
scroll to position [2094, 0]
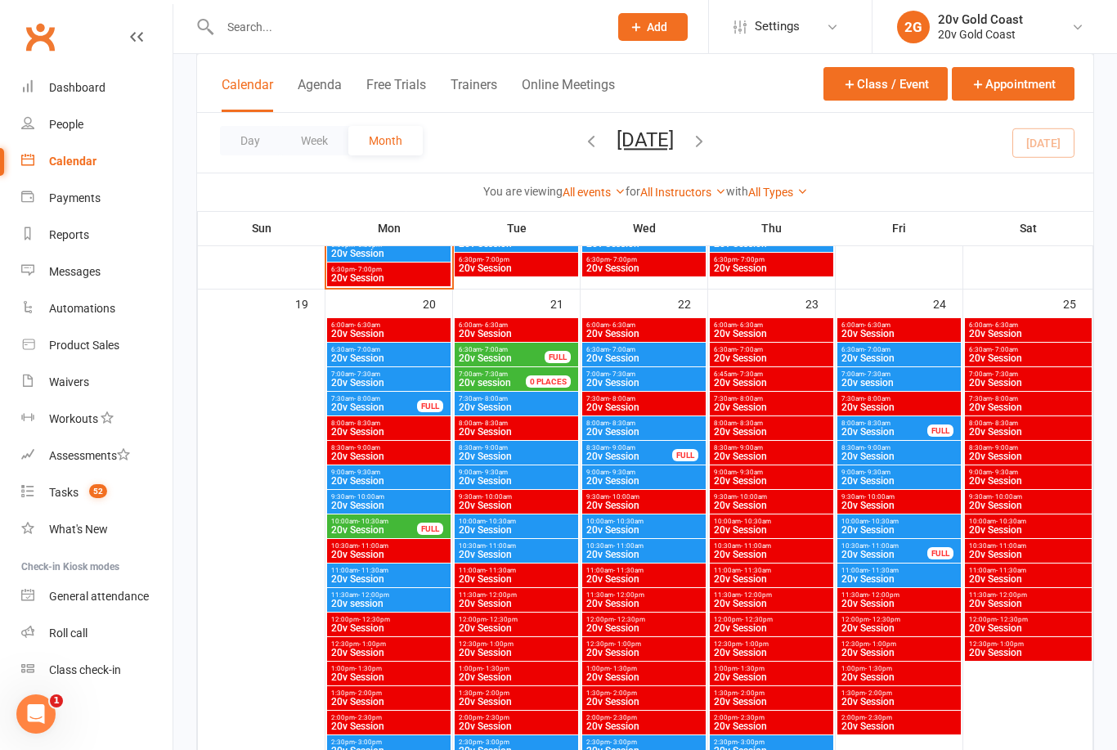
click at [532, 357] on span "20v Session" at bounding box center [502, 358] width 88 height 10
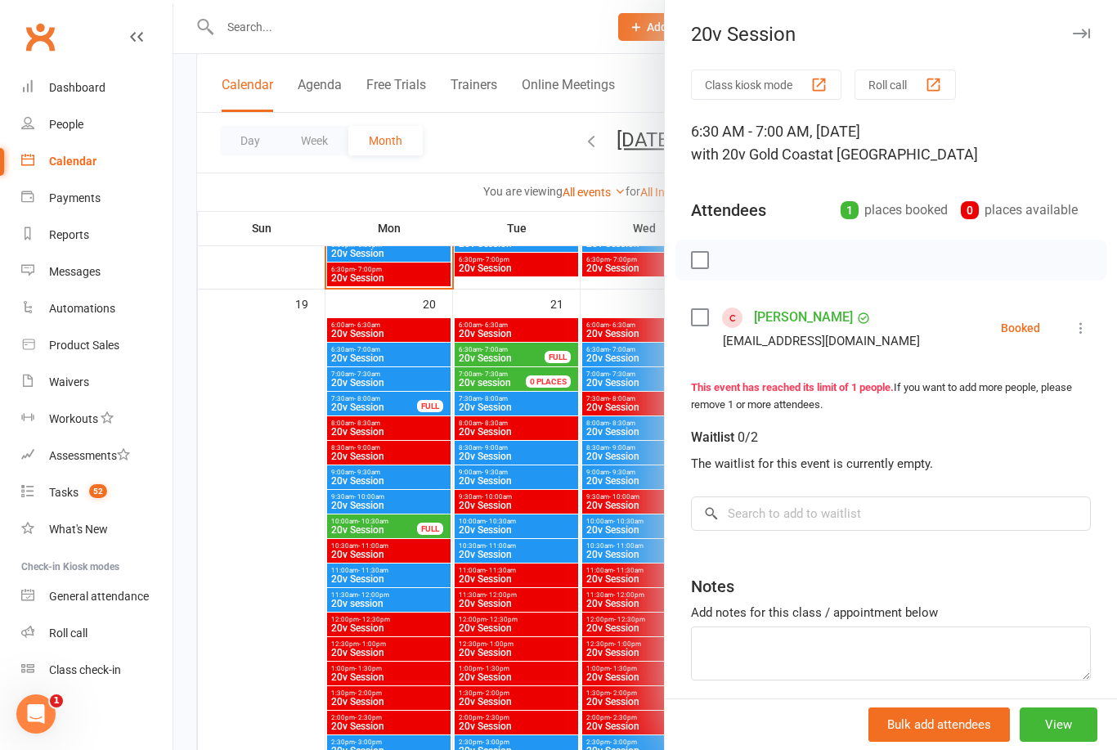
click at [1086, 326] on icon at bounding box center [1081, 328] width 16 height 16
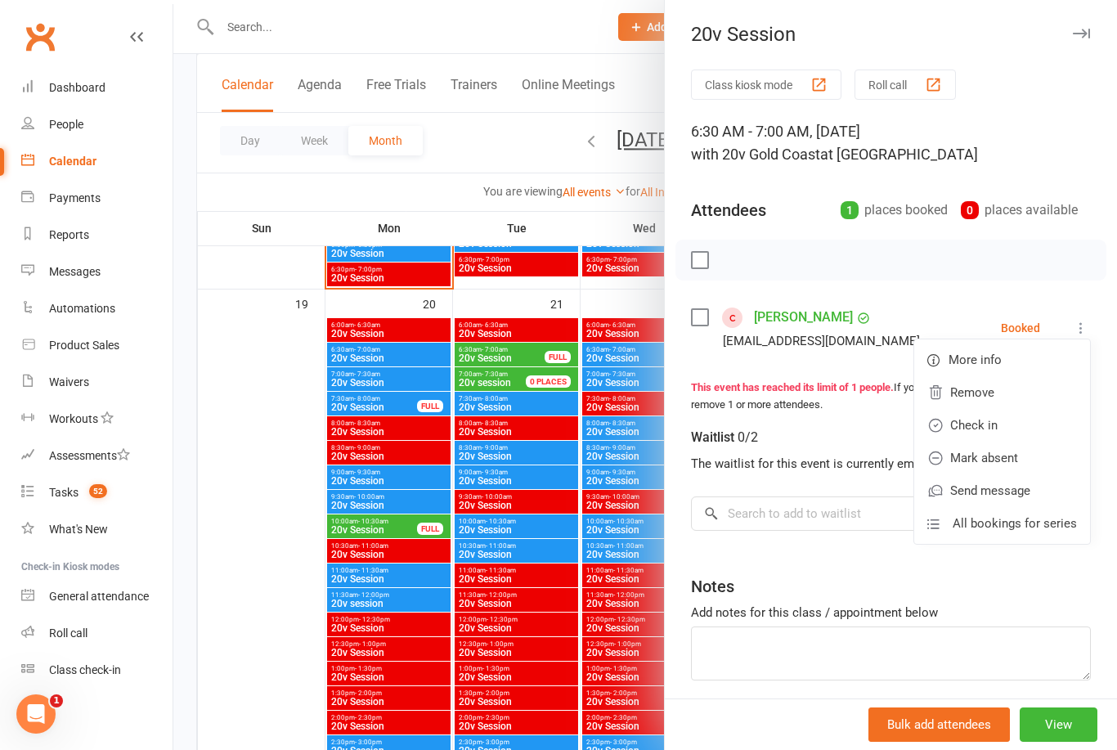
click at [992, 400] on link "Remove" at bounding box center [1002, 392] width 176 height 33
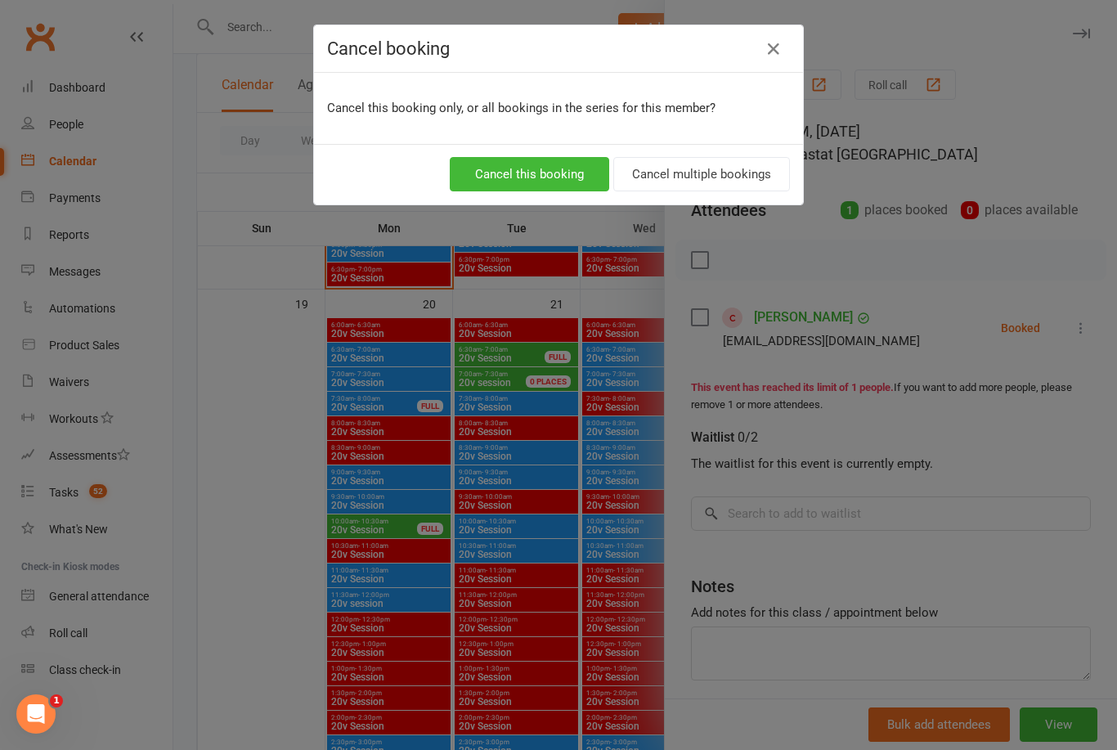
click at [568, 178] on button "Cancel this booking" at bounding box center [529, 174] width 159 height 34
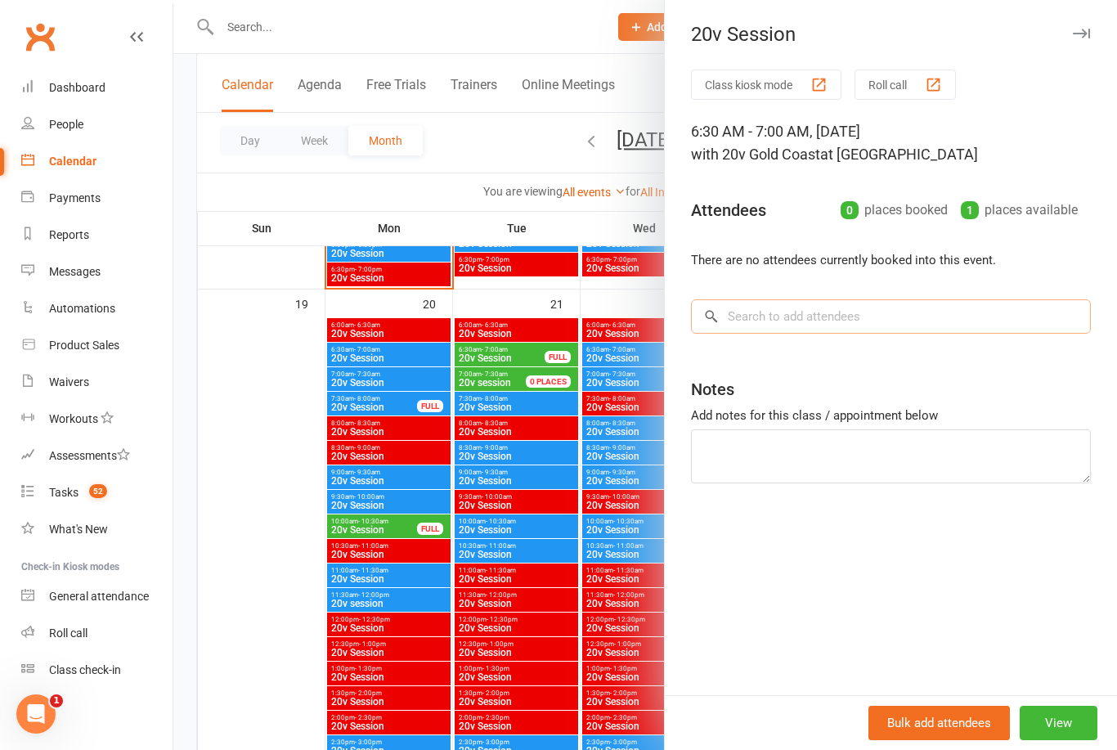
click at [830, 319] on input "search" at bounding box center [891, 316] width 400 height 34
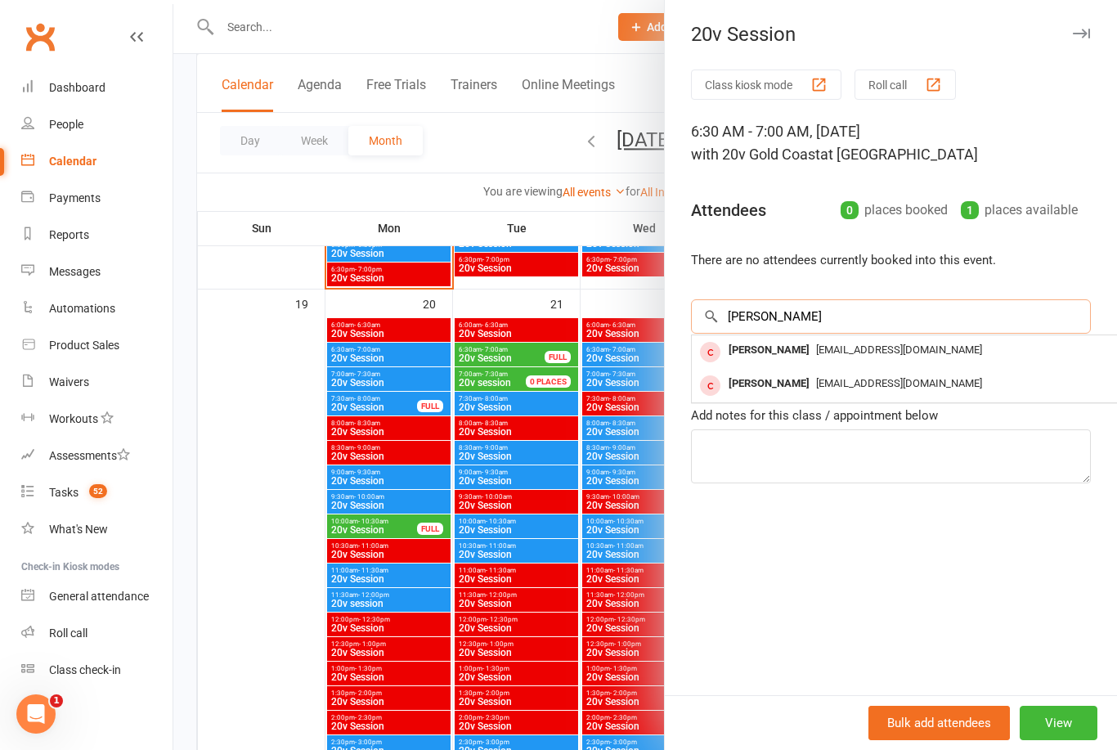
type input "[PERSON_NAME]"
click at [853, 357] on div "[EMAIL_ADDRESS][DOMAIN_NAME]" at bounding box center [936, 351] width 476 height 24
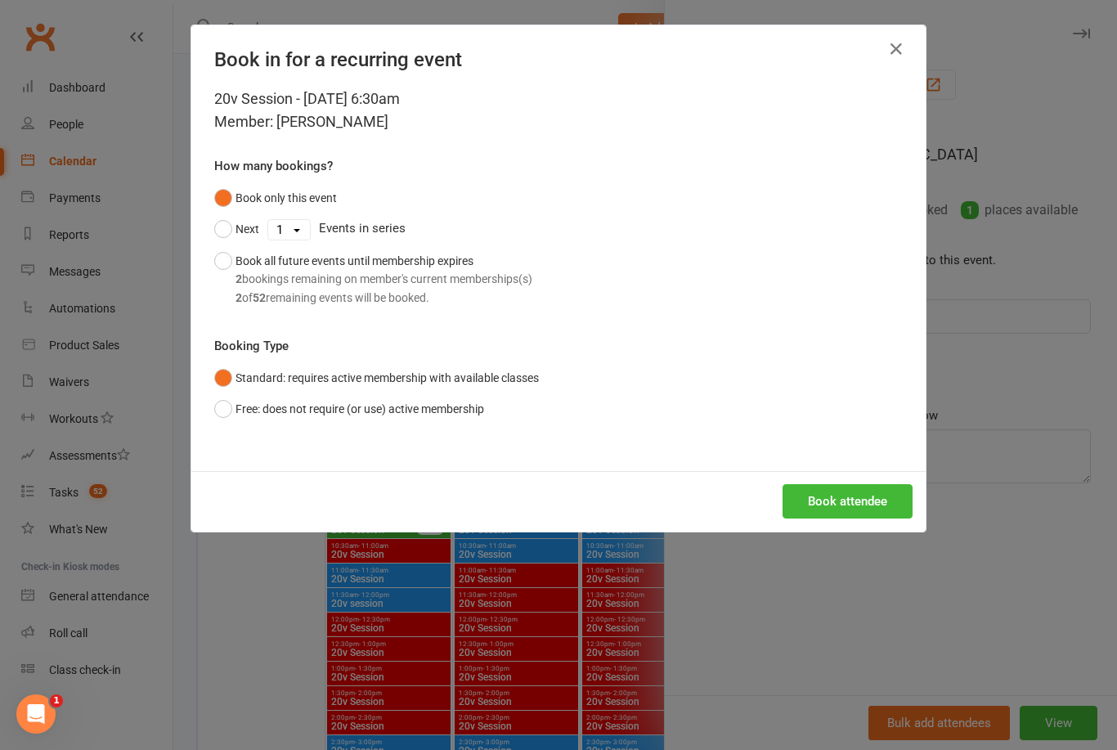
click at [856, 507] on button "Book attendee" at bounding box center [848, 501] width 130 height 34
